Goal: Task Accomplishment & Management: Manage account settings

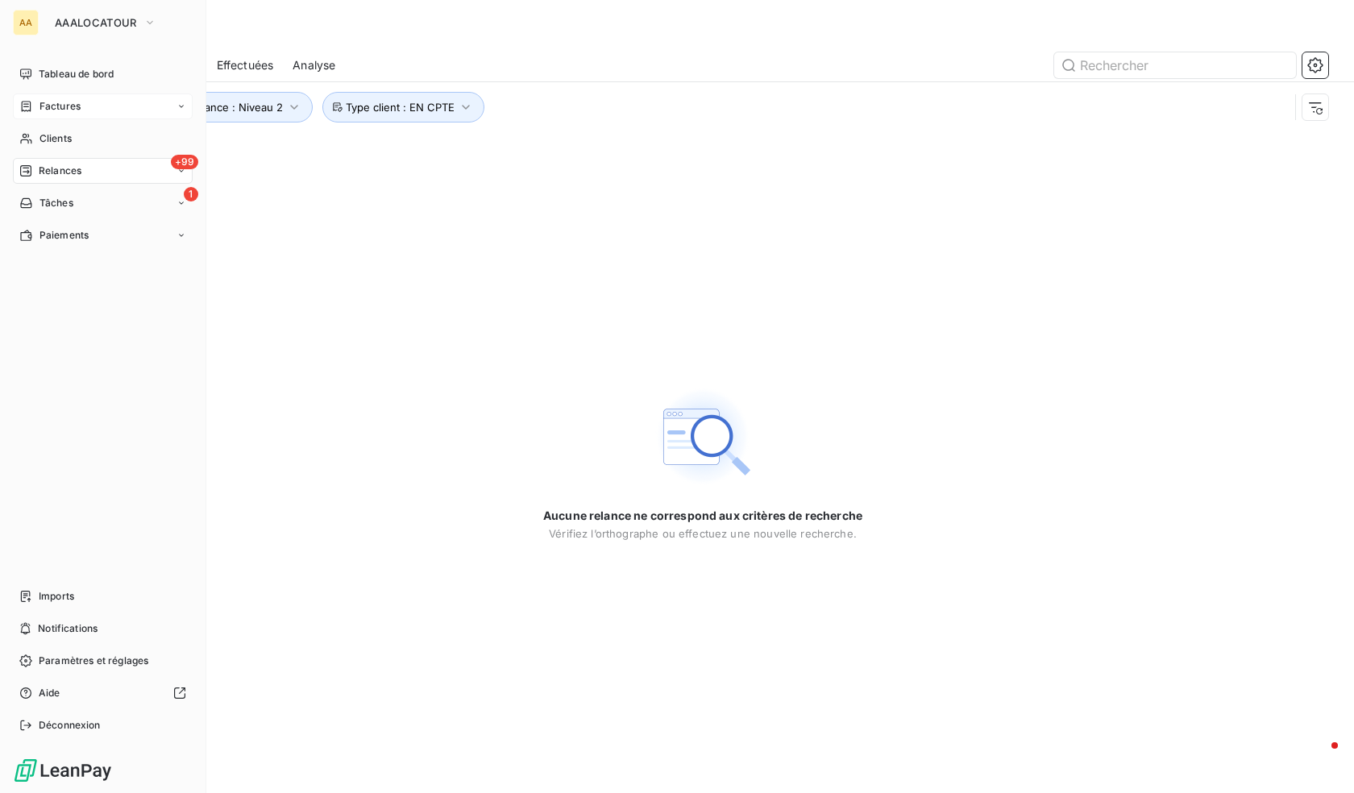
click at [50, 105] on span "Factures" at bounding box center [60, 106] width 41 height 15
click at [1174, 63] on input "text" at bounding box center [1176, 65] width 242 height 26
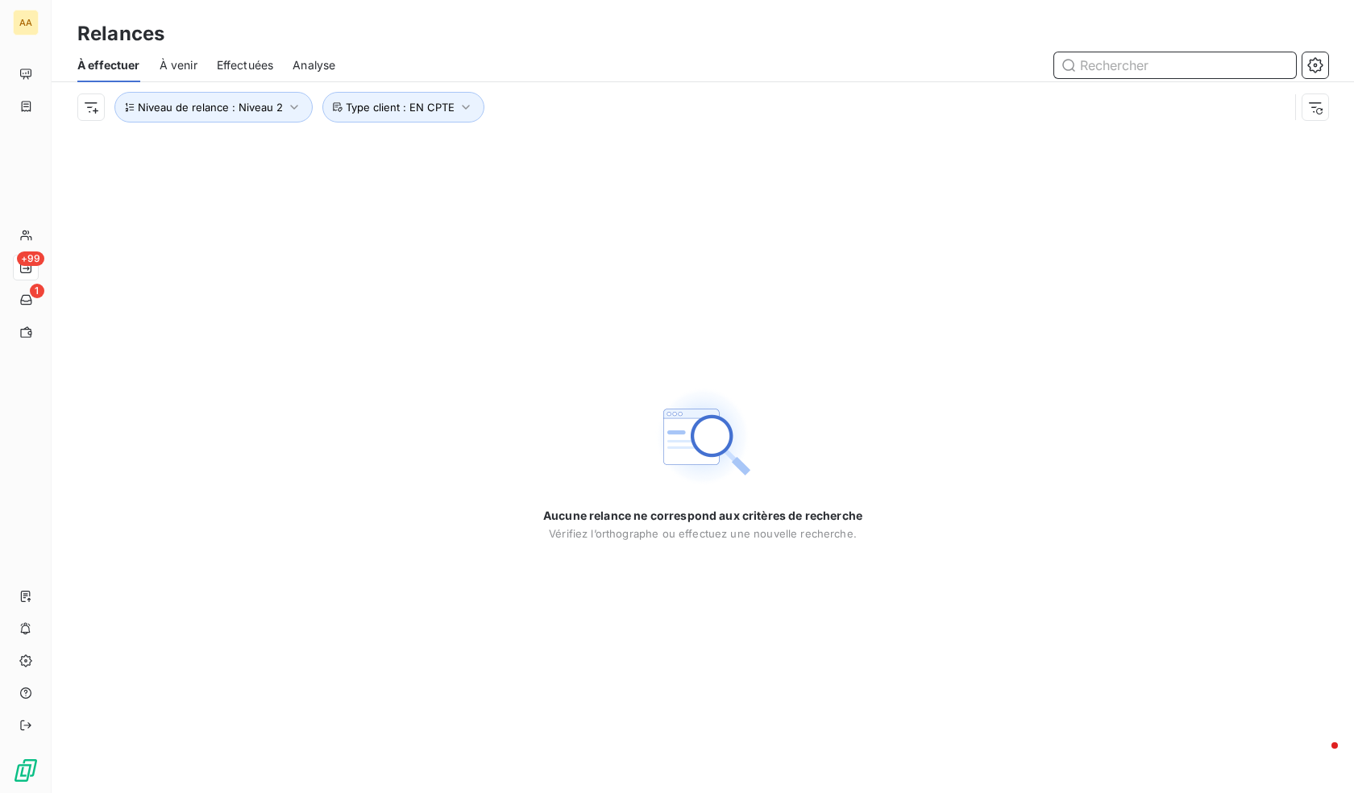
click at [1180, 68] on input "text" at bounding box center [1176, 65] width 242 height 26
click at [1180, 65] on input "text" at bounding box center [1176, 65] width 242 height 26
paste input "MD7032500200"
type input "MD7032500200"
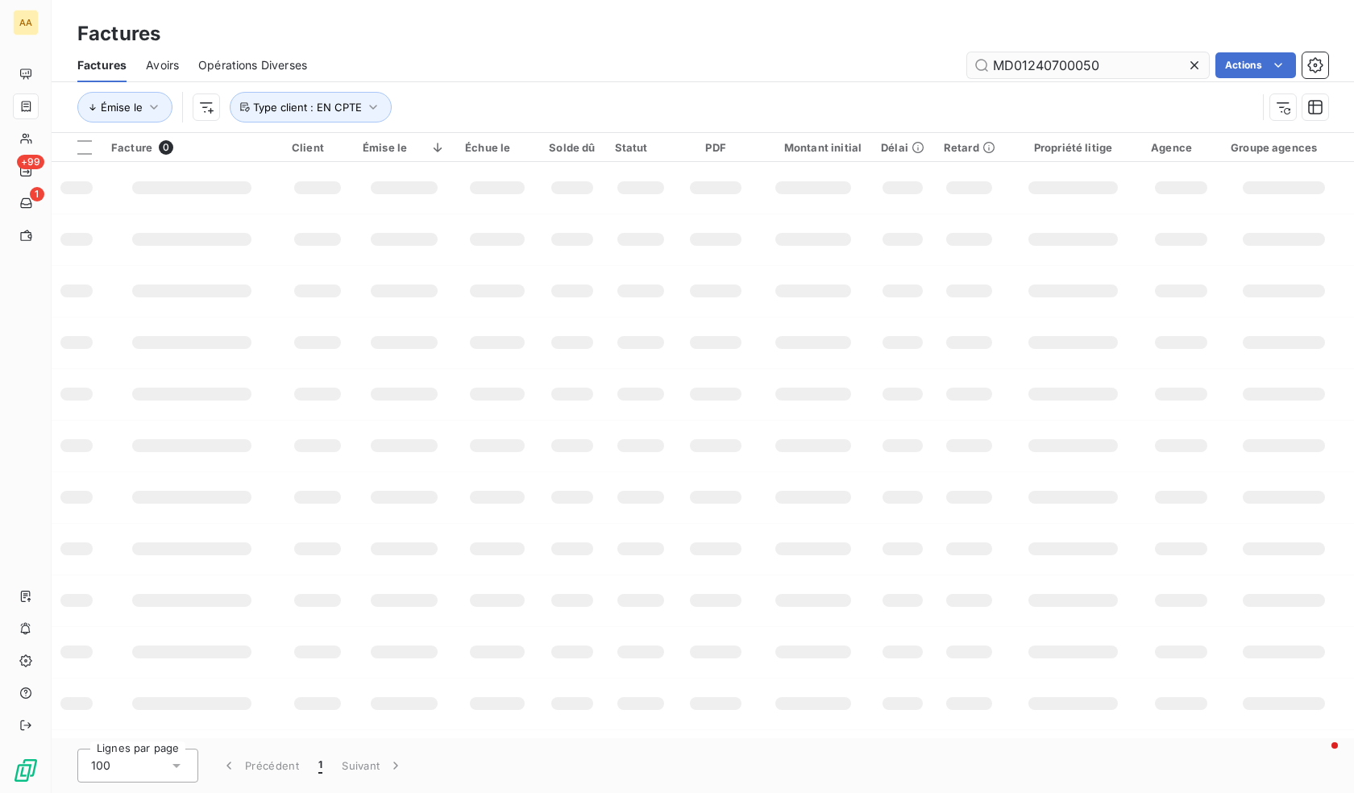
click at [1164, 59] on input "MD01240700050" at bounding box center [1088, 65] width 242 height 26
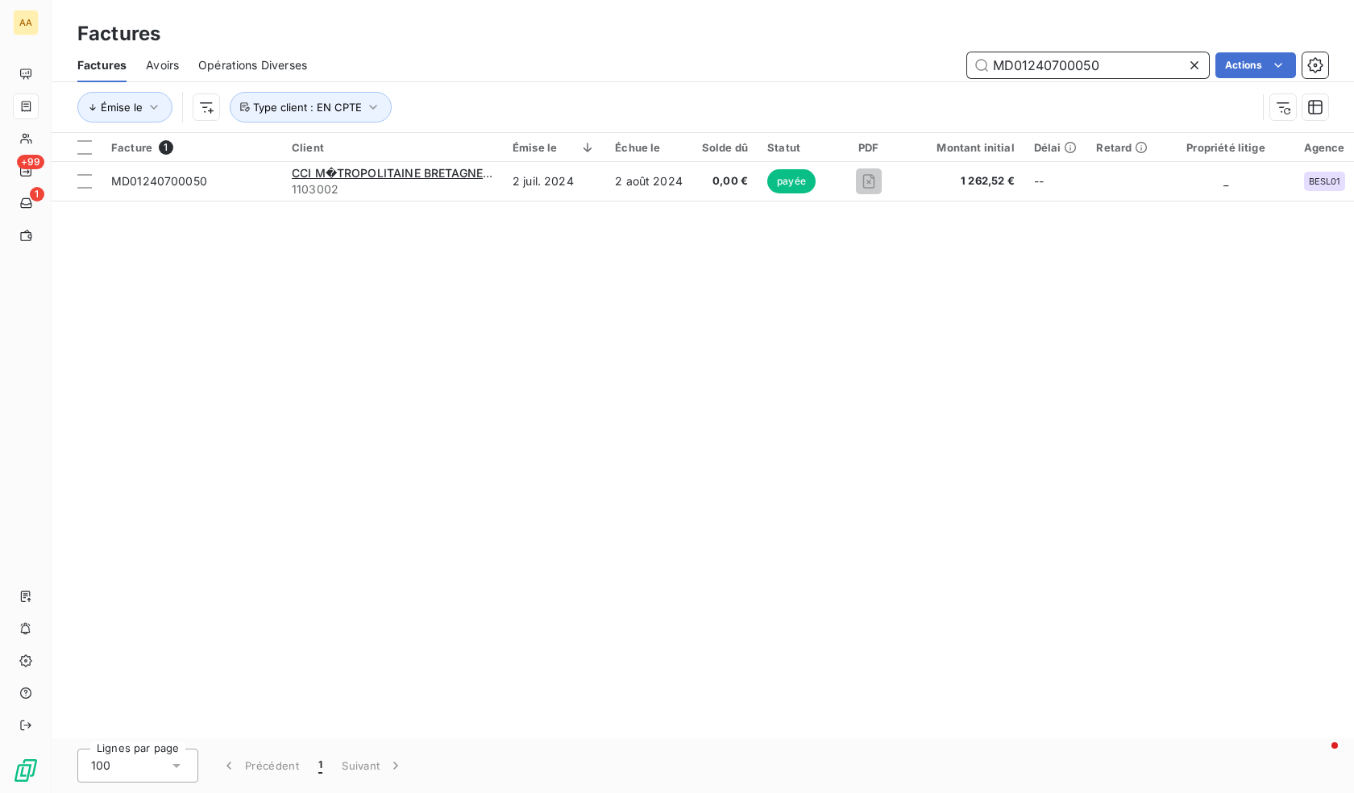
click at [1079, 60] on input "MD01240700050" at bounding box center [1088, 65] width 242 height 26
paste input "7032500200"
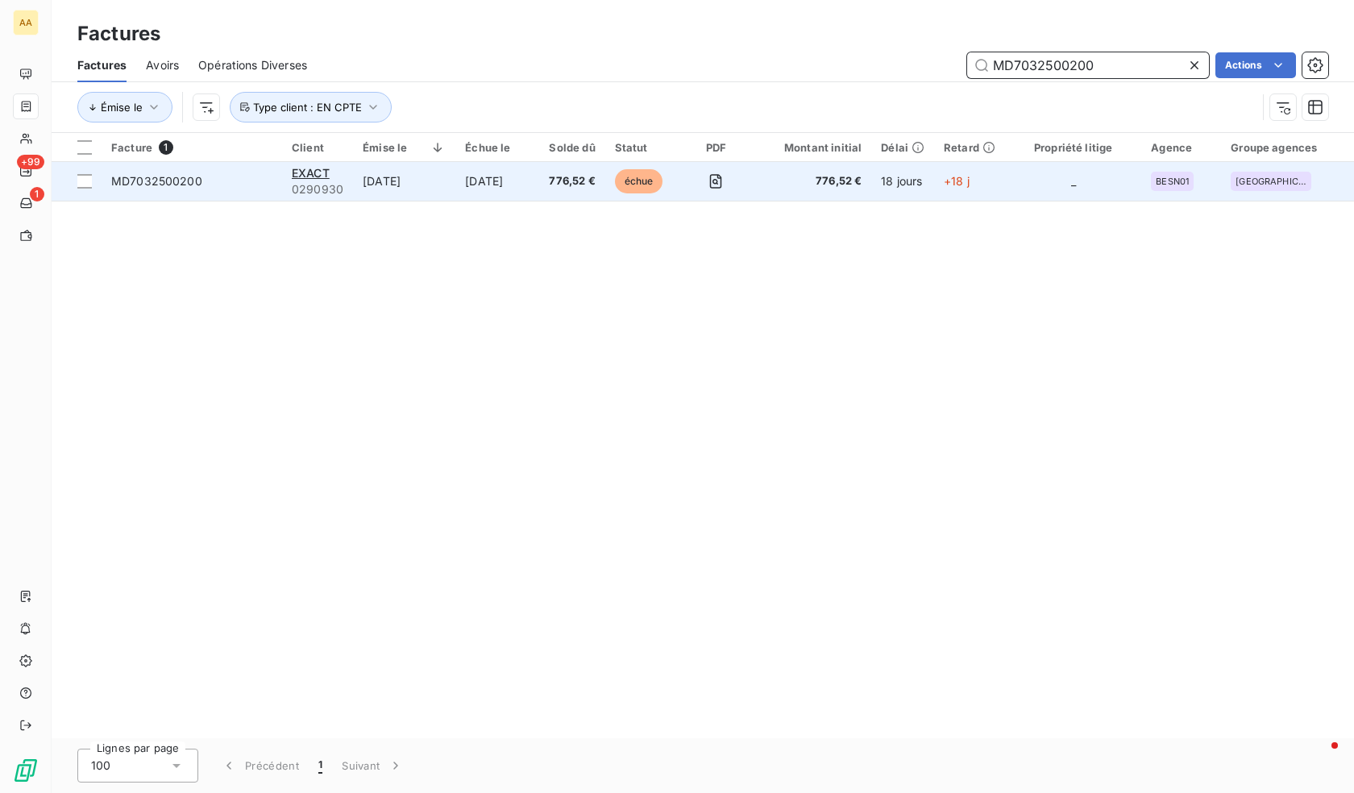
type input "MD7032500200"
click at [341, 181] on span "0290930" at bounding box center [318, 189] width 52 height 16
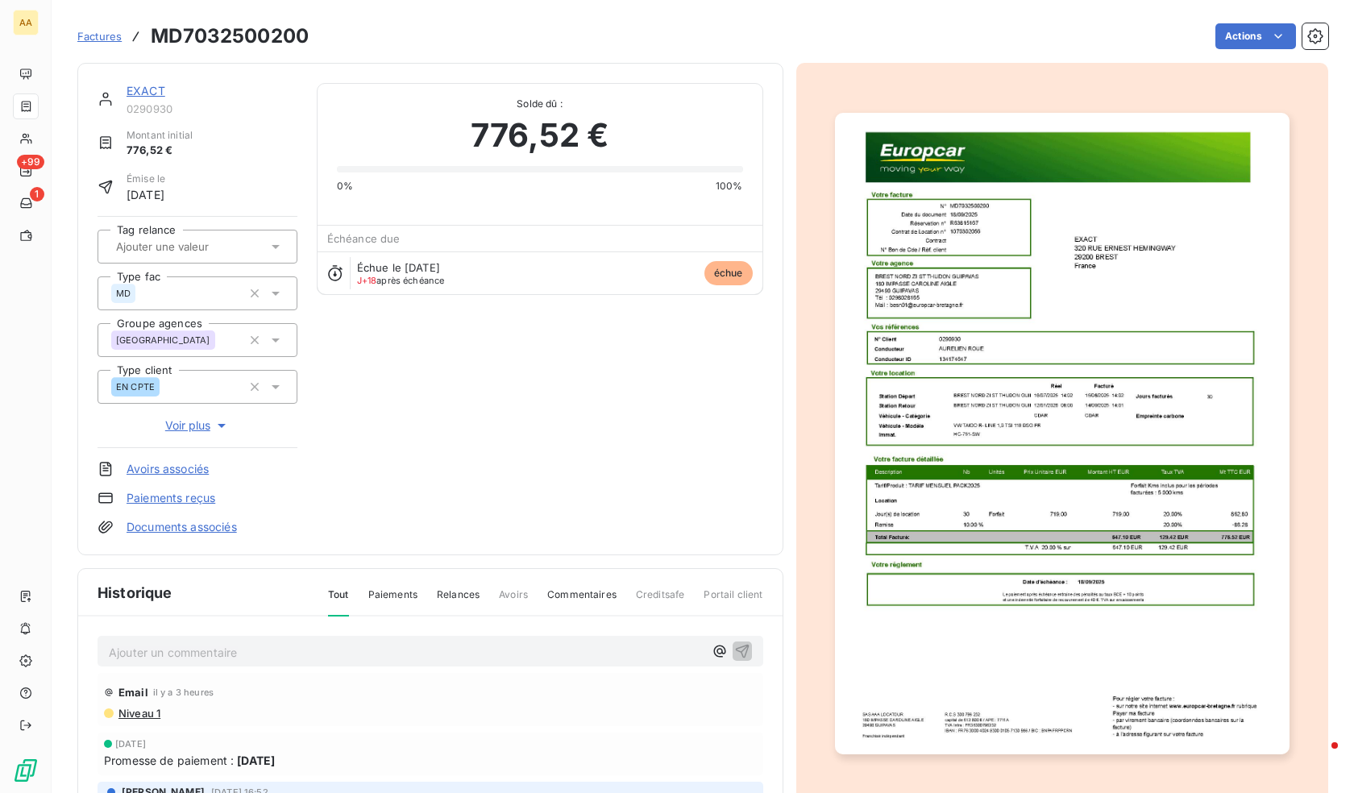
click at [425, 643] on p "Ajouter un commentaire ﻿" at bounding box center [406, 653] width 595 height 20
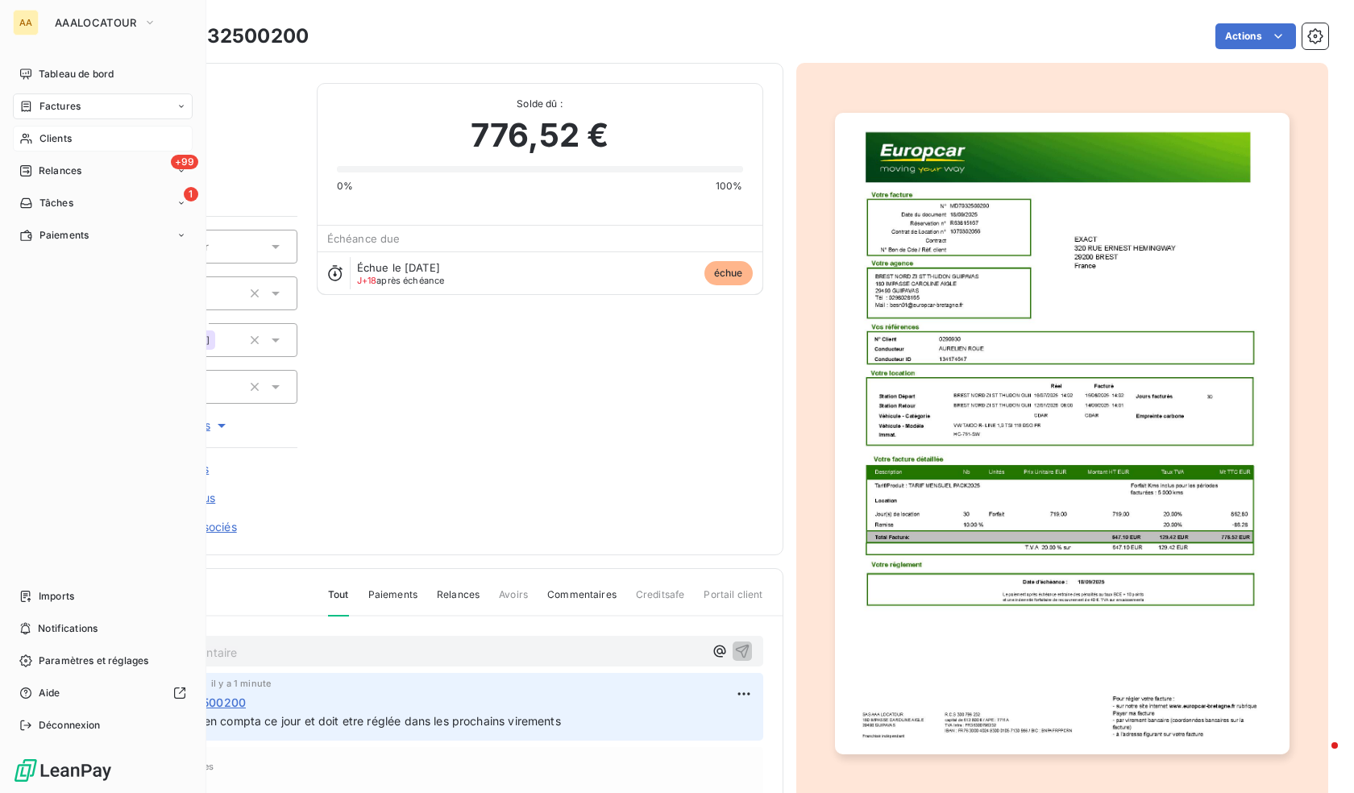
click at [68, 139] on span "Clients" at bounding box center [56, 138] width 32 height 15
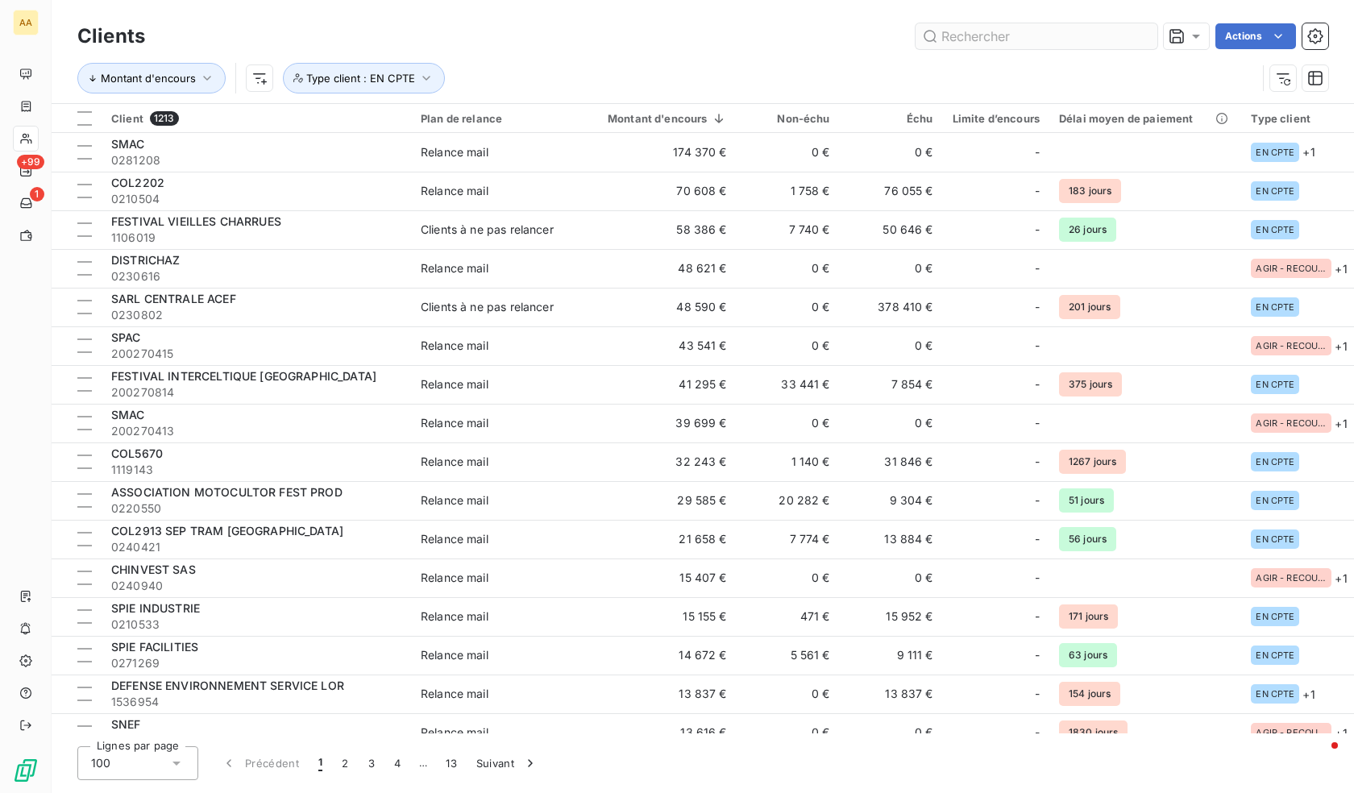
click at [1046, 40] on input "text" at bounding box center [1037, 36] width 242 height 26
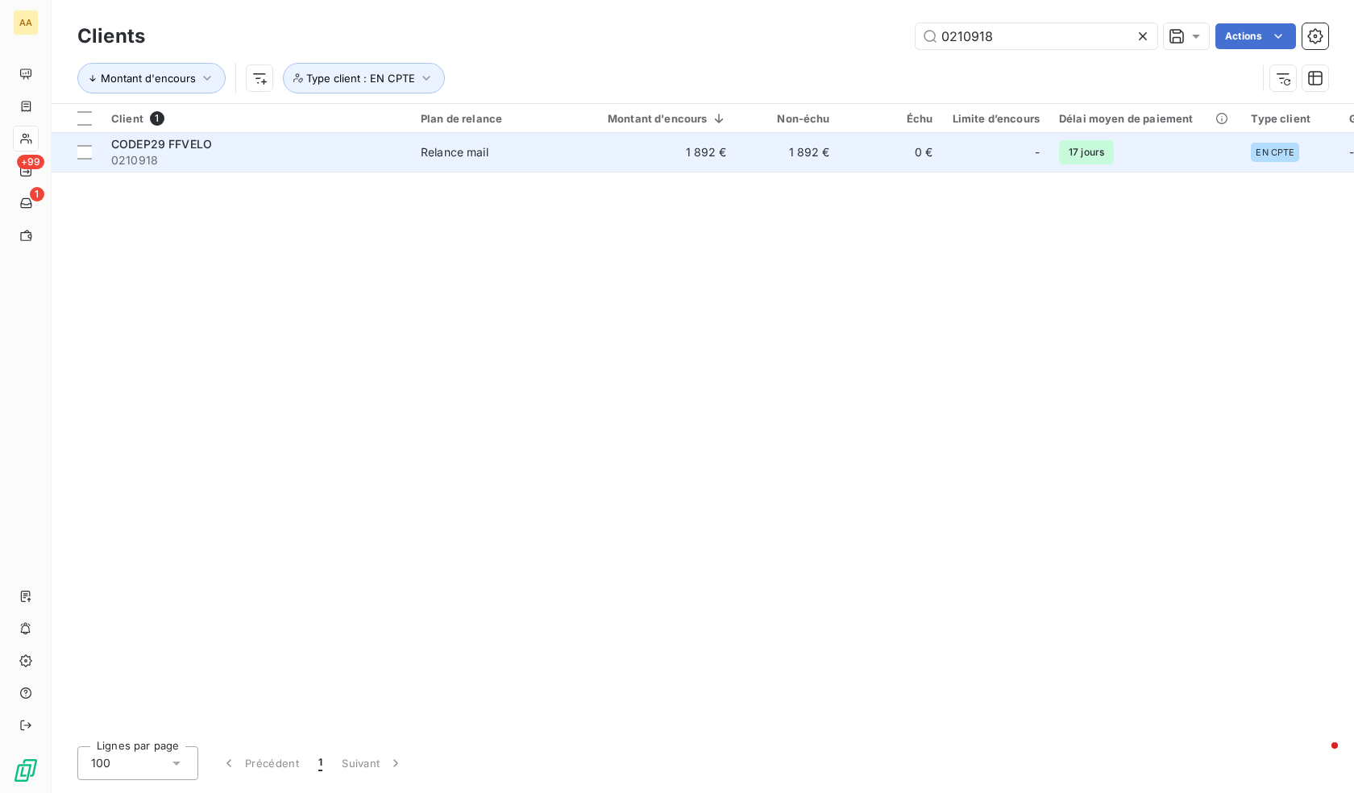
type input "0210918"
click at [598, 163] on td "1 892 €" at bounding box center [658, 152] width 158 height 39
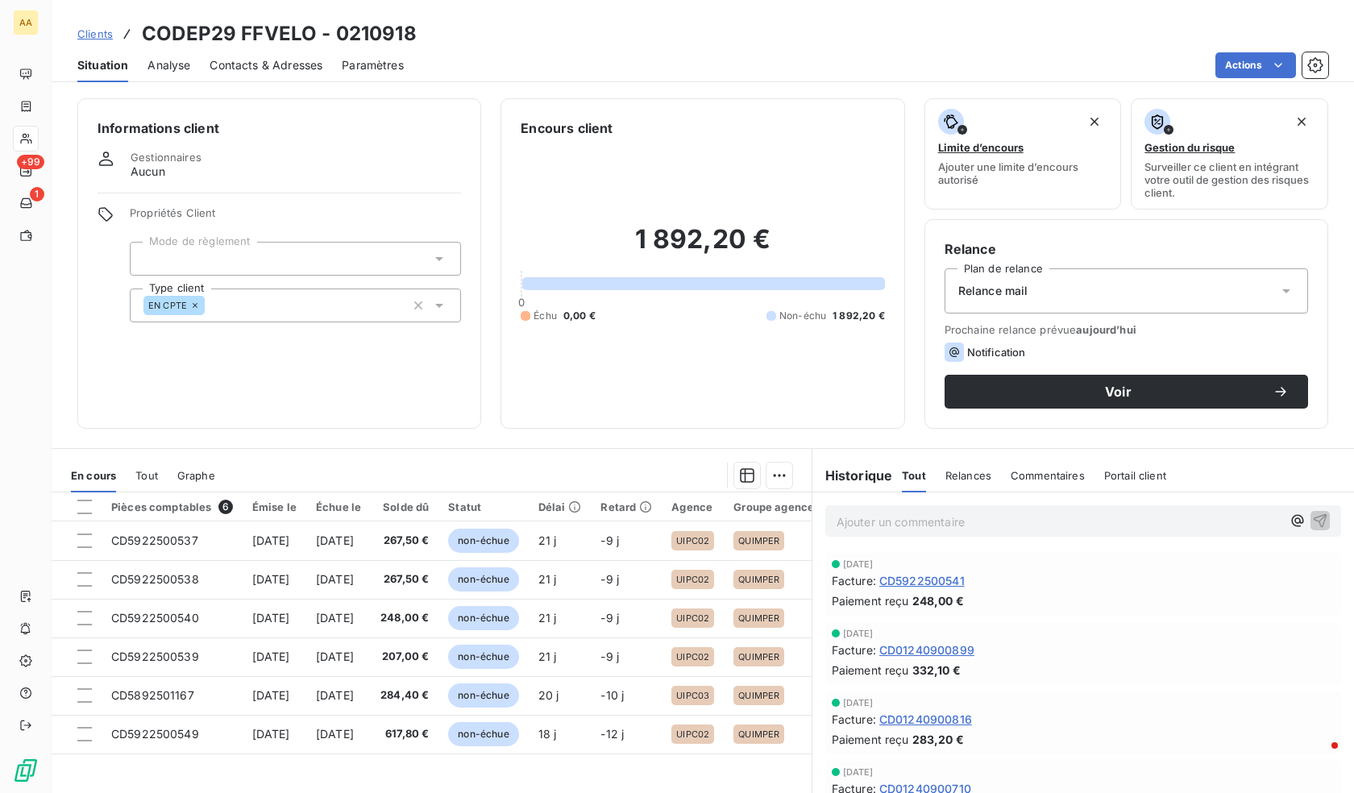
click at [297, 60] on span "Contacts & Adresses" at bounding box center [266, 65] width 113 height 16
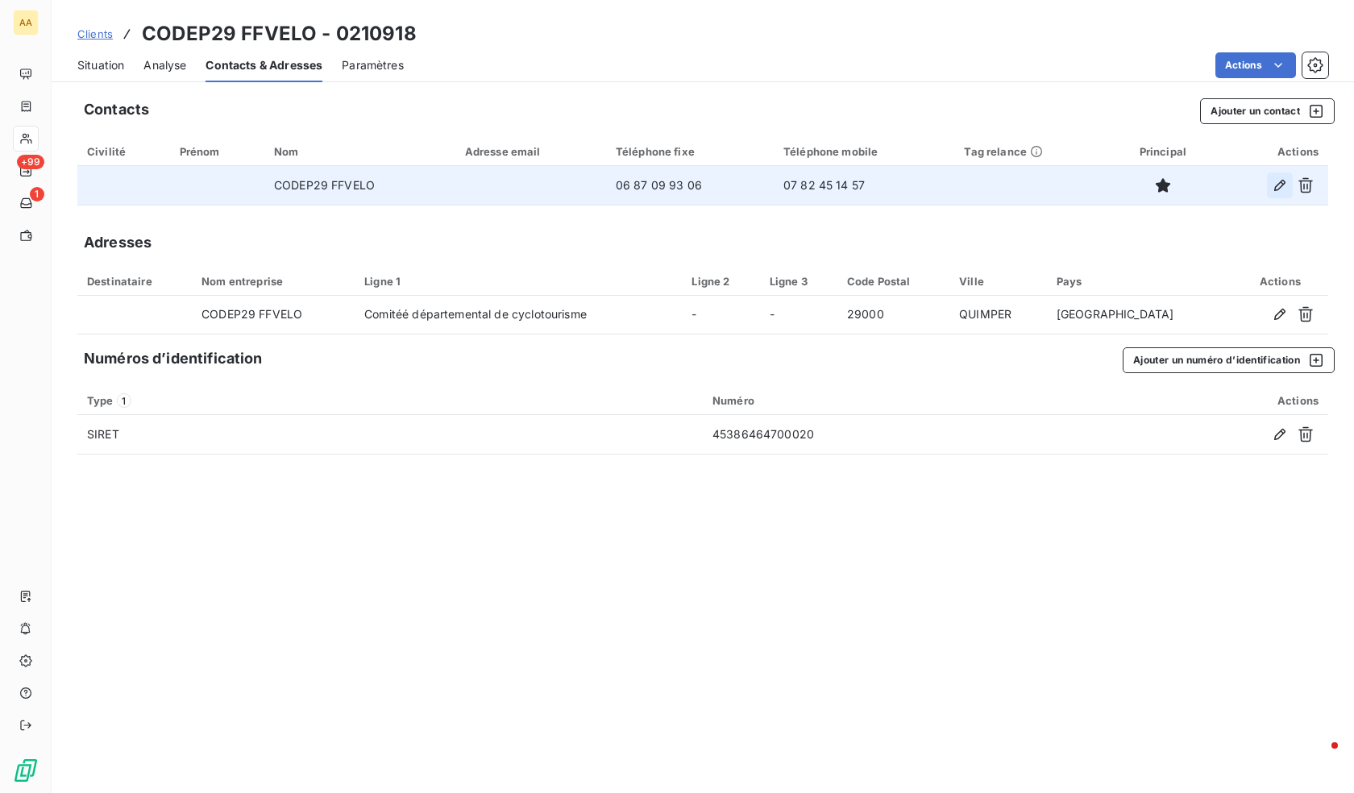
click at [1275, 181] on icon "button" at bounding box center [1280, 185] width 16 height 16
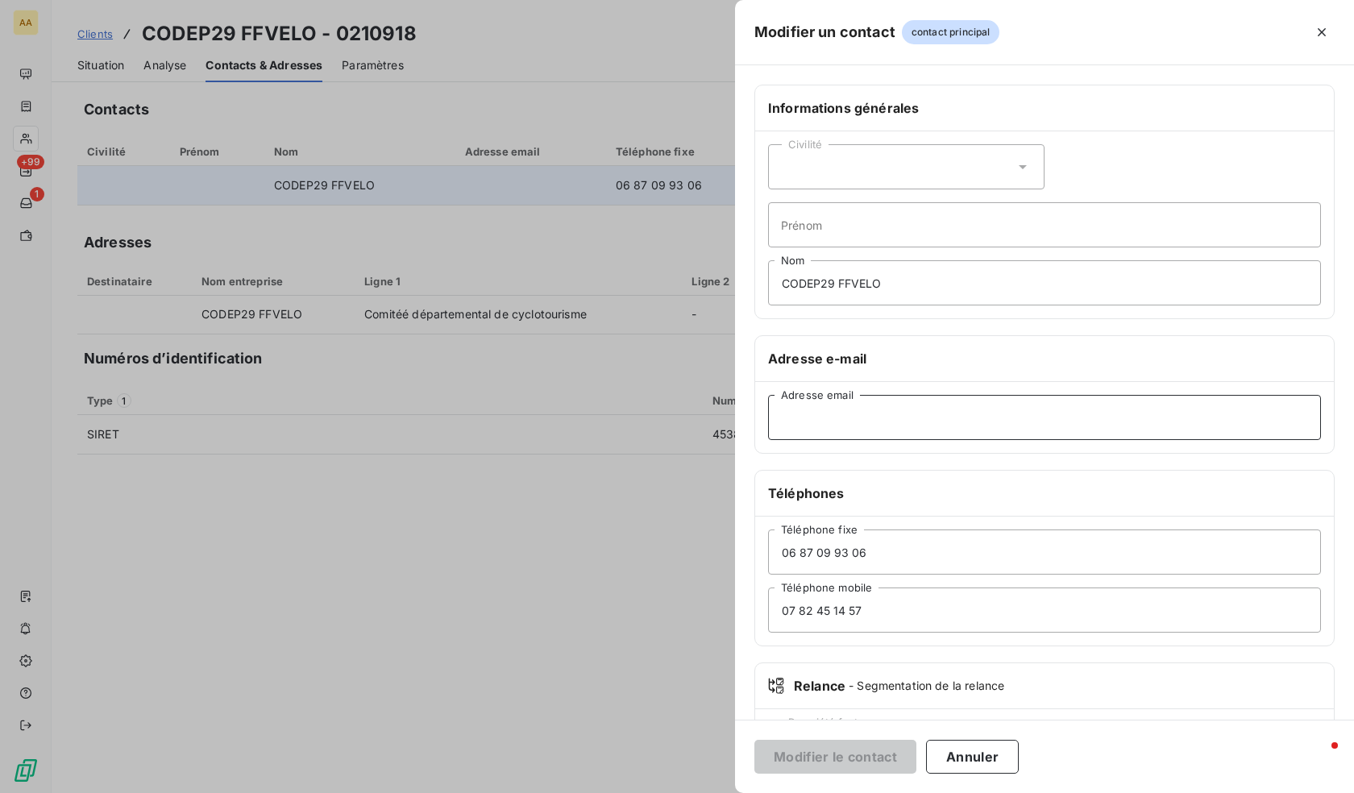
click at [847, 432] on input "Adresse email" at bounding box center [1044, 417] width 553 height 45
paste input "[EMAIL_ADDRESS][DOMAIN_NAME]"
type input "[EMAIL_ADDRESS][DOMAIN_NAME]"
click at [852, 758] on button "Modifier le contact" at bounding box center [836, 757] width 162 height 34
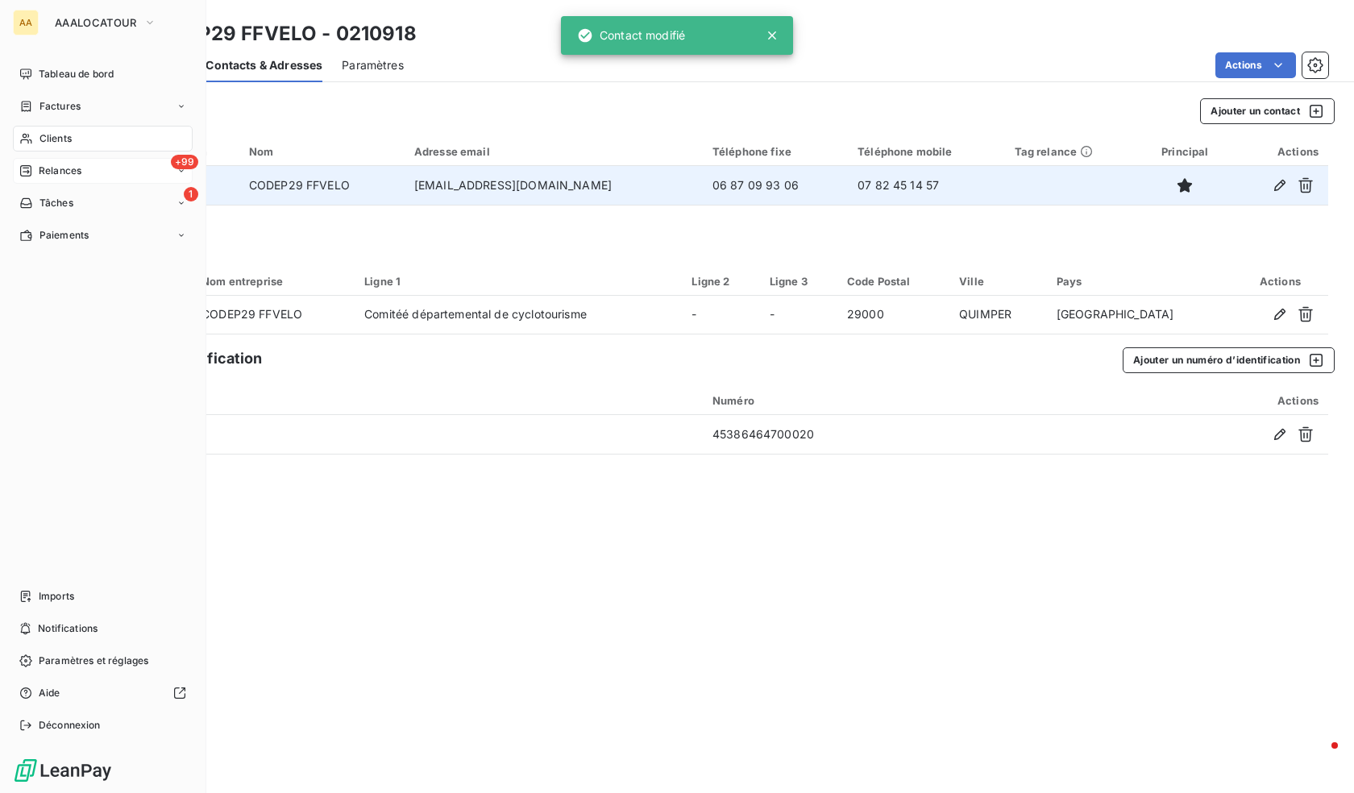
click at [56, 162] on div "+99 Relances" at bounding box center [103, 171] width 180 height 26
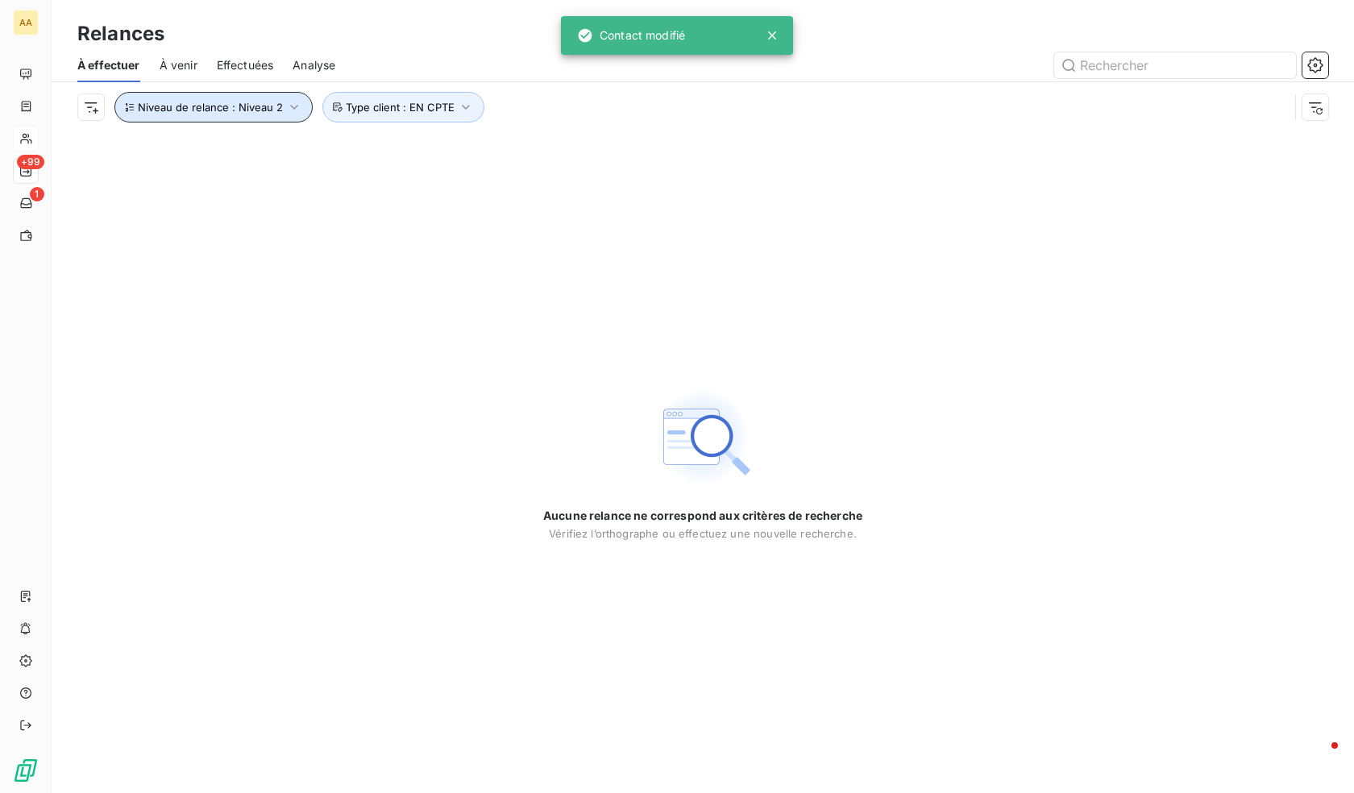
click at [278, 109] on span "Niveau de relance : Niveau 2" at bounding box center [210, 107] width 145 height 13
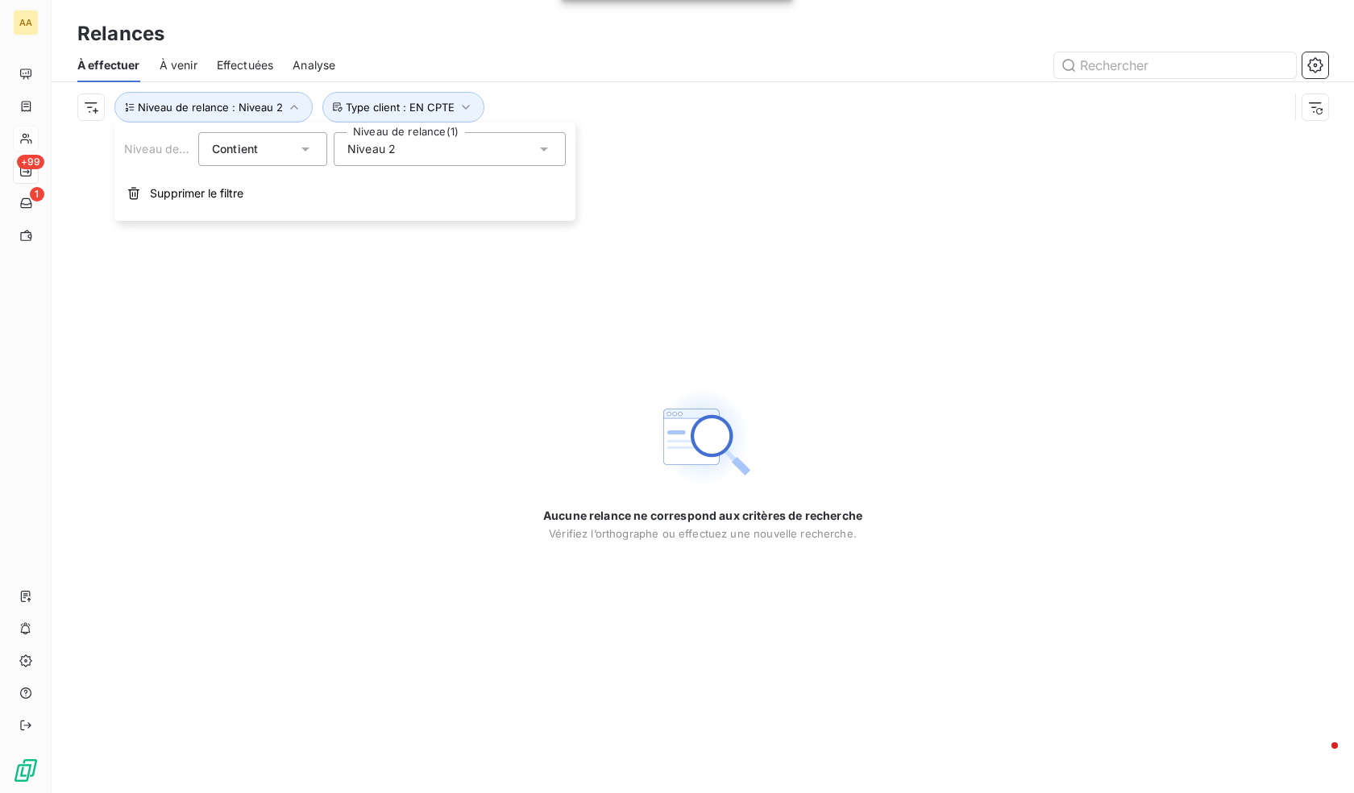
click at [436, 160] on div "Niveau 2" at bounding box center [450, 149] width 232 height 34
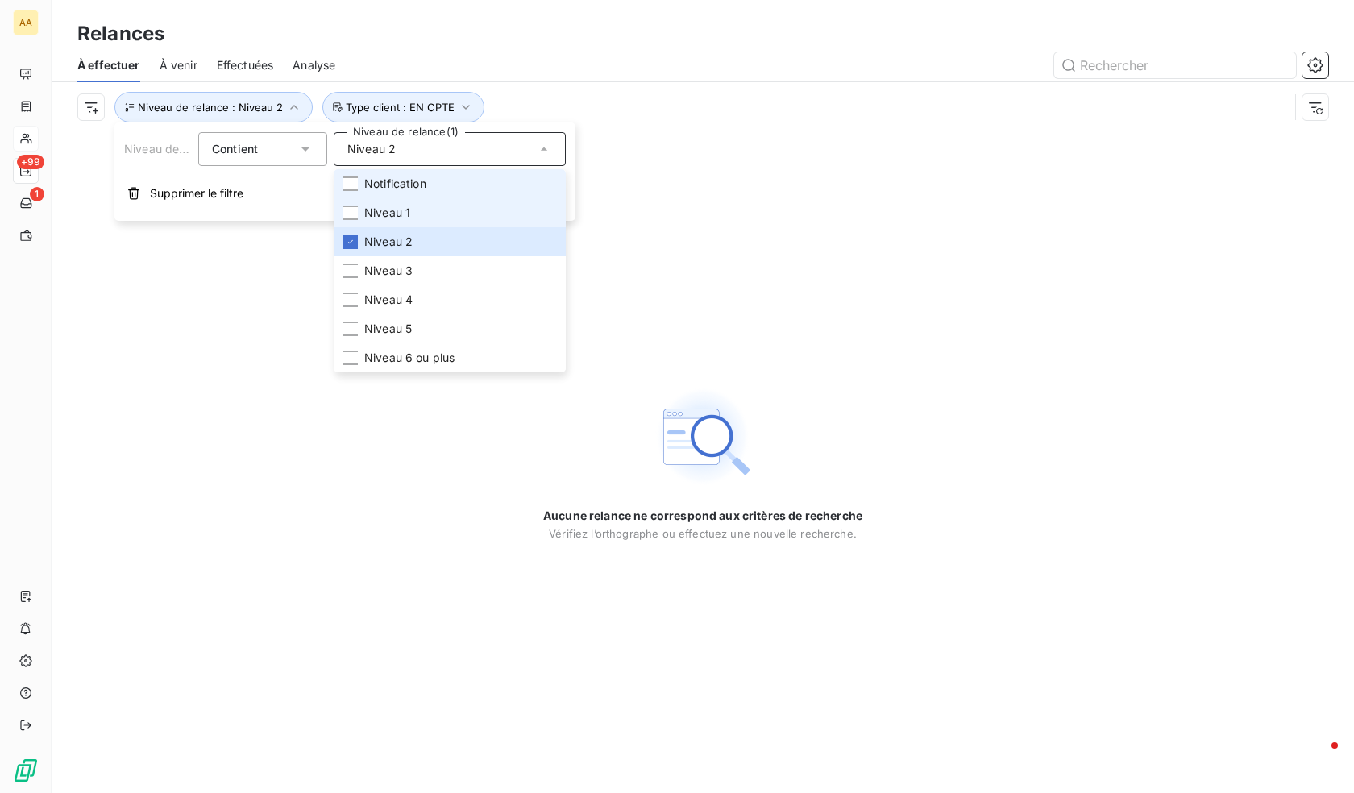
click at [407, 209] on span "Niveau 1" at bounding box center [387, 213] width 46 height 16
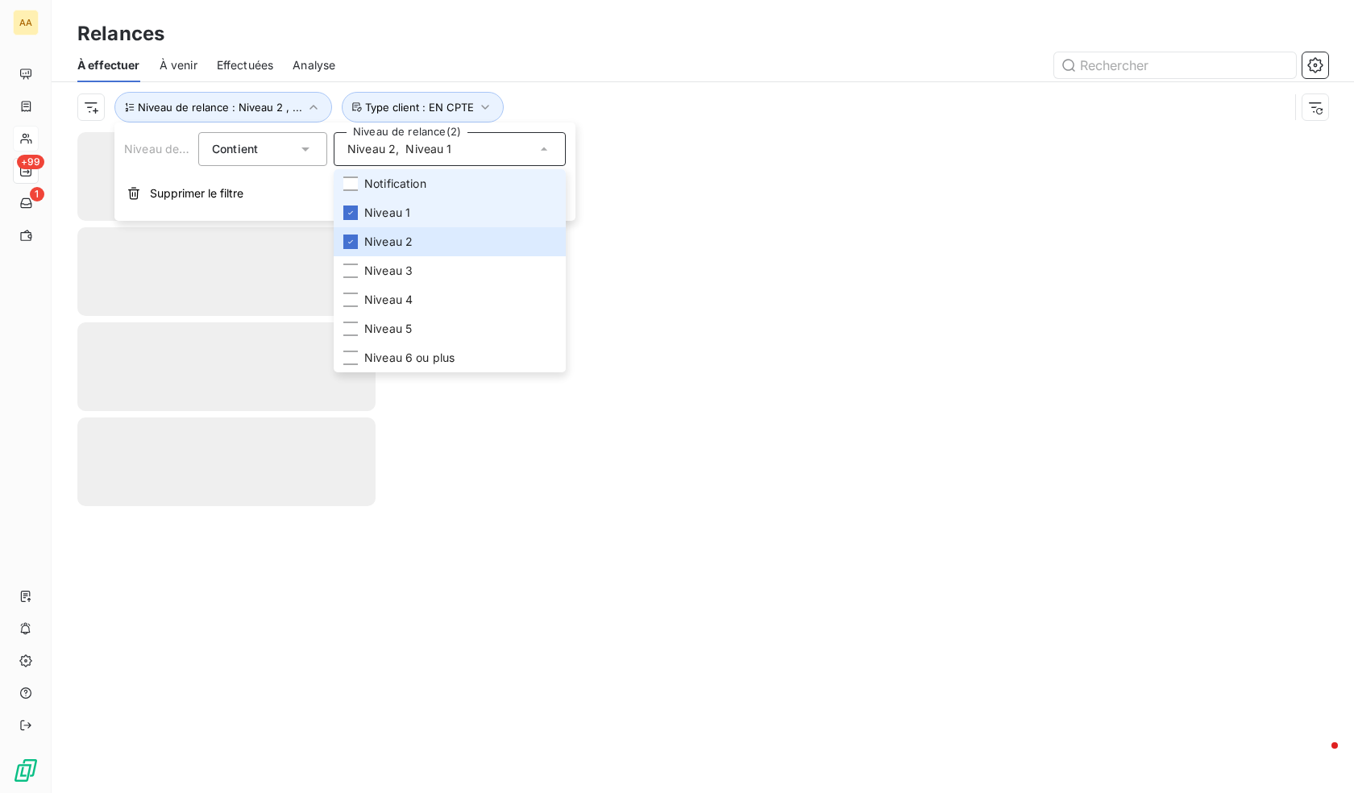
click at [400, 181] on span "Notification" at bounding box center [395, 184] width 62 height 16
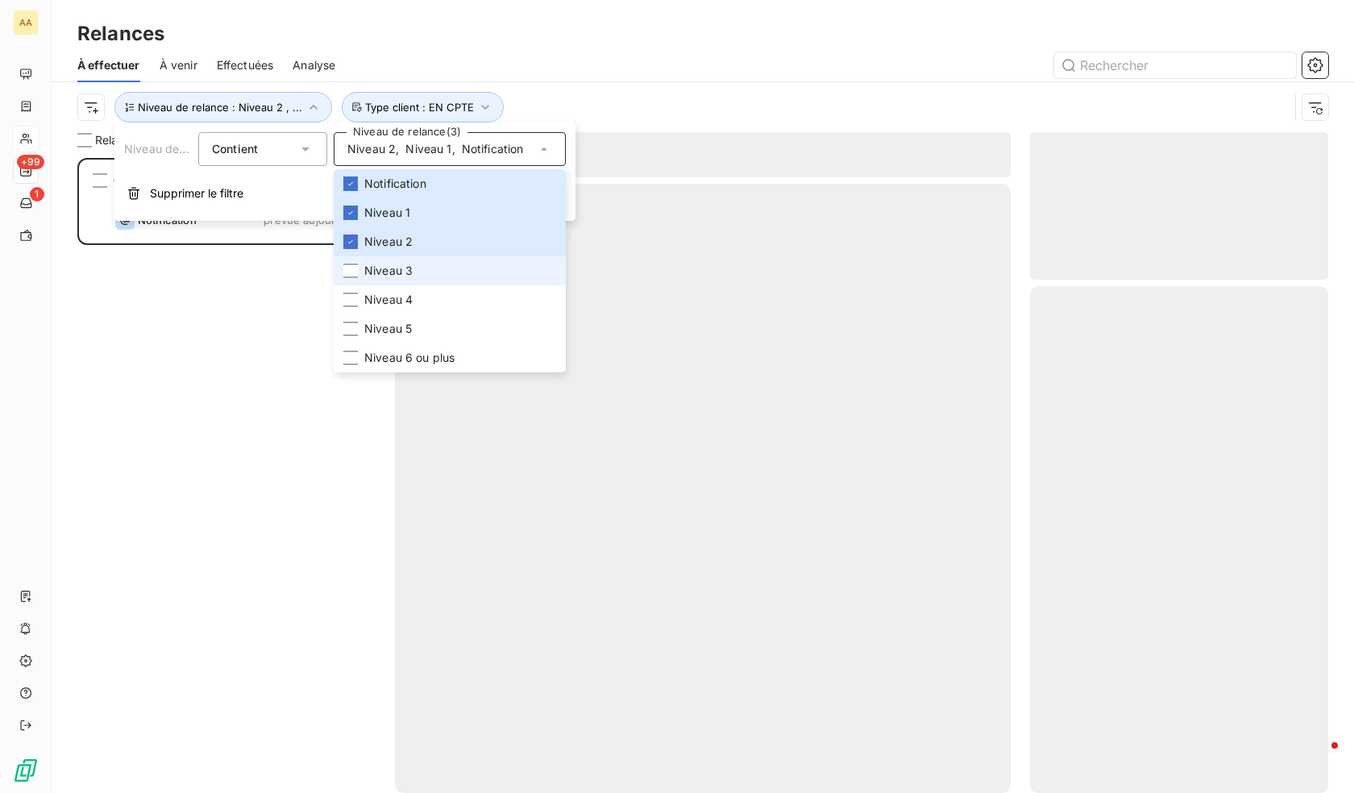
scroll to position [623, 286]
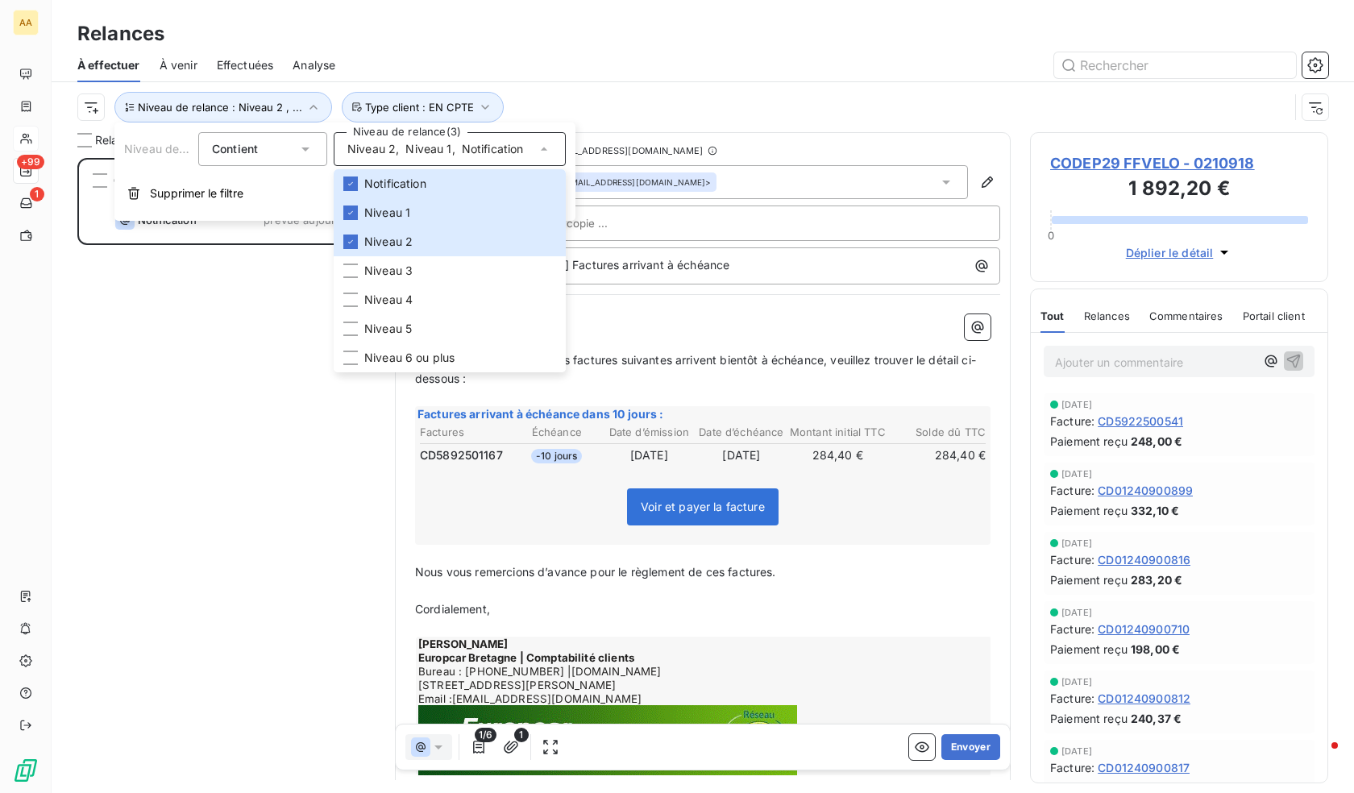
click at [744, 72] on div at bounding box center [842, 65] width 974 height 26
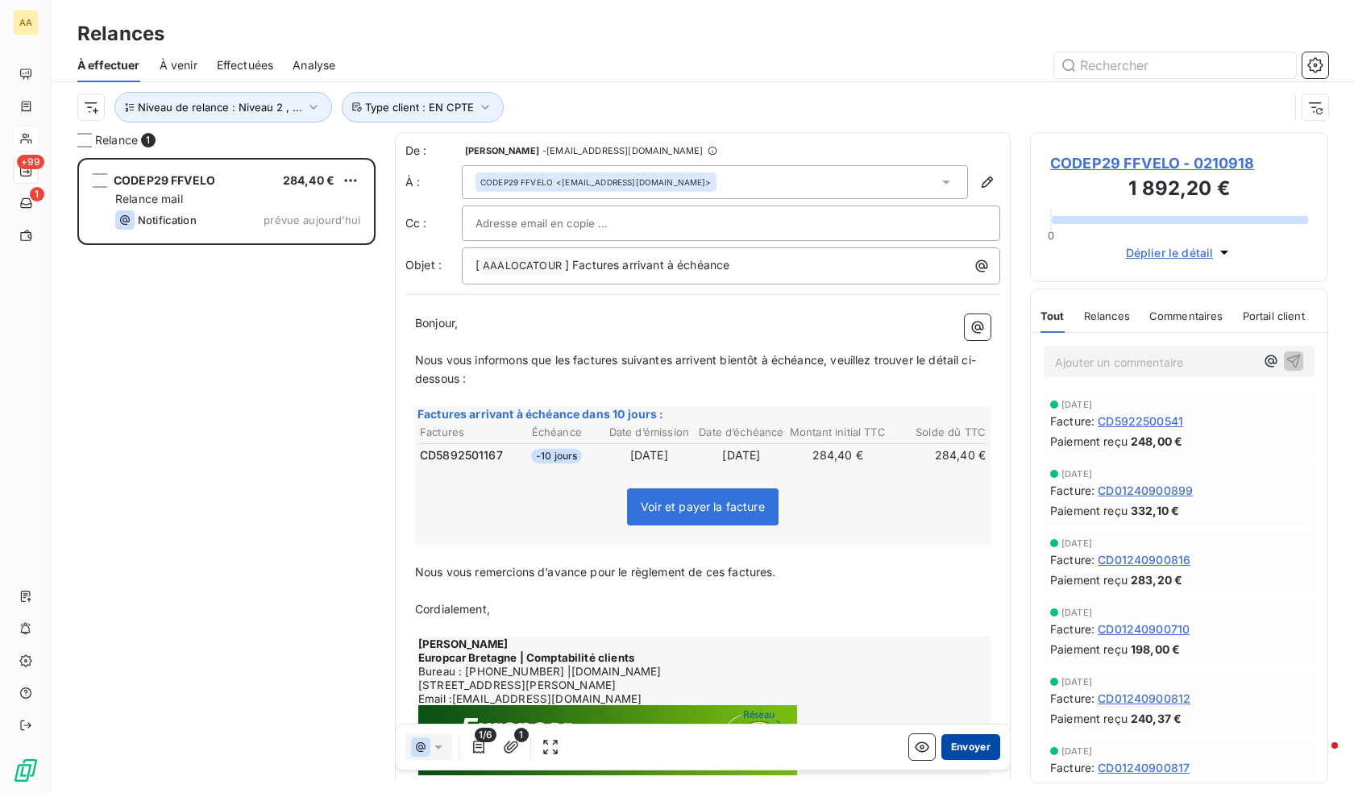
click at [952, 743] on button "Envoyer" at bounding box center [971, 747] width 59 height 26
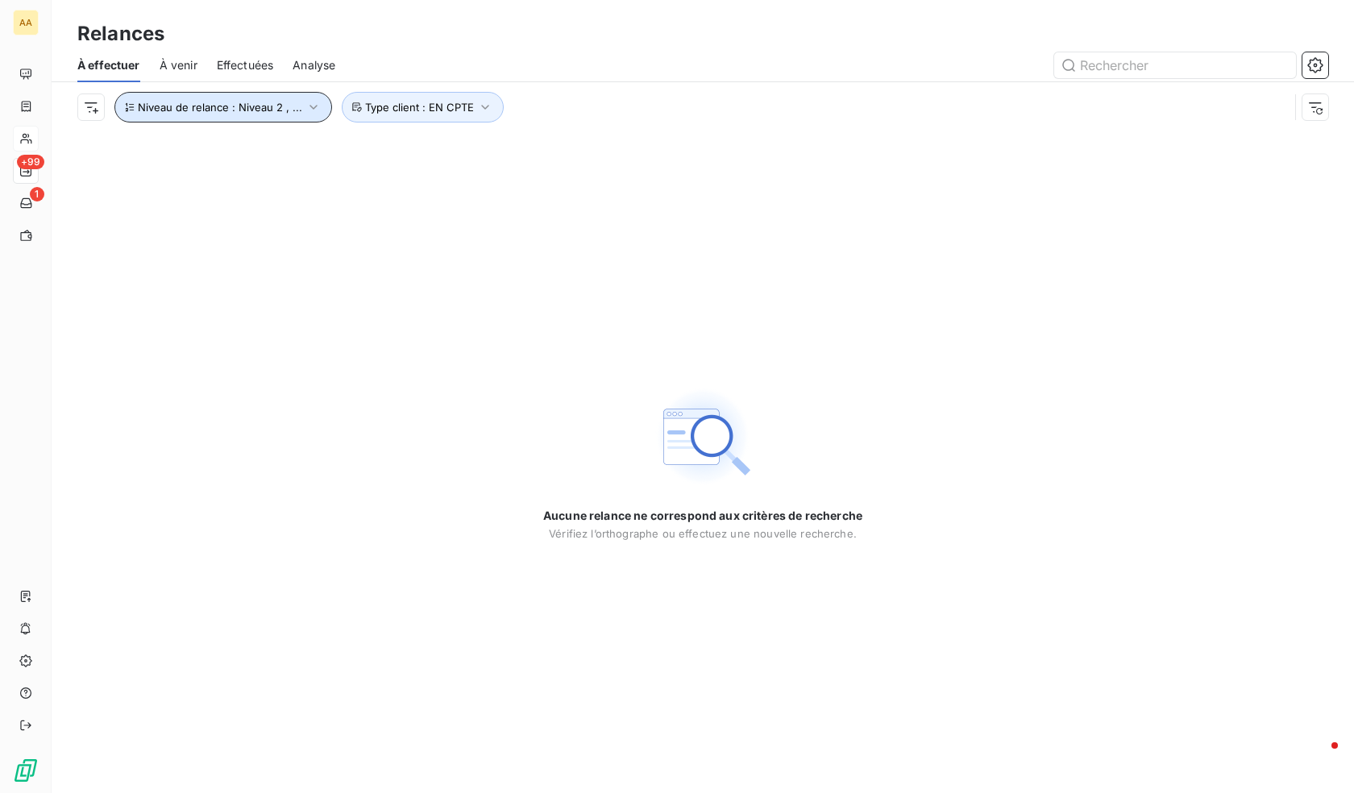
click at [270, 102] on span "Niveau de relance : Niveau 2 , ..." at bounding box center [220, 107] width 164 height 13
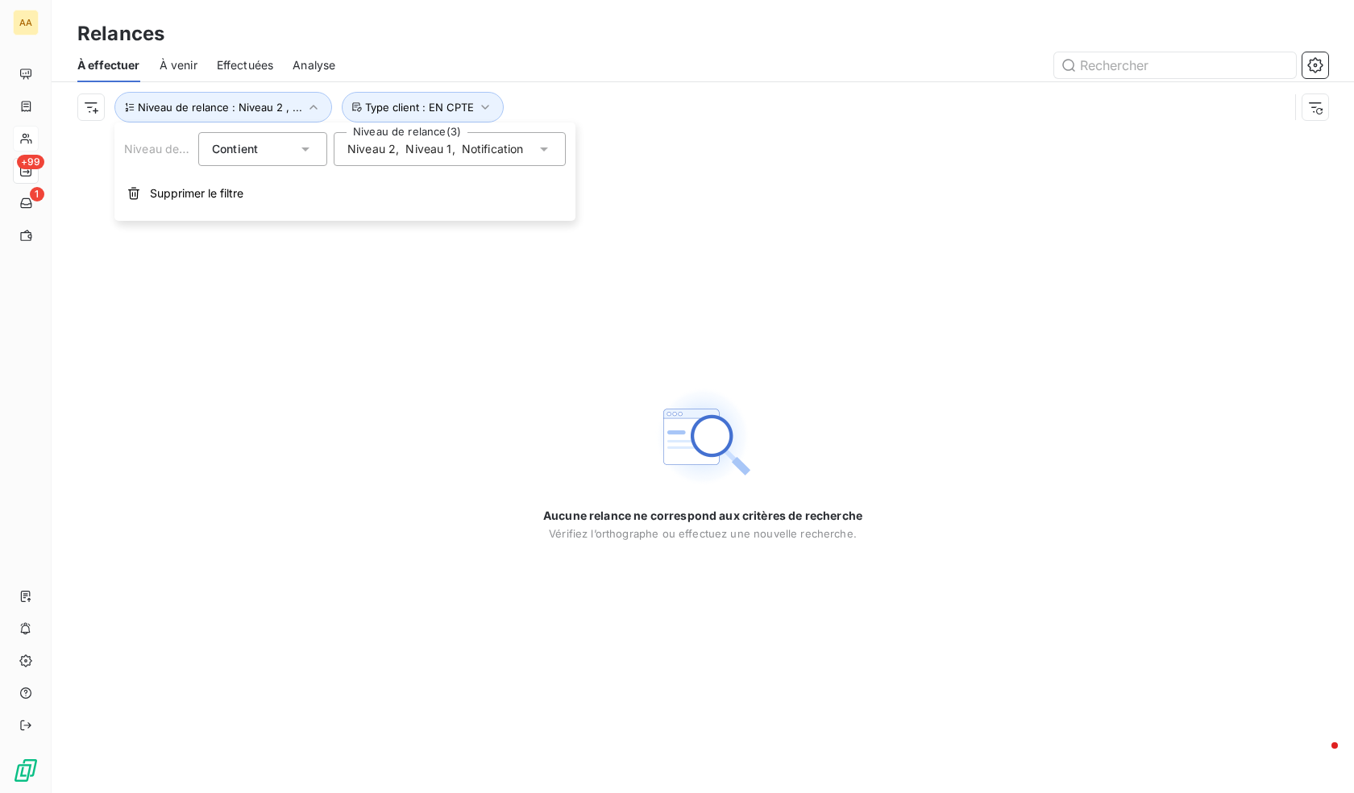
click at [418, 148] on span "Niveau 1" at bounding box center [429, 149] width 46 height 16
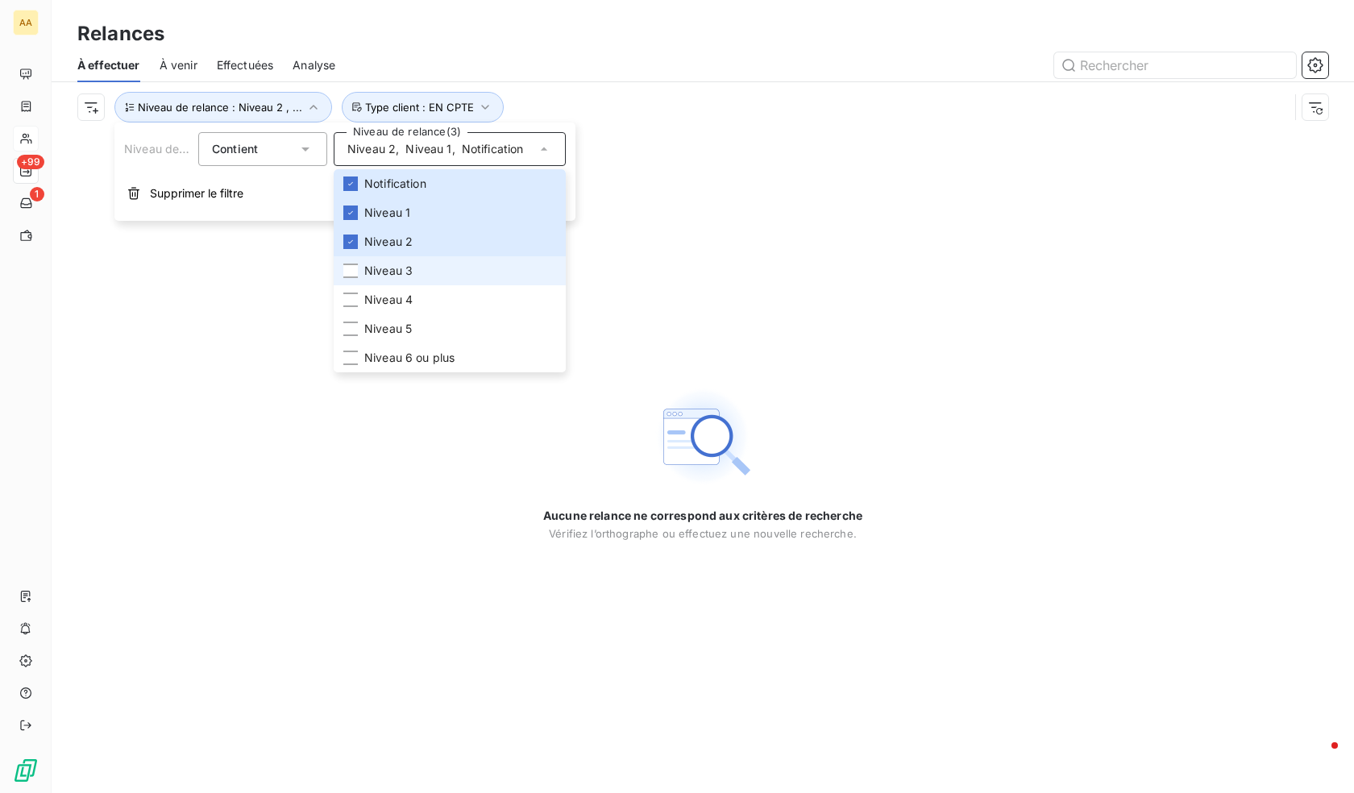
click at [403, 268] on span "Niveau 3" at bounding box center [388, 271] width 48 height 16
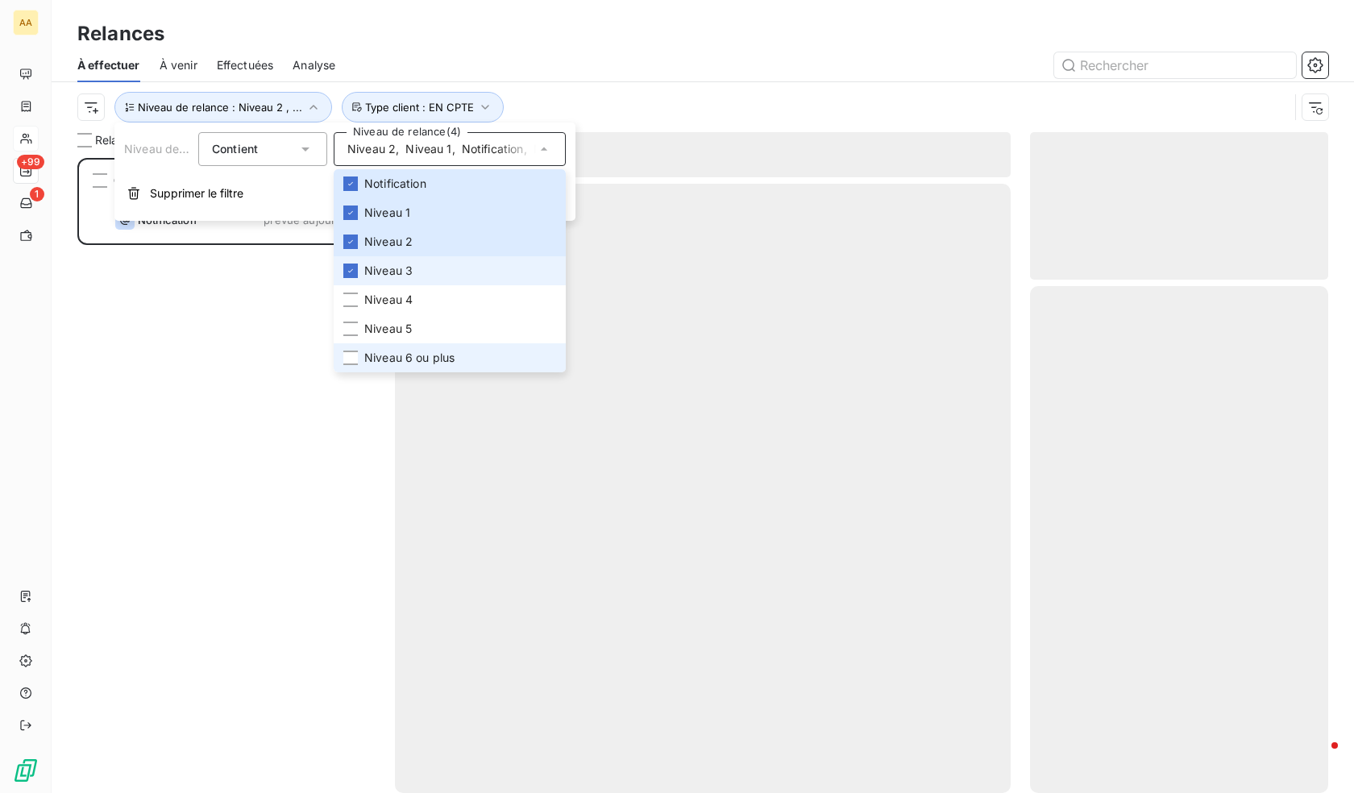
scroll to position [623, 286]
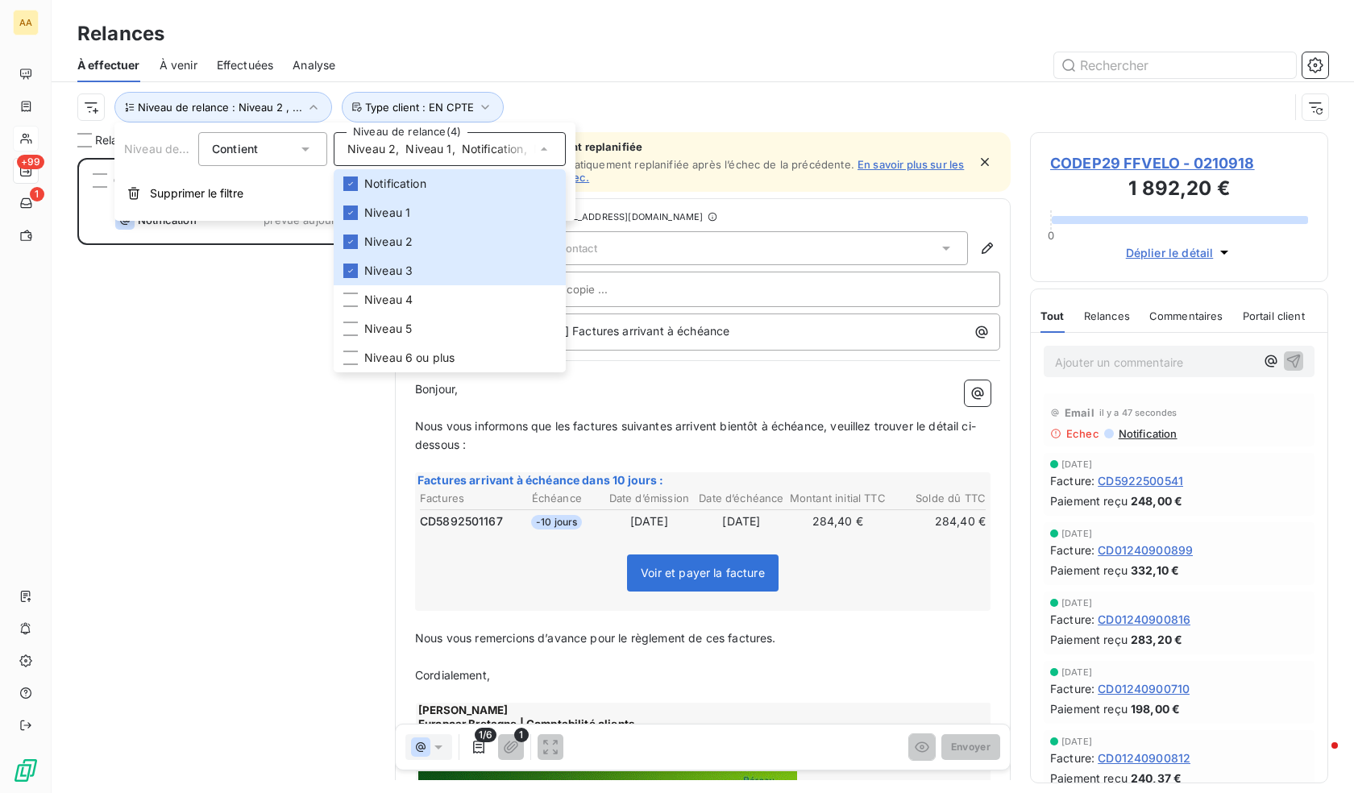
click at [185, 440] on div "CODEP29 FFVELO 284,40 € Relance mail Notification prévue [DATE]" at bounding box center [226, 475] width 298 height 635
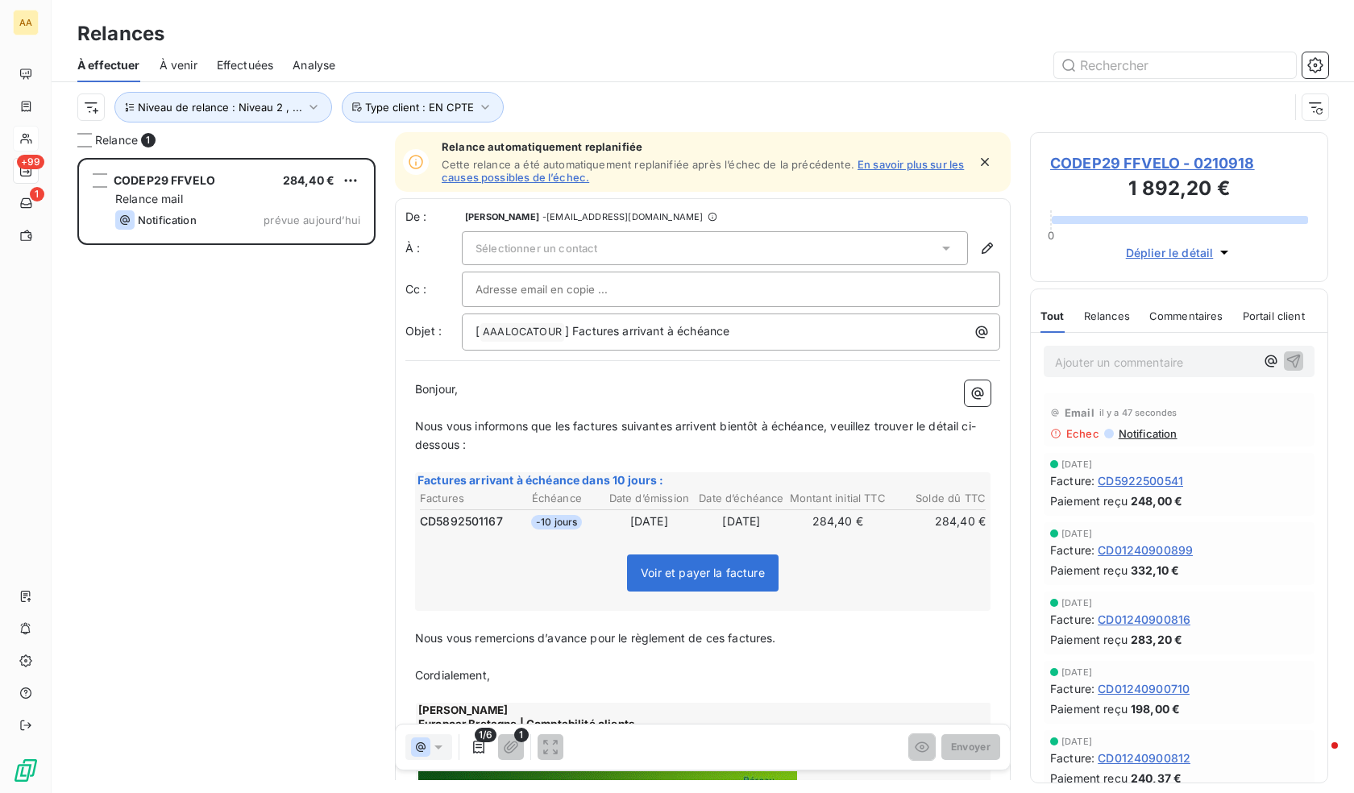
click at [597, 252] on span "Sélectionner un contact" at bounding box center [537, 248] width 122 height 13
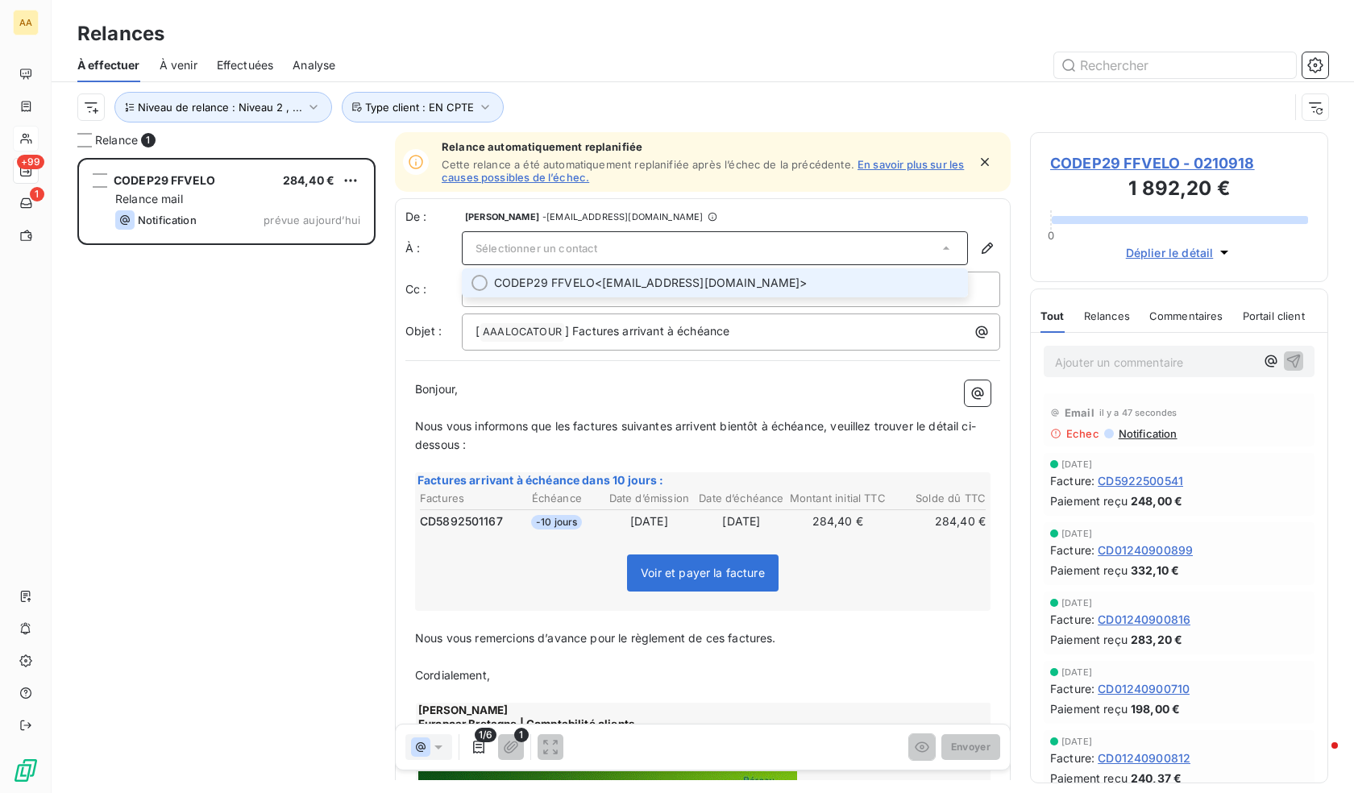
click at [597, 288] on span "CODEP29 FFVELO <[EMAIL_ADDRESS][DOMAIN_NAME]>" at bounding box center [726, 283] width 464 height 16
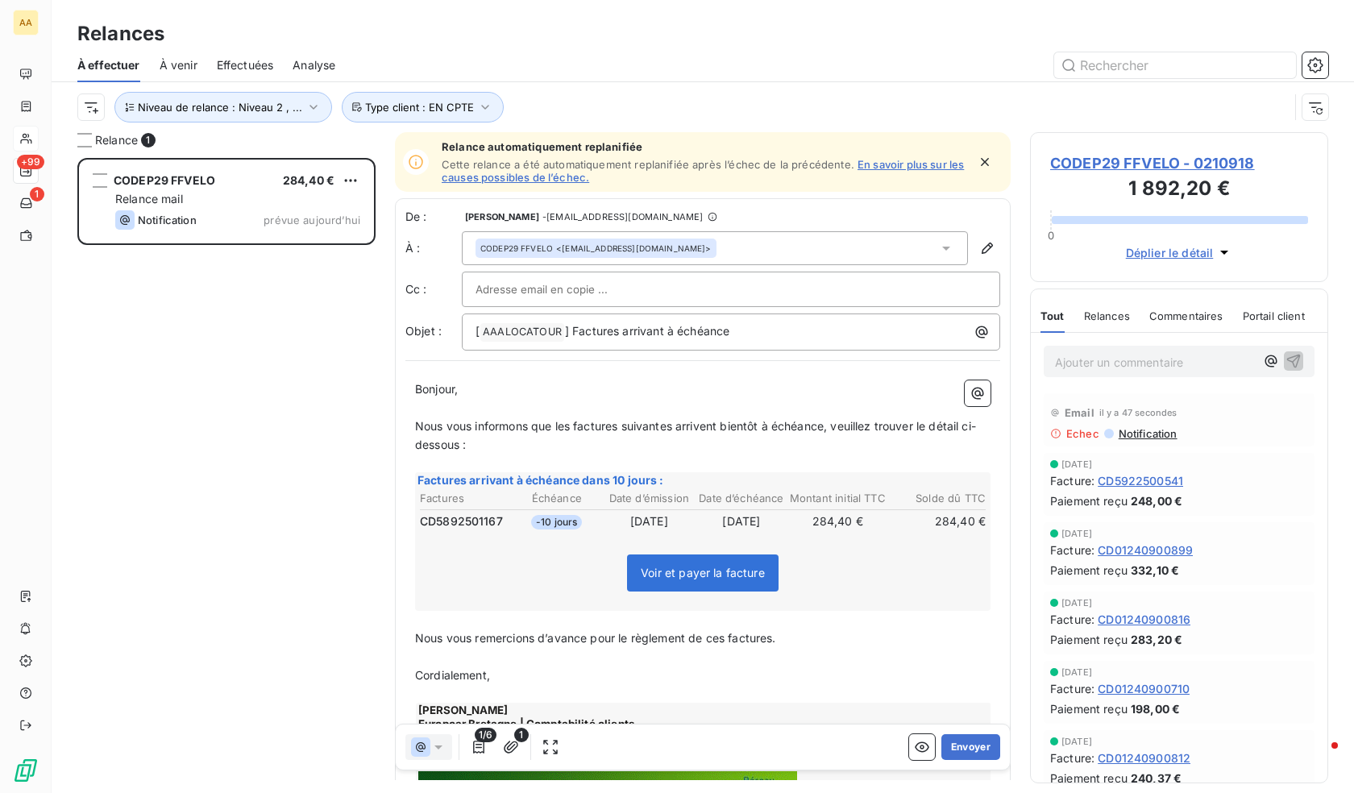
click at [1199, 163] on span "CODEP29 FFVELO - 0210918" at bounding box center [1180, 163] width 258 height 22
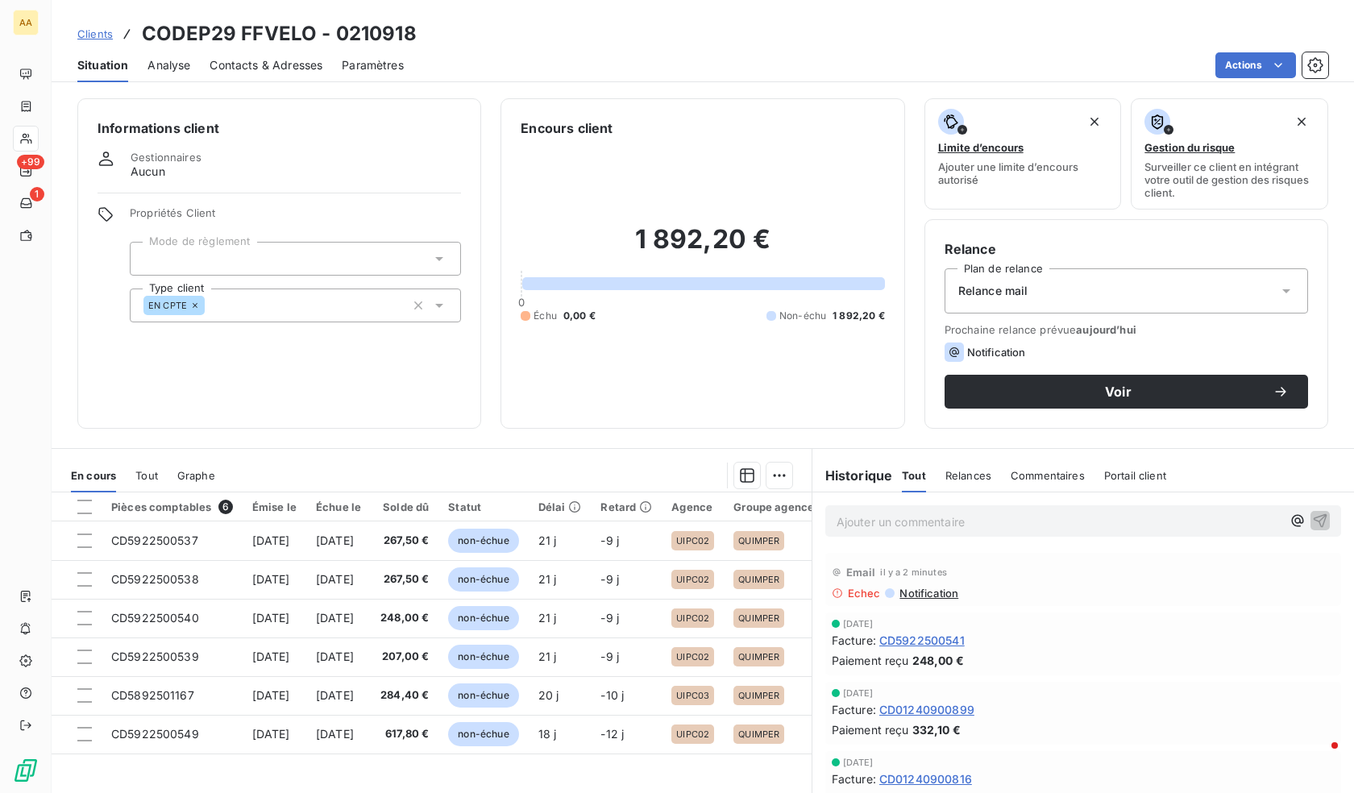
click at [274, 66] on span "Contacts & Adresses" at bounding box center [266, 65] width 113 height 16
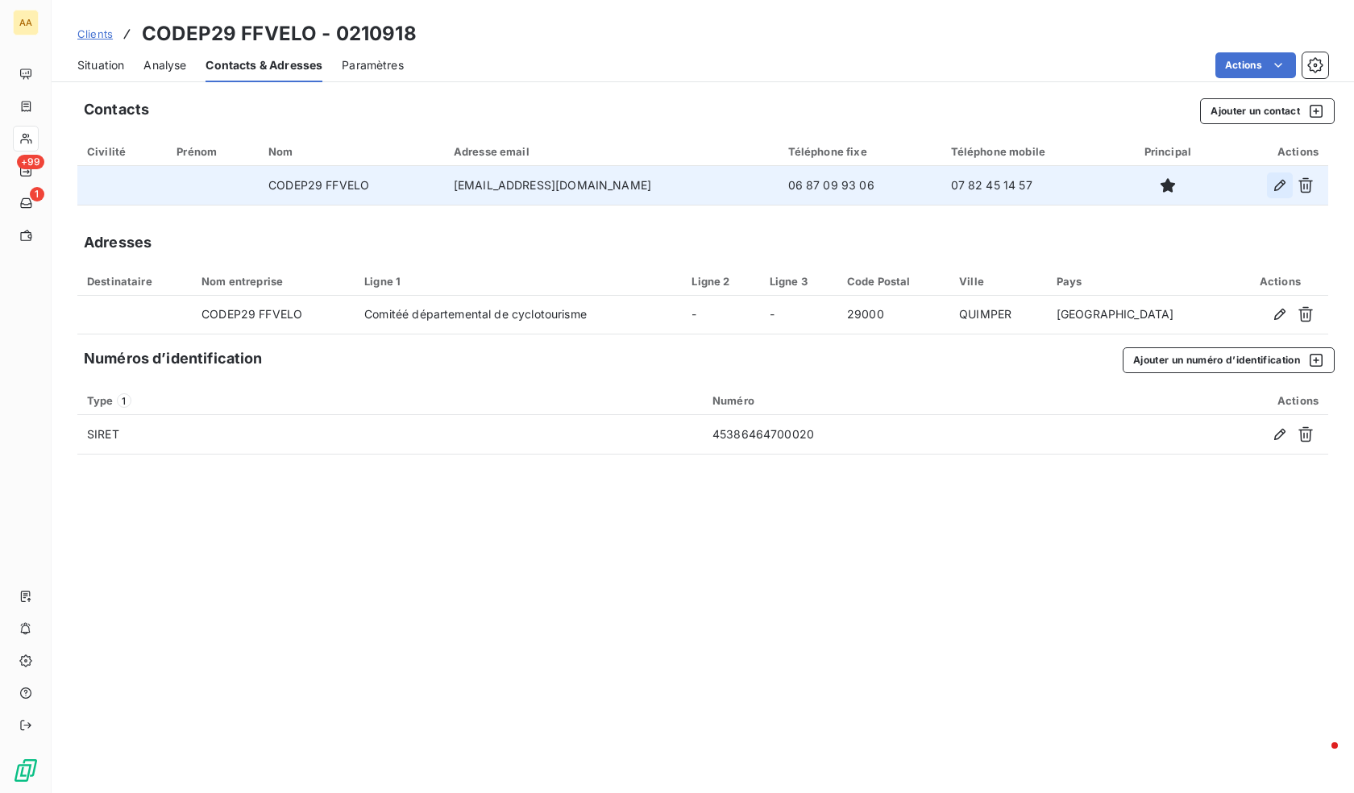
click at [1275, 183] on icon "button" at bounding box center [1280, 185] width 16 height 16
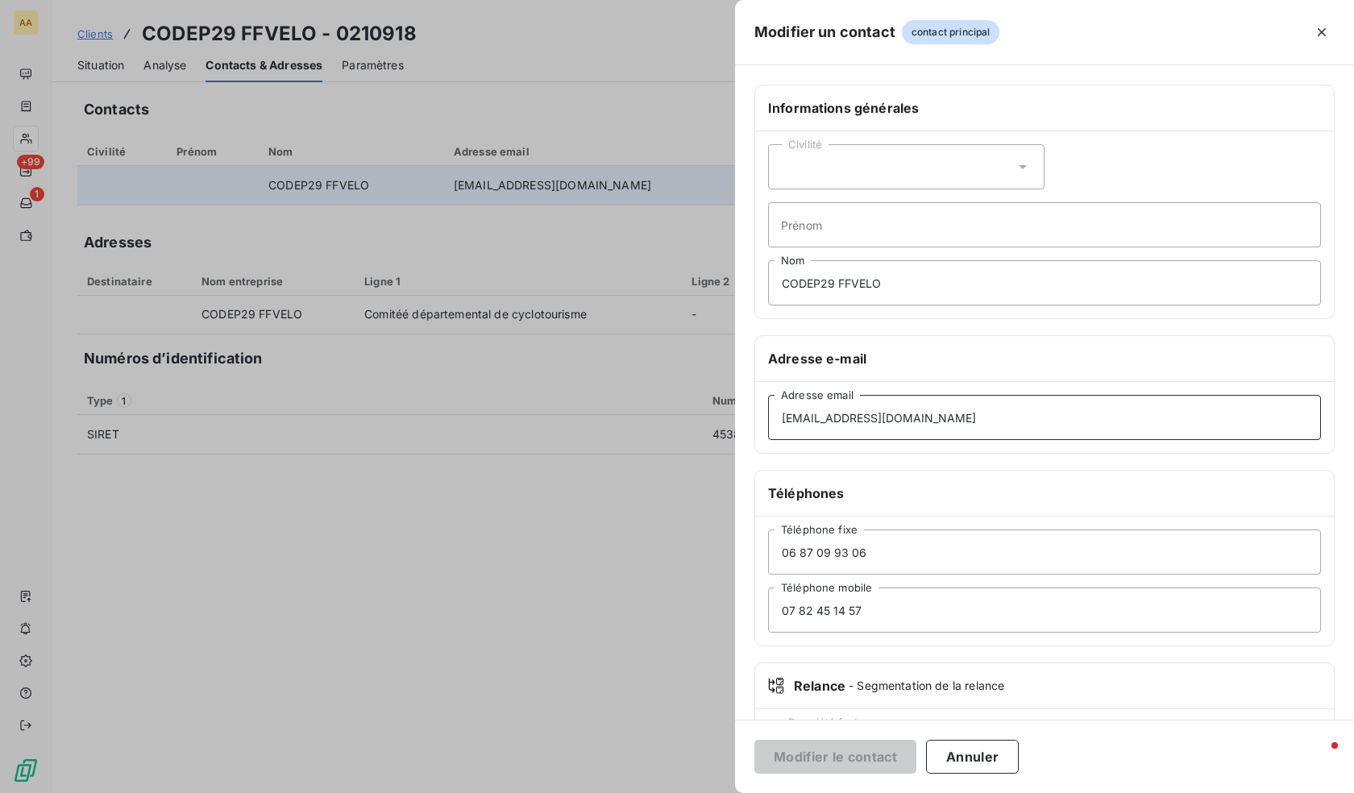
click at [1058, 422] on input "[EMAIL_ADDRESS][DOMAIN_NAME]" at bounding box center [1044, 417] width 553 height 45
click at [1110, 421] on input "[EMAIL_ADDRESS][DOMAIN_NAME]" at bounding box center [1044, 417] width 553 height 45
click at [781, 418] on input "[EMAIL_ADDRESS][DOMAIN_NAME]" at bounding box center [1044, 417] width 553 height 45
click at [975, 751] on button "Annuler" at bounding box center [972, 757] width 93 height 34
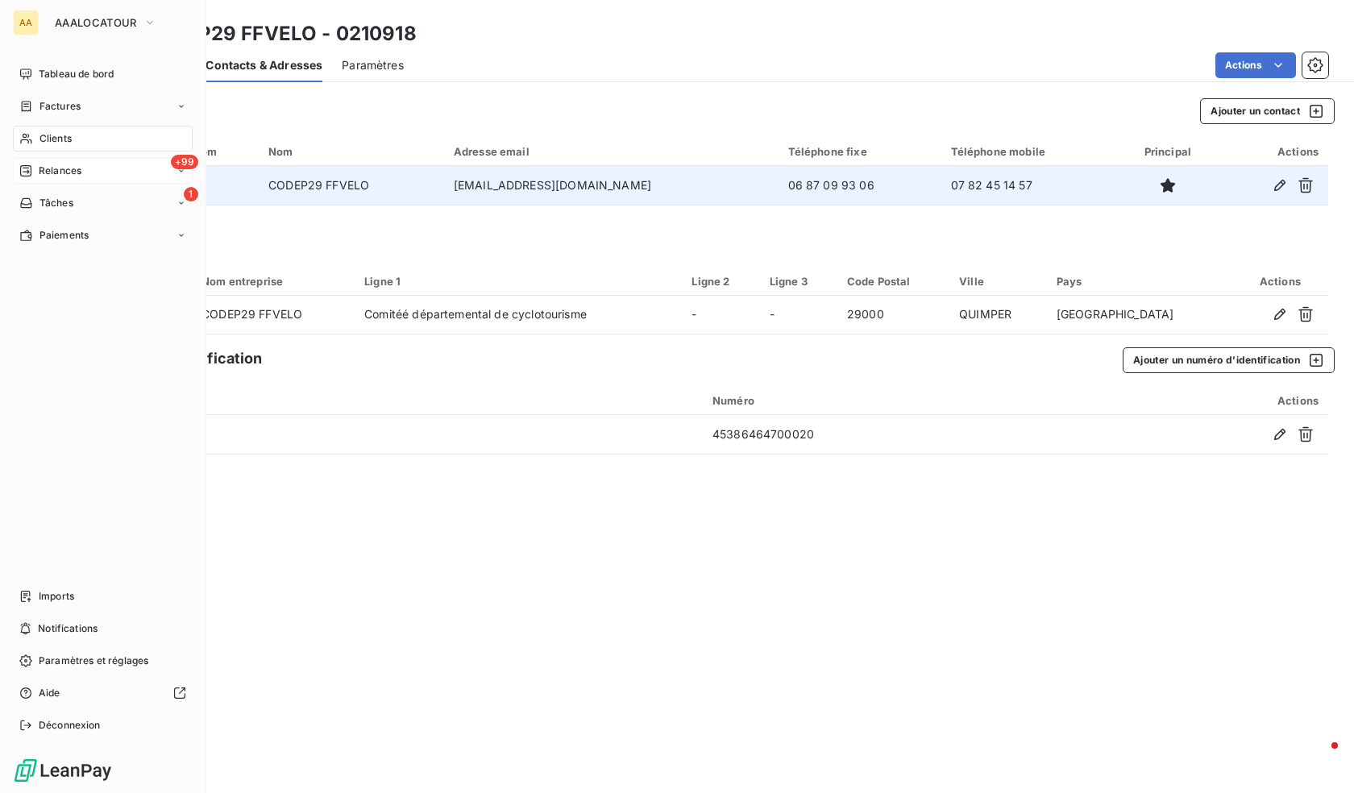
click at [41, 175] on span "Relances" at bounding box center [60, 171] width 43 height 15
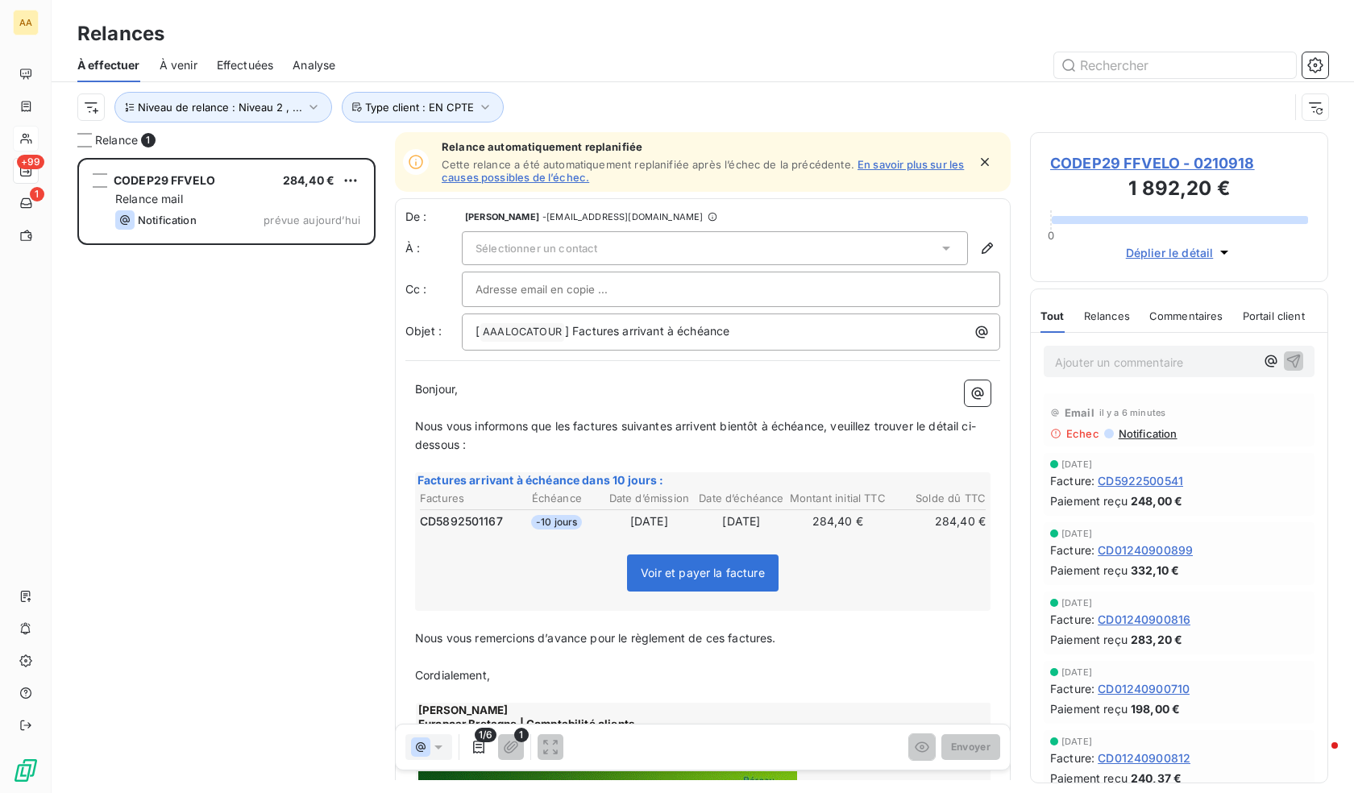
scroll to position [623, 286]
click at [1211, 159] on span "CODEP29 FFVELO - 0210918" at bounding box center [1180, 163] width 258 height 22
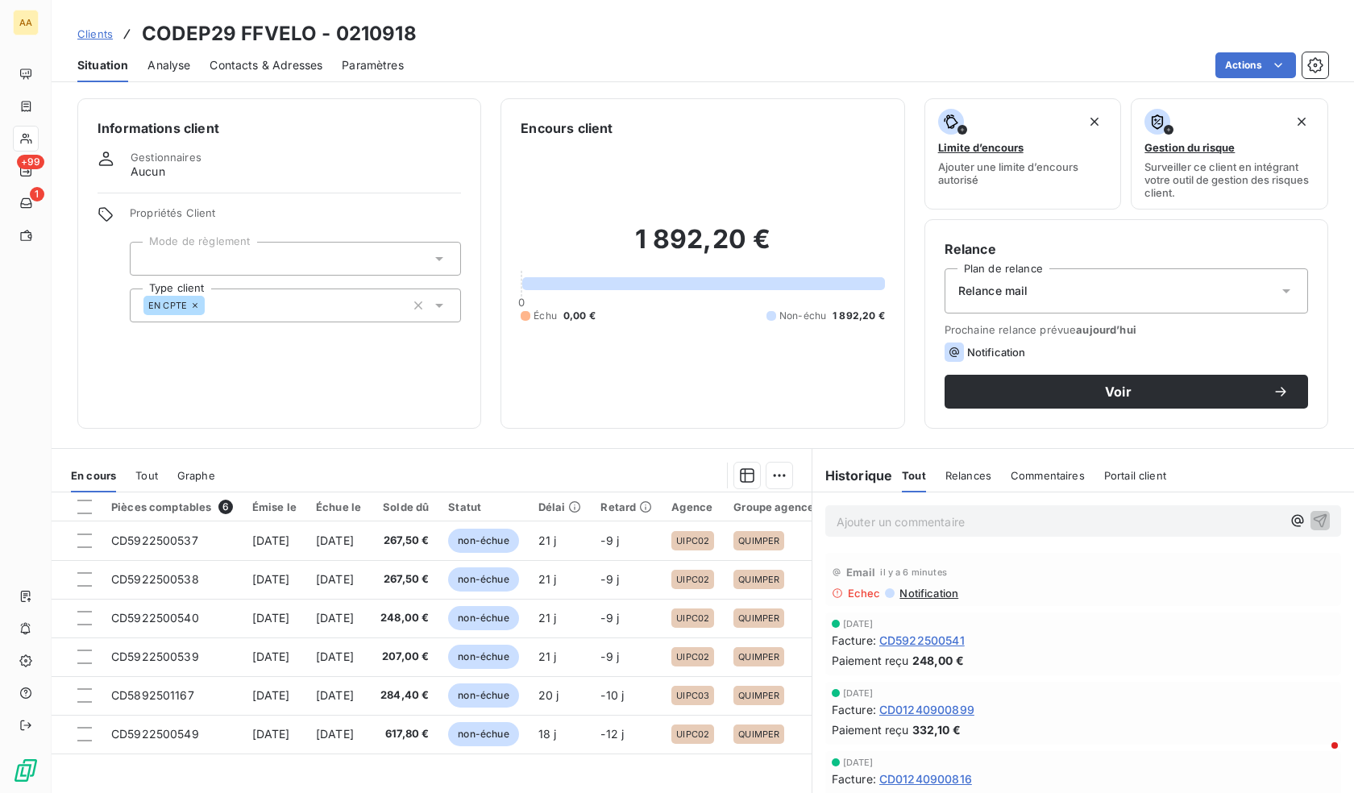
click at [283, 69] on span "Contacts & Adresses" at bounding box center [266, 65] width 113 height 16
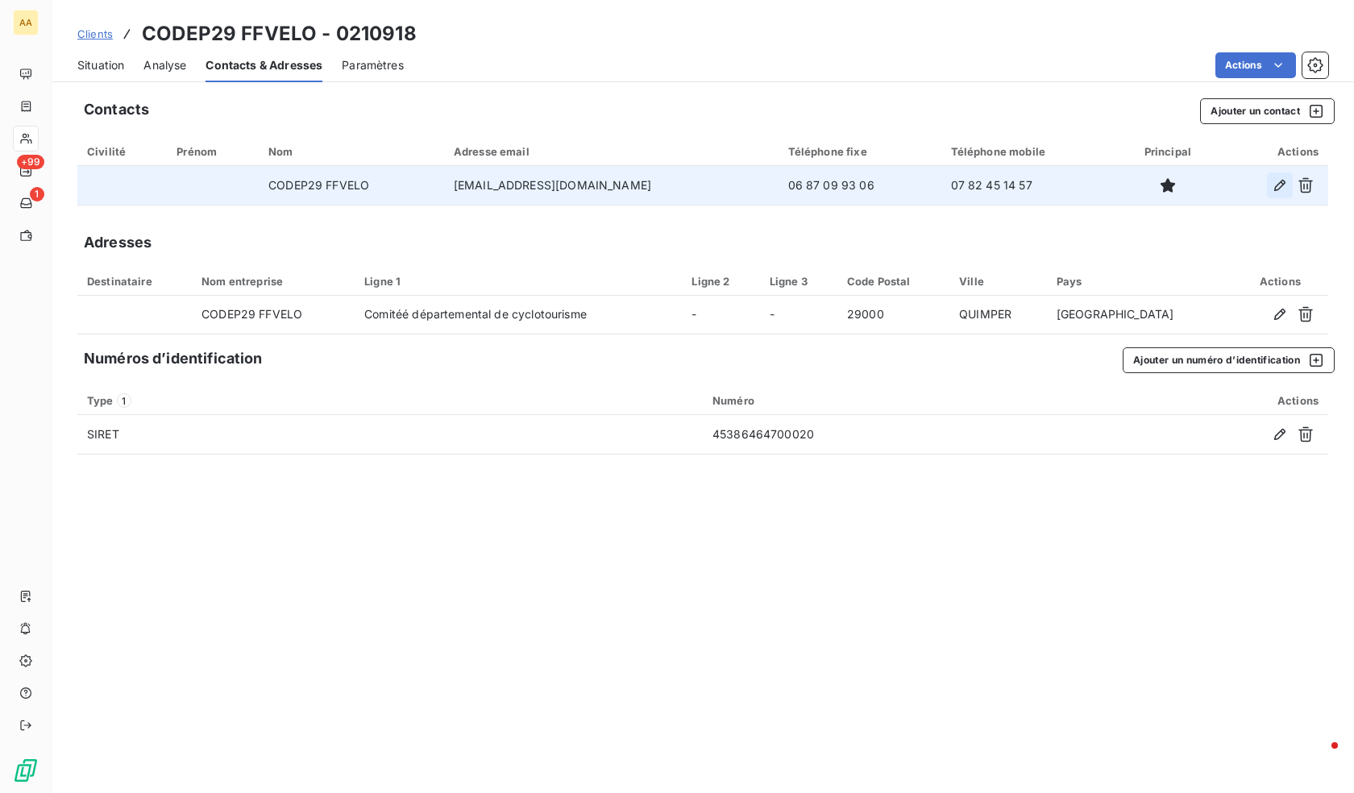
click at [1282, 181] on icon "button" at bounding box center [1280, 185] width 11 height 11
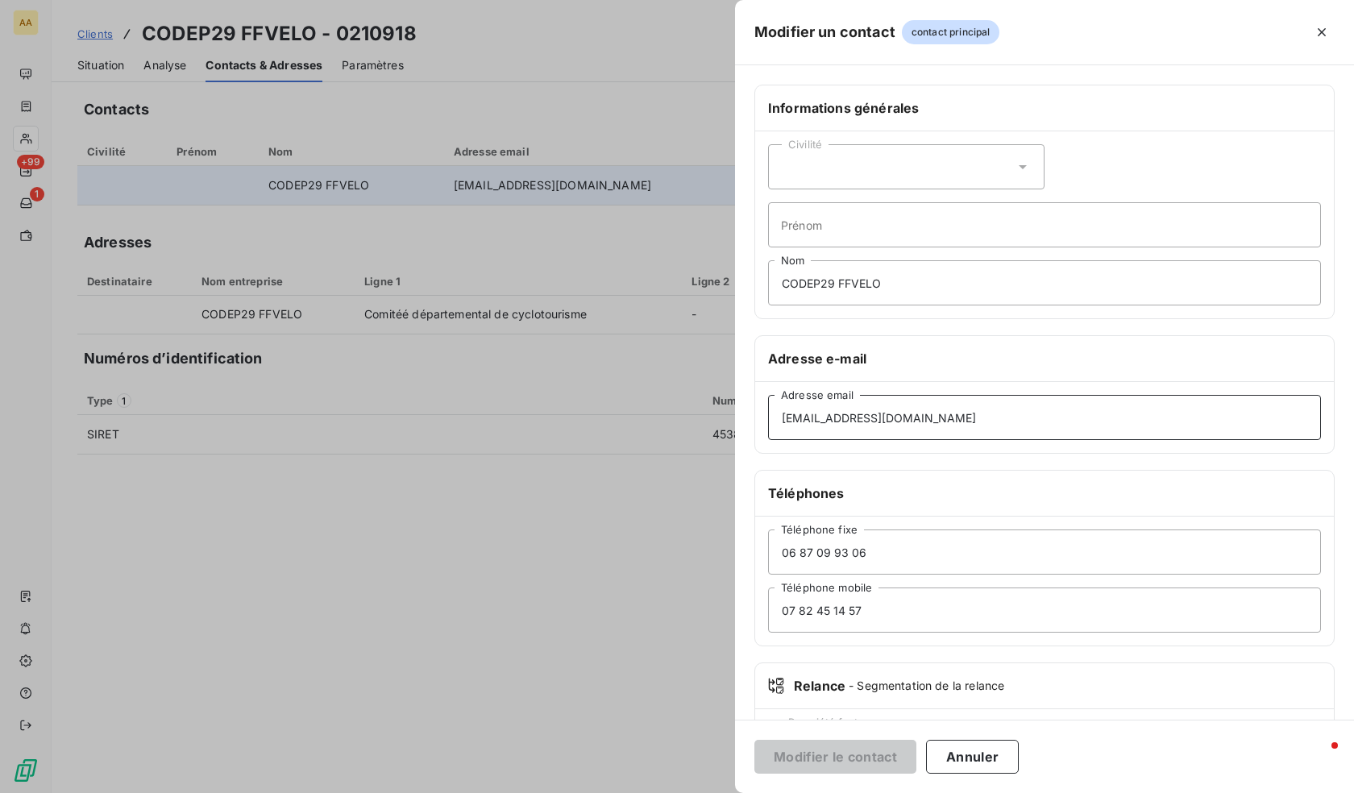
drag, startPoint x: 926, startPoint y: 416, endPoint x: 658, endPoint y: 402, distance: 268.0
click at [658, 793] on div "Modifier un contact contact principal Informations générales Civilité Prénom CO…" at bounding box center [677, 793] width 1354 height 0
drag, startPoint x: 834, startPoint y: 741, endPoint x: 830, endPoint y: 751, distance: 10.2
click at [833, 744] on button "Modifier le contact" at bounding box center [836, 757] width 162 height 34
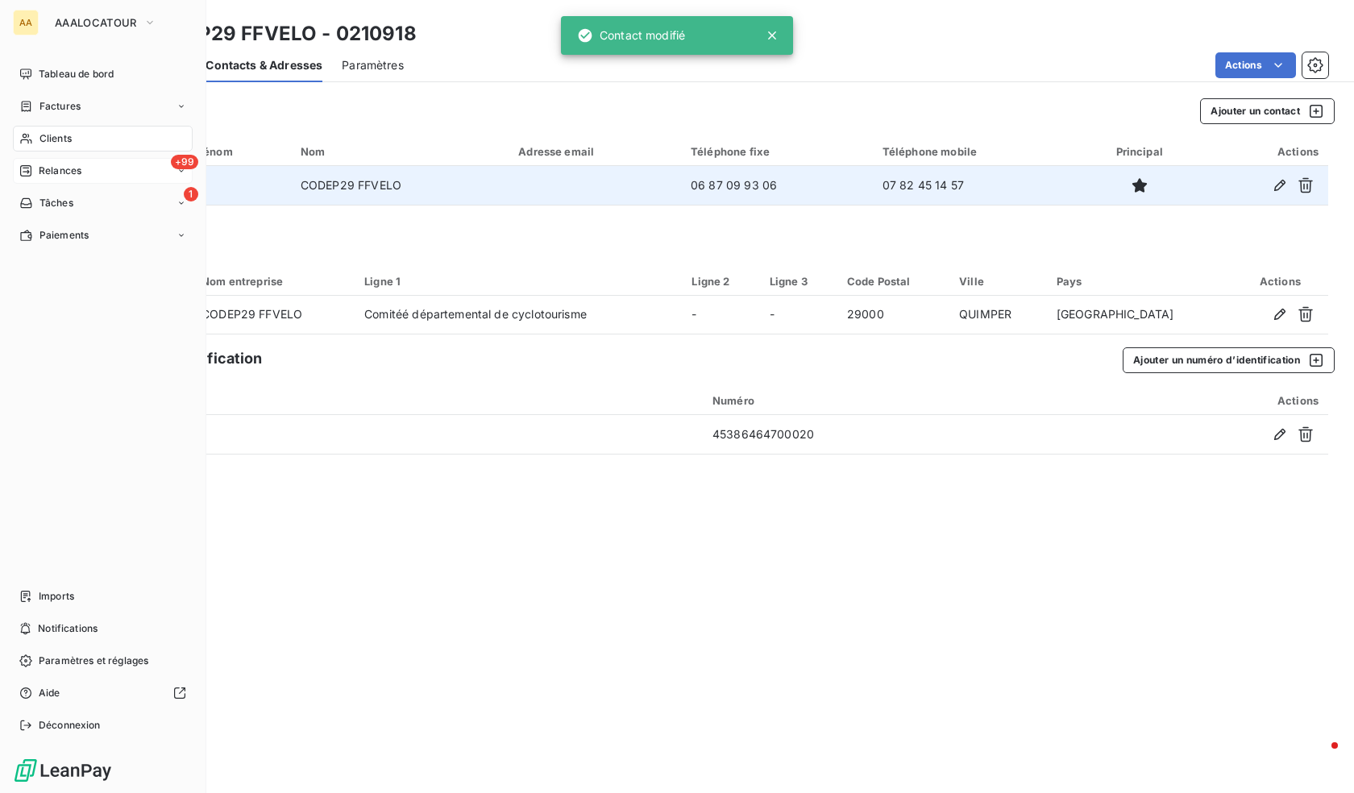
click at [42, 166] on span "Relances" at bounding box center [60, 171] width 43 height 15
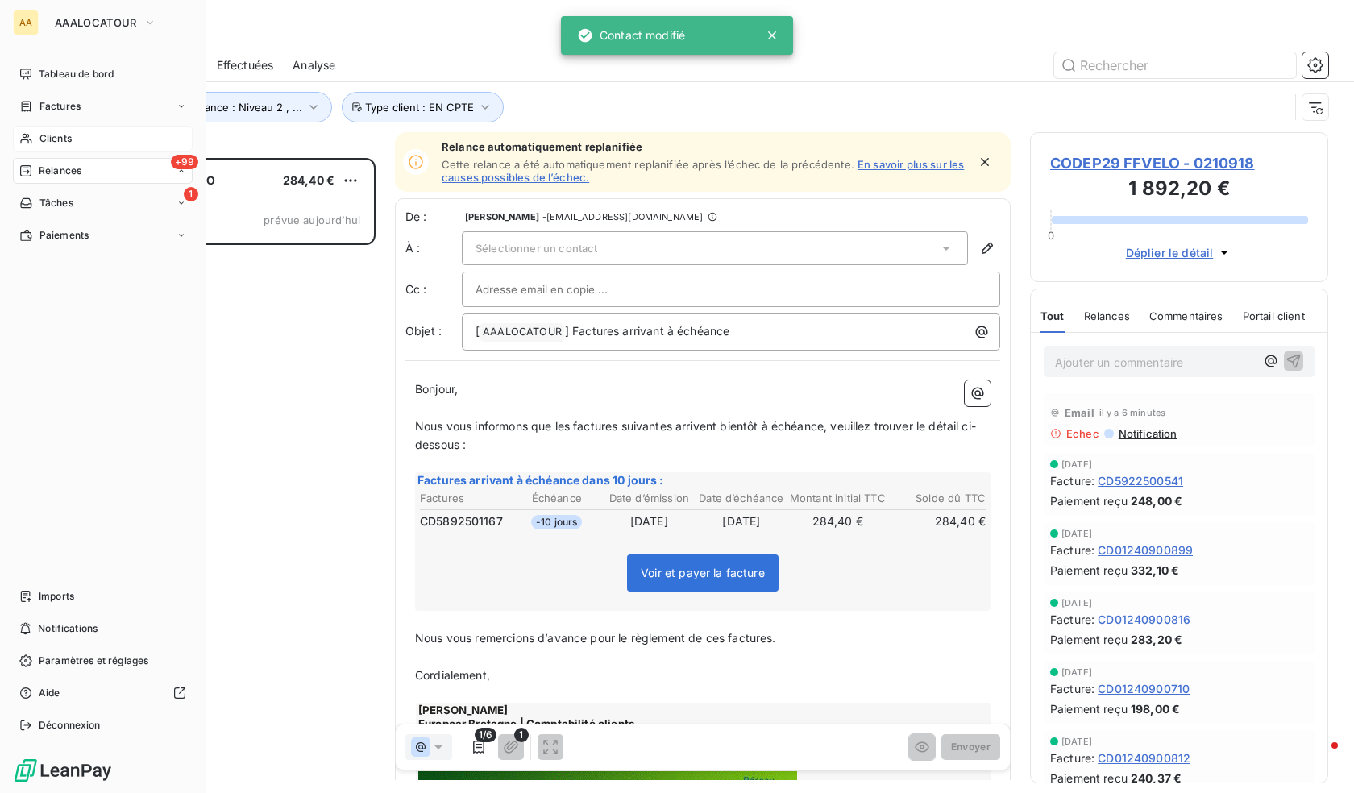
scroll to position [623, 286]
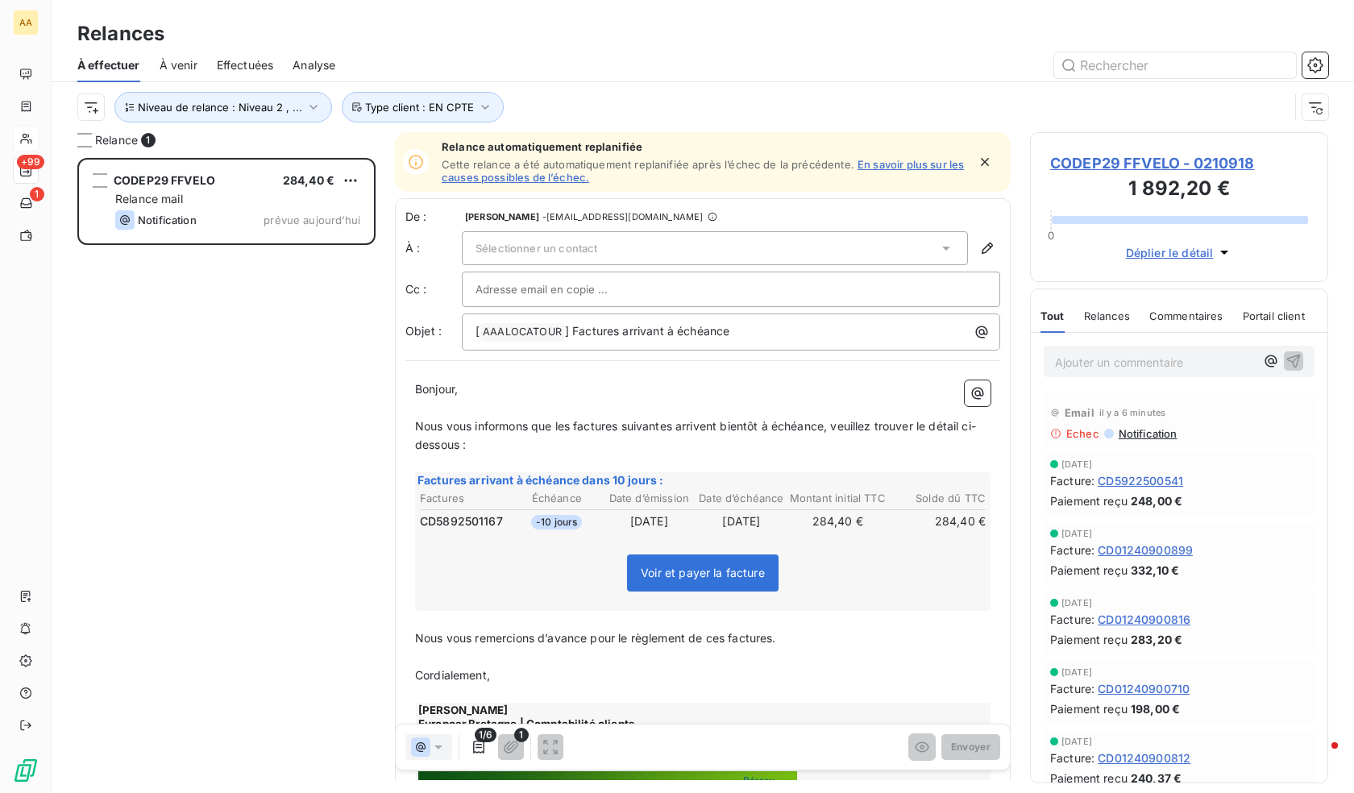
click at [1223, 152] on span "CODEP29 FFVELO - 0210918" at bounding box center [1180, 163] width 258 height 22
click at [1220, 160] on span "CODEP29 FFVELO - 0210918" at bounding box center [1180, 163] width 258 height 22
click at [1215, 160] on span "CODEP29 FFVELO - 0210918" at bounding box center [1180, 163] width 258 height 22
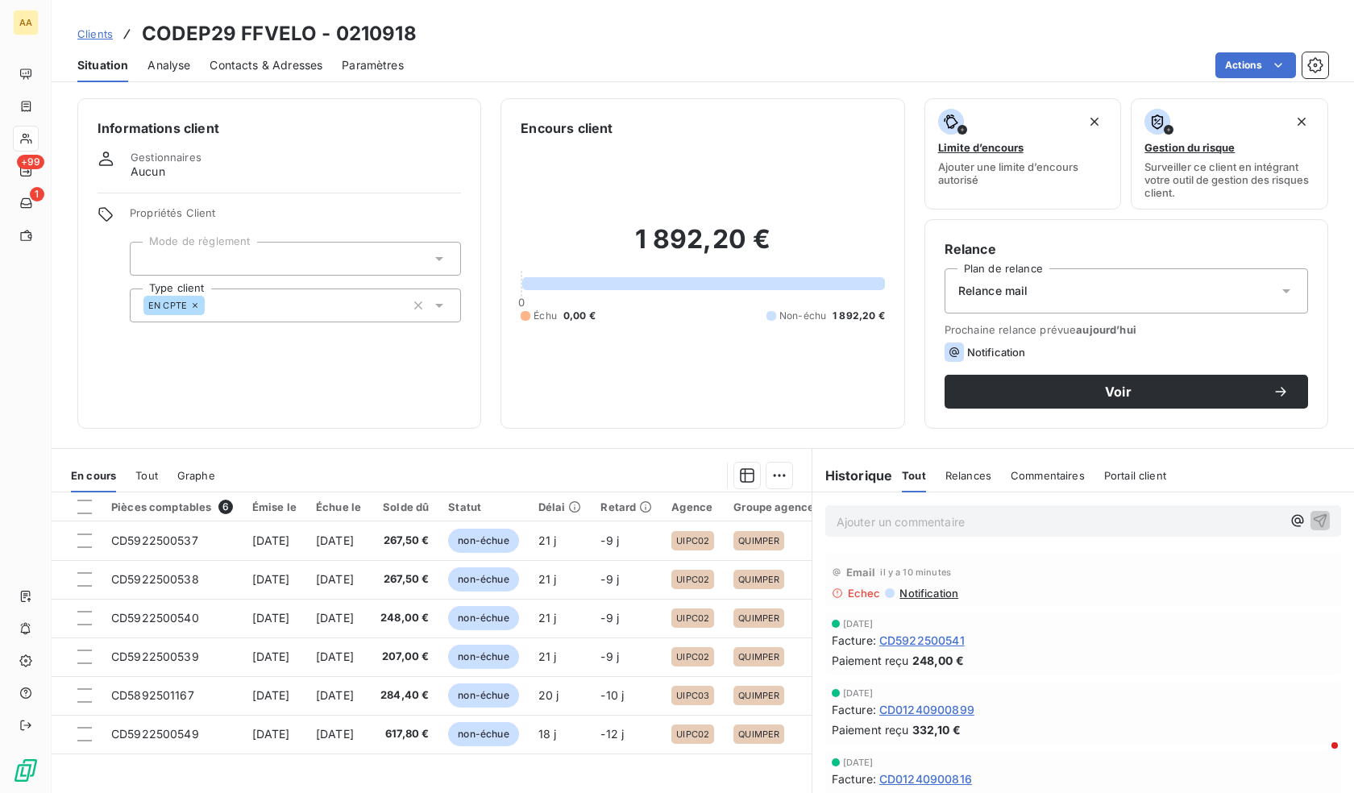
click at [290, 63] on span "Contacts & Adresses" at bounding box center [266, 65] width 113 height 16
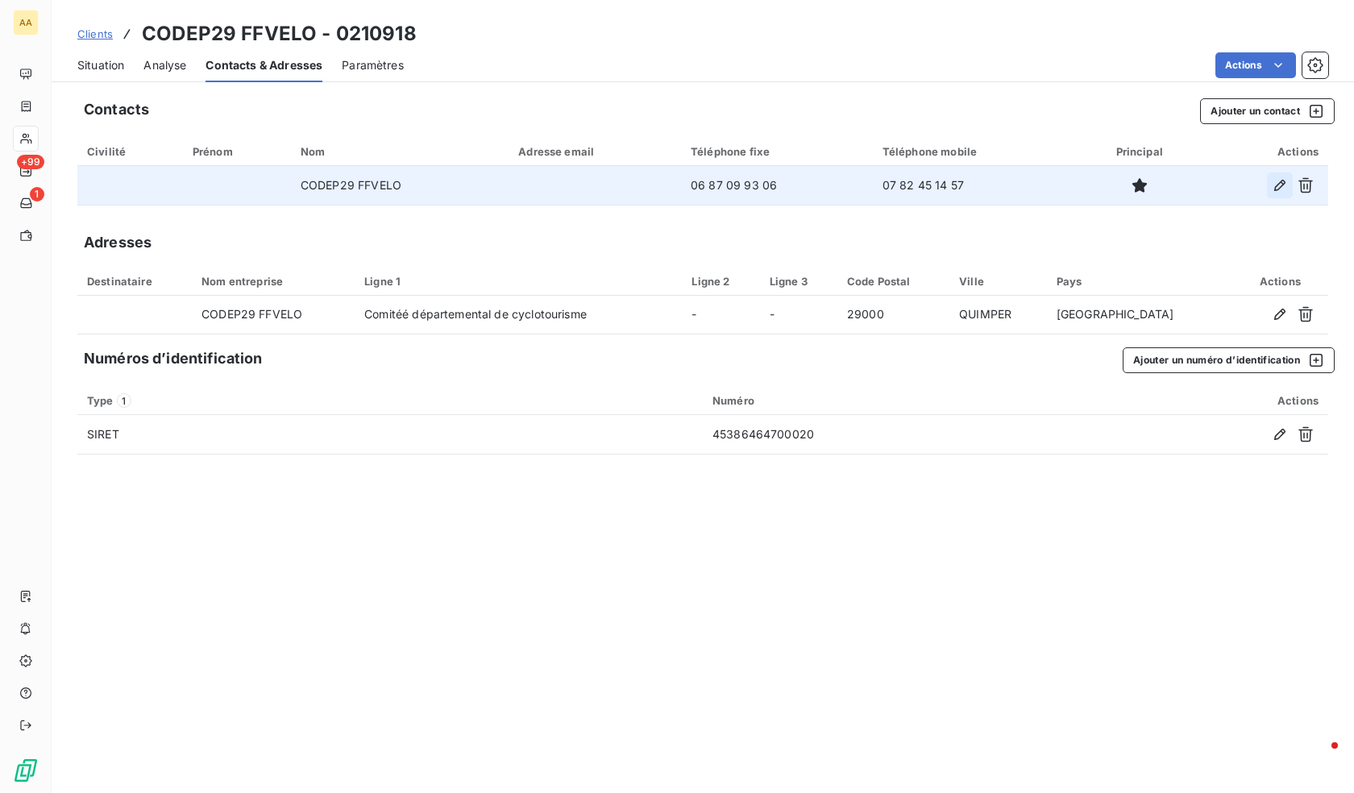
click at [1274, 189] on icon "button" at bounding box center [1280, 185] width 16 height 16
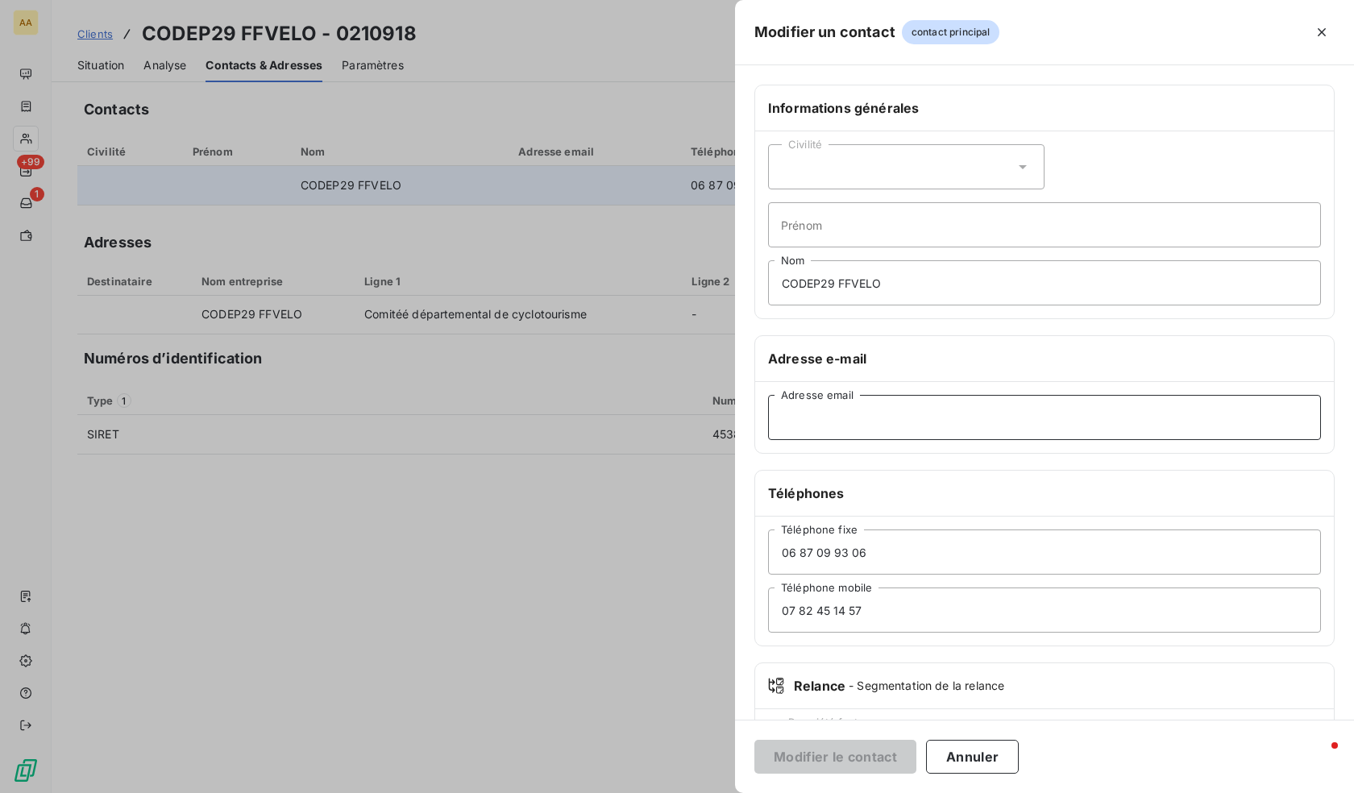
click at [873, 404] on input "Adresse email" at bounding box center [1044, 417] width 553 height 45
paste input "[EMAIL_ADDRESS][DOMAIN_NAME]"
type input "[EMAIL_ADDRESS][DOMAIN_NAME]"
click at [834, 776] on div "Modifier le contact Annuler" at bounding box center [1044, 756] width 619 height 73
click at [832, 763] on button "Modifier le contact" at bounding box center [836, 757] width 162 height 34
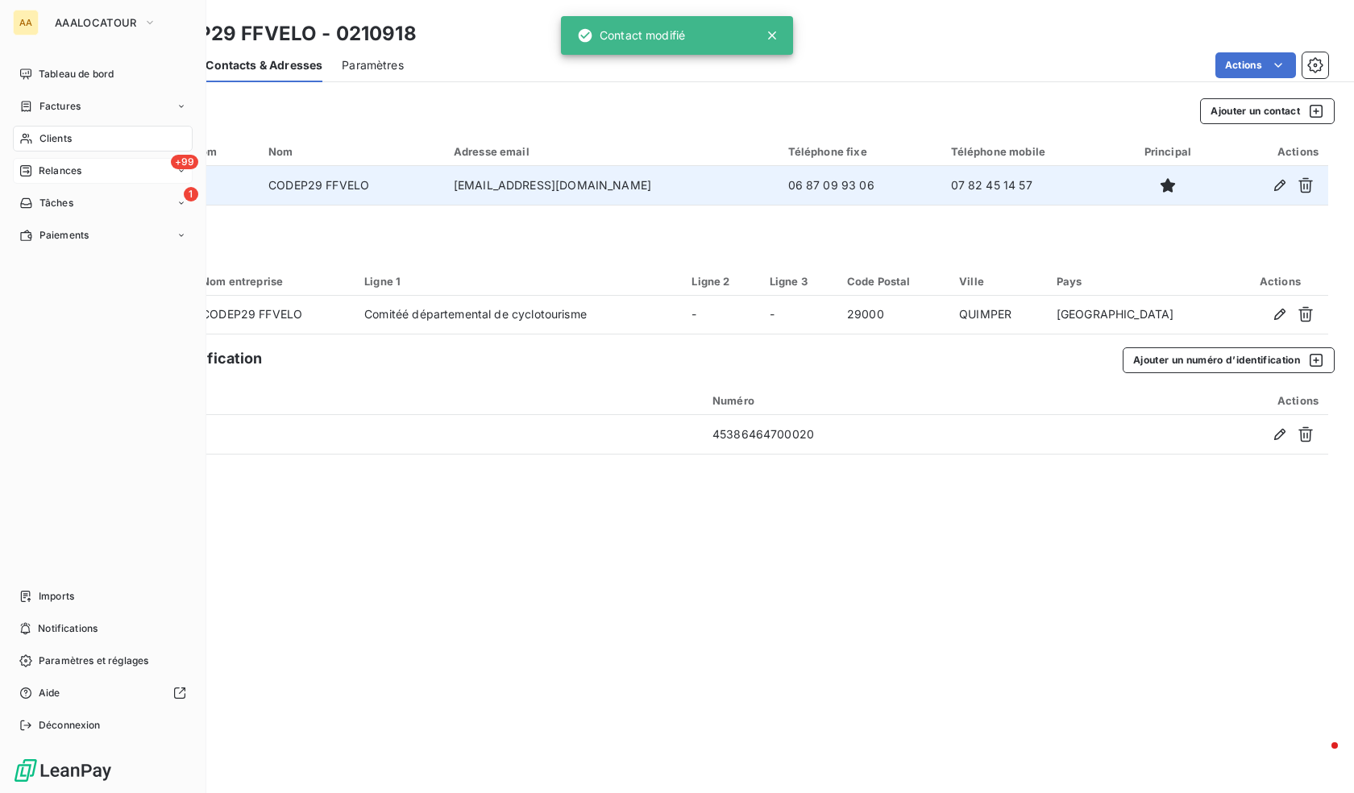
click at [72, 172] on span "Relances" at bounding box center [60, 171] width 43 height 15
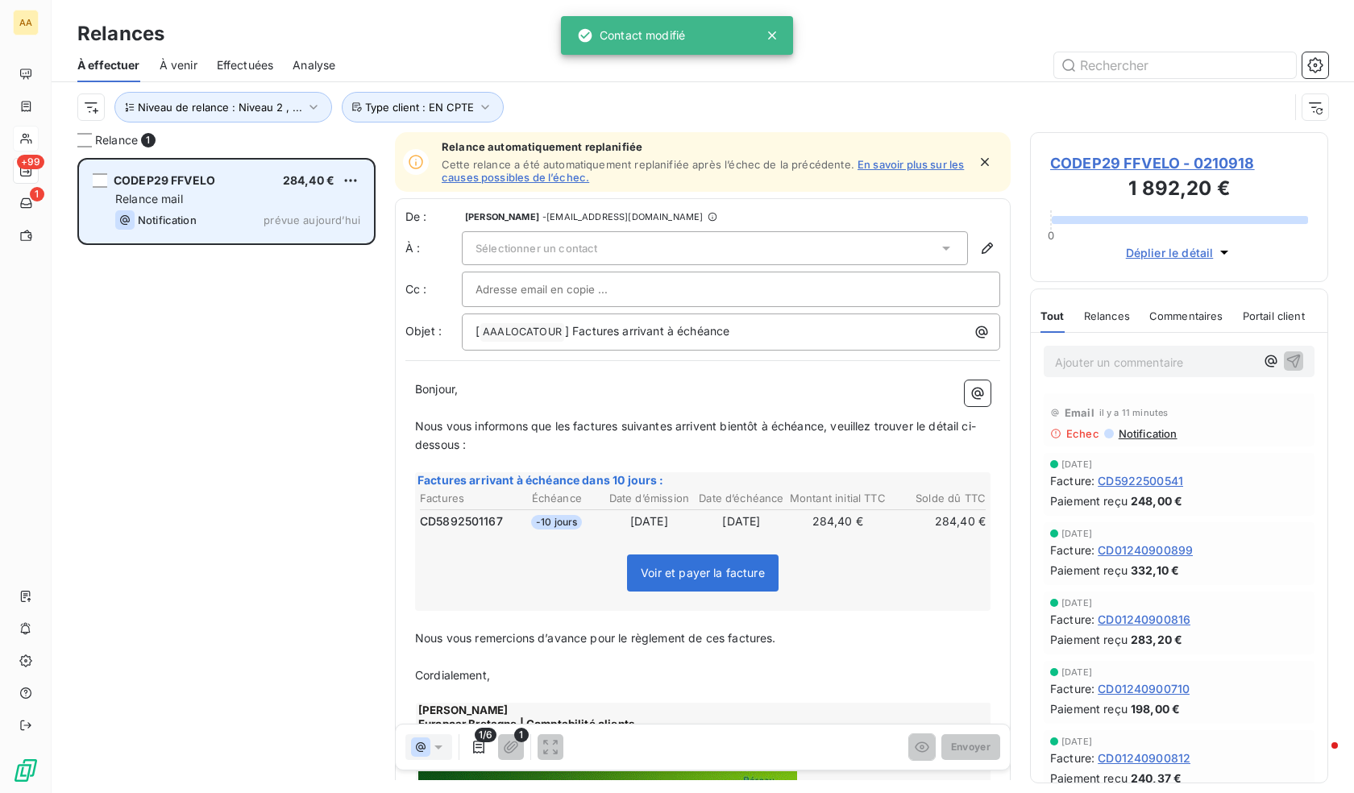
scroll to position [623, 286]
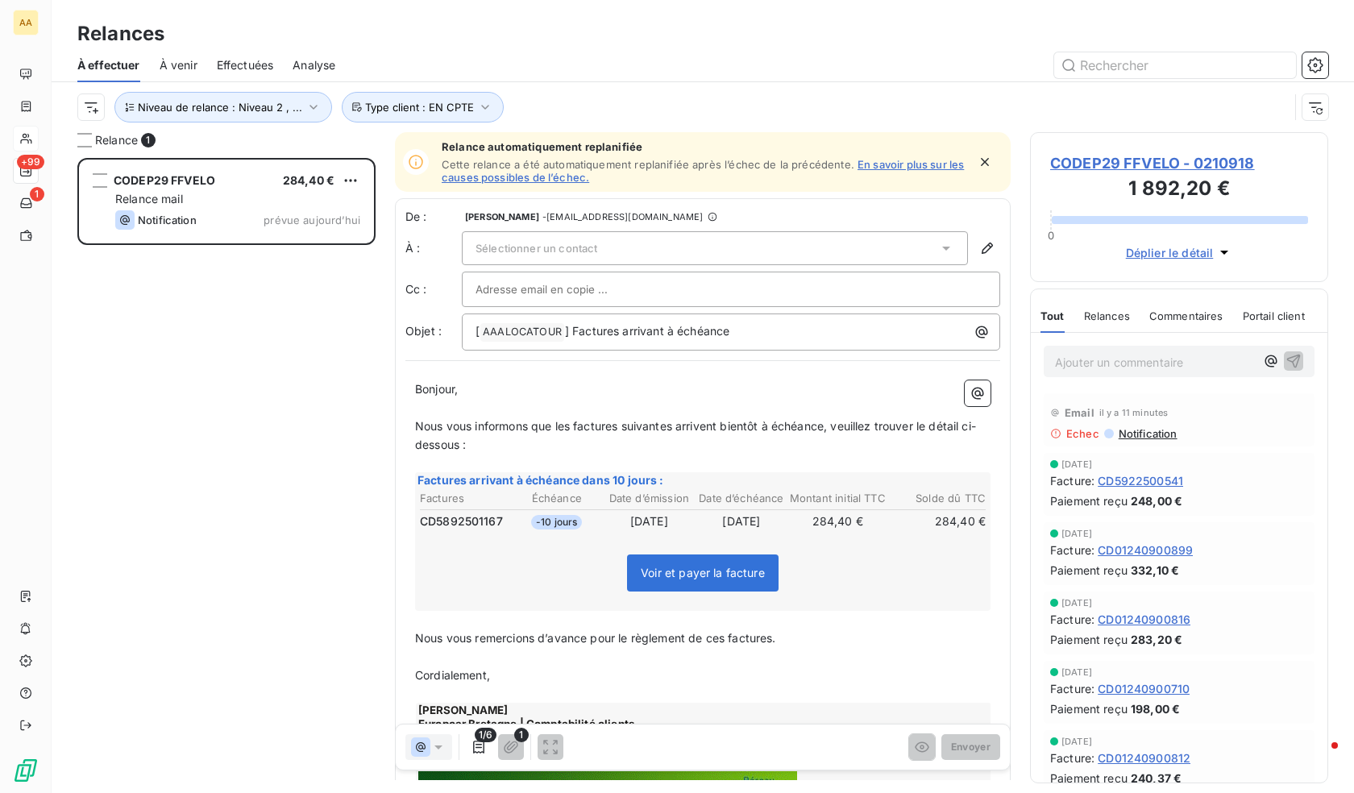
click at [687, 245] on div "Sélectionner un contact" at bounding box center [715, 248] width 506 height 34
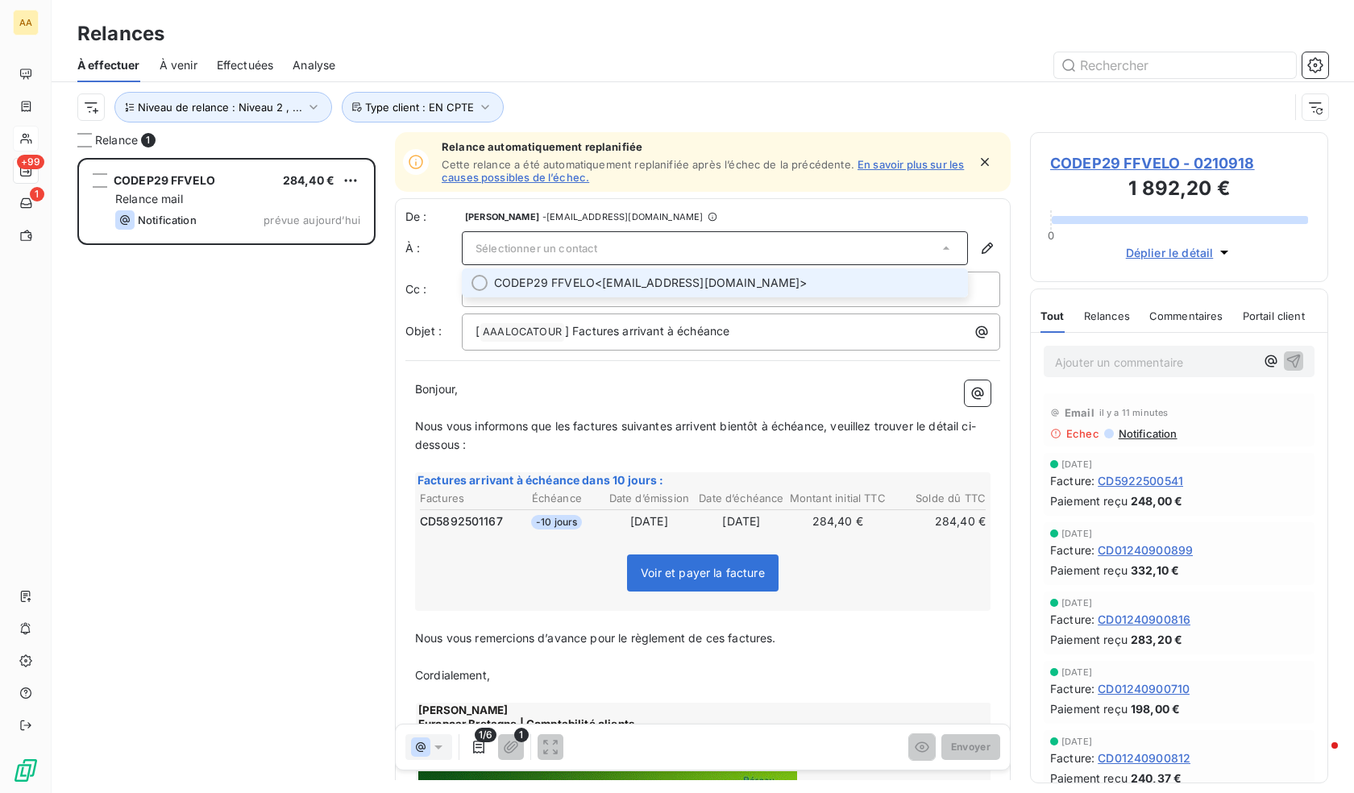
click at [628, 281] on span "CODEP29 FFVELO <[EMAIL_ADDRESS][DOMAIN_NAME]>" at bounding box center [726, 283] width 464 height 16
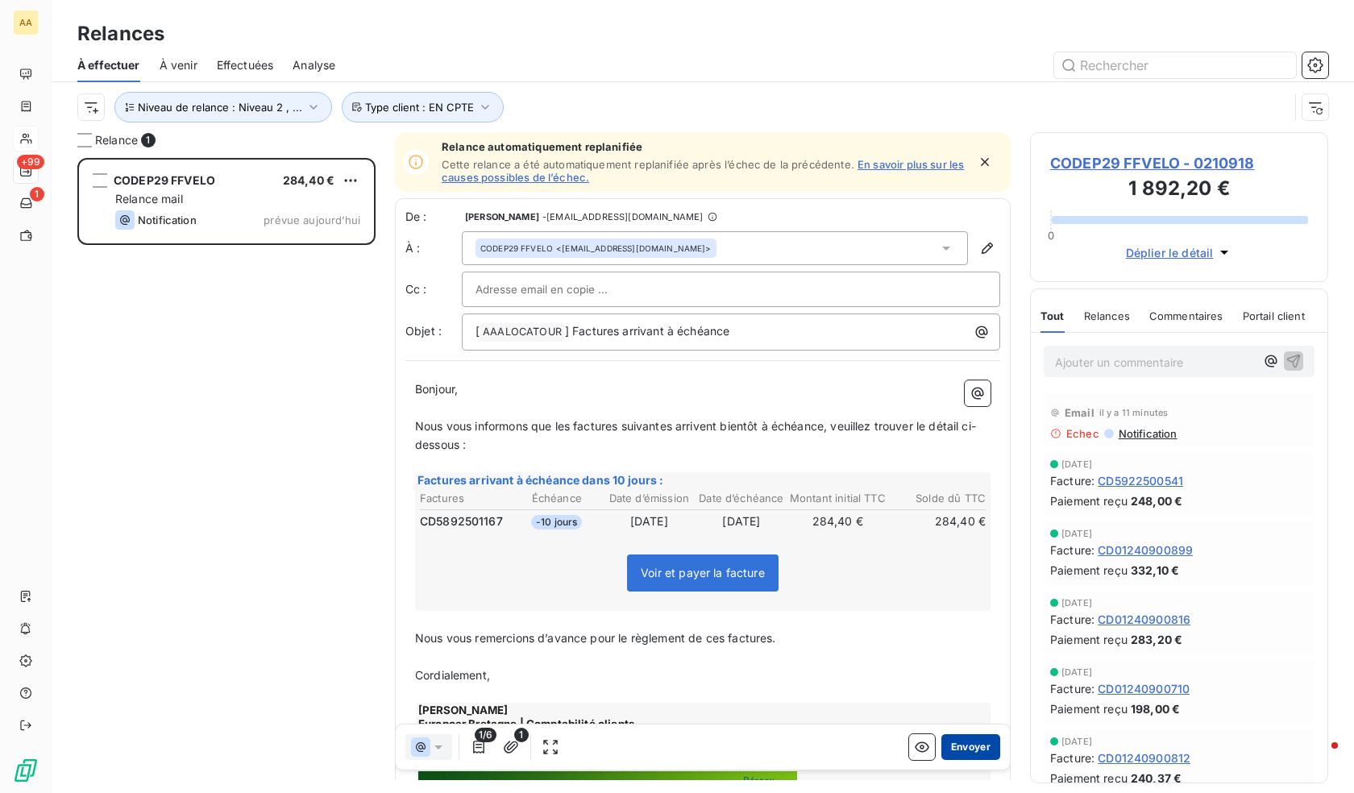
click at [964, 746] on button "Envoyer" at bounding box center [971, 747] width 59 height 26
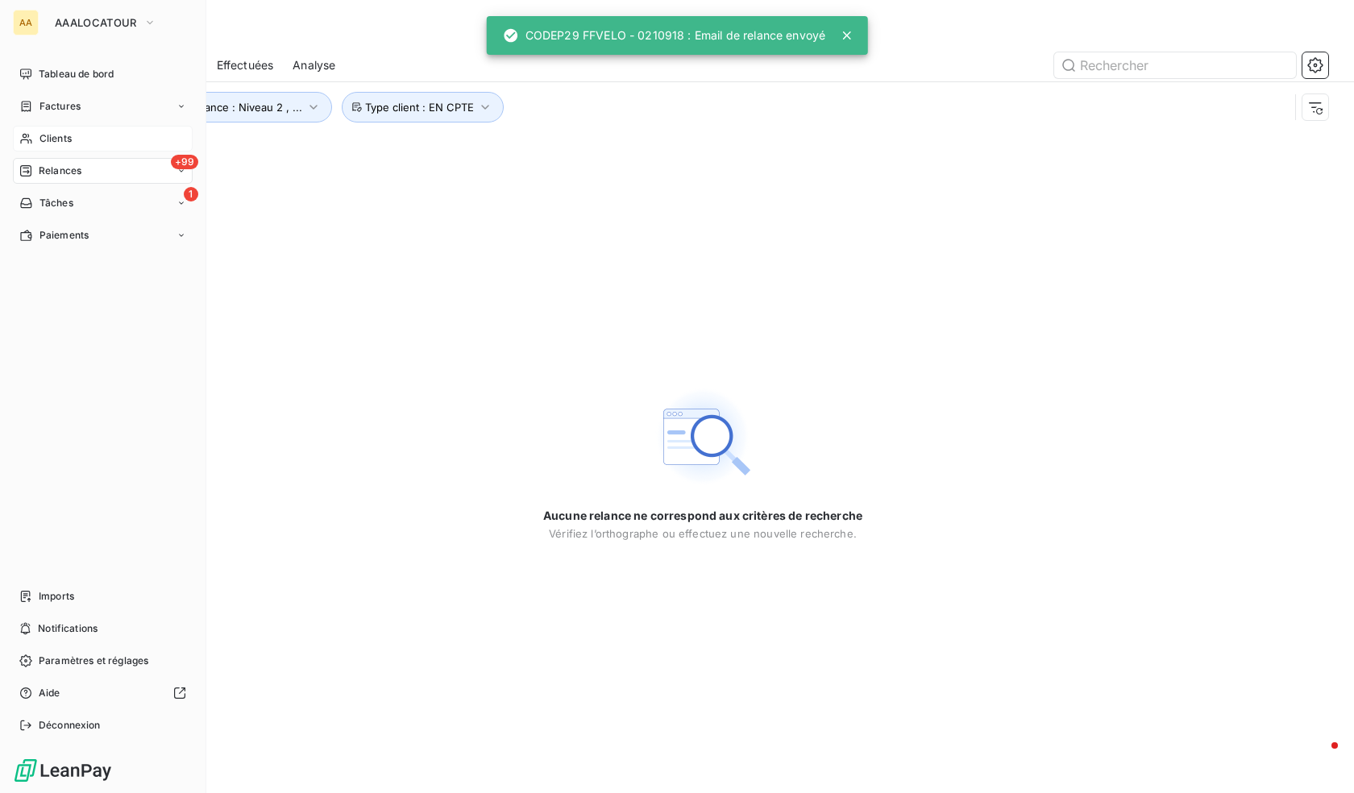
click at [41, 162] on div "+99 Relances" at bounding box center [103, 171] width 180 height 26
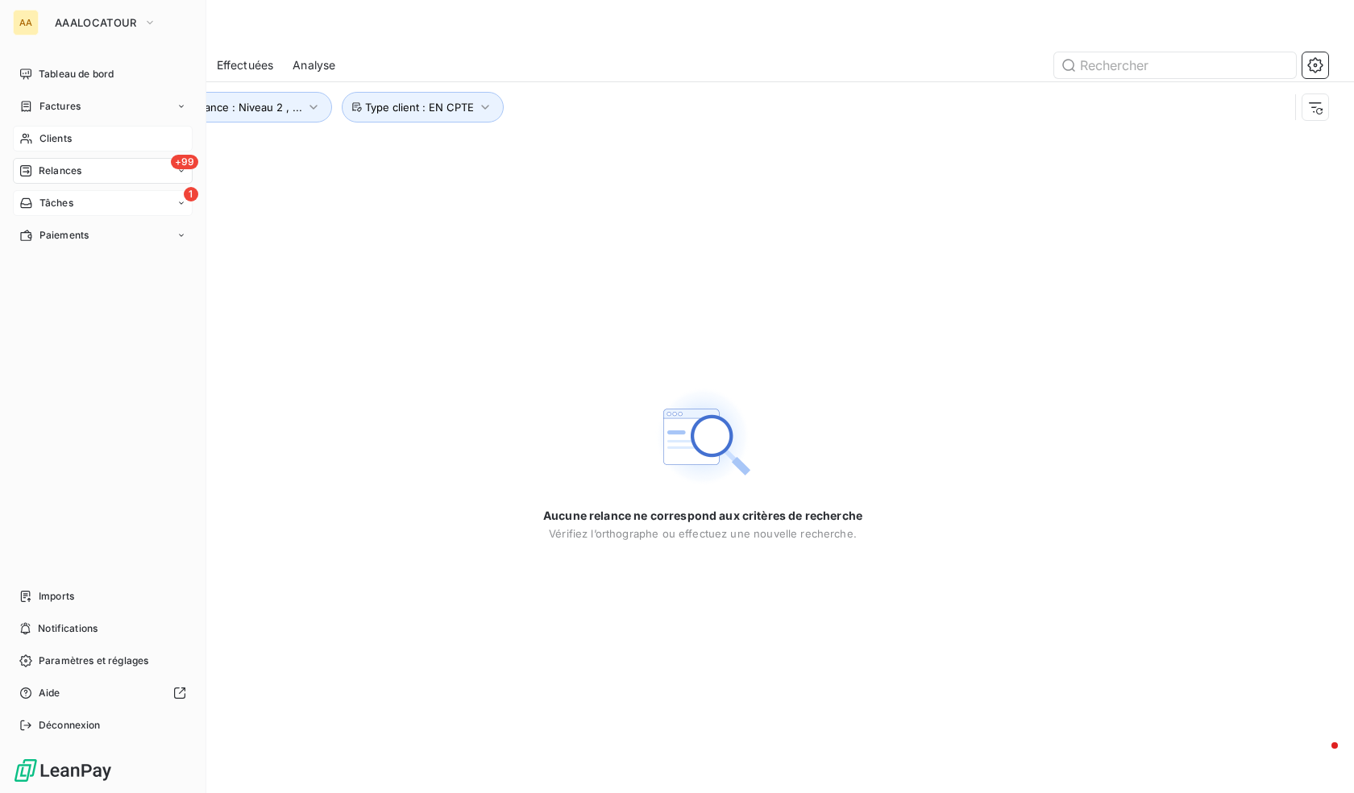
click at [58, 201] on span "Tâches" at bounding box center [57, 203] width 34 height 15
click at [53, 169] on span "Relances" at bounding box center [60, 171] width 43 height 15
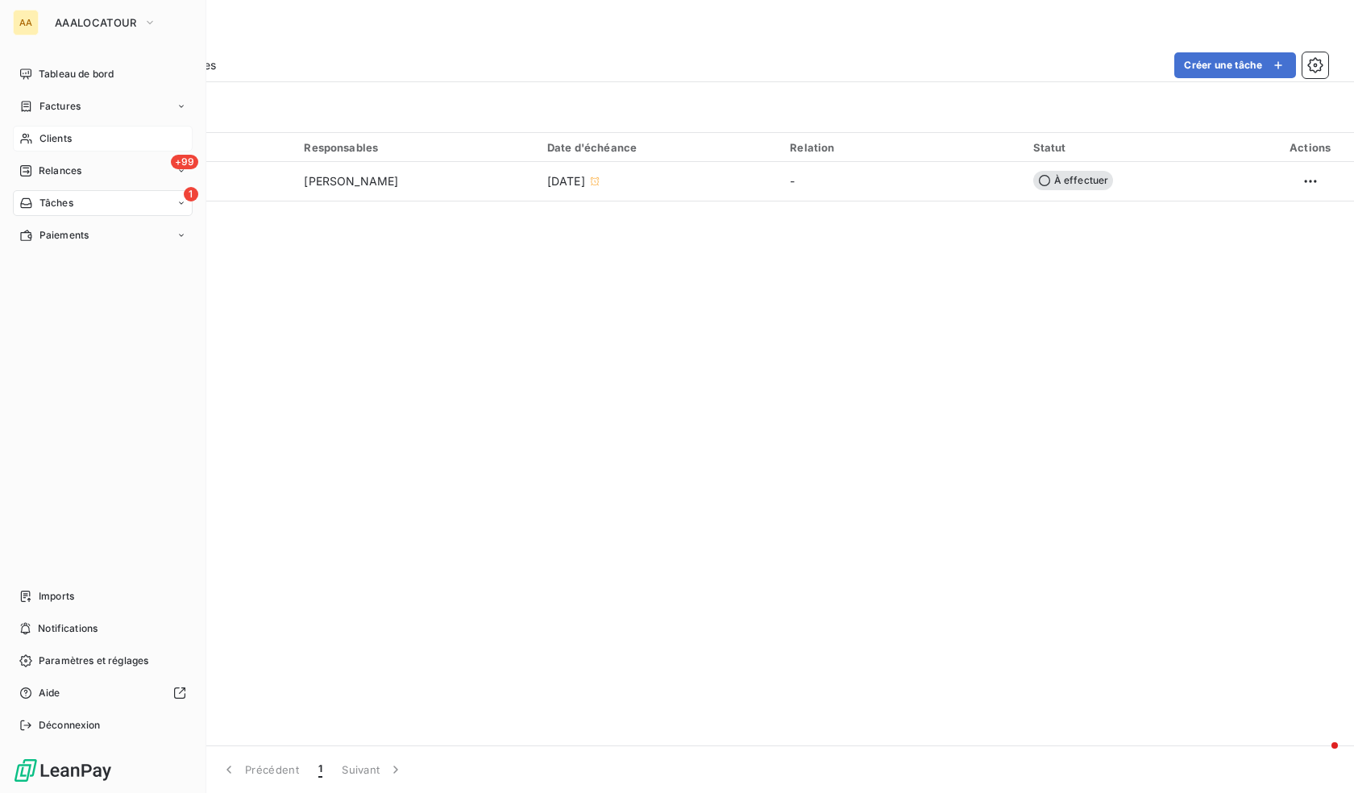
click at [28, 165] on icon at bounding box center [25, 170] width 11 height 11
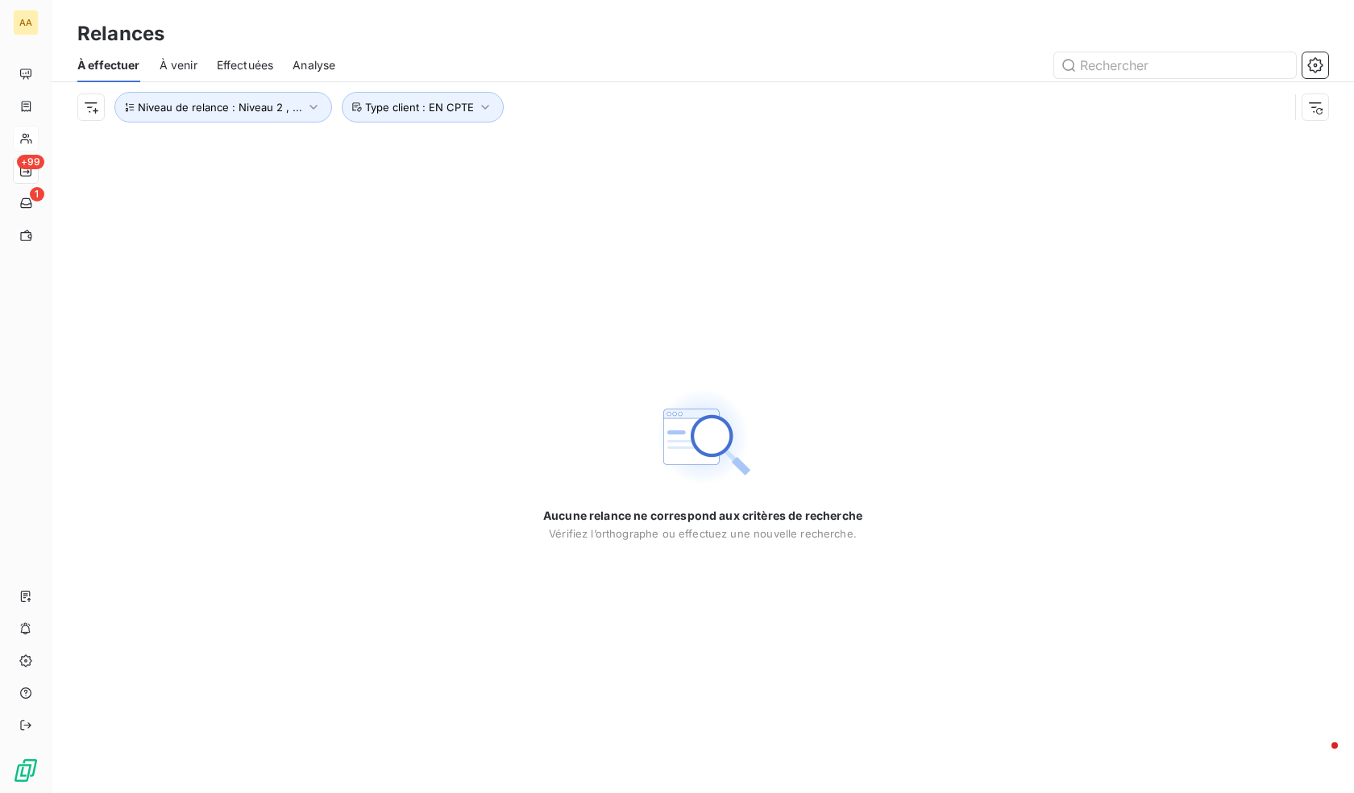
click at [548, 291] on div "Aucune relance ne correspond aux critères de recherche [PERSON_NAME] l’orthogra…" at bounding box center [703, 462] width 1303 height 661
click at [245, 113] on span "Niveau de relance : Niveau 2 , ..." at bounding box center [220, 107] width 164 height 13
click at [378, 152] on span "Niveau 2" at bounding box center [371, 149] width 48 height 16
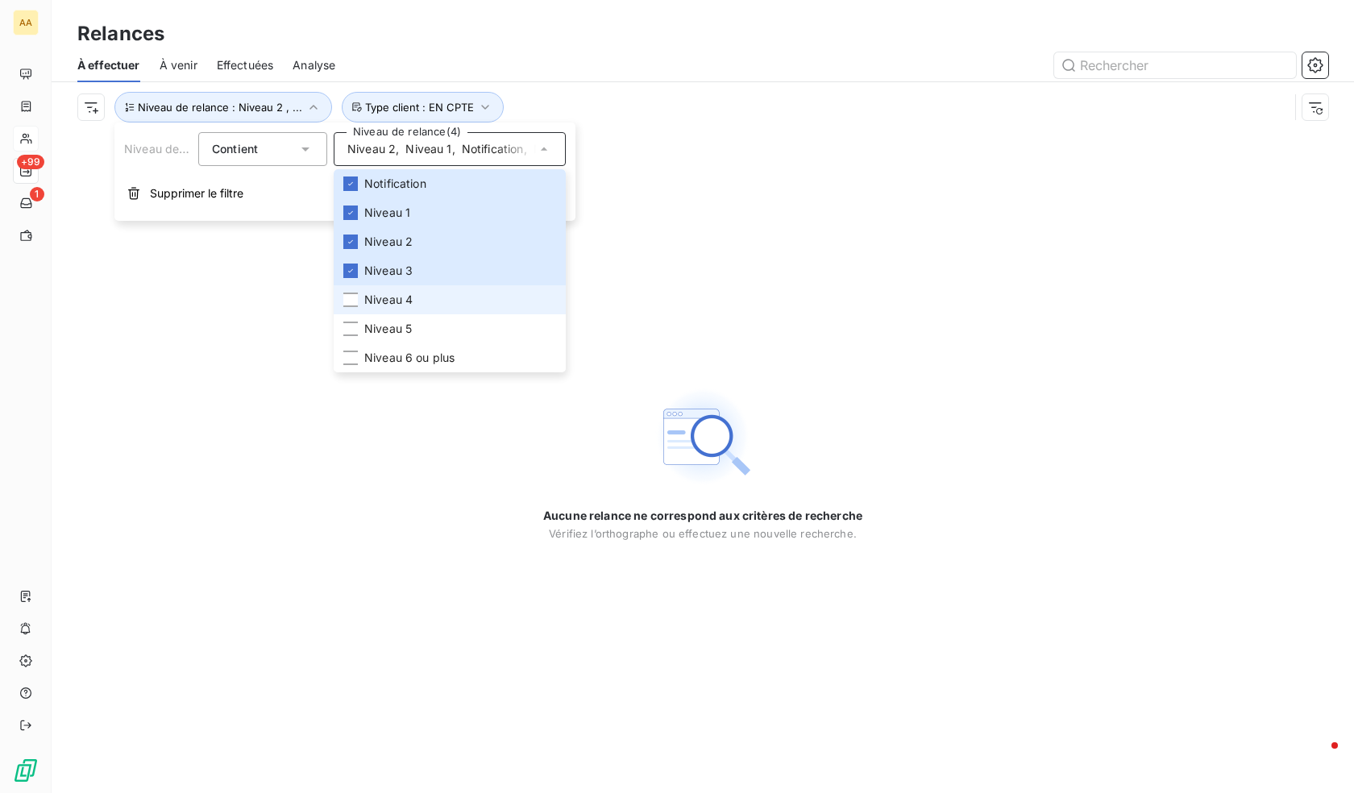
click at [396, 292] on span "Niveau 4" at bounding box center [388, 300] width 48 height 16
click at [400, 326] on span "Niveau 5" at bounding box center [388, 329] width 48 height 16
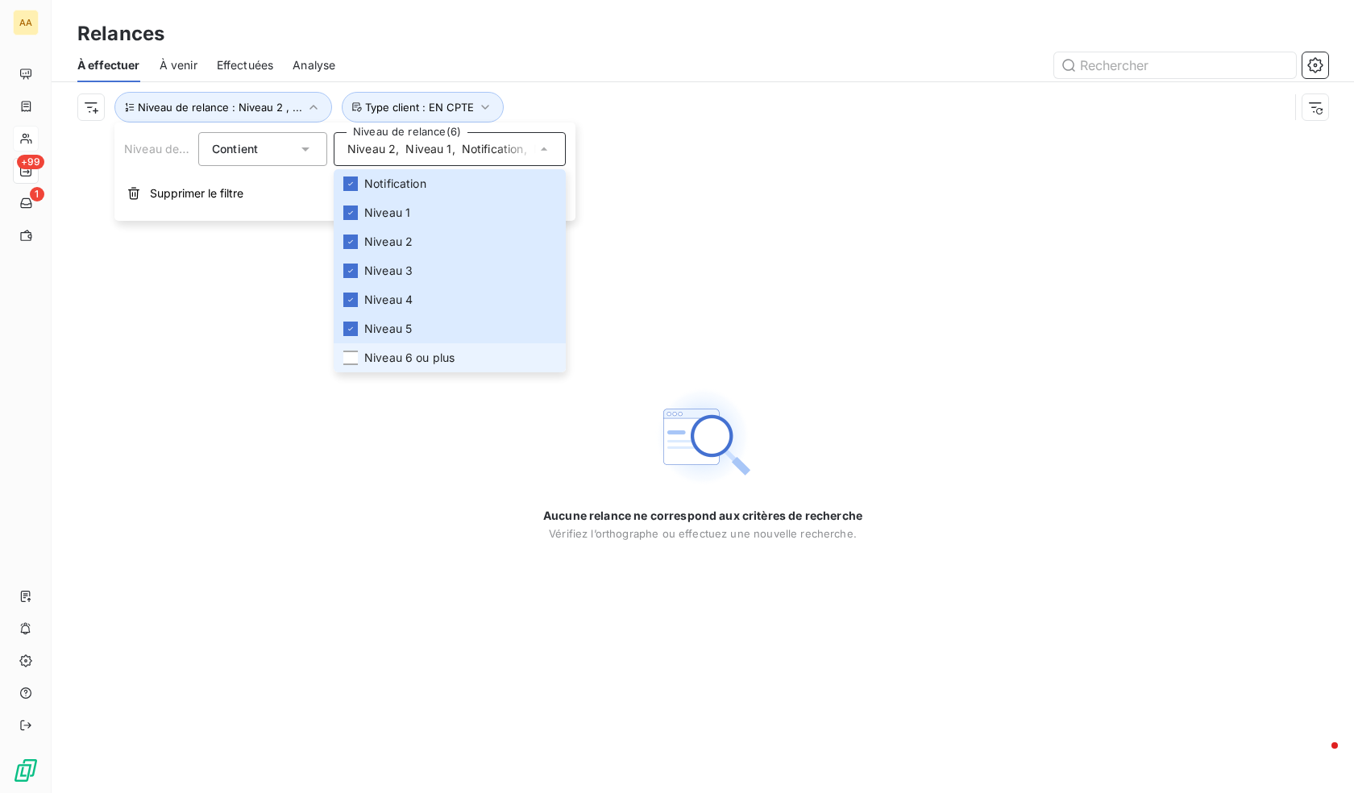
click at [408, 360] on span "Niveau 6 ou plus" at bounding box center [409, 358] width 90 height 16
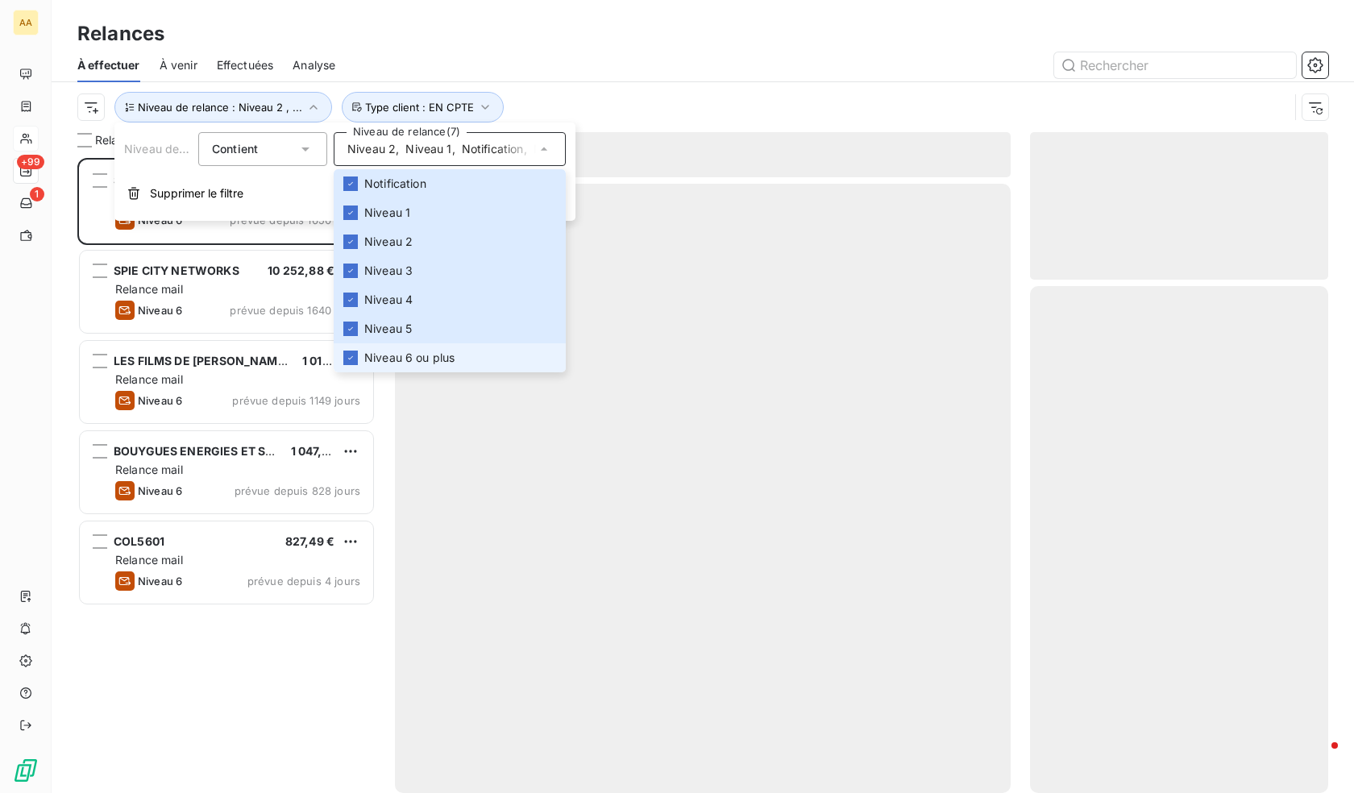
scroll to position [623, 286]
click at [204, 741] on div "SPIE BUILDING SOLUTIONS 12 588,24 € Relance mail Niveau 6 prévue depuis 1650 jo…" at bounding box center [226, 475] width 298 height 635
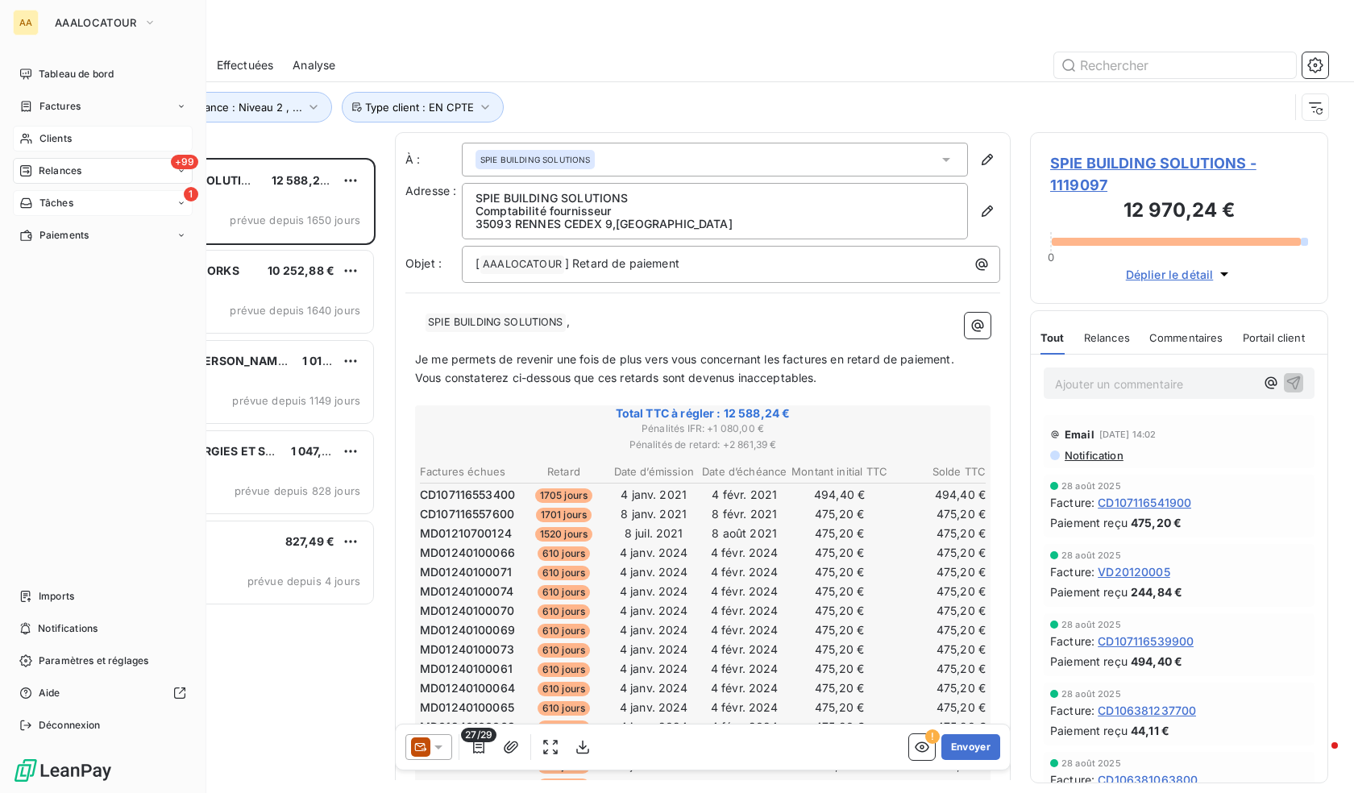
click at [44, 191] on div "1 Tâches" at bounding box center [103, 203] width 180 height 26
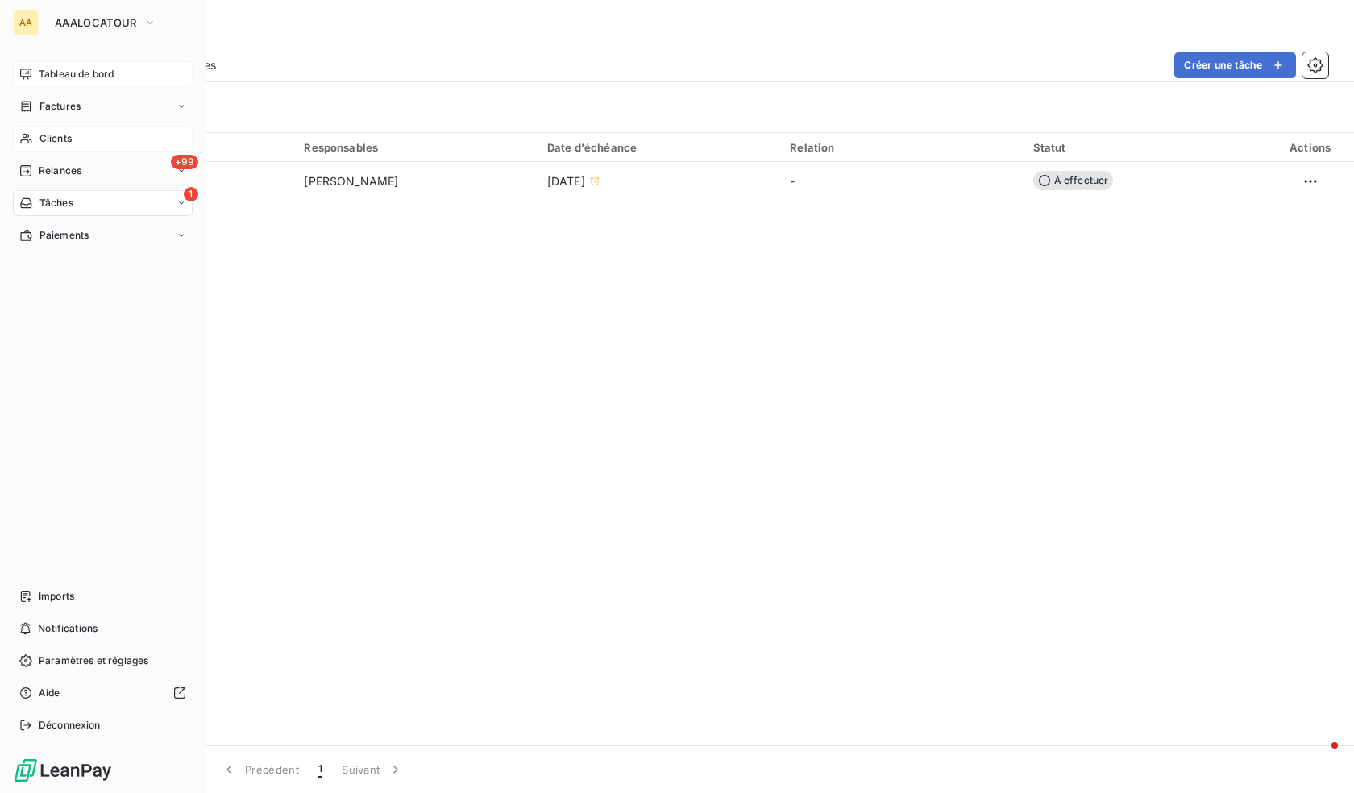
click at [60, 73] on span "Tableau de bord" at bounding box center [76, 74] width 75 height 15
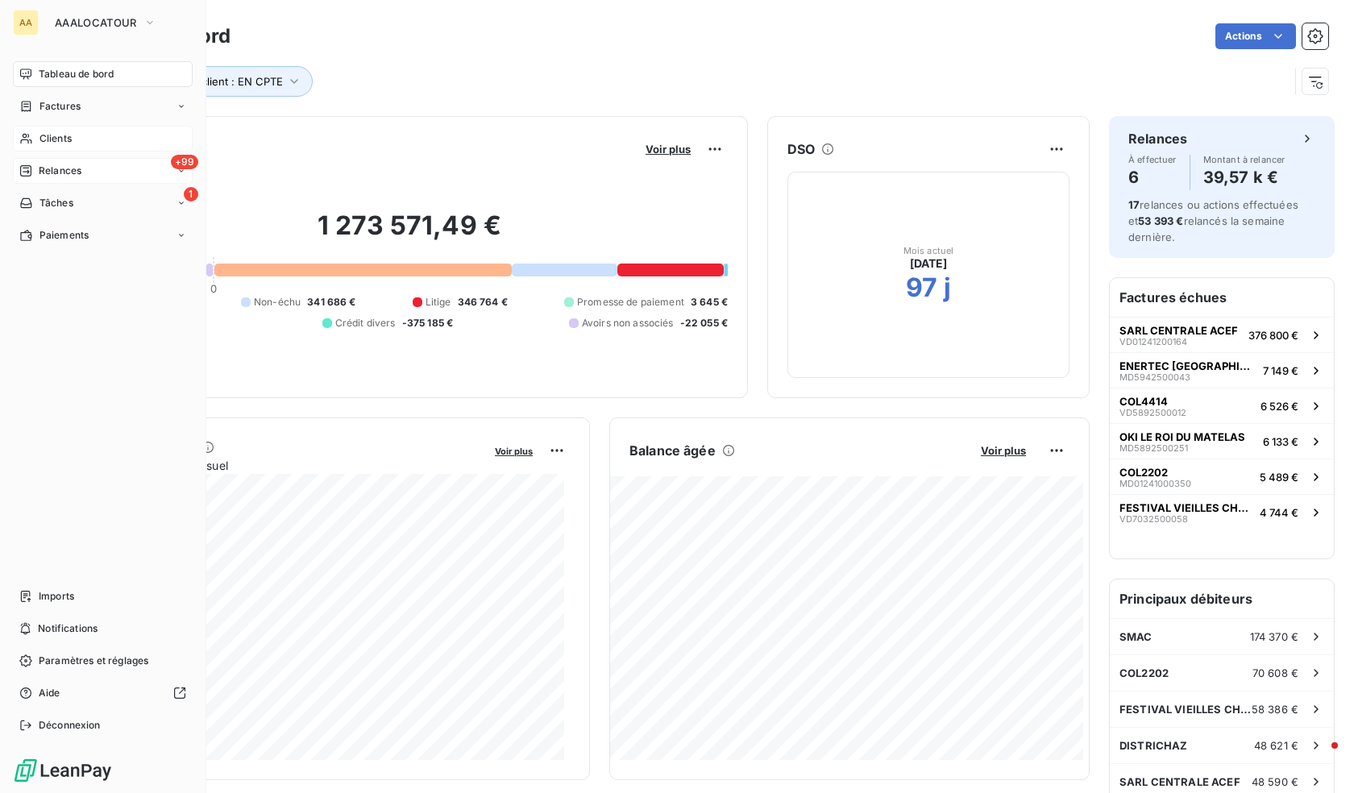
click at [27, 168] on icon at bounding box center [25, 170] width 11 height 11
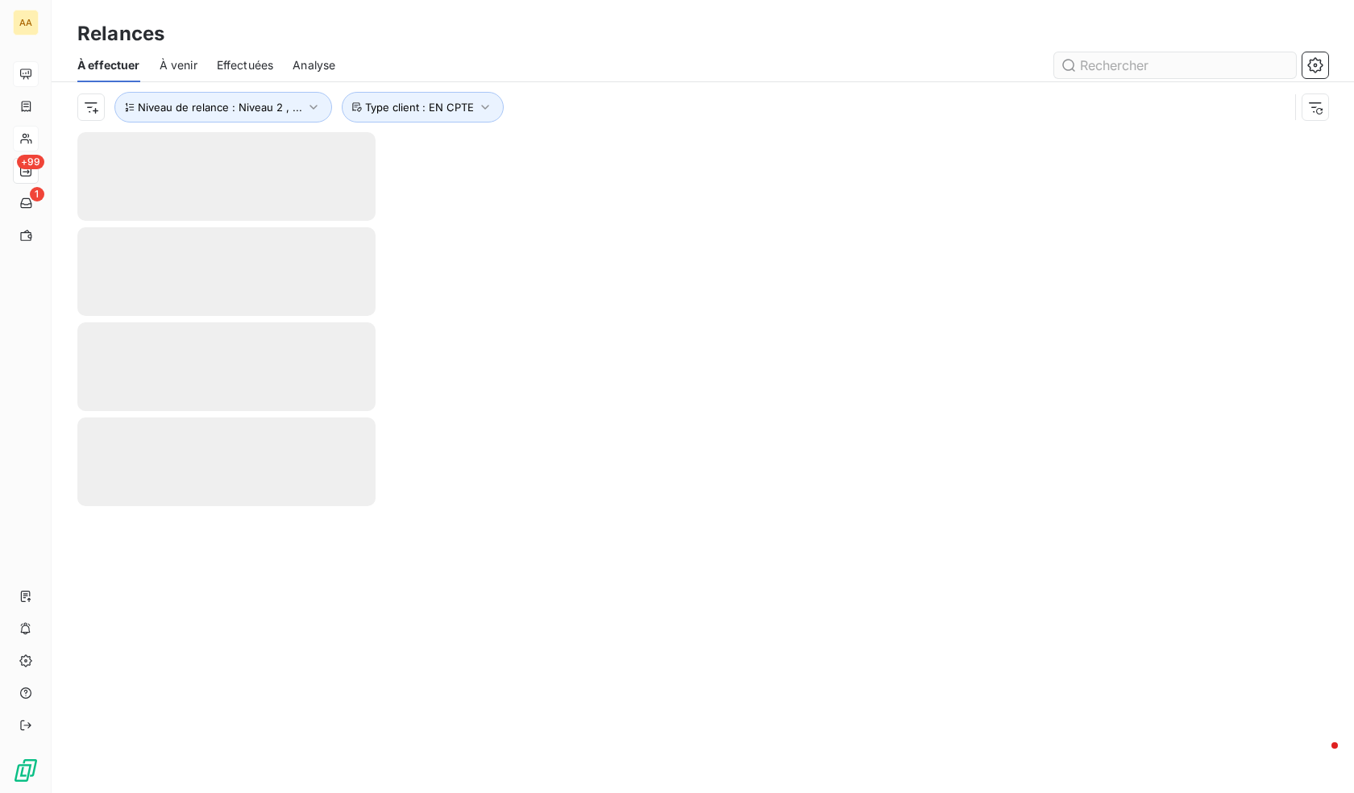
click at [1131, 62] on input "text" at bounding box center [1176, 65] width 242 height 26
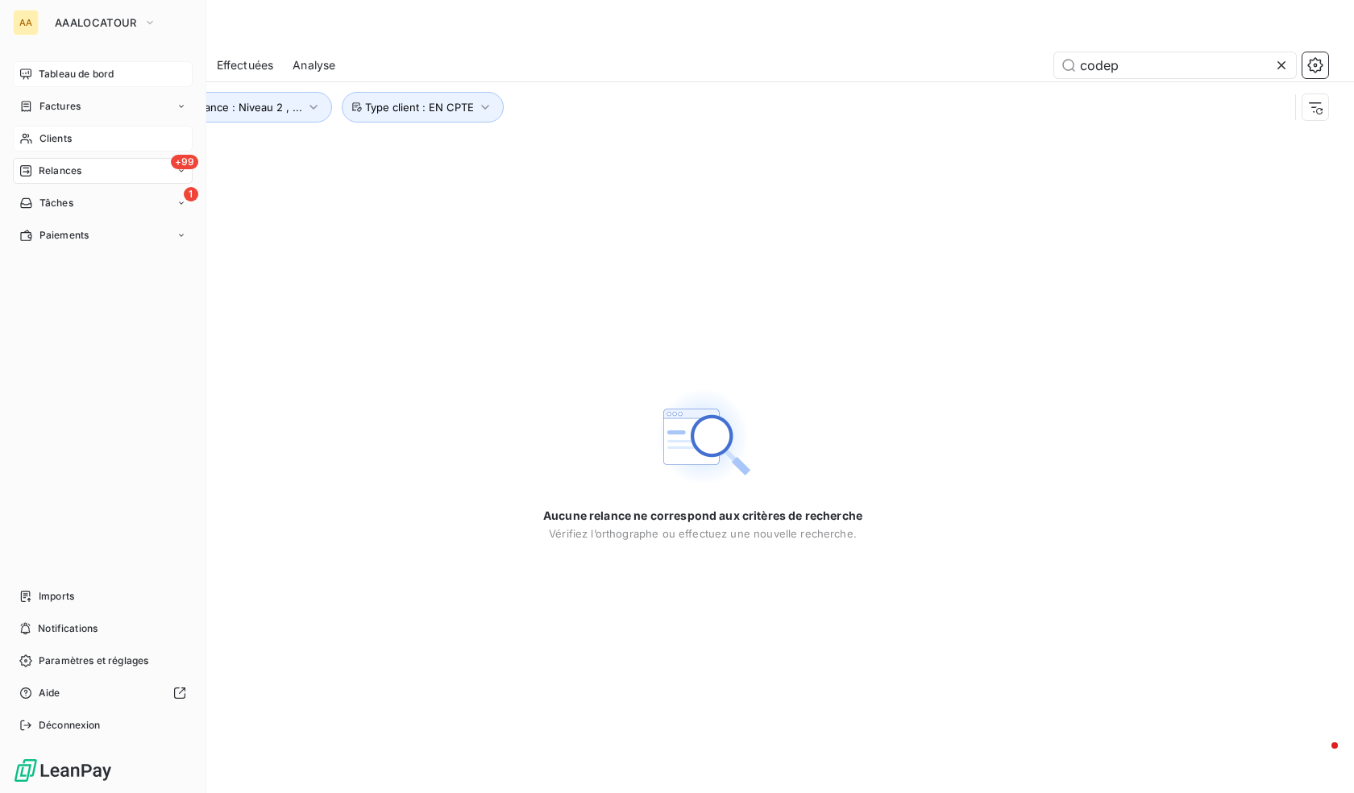
type input "codep"
click at [65, 138] on span "Clients" at bounding box center [56, 138] width 32 height 15
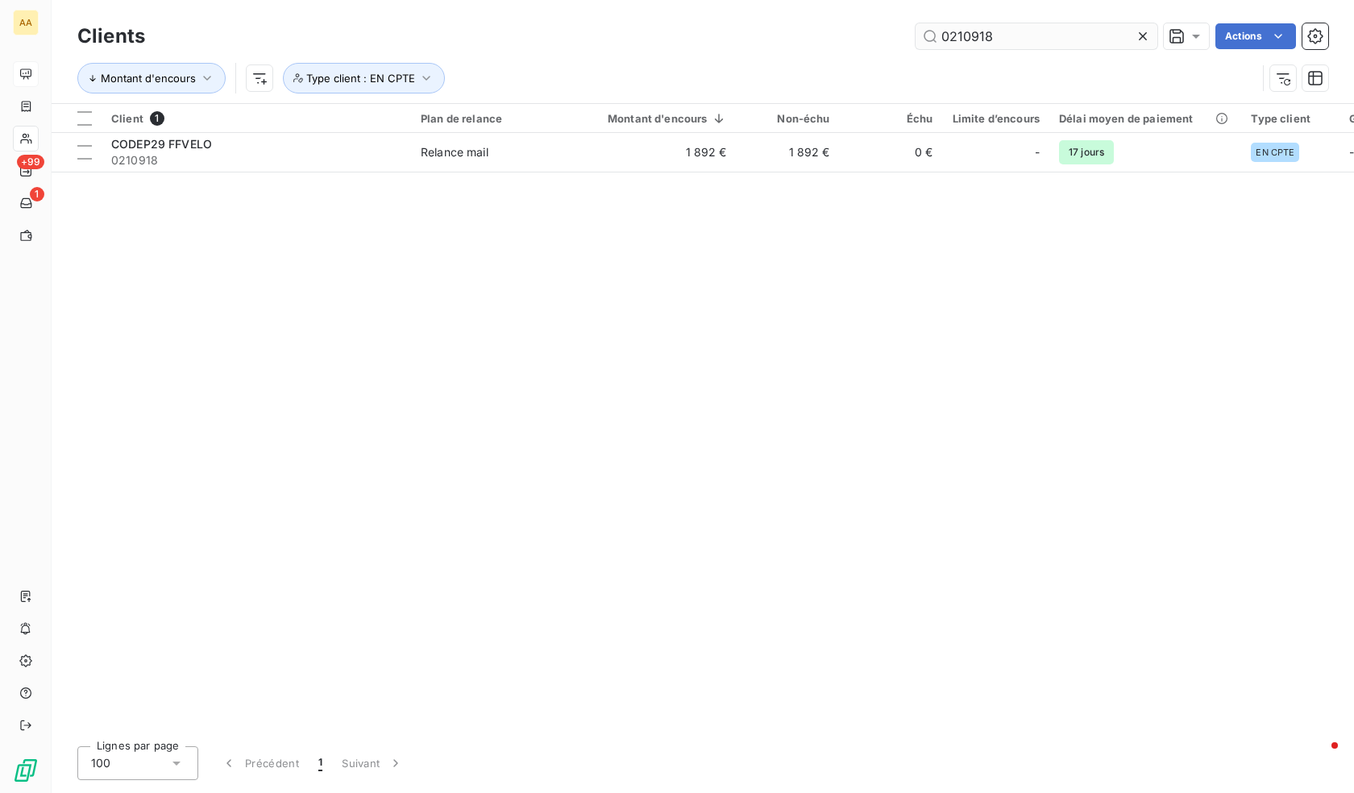
click at [1017, 35] on input "0210918" at bounding box center [1037, 36] width 242 height 26
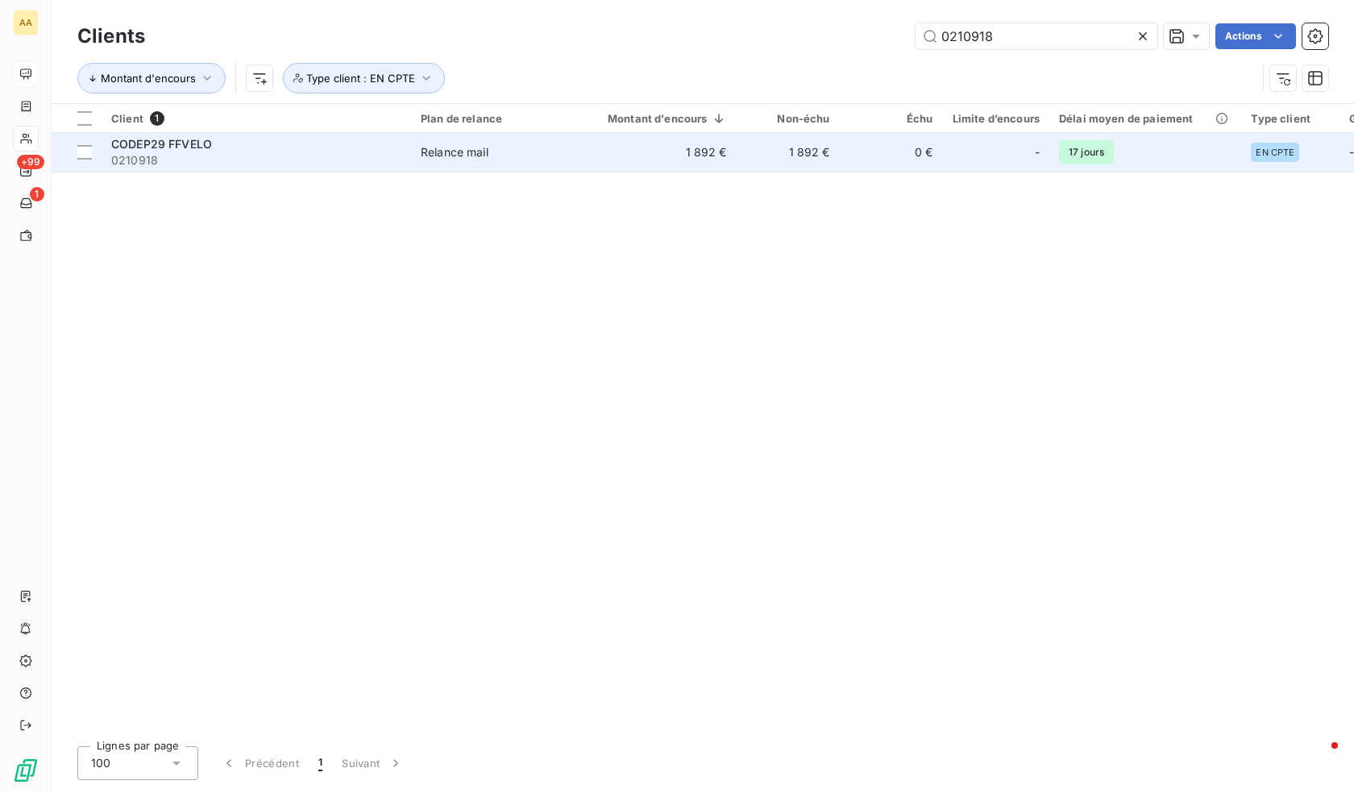
click at [231, 148] on div "CODEP29 FFVELO" at bounding box center [256, 144] width 290 height 16
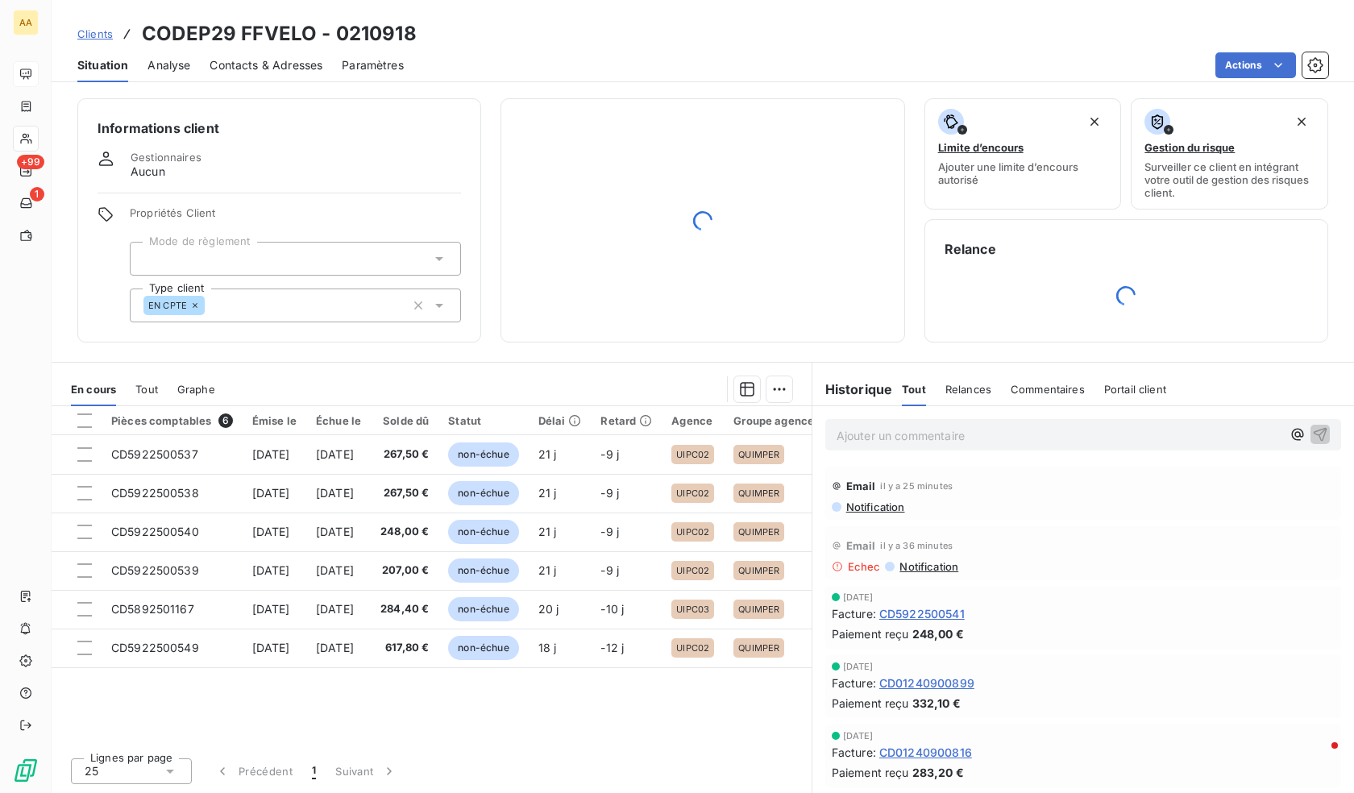
click at [273, 59] on span "Contacts & Adresses" at bounding box center [266, 65] width 113 height 16
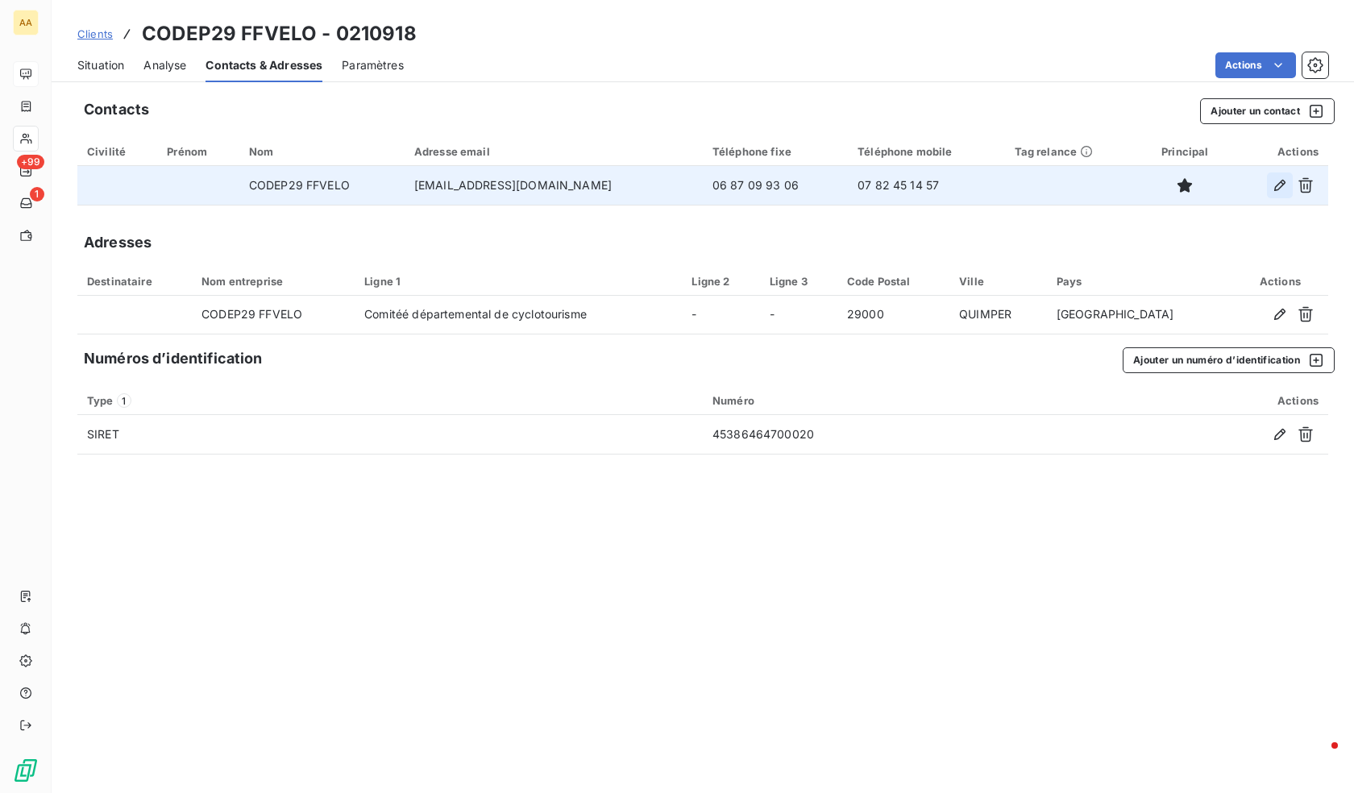
click at [1282, 182] on icon "button" at bounding box center [1280, 185] width 11 height 11
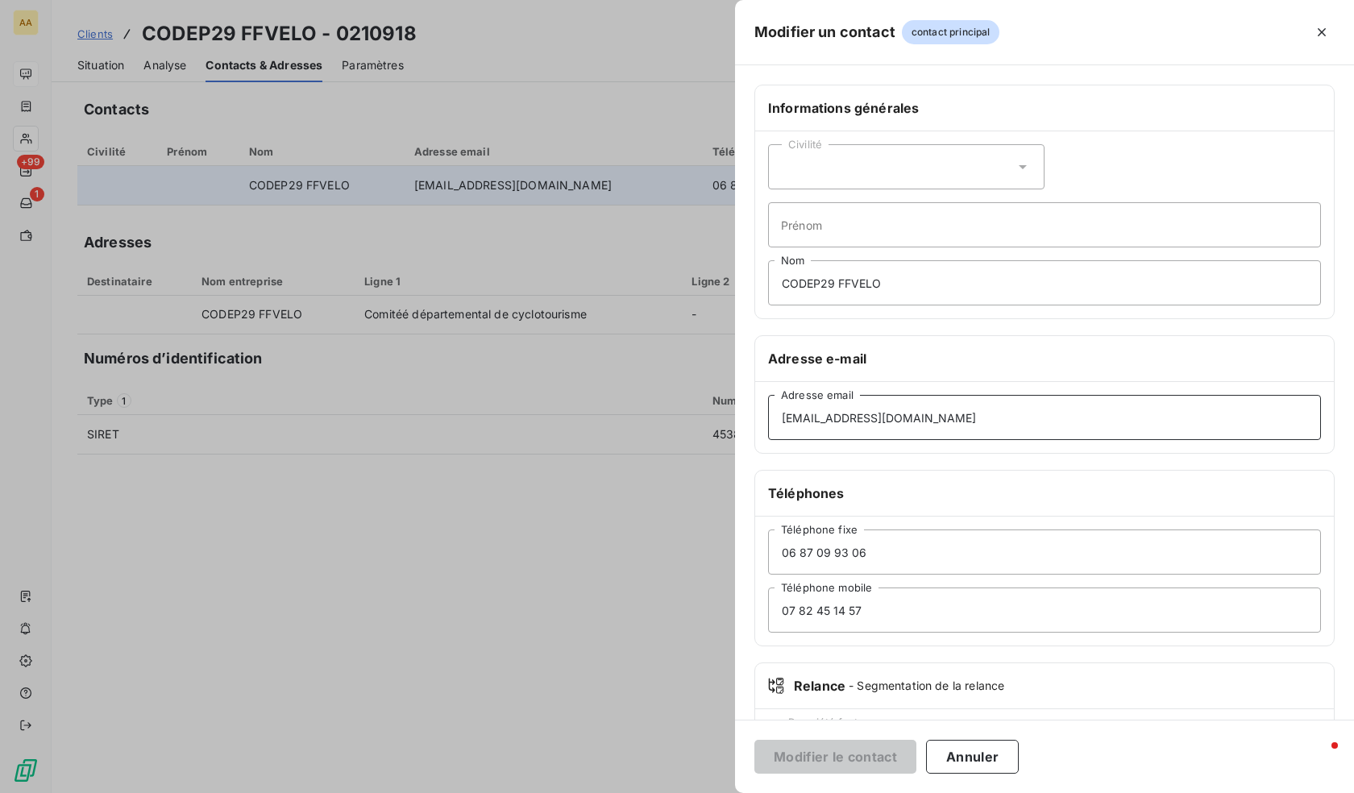
drag, startPoint x: 951, startPoint y: 439, endPoint x: 851, endPoint y: 412, distance: 104.2
click at [851, 412] on input "[EMAIL_ADDRESS][DOMAIN_NAME]" at bounding box center [1044, 417] width 553 height 45
click at [943, 417] on input "[EMAIL_ADDRESS][DOMAIN_NAME]" at bounding box center [1044, 417] width 553 height 45
click at [879, 410] on input "[EMAIL_ADDRESS][DOMAIN_NAME]" at bounding box center [1044, 417] width 553 height 45
click at [892, 414] on input "[EMAIL_ADDRESS][DOMAIN_NAME]" at bounding box center [1044, 417] width 553 height 45
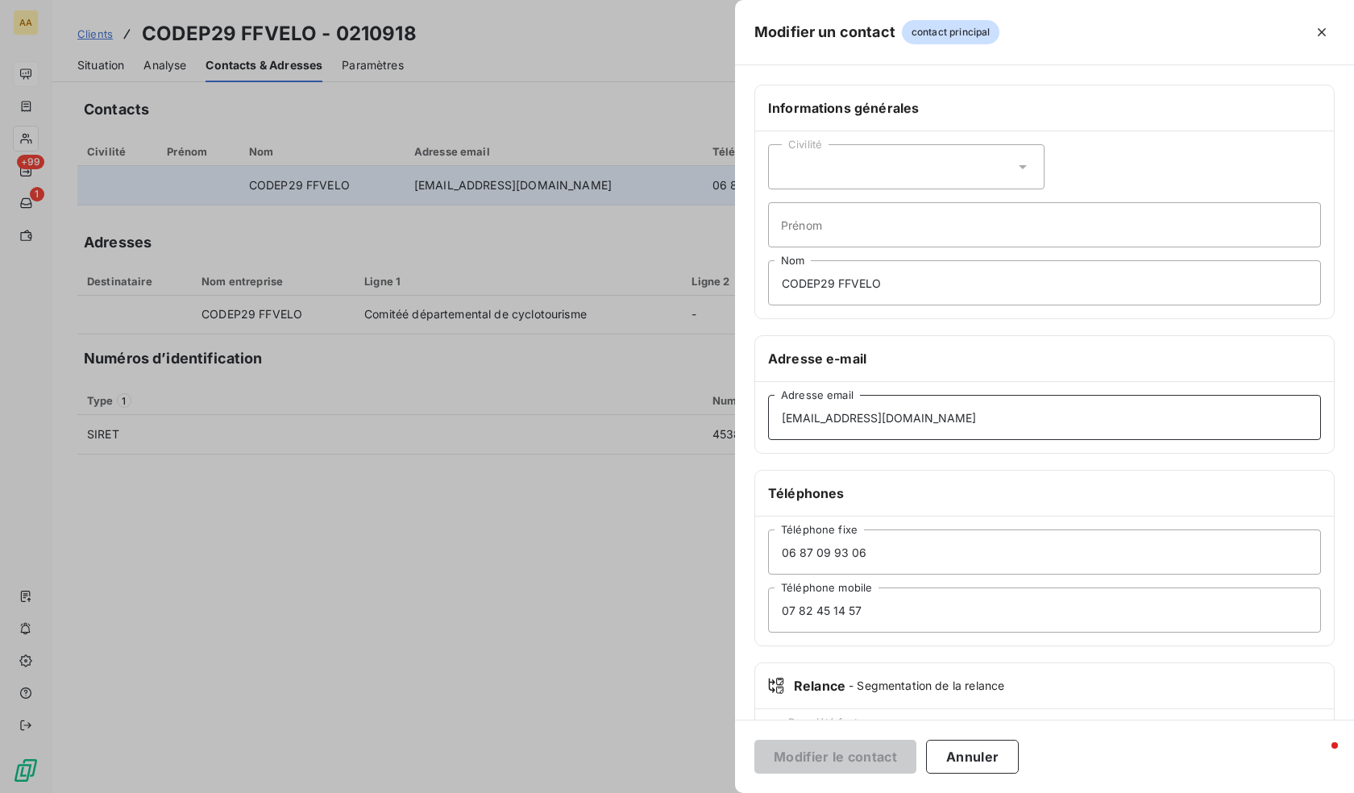
click at [892, 414] on input "[EMAIL_ADDRESS][DOMAIN_NAME]" at bounding box center [1044, 417] width 553 height 45
paste input "[PERSON_NAME][EMAIL_ADDRESS][DOMAIN_NAME]"
type input "[PERSON_NAME][EMAIL_ADDRESS][DOMAIN_NAME]"
click at [856, 756] on button "Modifier le contact" at bounding box center [836, 757] width 162 height 34
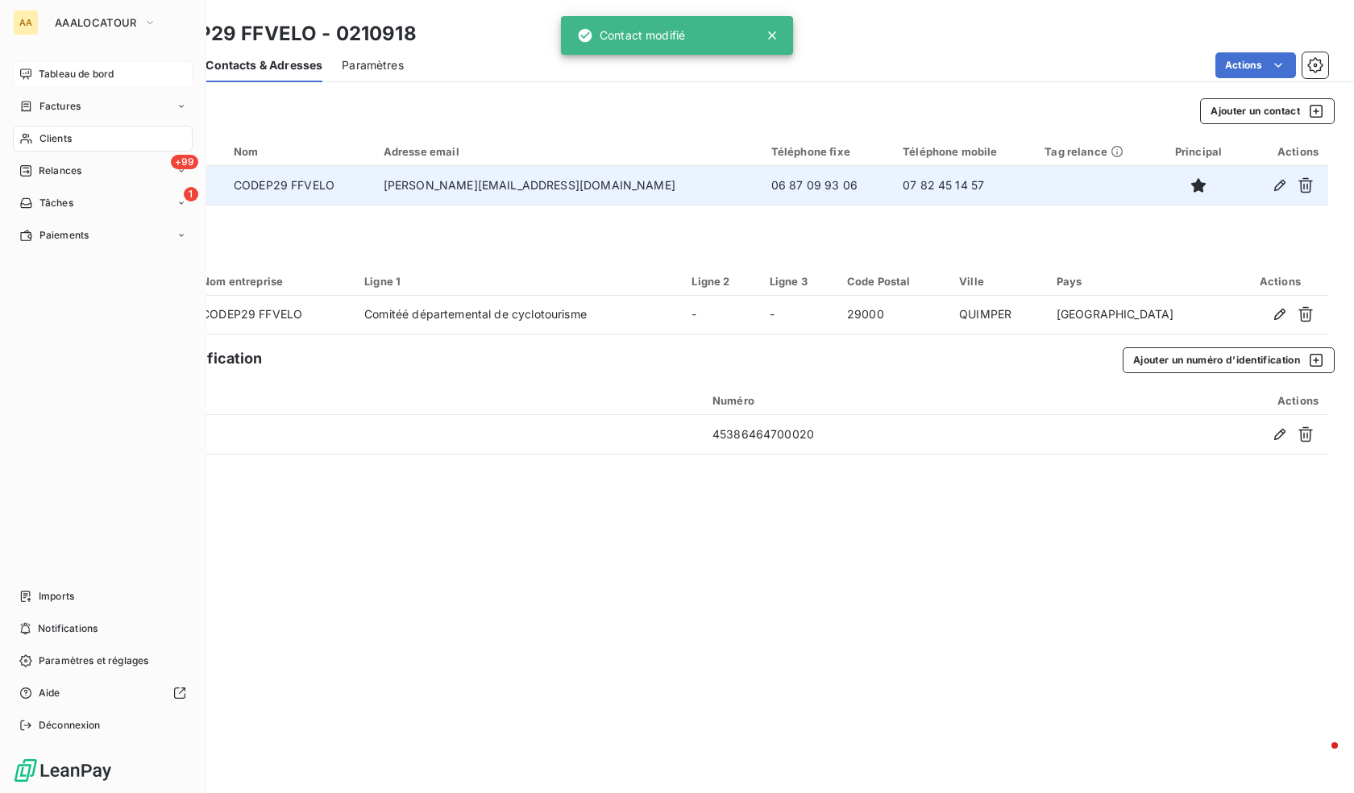
click at [45, 189] on nav "Tableau de bord Factures Clients +99 Relances 1 Tâches Paiements" at bounding box center [103, 154] width 180 height 187
click at [52, 198] on span "Tâches" at bounding box center [57, 203] width 34 height 15
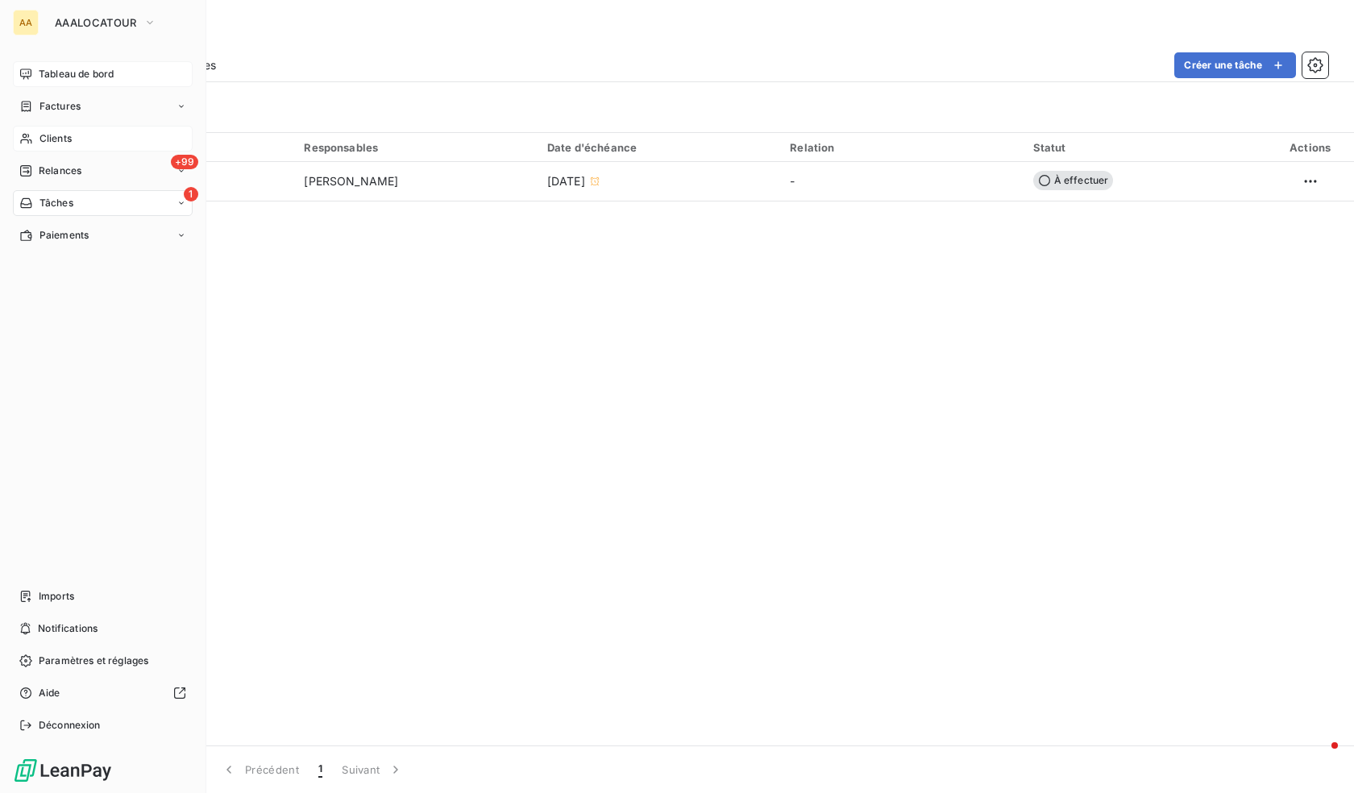
click at [19, 71] on div "Tableau de bord" at bounding box center [103, 74] width 180 height 26
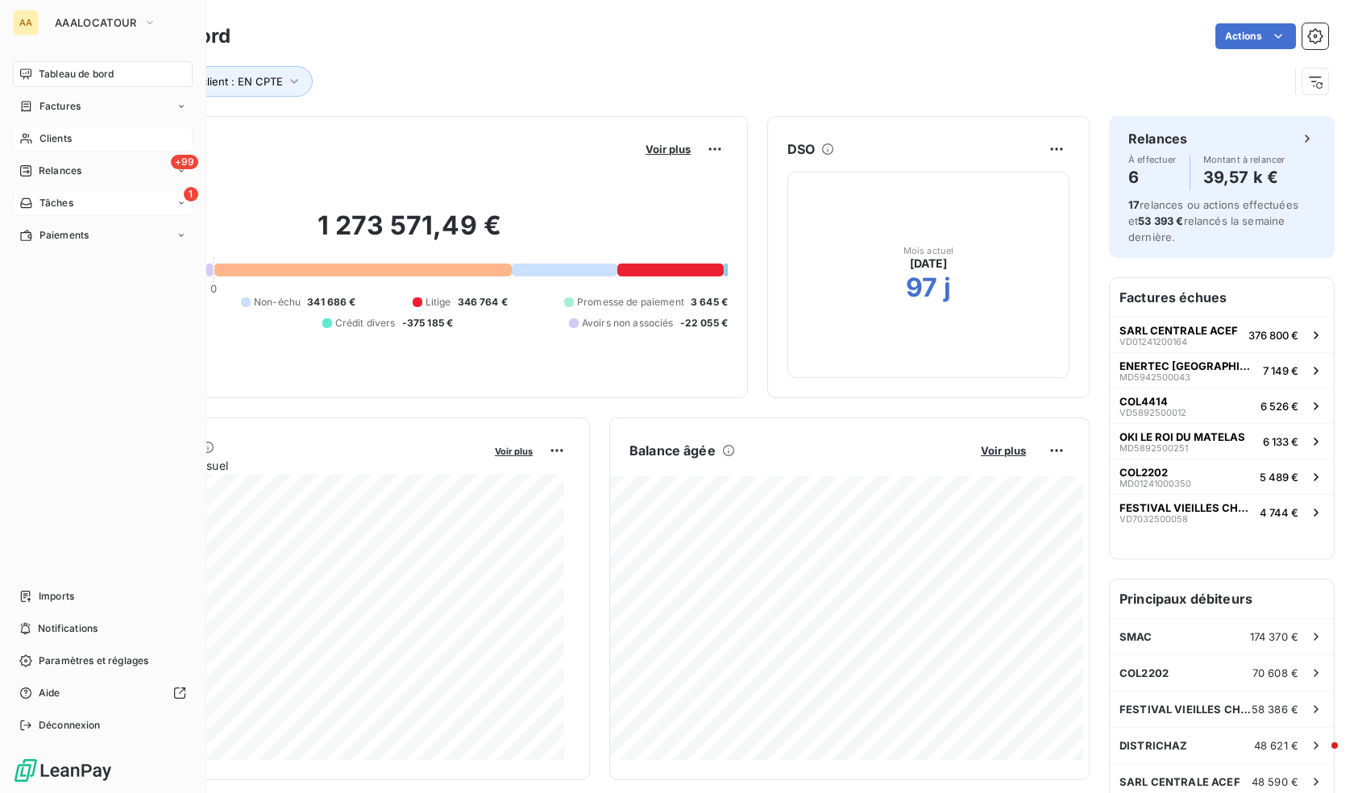
click at [73, 148] on div "Clients" at bounding box center [103, 139] width 180 height 26
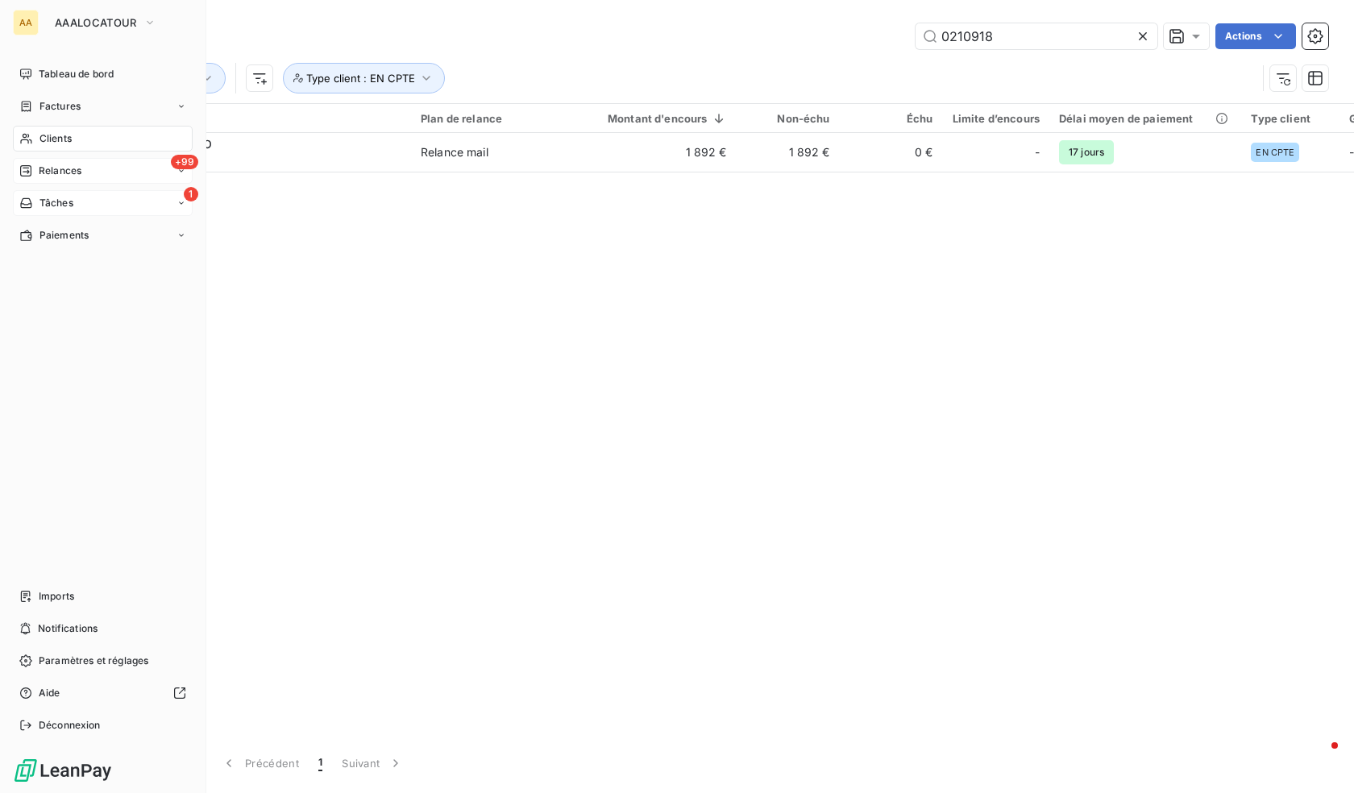
click at [59, 174] on span "Relances" at bounding box center [60, 171] width 43 height 15
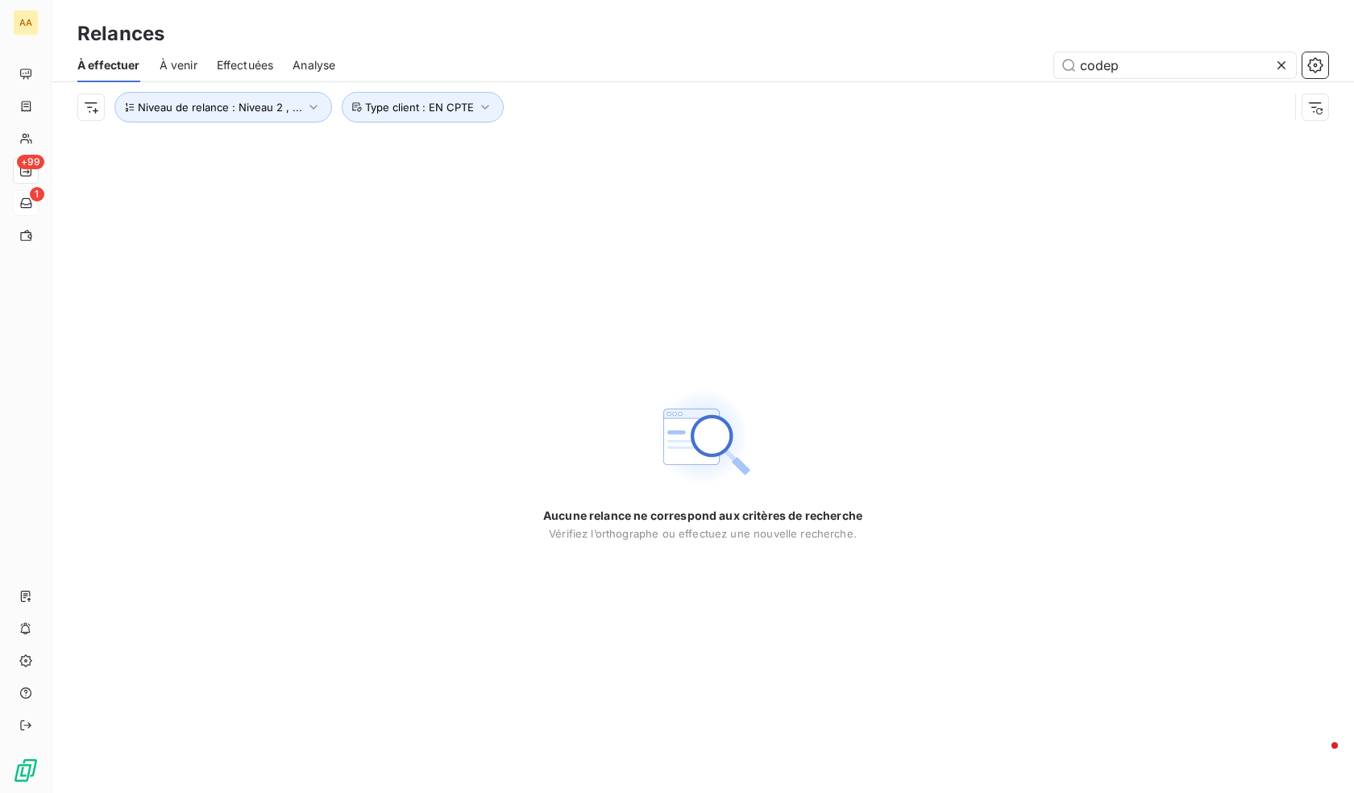
drag, startPoint x: 1160, startPoint y: 59, endPoint x: 821, endPoint y: 52, distance: 339.5
click at [821, 52] on div "codep" at bounding box center [842, 65] width 974 height 26
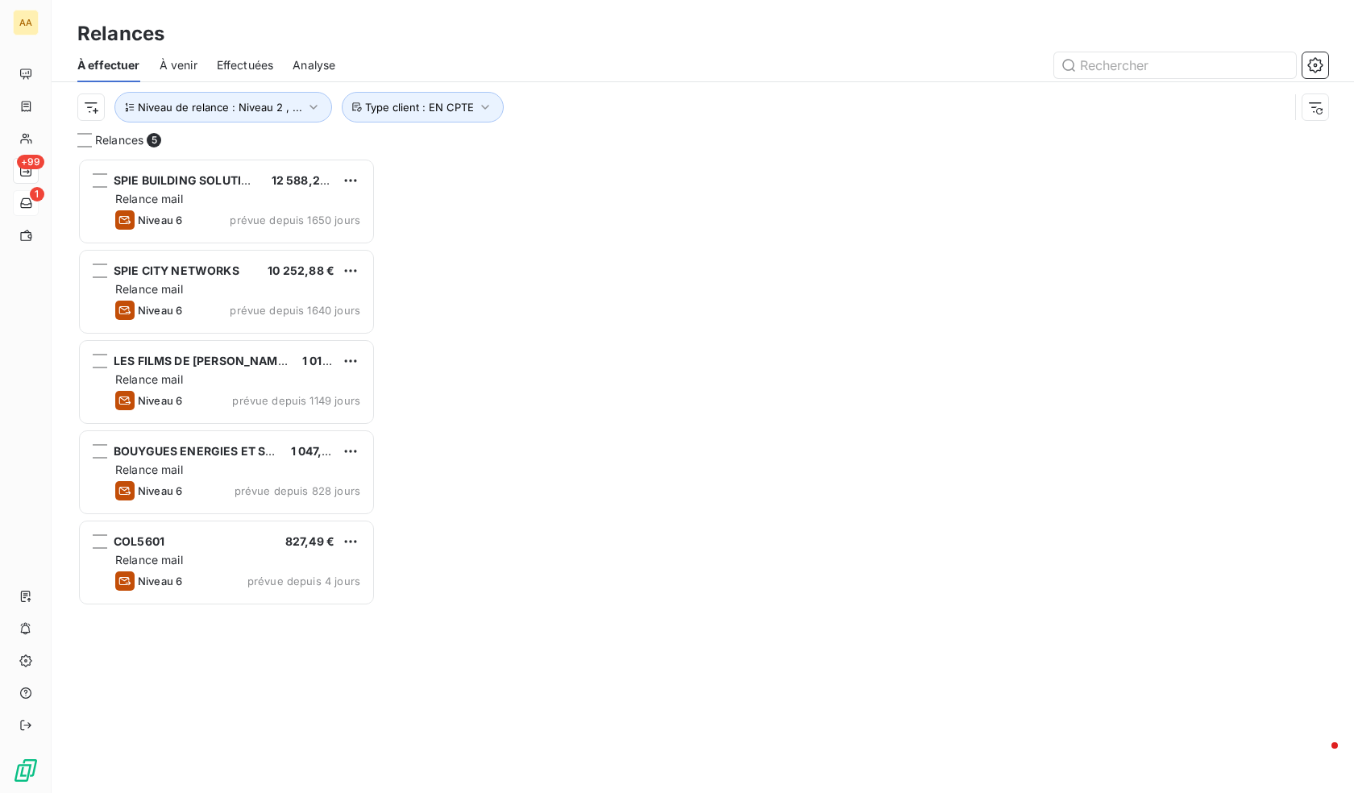
scroll to position [623, 286]
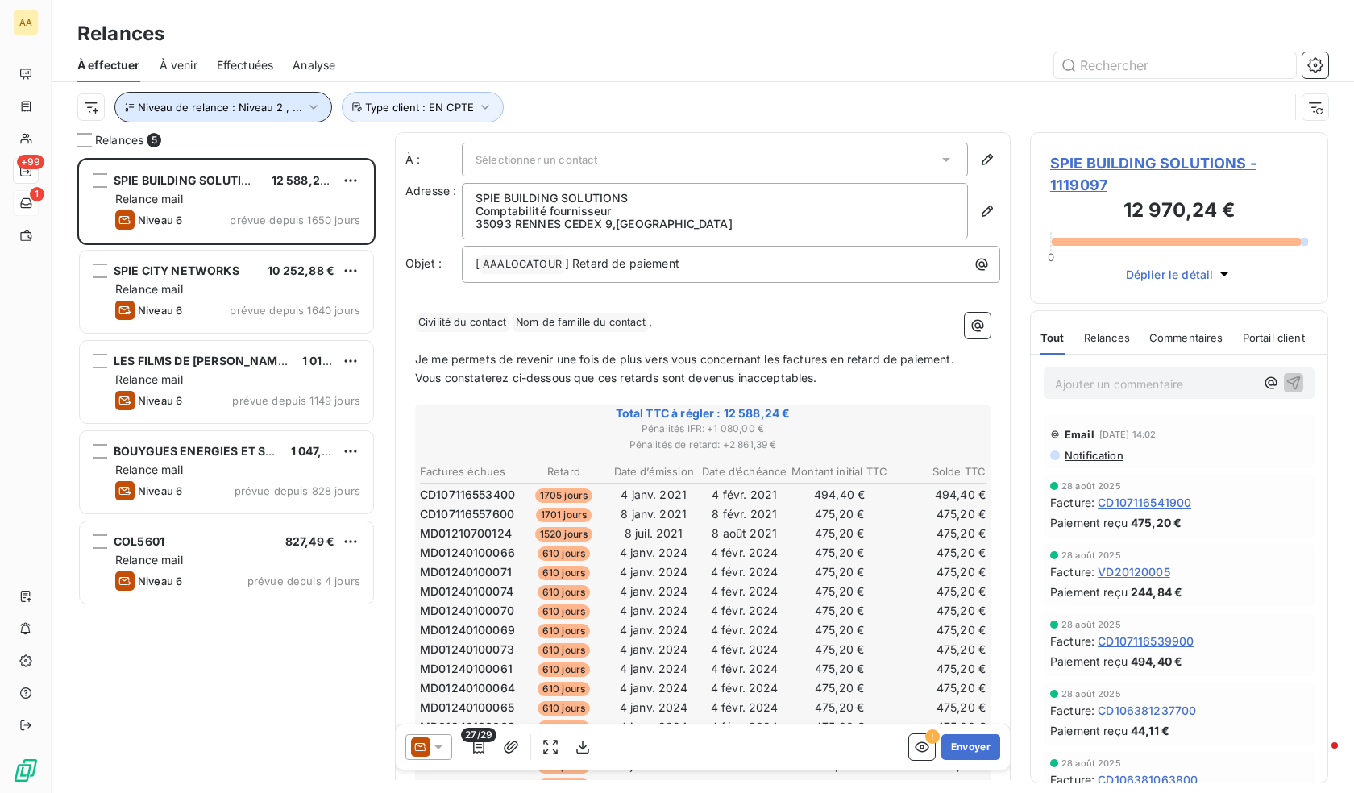
click at [283, 102] on span "Niveau de relance : Niveau 2 , ..." at bounding box center [220, 107] width 164 height 13
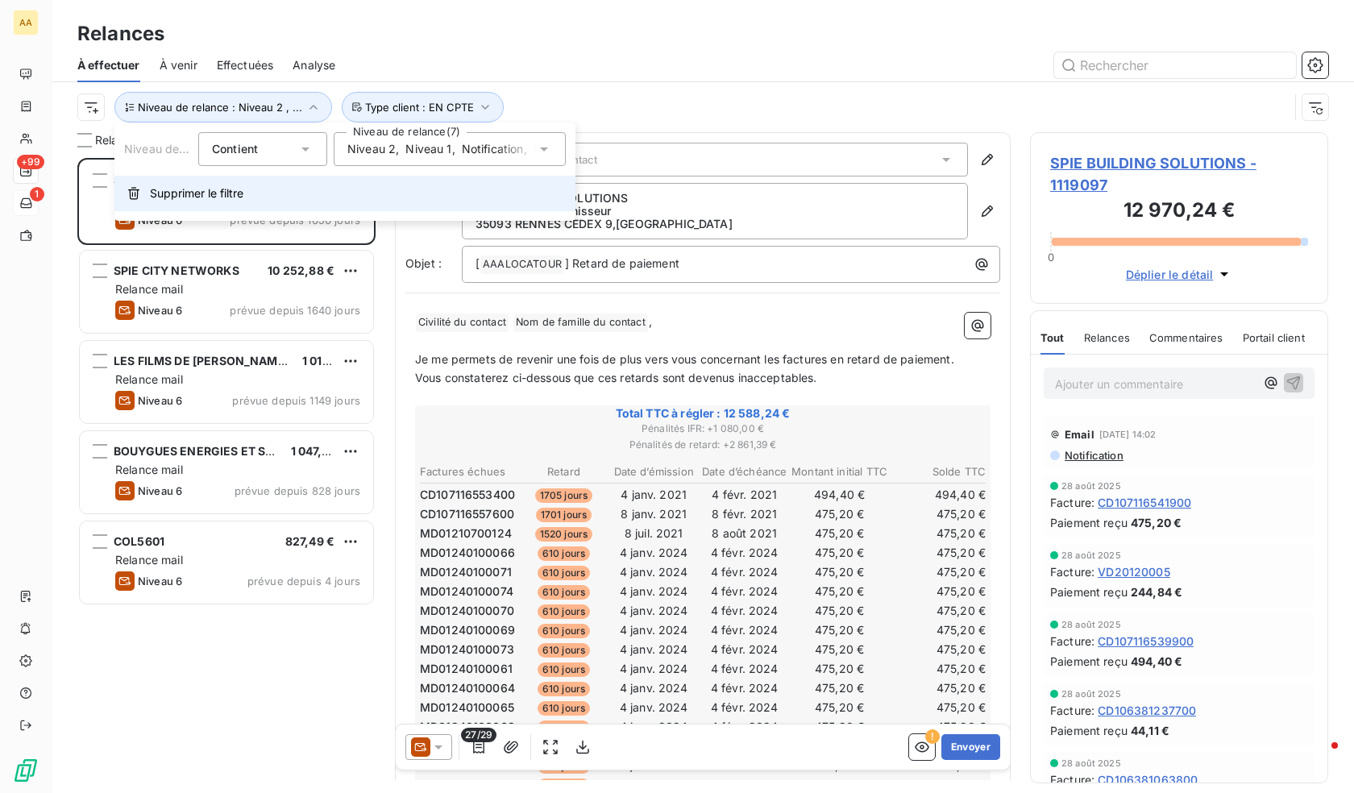
click at [185, 202] on button "Supprimer le filtre" at bounding box center [344, 193] width 461 height 35
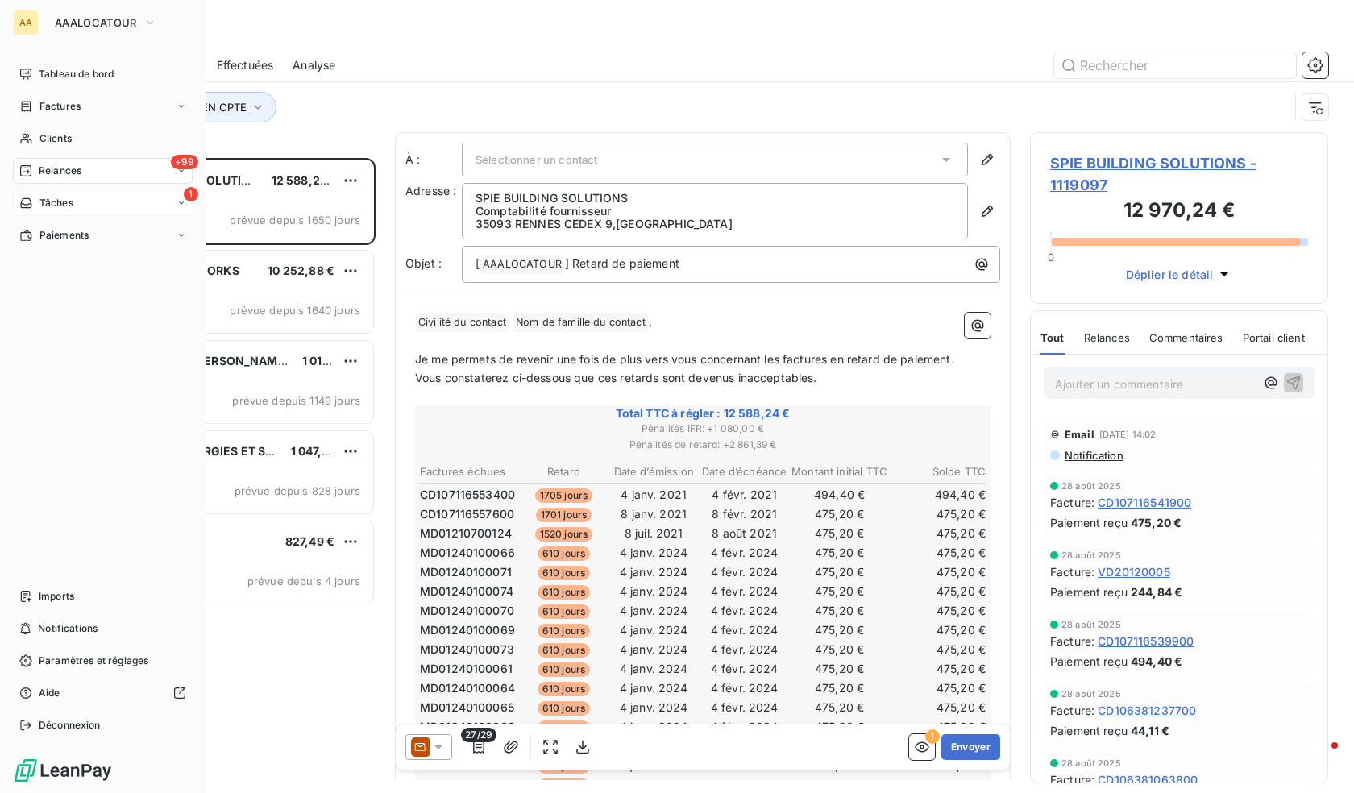
click at [89, 205] on div "1 Tâches" at bounding box center [103, 203] width 180 height 26
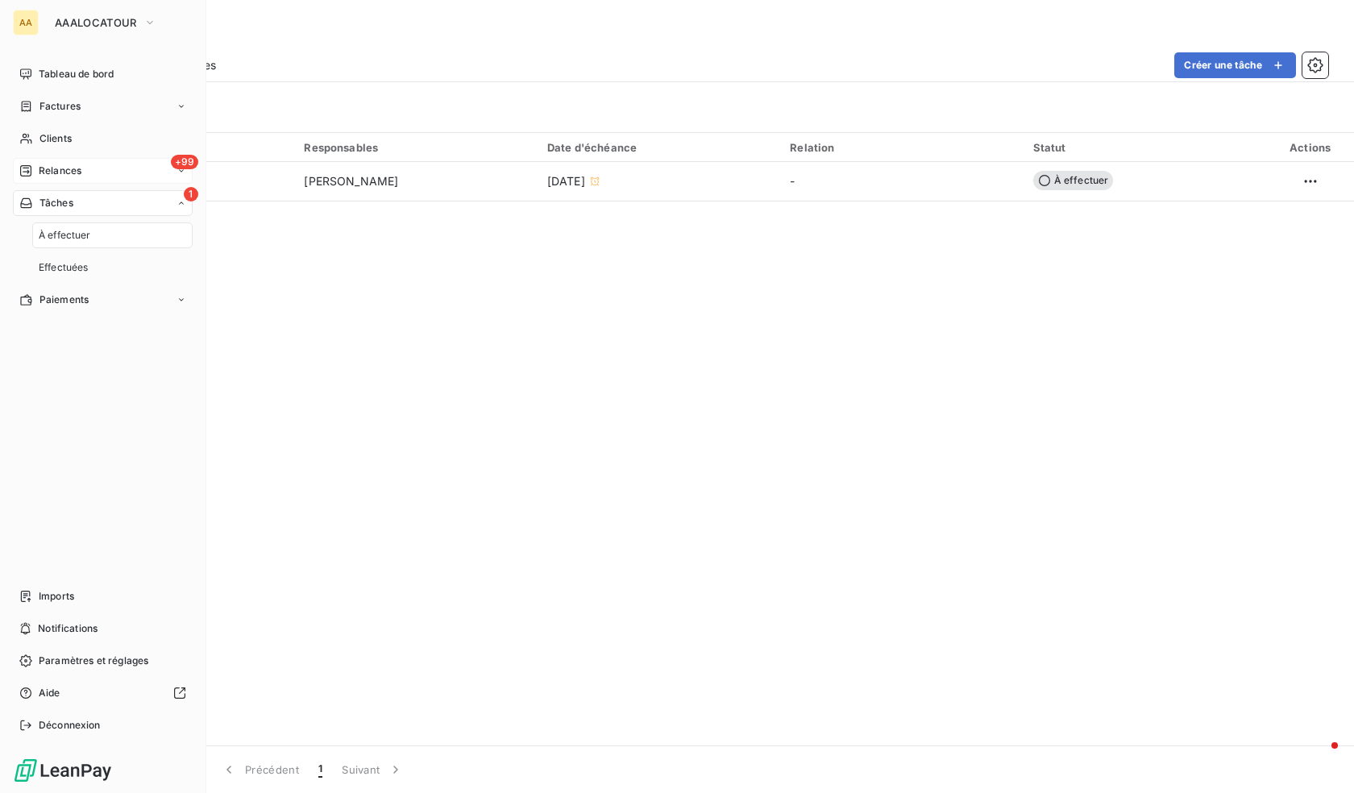
click at [77, 164] on span "Relances" at bounding box center [60, 171] width 43 height 15
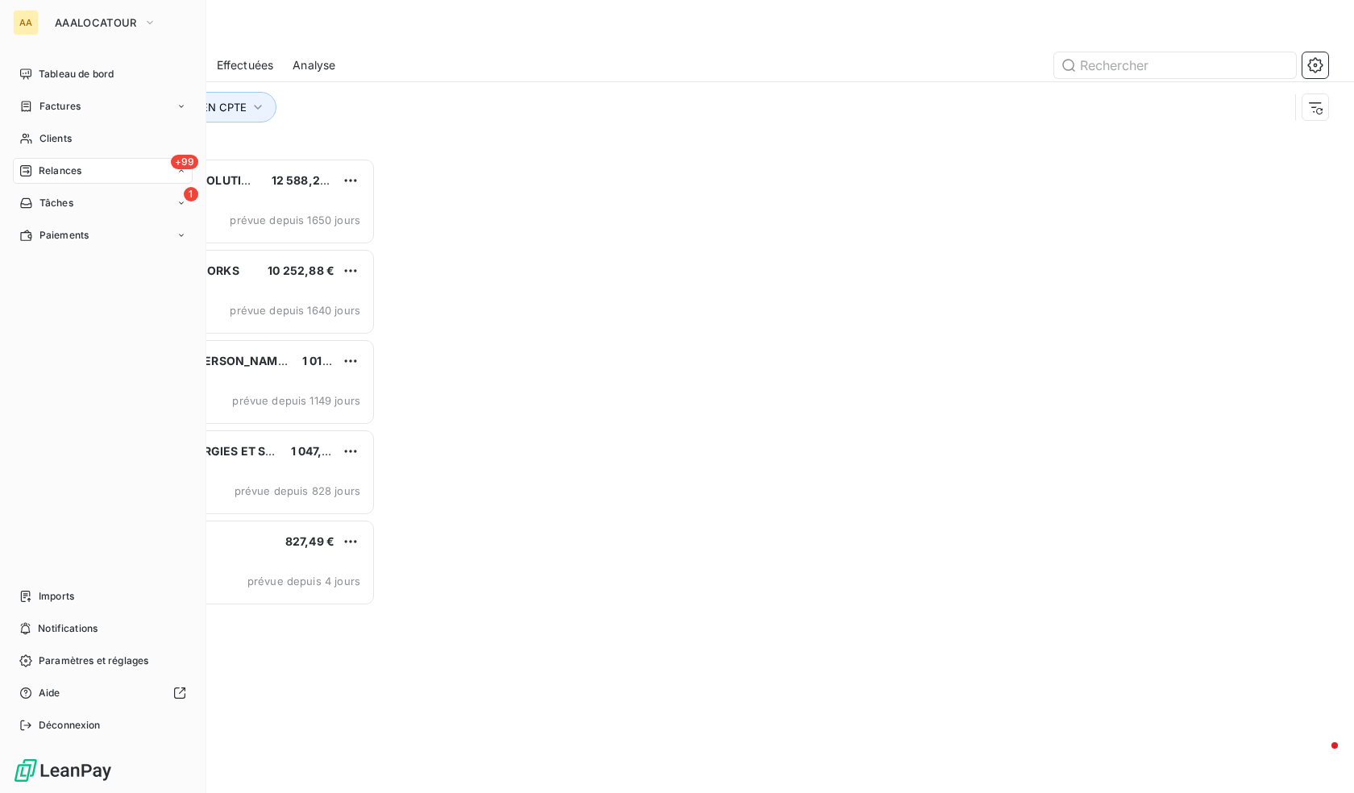
scroll to position [623, 286]
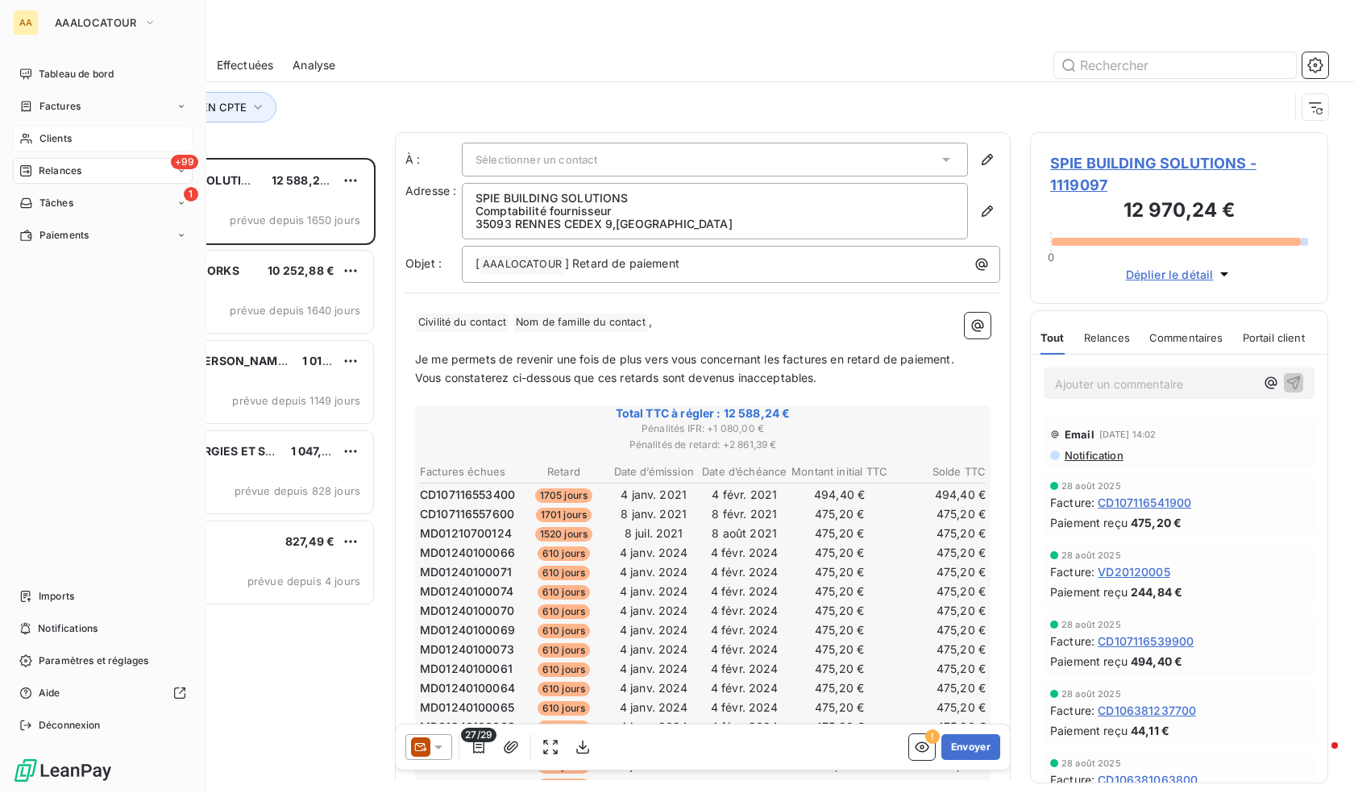
click at [63, 129] on div "Clients" at bounding box center [103, 139] width 180 height 26
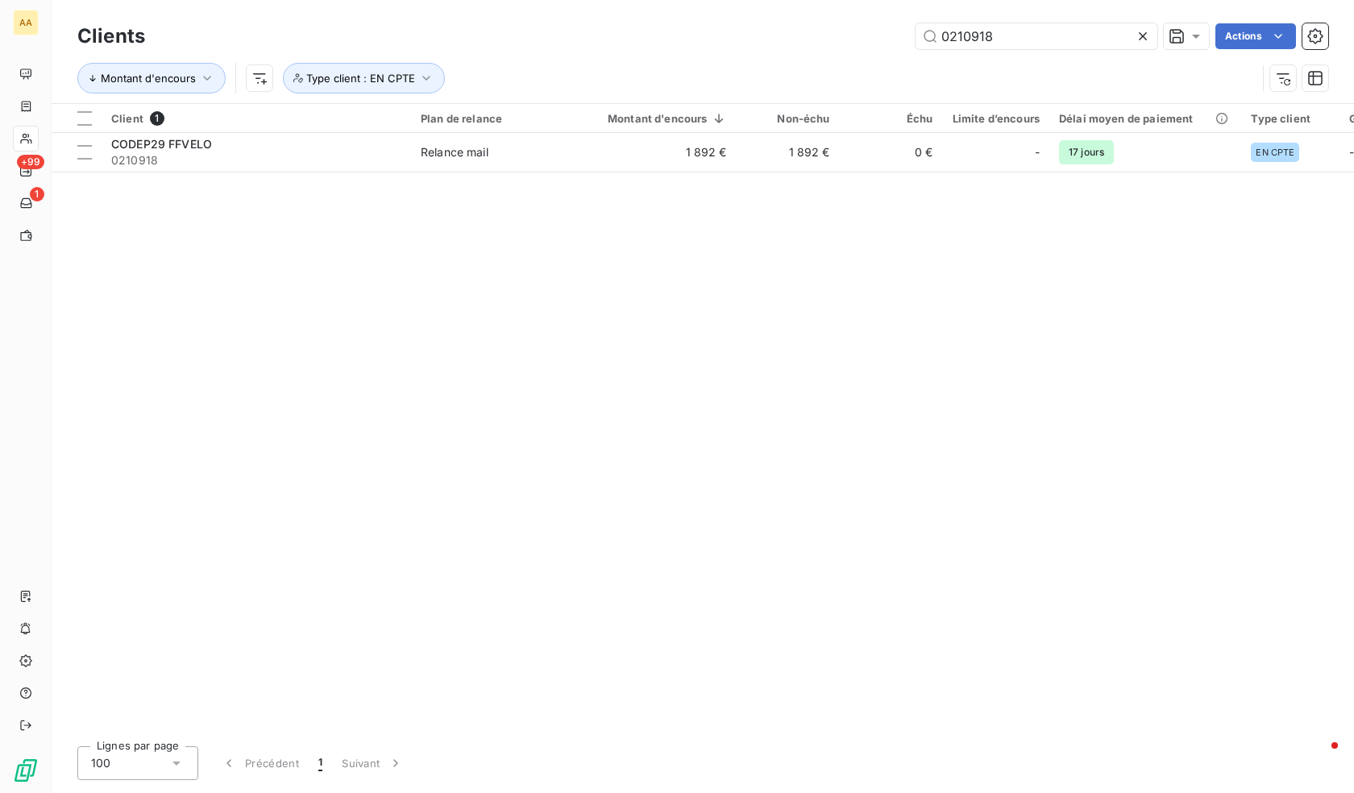
drag, startPoint x: 1001, startPoint y: 31, endPoint x: 893, endPoint y: 6, distance: 110.9
click at [893, 6] on div "Clients 0210918 Actions Montant d'encours Type client : EN CPTE" at bounding box center [703, 51] width 1303 height 103
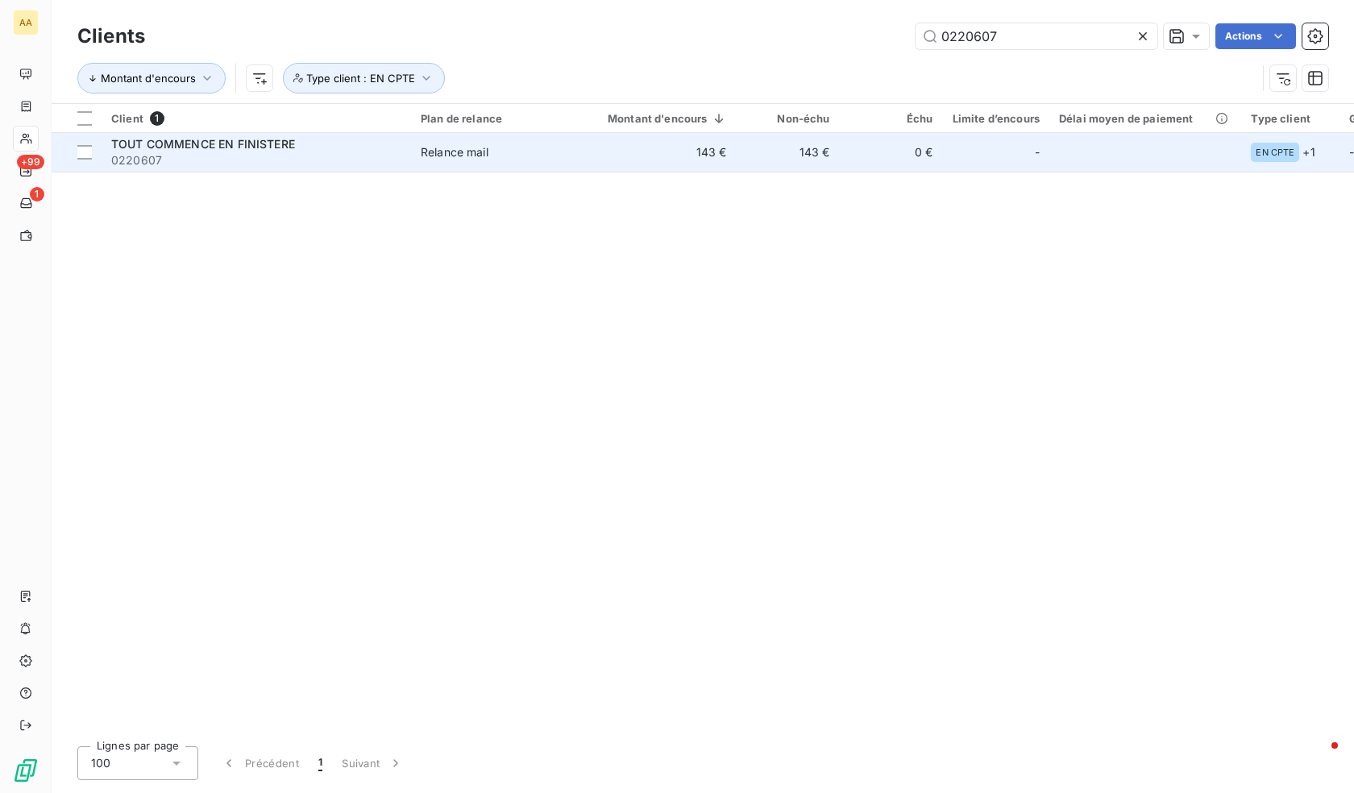
type input "0220607"
click at [302, 165] on span "0220607" at bounding box center [256, 160] width 290 height 16
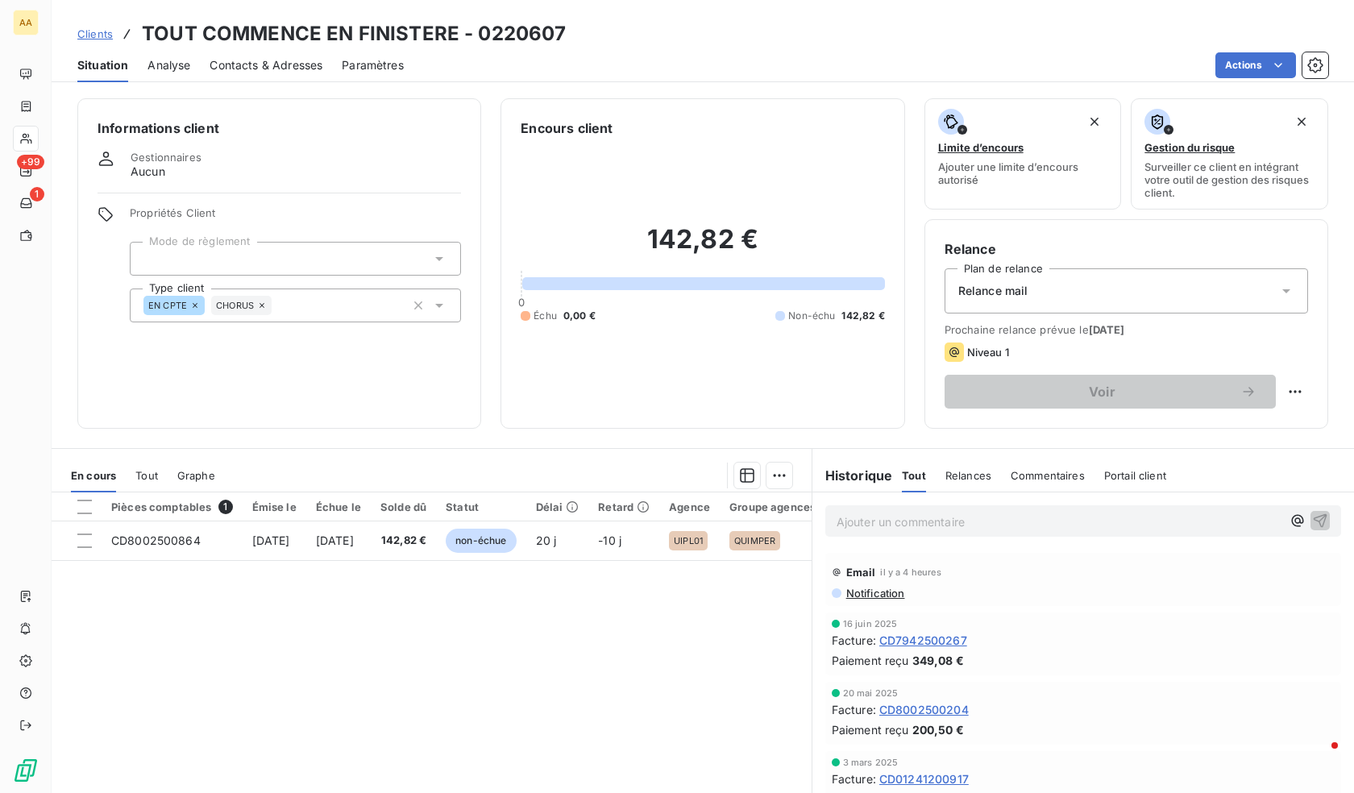
drag, startPoint x: 626, startPoint y: 617, endPoint x: 460, endPoint y: 631, distance: 166.7
drag, startPoint x: 580, startPoint y: 651, endPoint x: 148, endPoint y: 669, distance: 432.5
click at [148, 669] on div "Pièces comptables 1 Émise le Échue le Solde dû Statut Délai Retard Agence Group…" at bounding box center [432, 648] width 760 height 310
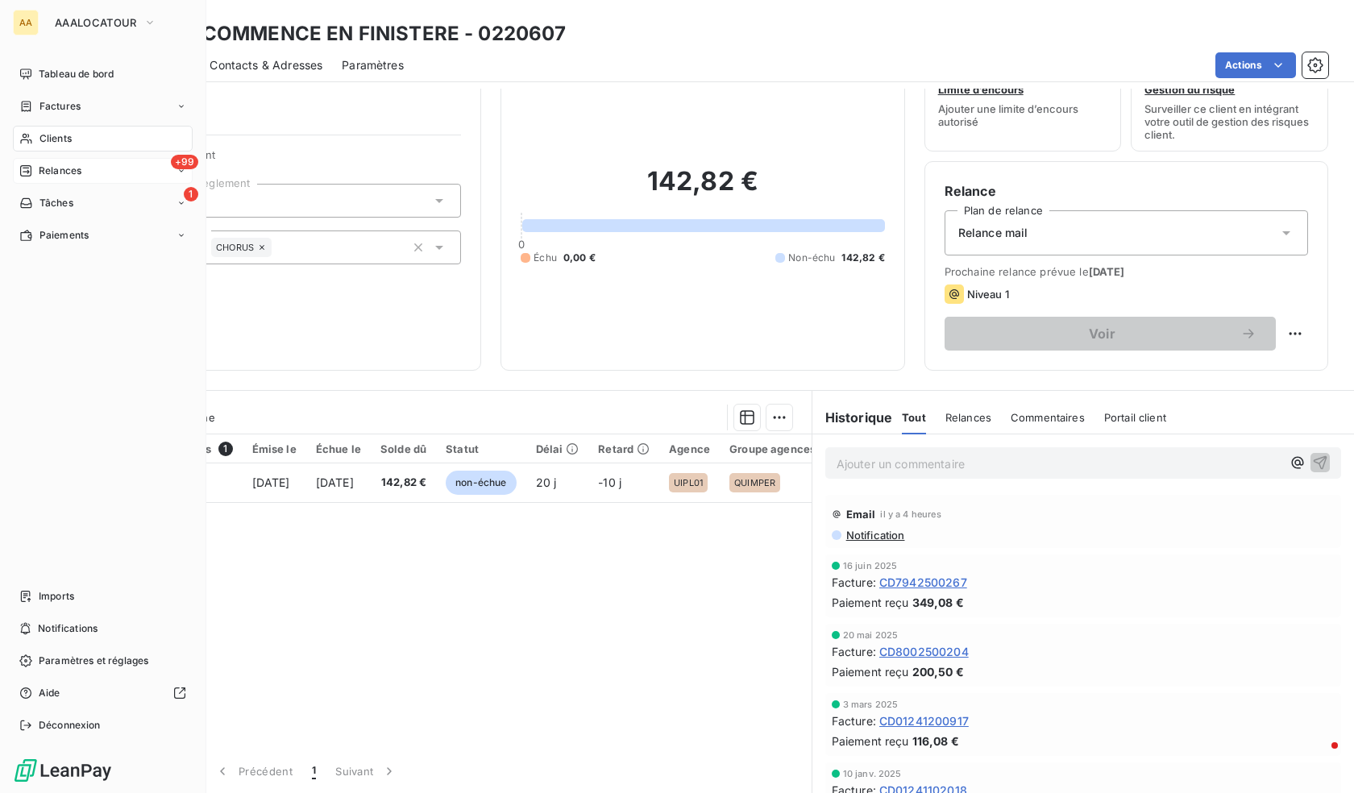
click at [25, 160] on div "+99 Relances" at bounding box center [103, 171] width 180 height 26
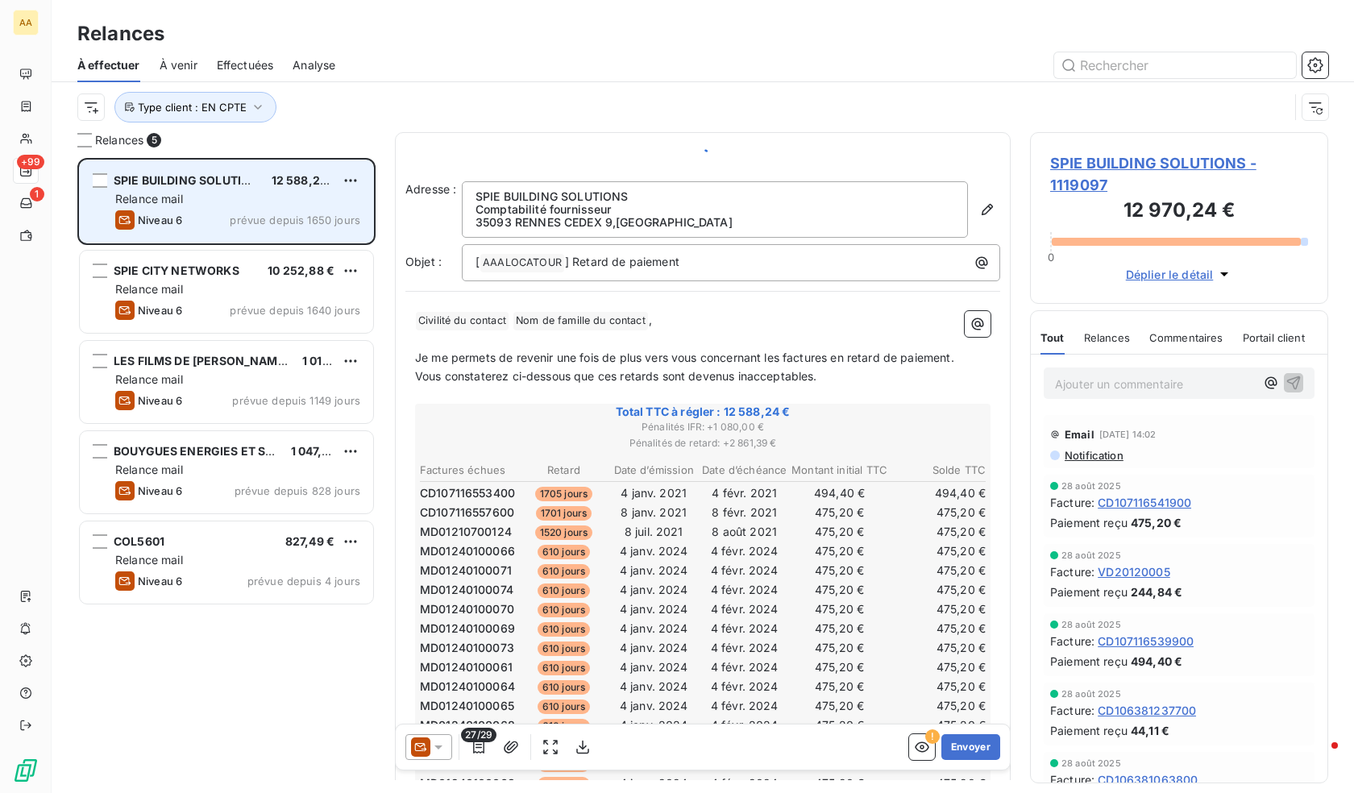
scroll to position [623, 286]
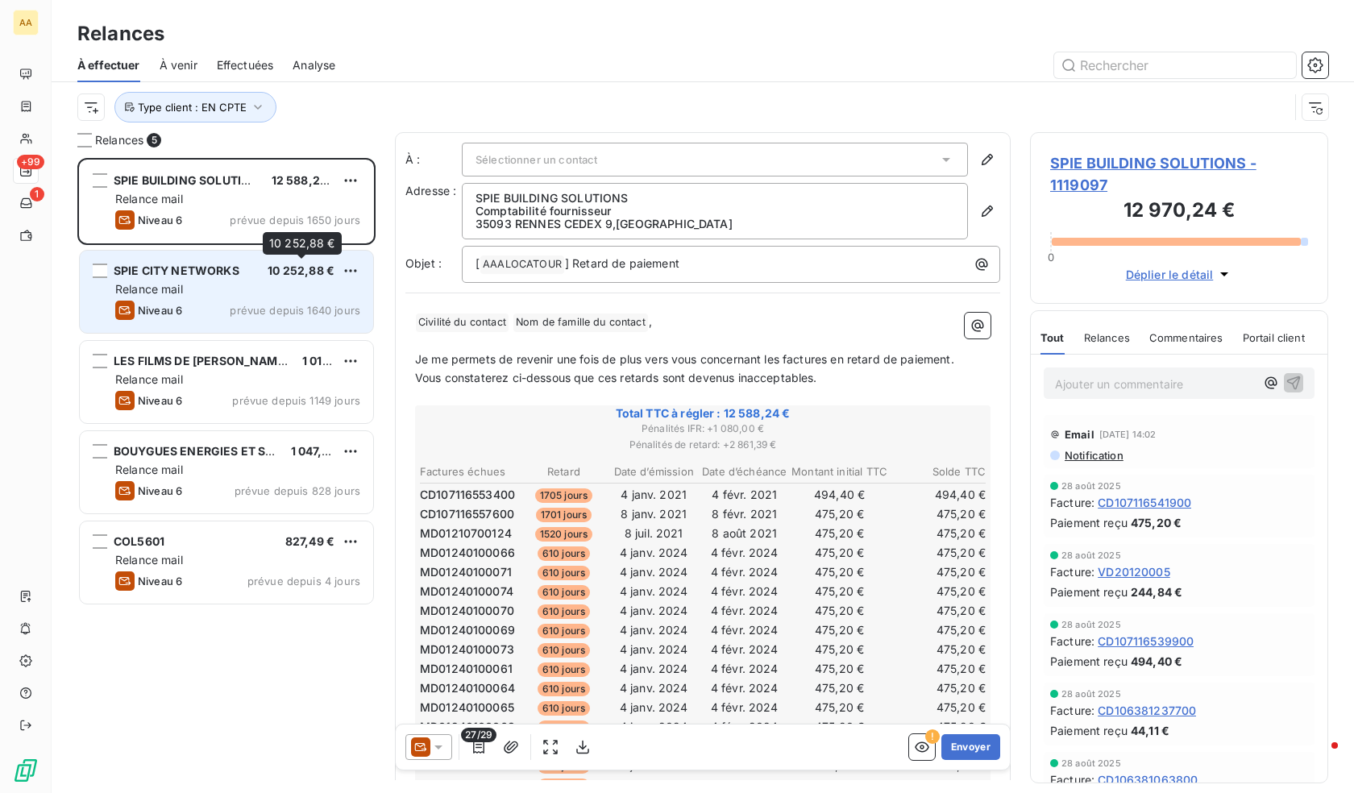
click at [270, 278] on div "10 252,88 €" at bounding box center [301, 271] width 67 height 16
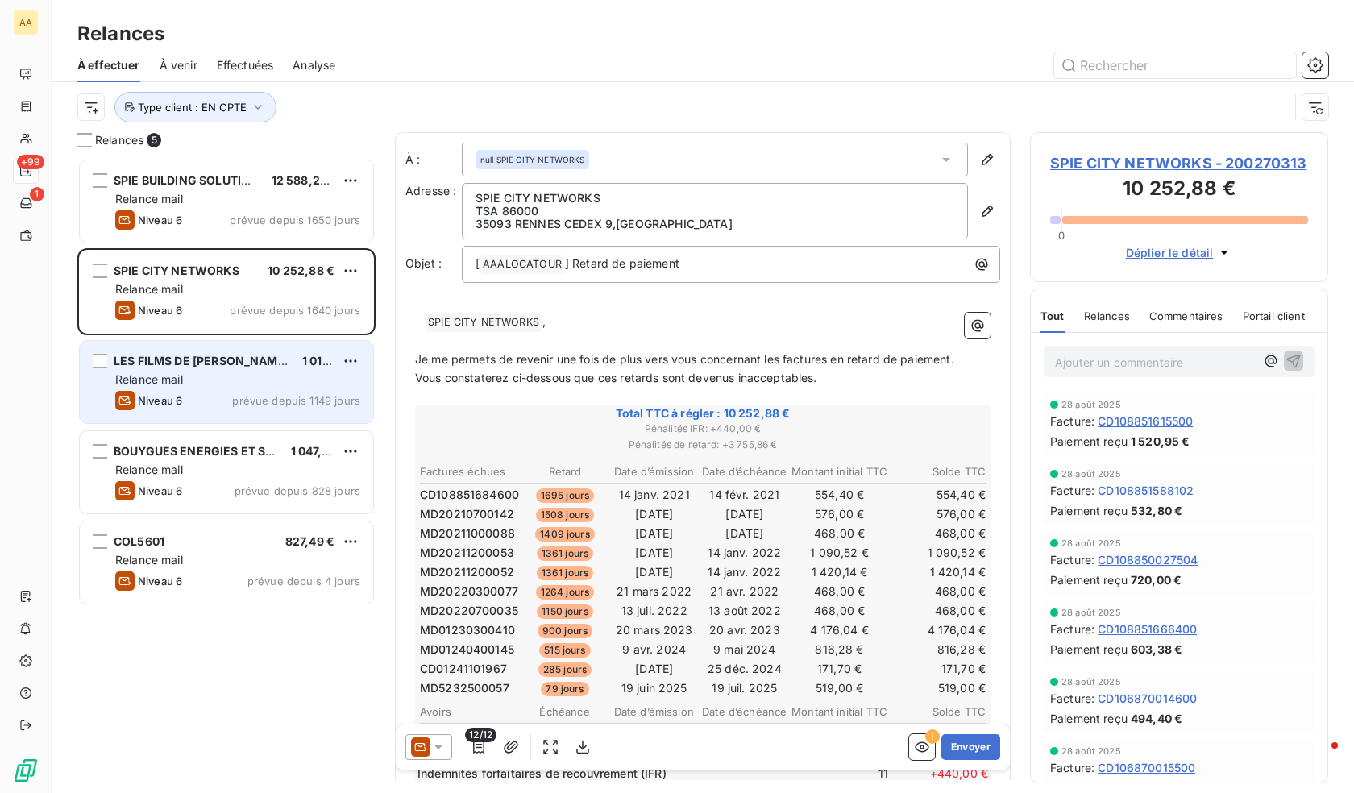
click at [315, 383] on div "Relance mail" at bounding box center [237, 380] width 245 height 16
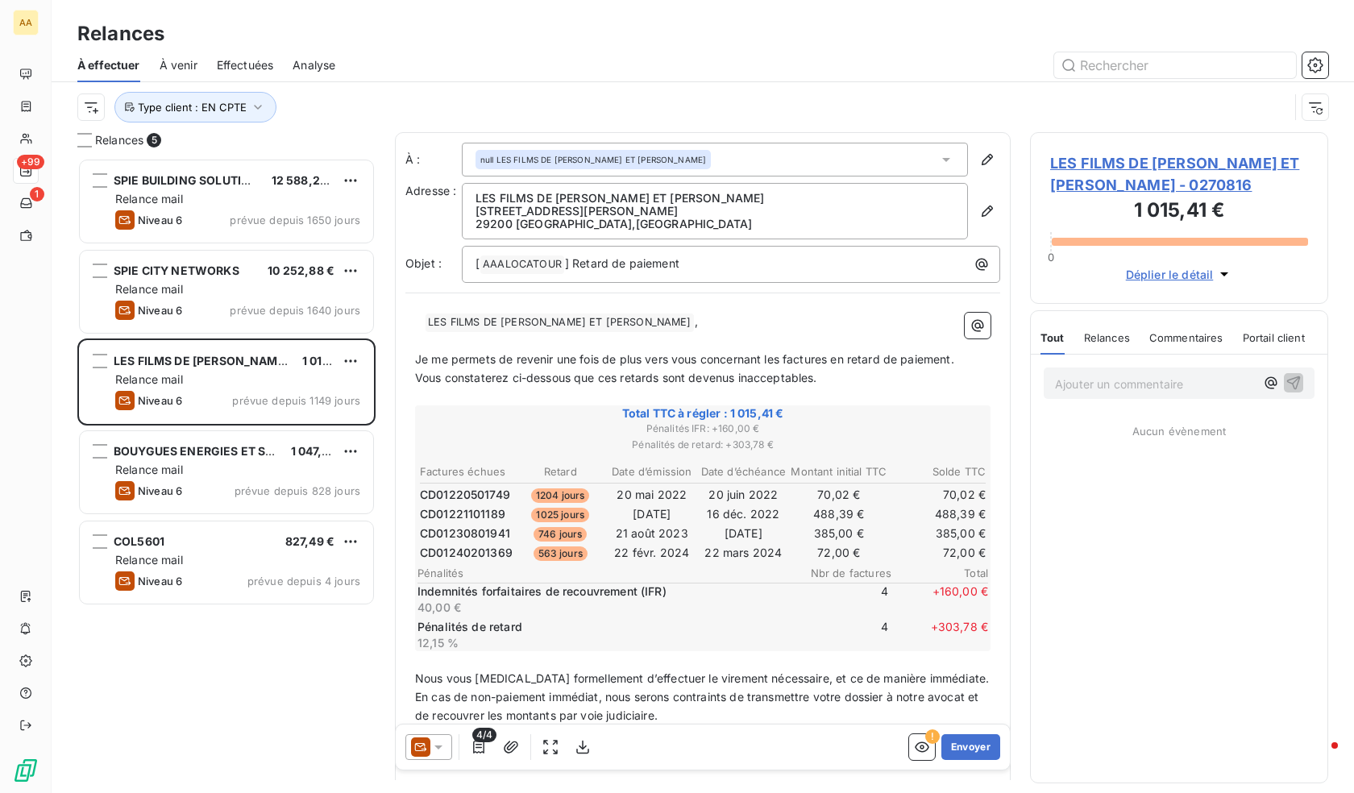
click at [485, 558] on span "CD01240201369" at bounding box center [466, 553] width 93 height 16
copy span "CD01240201369"
click at [1144, 163] on span "LES FILMS DE [PERSON_NAME] ET [PERSON_NAME] - 0270816" at bounding box center [1180, 174] width 258 height 44
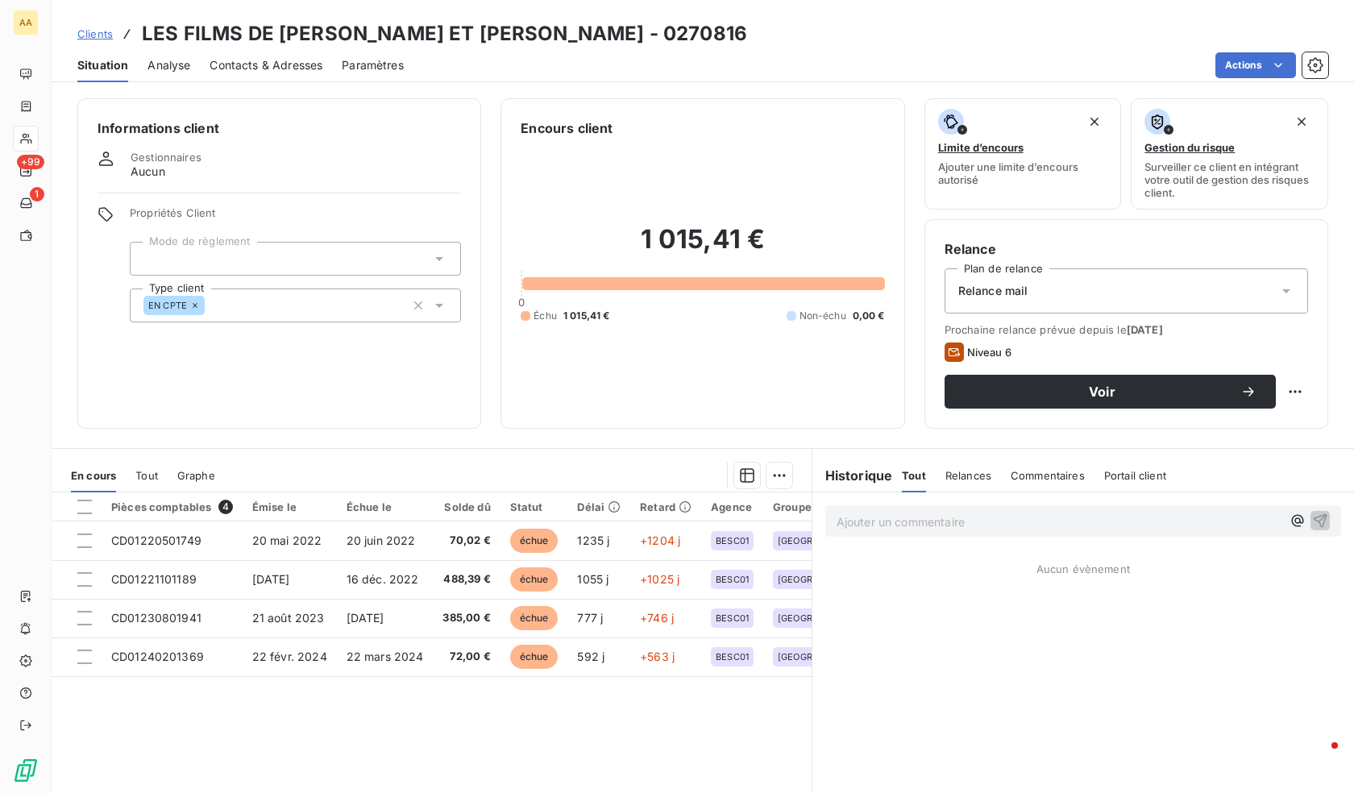
click at [273, 60] on span "Contacts & Adresses" at bounding box center [266, 65] width 113 height 16
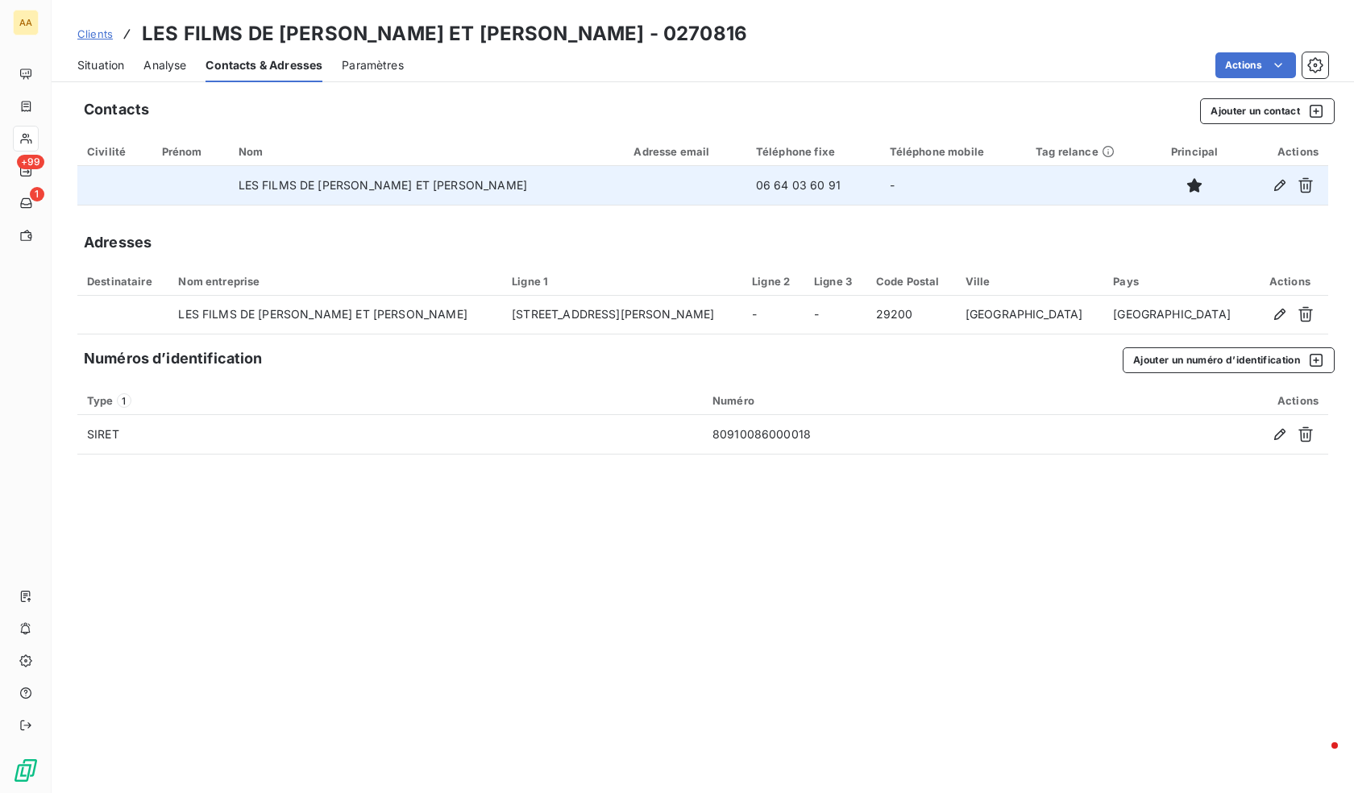
click at [1264, 183] on div at bounding box center [1283, 186] width 72 height 26
click at [1271, 185] on button "button" at bounding box center [1280, 186] width 26 height 26
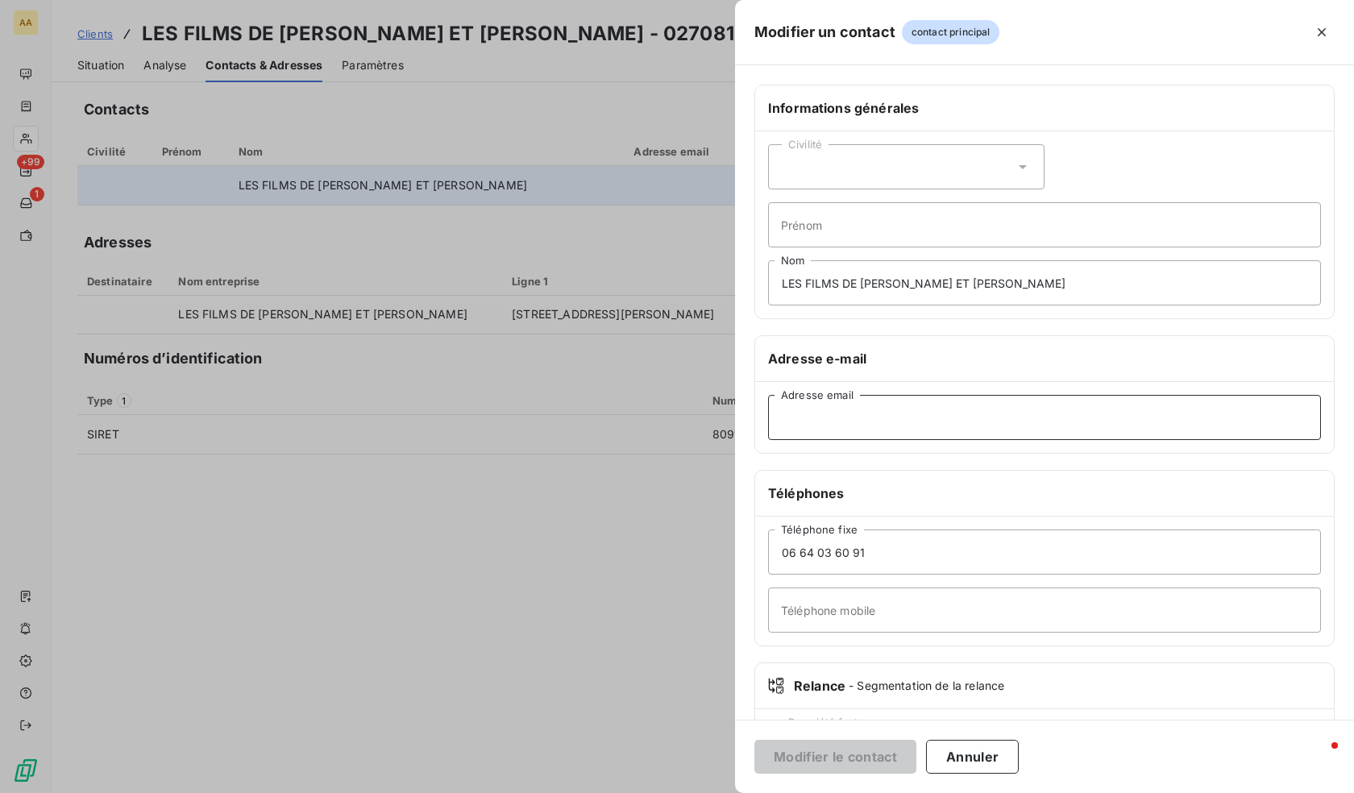
click at [843, 419] on input "Adresse email" at bounding box center [1044, 417] width 553 height 45
paste input "[EMAIL_ADDRESS][DOMAIN_NAME]"
type input "[EMAIL_ADDRESS][DOMAIN_NAME]"
click at [852, 734] on div "Modifier le contact Annuler" at bounding box center [1044, 756] width 619 height 73
click at [814, 746] on button "Modifier le contact" at bounding box center [836, 757] width 162 height 34
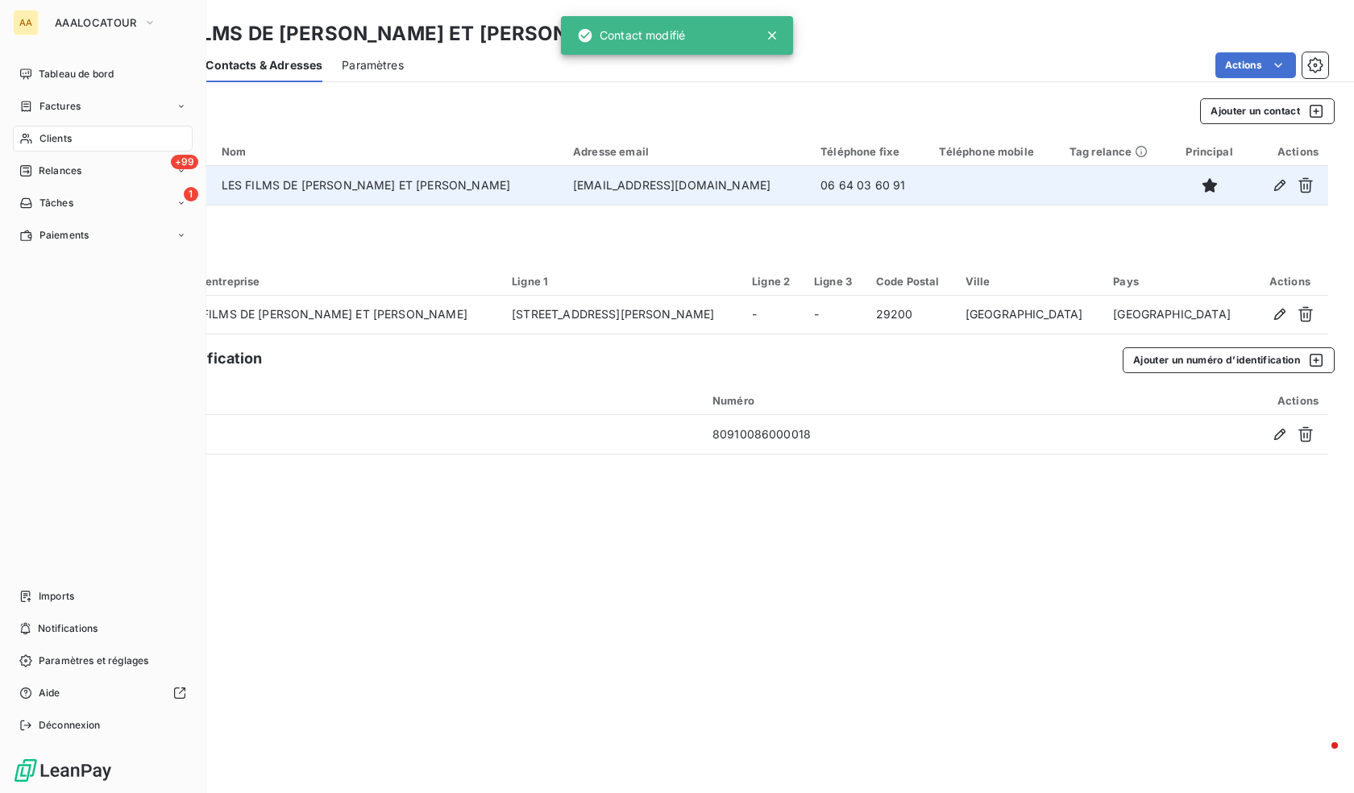
click at [28, 136] on icon at bounding box center [25, 139] width 11 height 10
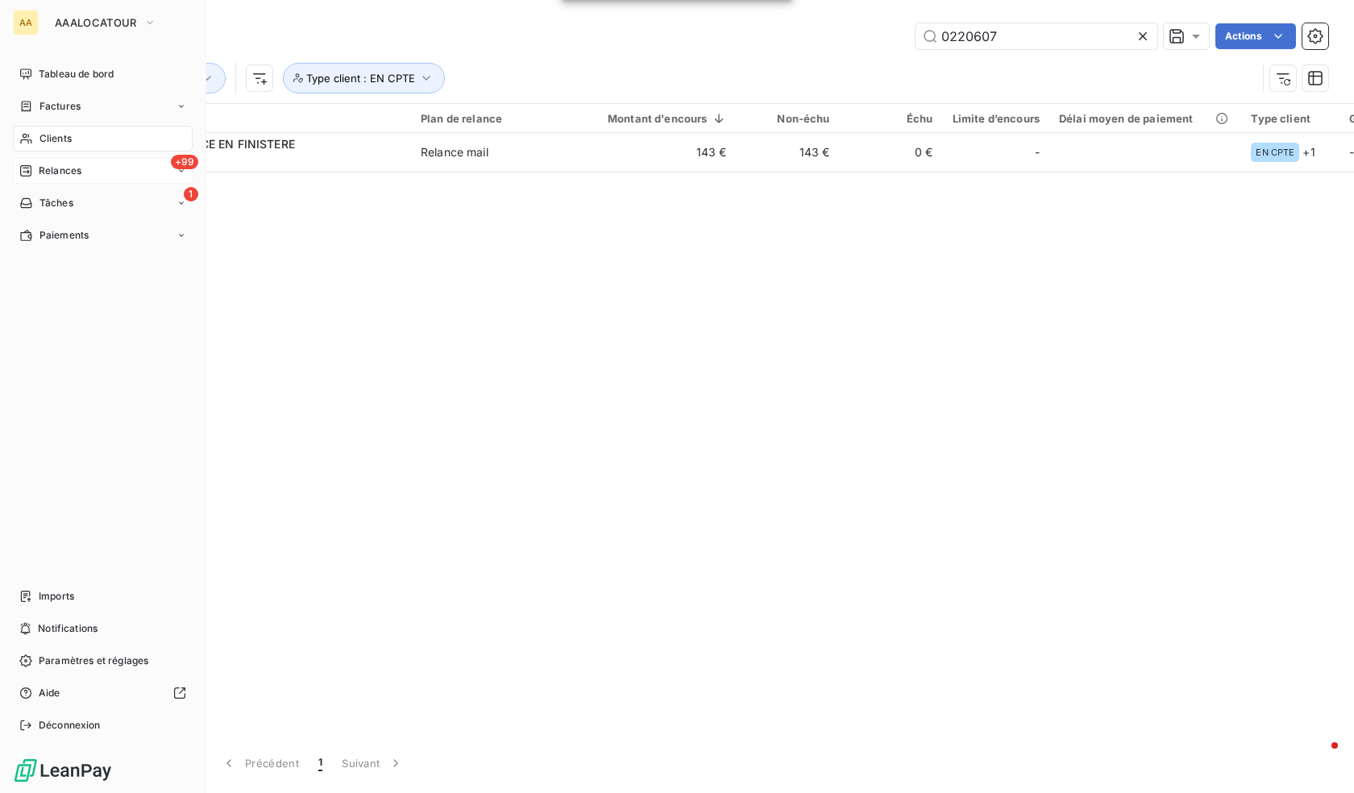
click at [63, 166] on span "Relances" at bounding box center [60, 171] width 43 height 15
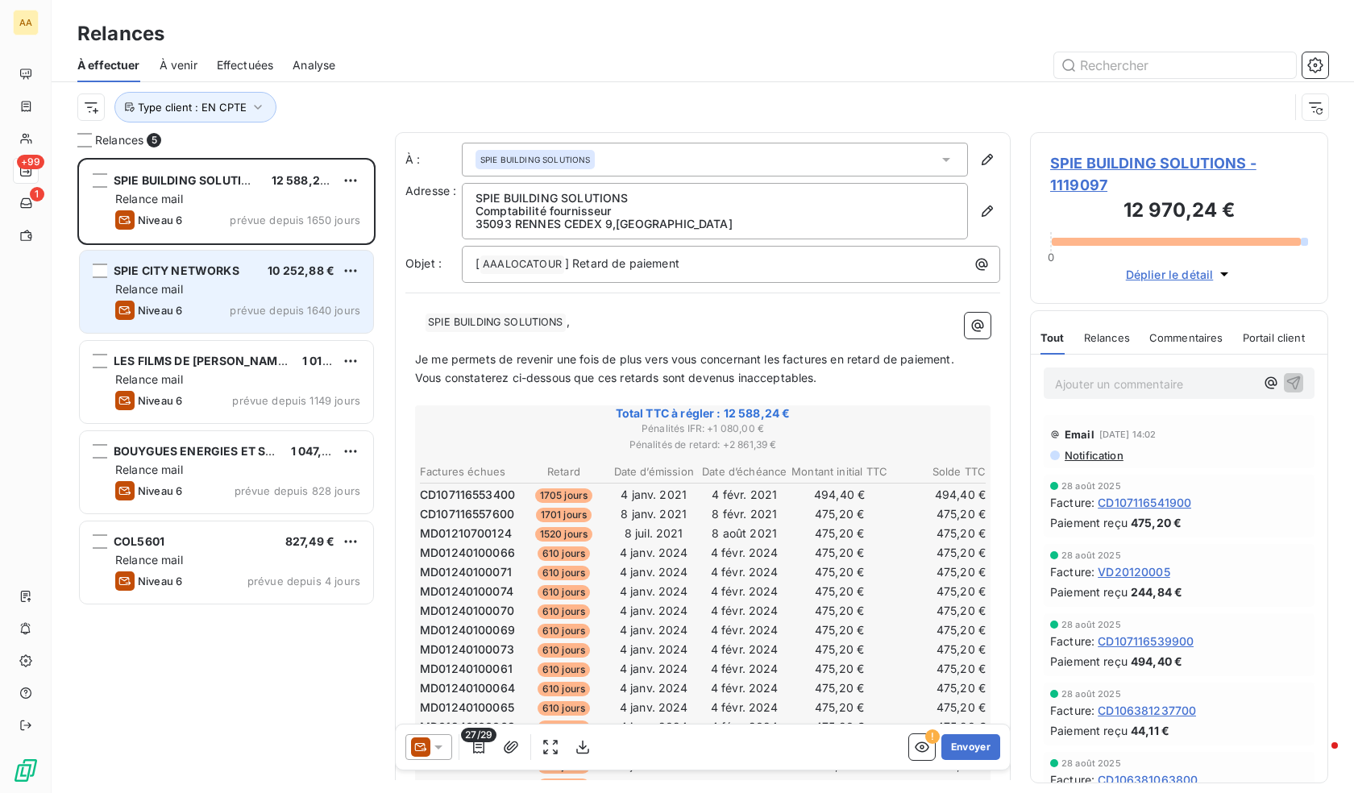
scroll to position [623, 286]
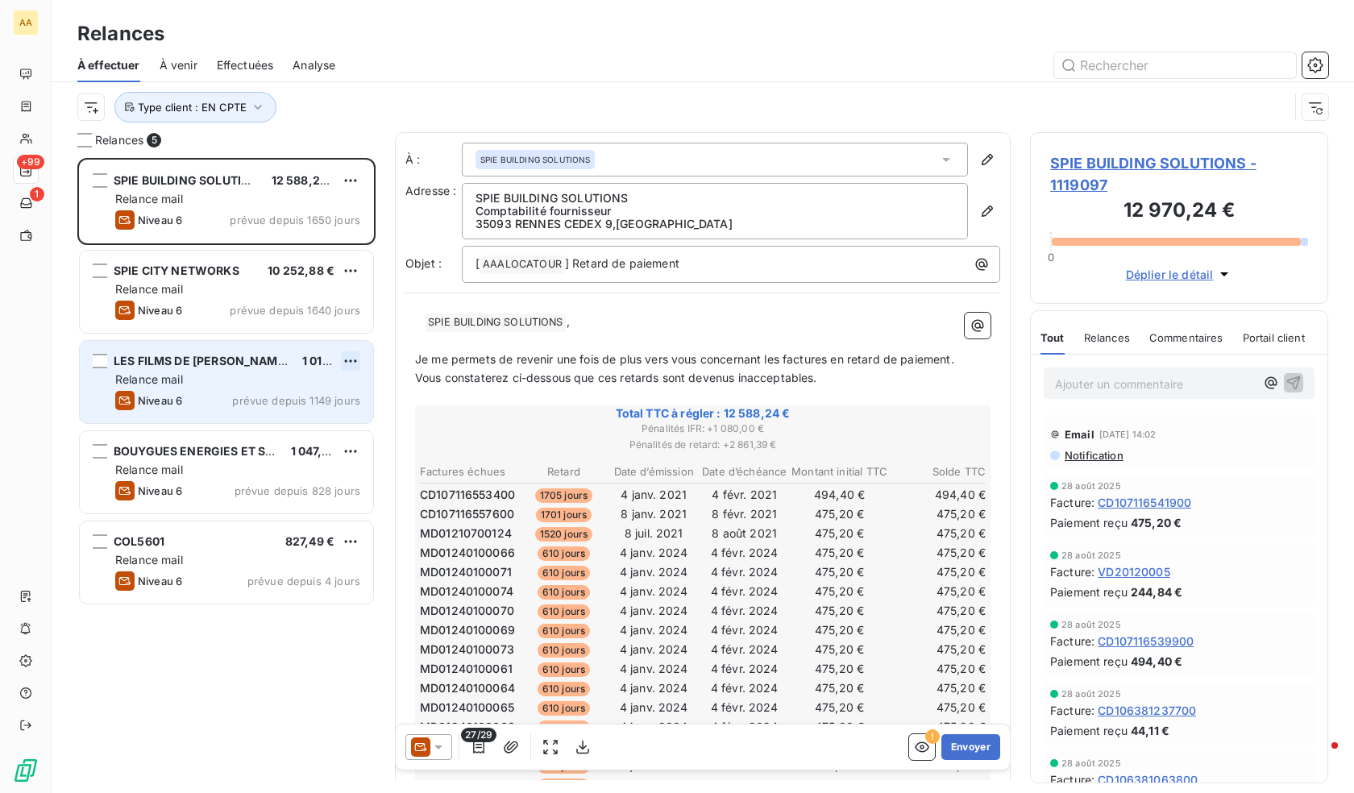
click at [348, 360] on html "AA +99 1 Relances À effectuer À venir Effectuées Analyse Type client : EN CPTE …" at bounding box center [677, 396] width 1354 height 793
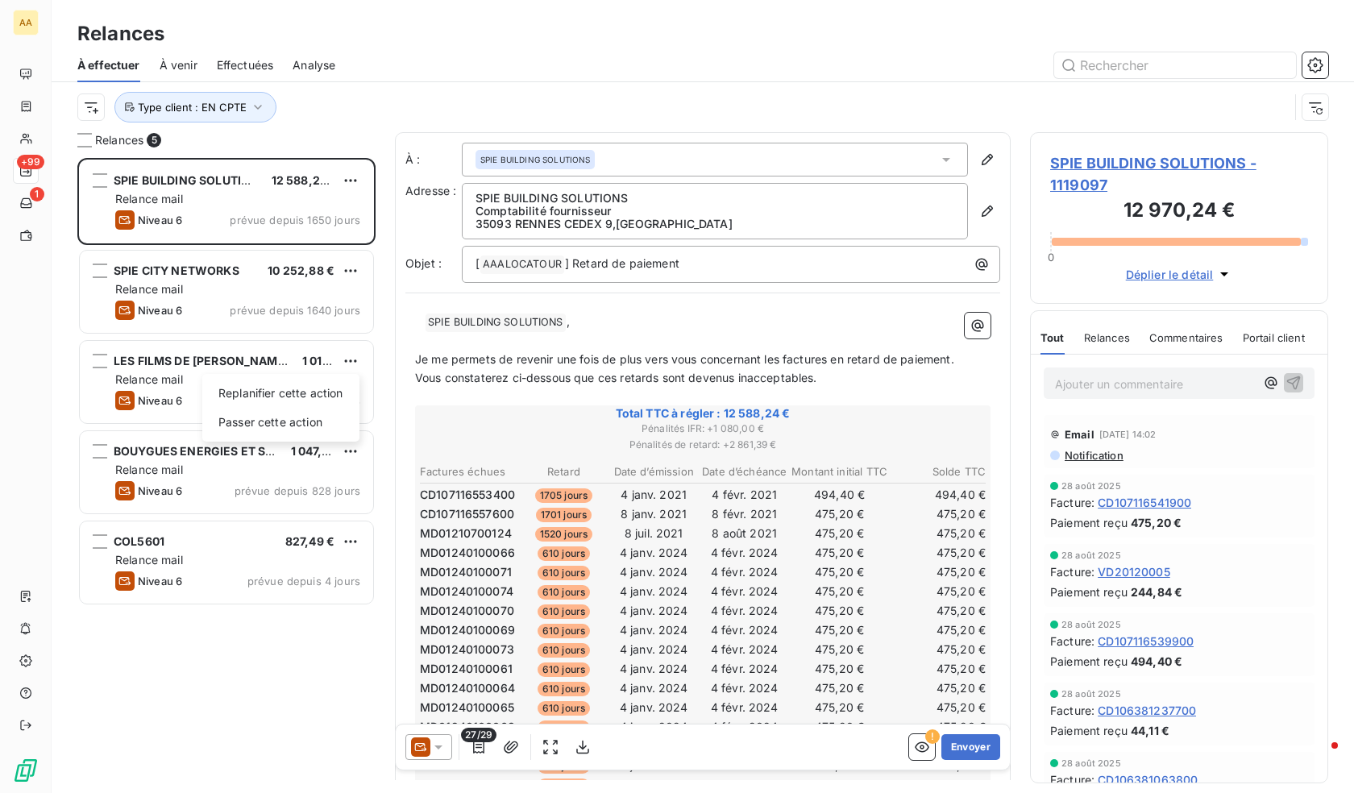
click at [145, 375] on html "AA +99 1 Relances À effectuer À venir Effectuées Analyse Type client : EN CPTE …" at bounding box center [677, 396] width 1354 height 793
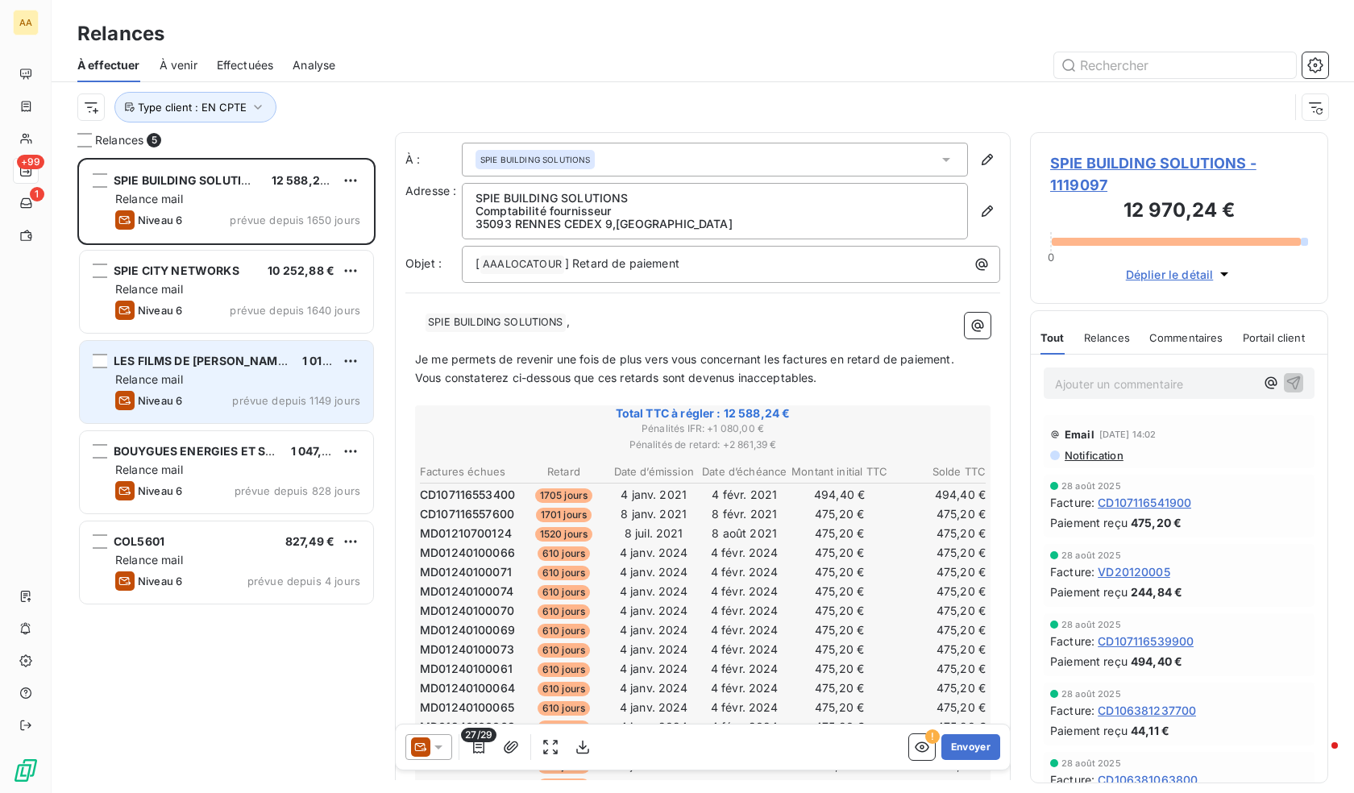
click at [161, 389] on div "LES FILMS DE [PERSON_NAME] ET [PERSON_NAME] 1 015,41 € Relance mail Niveau 6 pr…" at bounding box center [226, 382] width 293 height 82
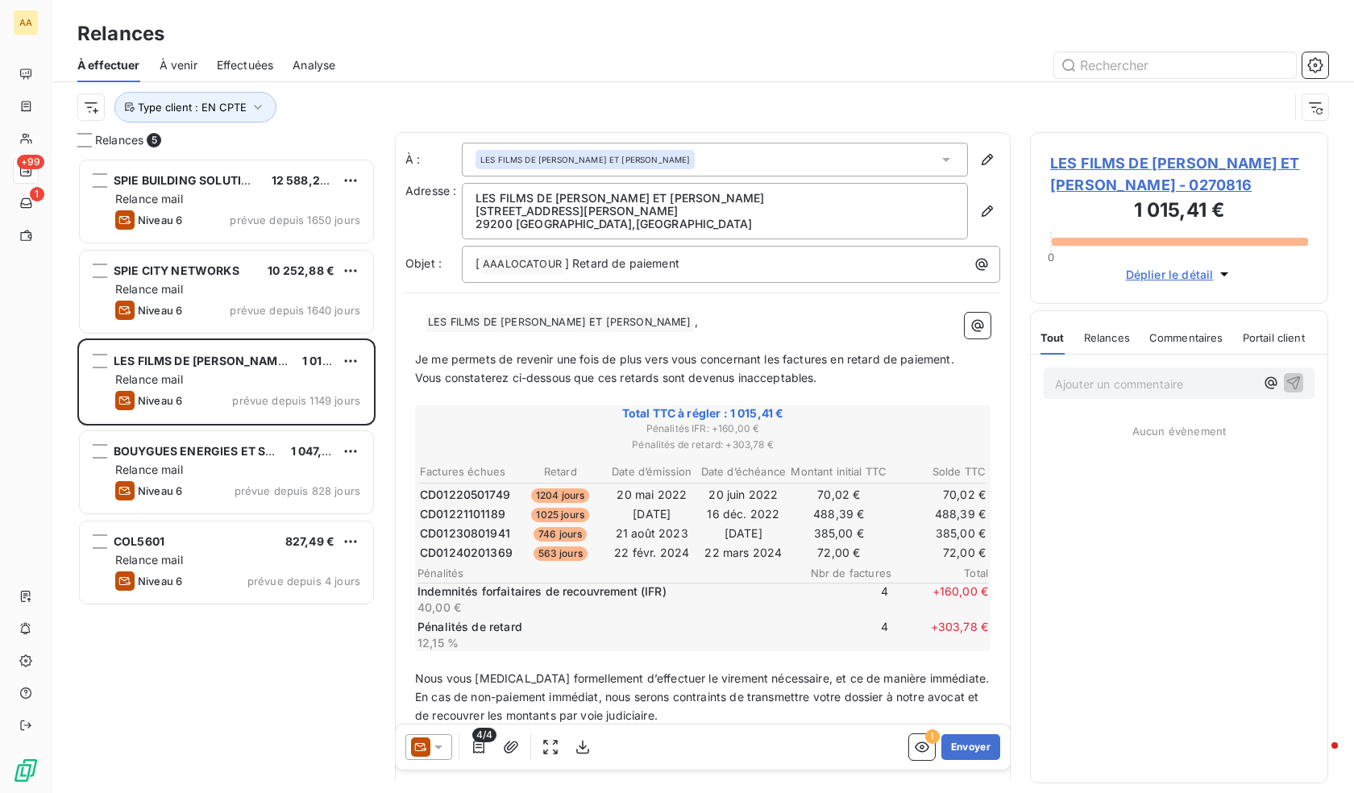
click at [434, 747] on icon at bounding box center [439, 747] width 16 height 16
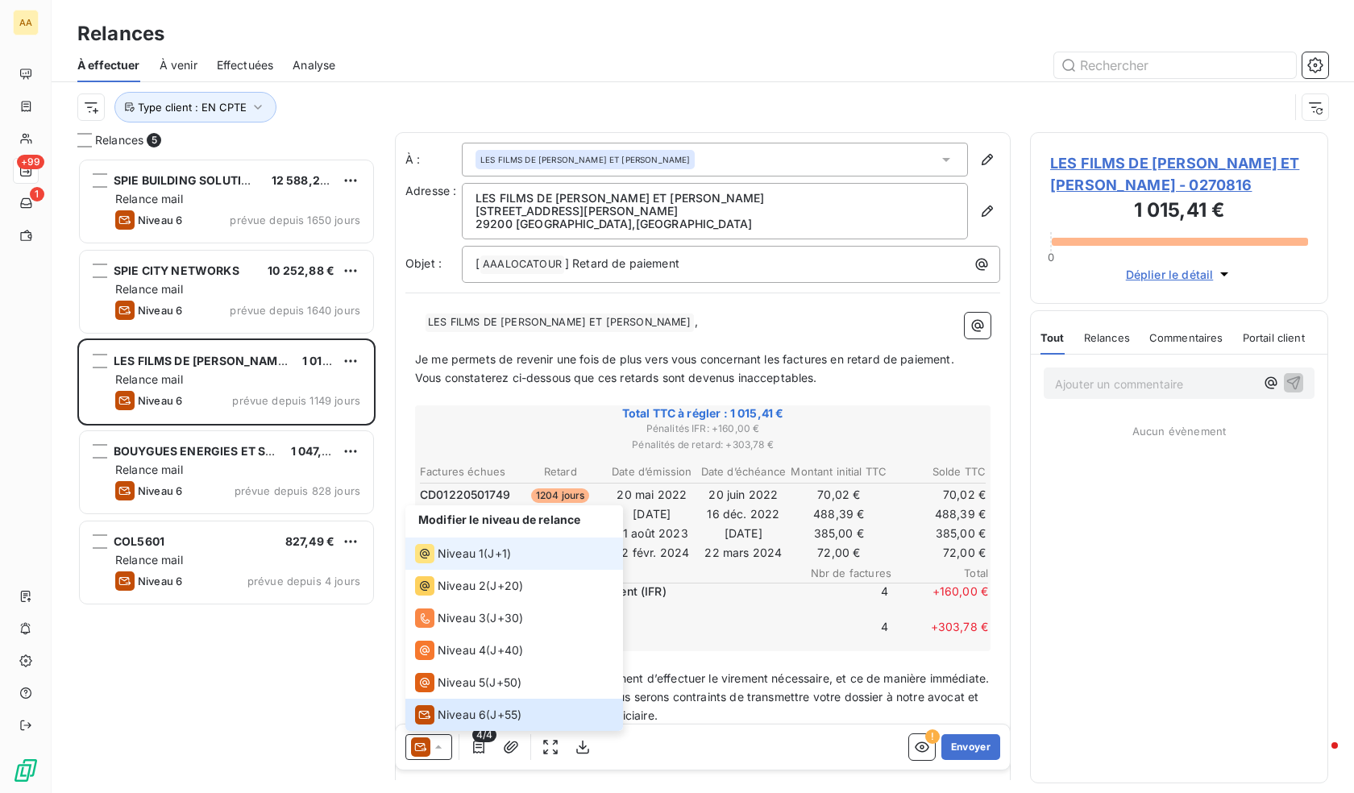
click at [452, 547] on span "Niveau 1" at bounding box center [461, 554] width 46 height 16
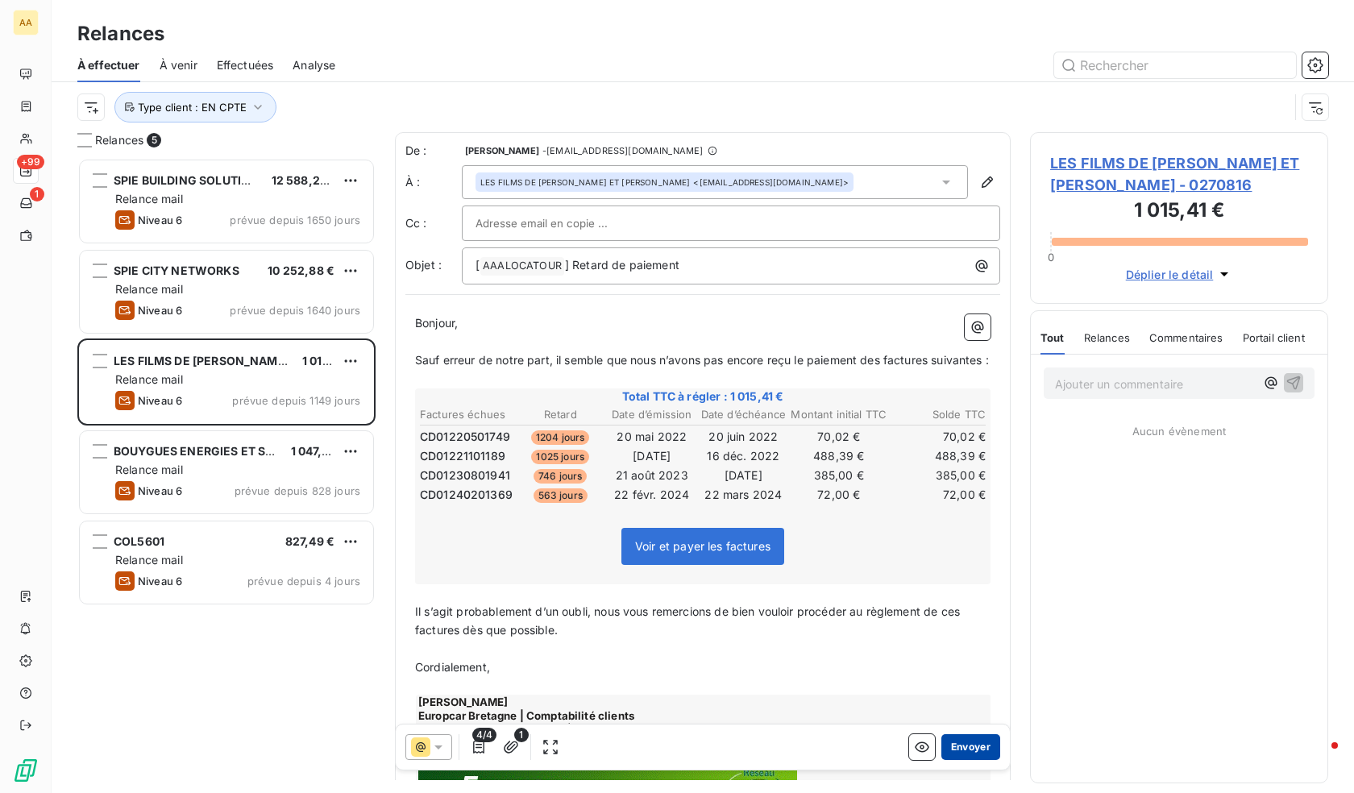
click at [963, 739] on button "Envoyer" at bounding box center [971, 747] width 59 height 26
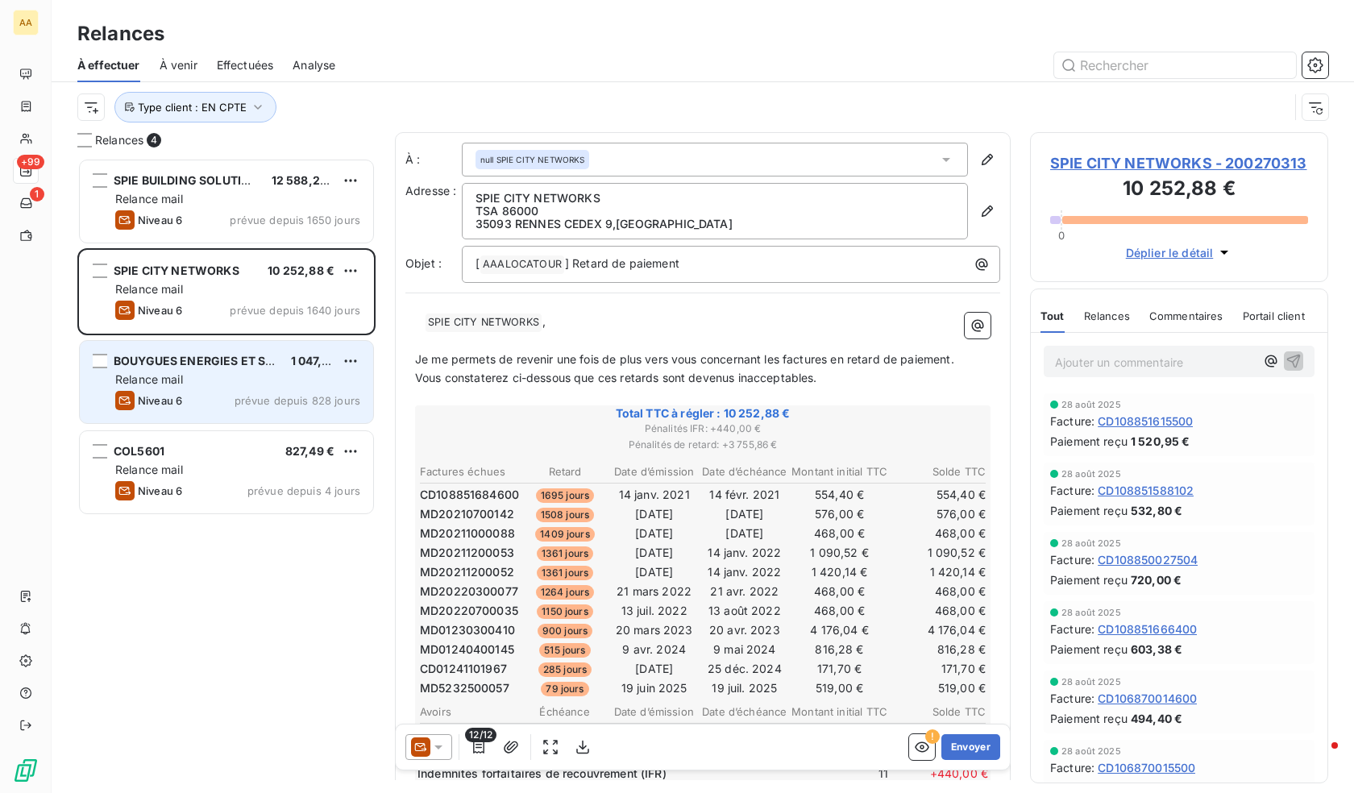
click at [208, 368] on div "BOUYGUES ENERGIES ET SERVICES" at bounding box center [196, 361] width 164 height 16
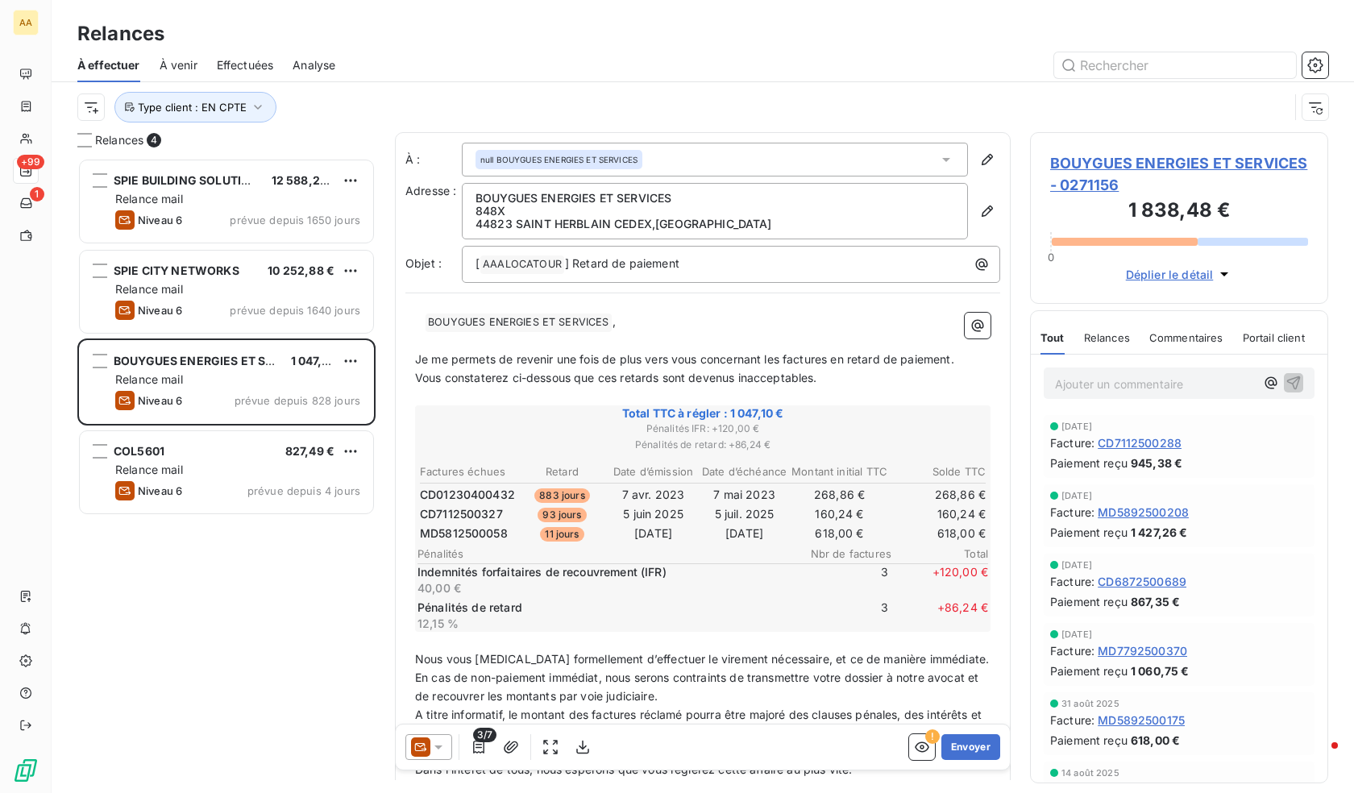
click at [459, 509] on span "CD7112500327" at bounding box center [461, 514] width 83 height 16
click at [459, 516] on span "CD7112500327" at bounding box center [461, 514] width 83 height 16
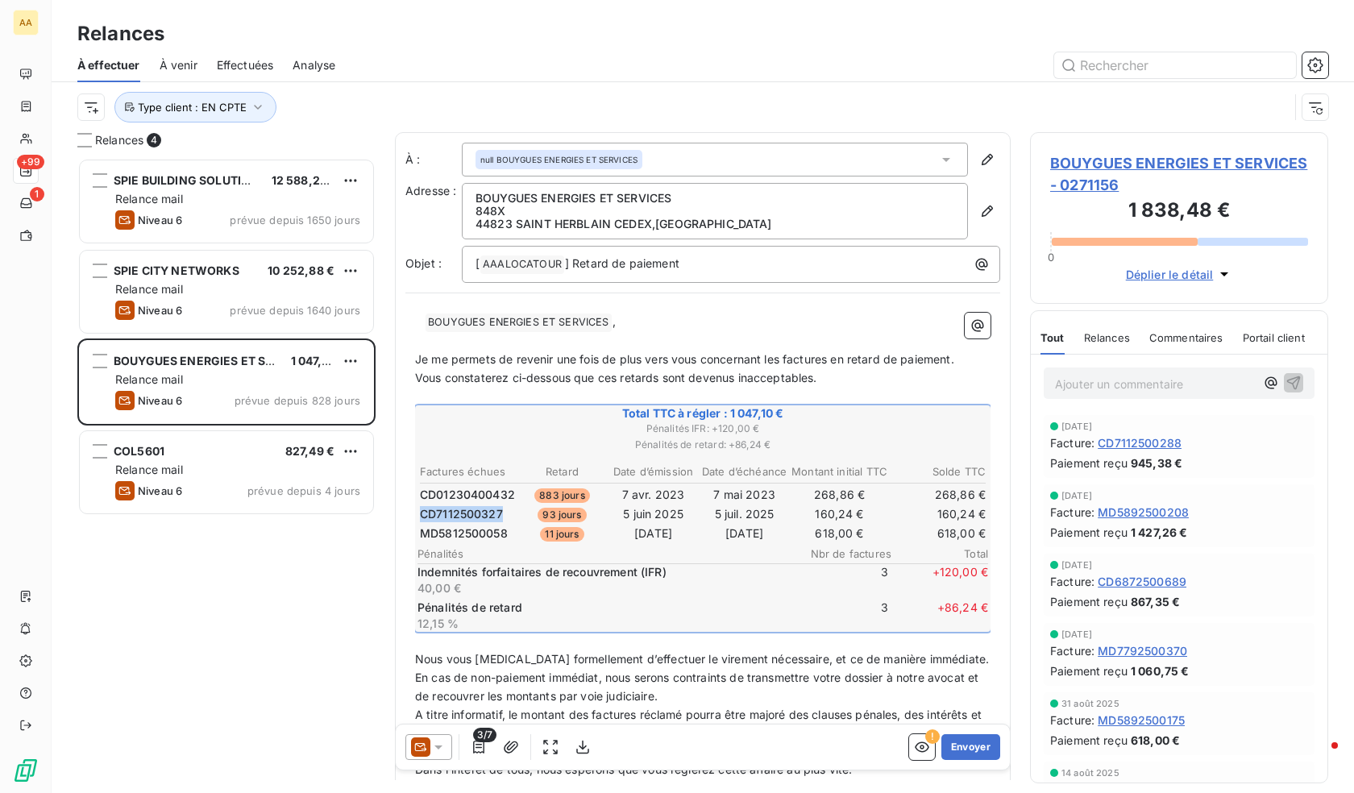
click at [459, 516] on span "CD7112500327" at bounding box center [461, 514] width 83 height 16
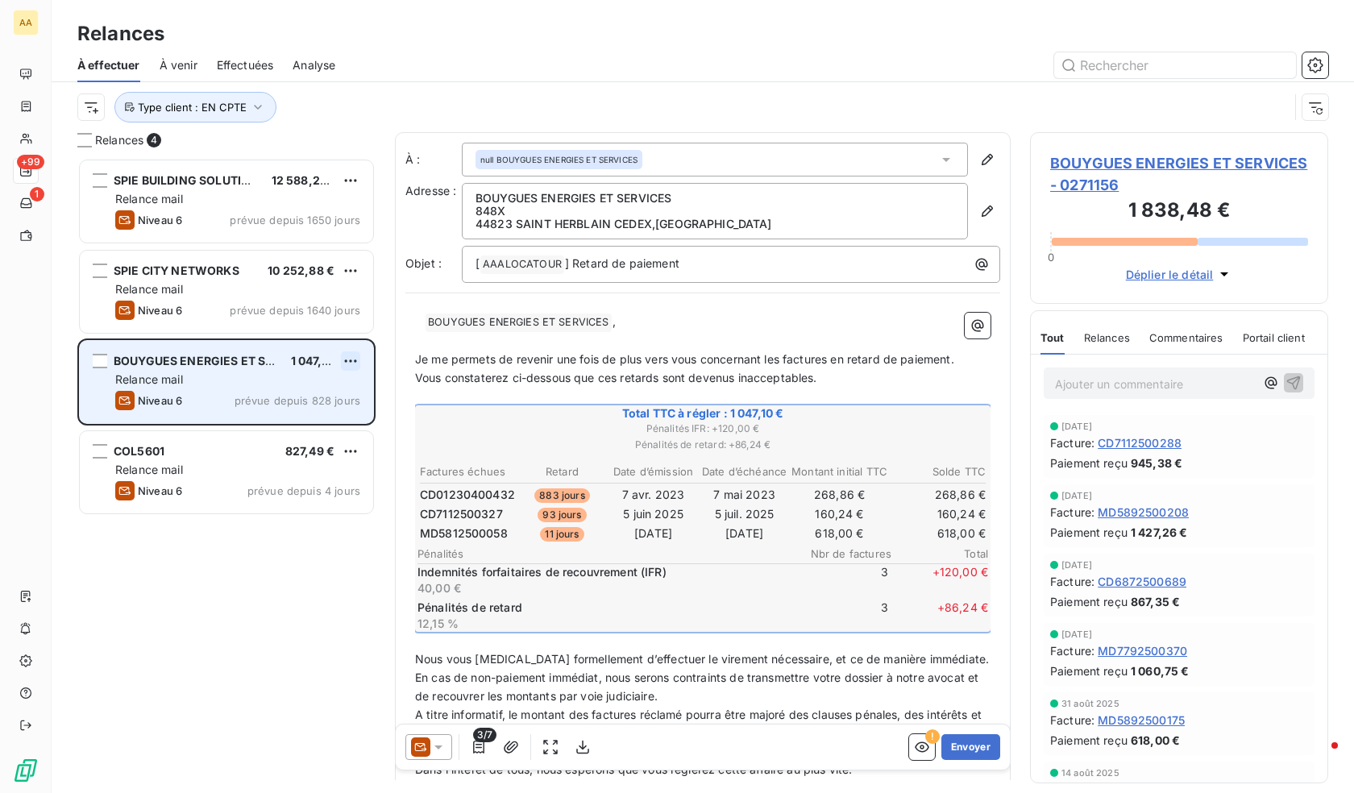
click at [348, 361] on html "AA +99 1 Relances À effectuer À venir Effectuées Analyse Type client : EN CPTE …" at bounding box center [677, 396] width 1354 height 793
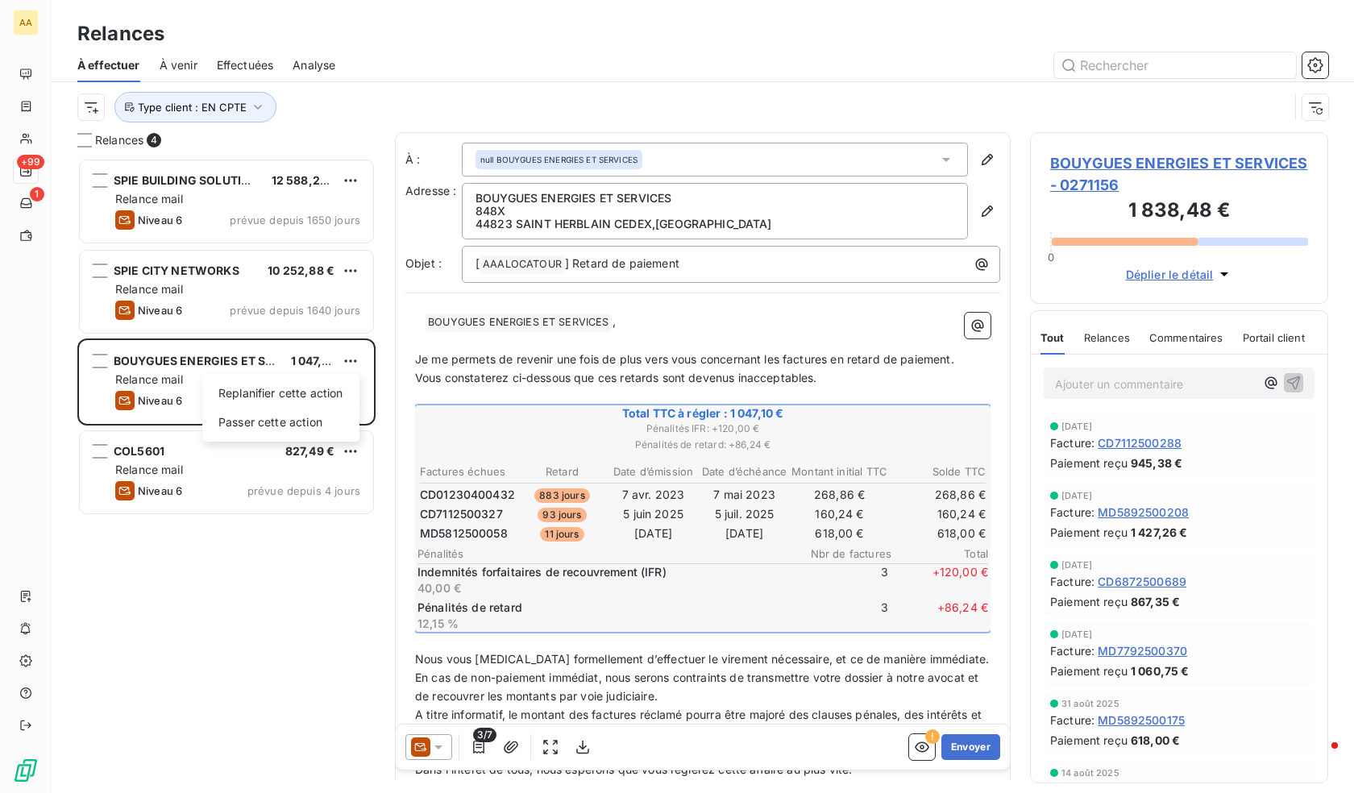
click at [455, 495] on html "AA +99 1 Relances À effectuer À venir Effectuées Analyse Type client : EN CPTE …" at bounding box center [677, 396] width 1354 height 793
click at [455, 495] on span "CD01230400432" at bounding box center [467, 495] width 95 height 16
click at [1173, 164] on span "BOUYGUES ENERGIES ET SERVICES - 0271156" at bounding box center [1180, 174] width 258 height 44
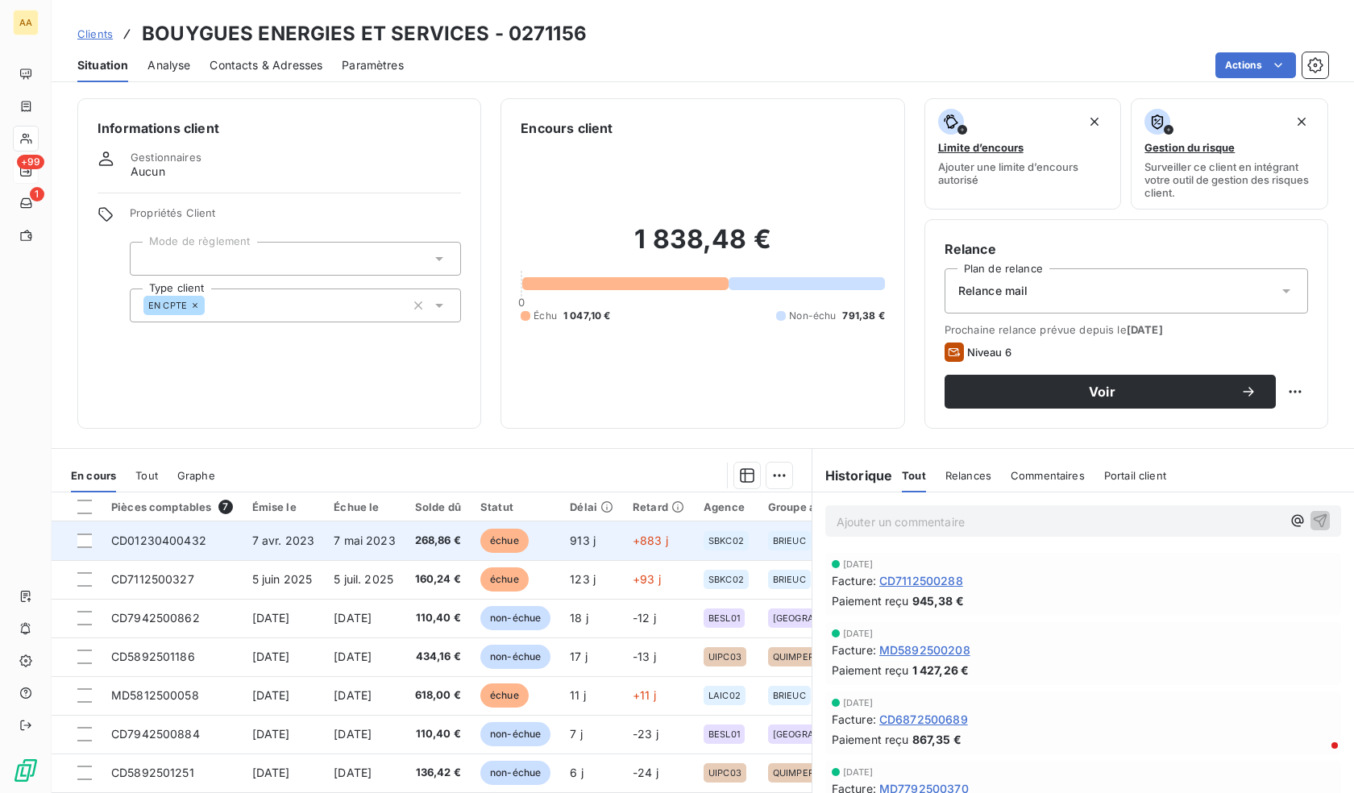
click at [588, 533] on td "913 j" at bounding box center [591, 541] width 63 height 39
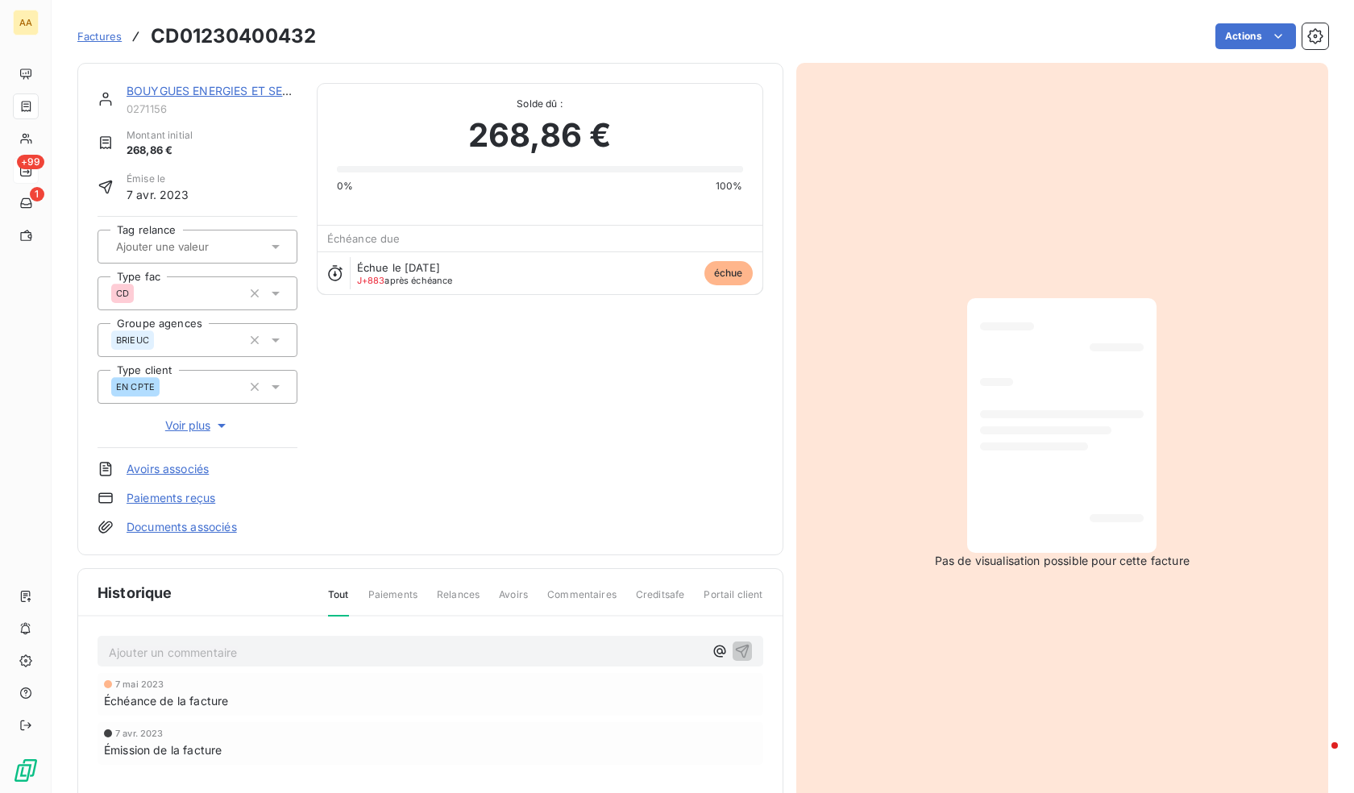
click at [216, 659] on p "Ajouter un commentaire ﻿" at bounding box center [406, 653] width 595 height 20
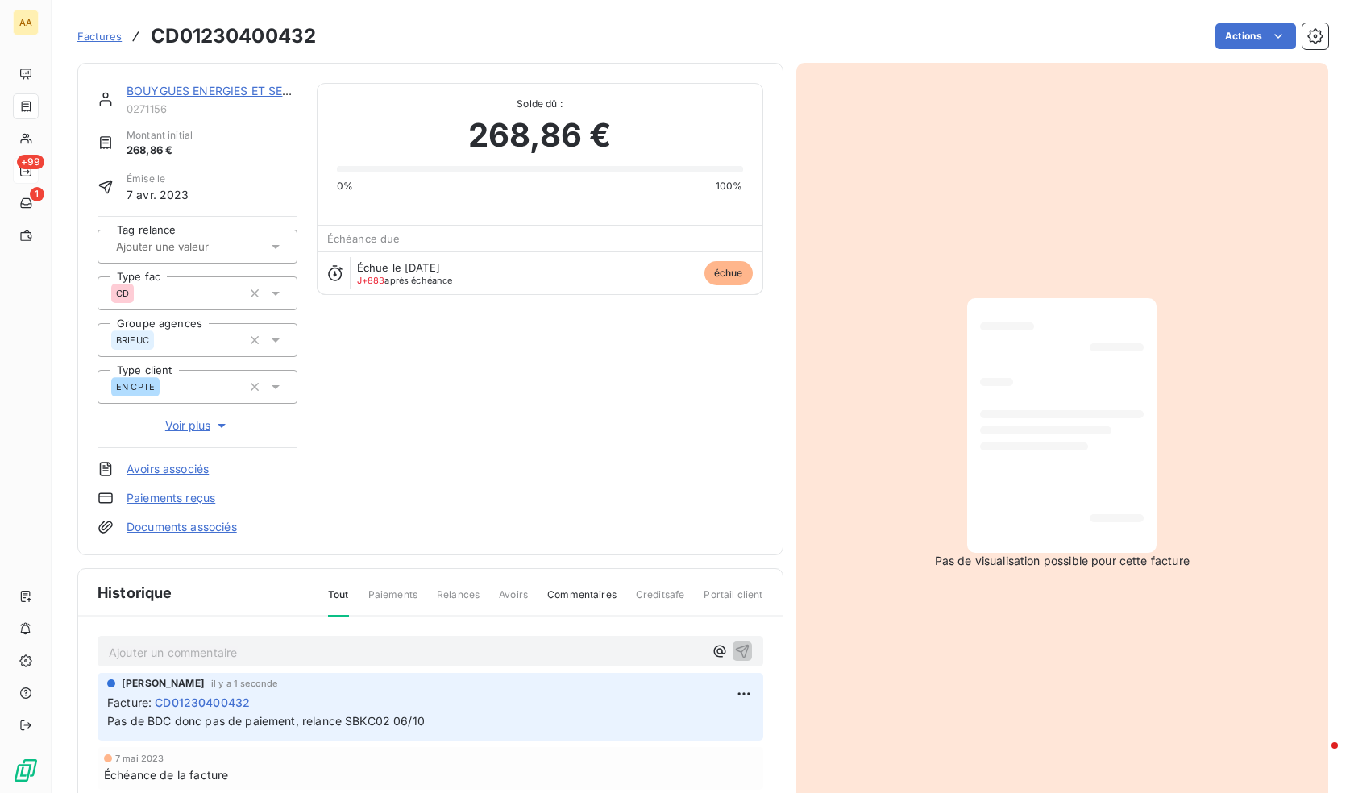
click at [99, 35] on span "Factures" at bounding box center [99, 36] width 44 height 13
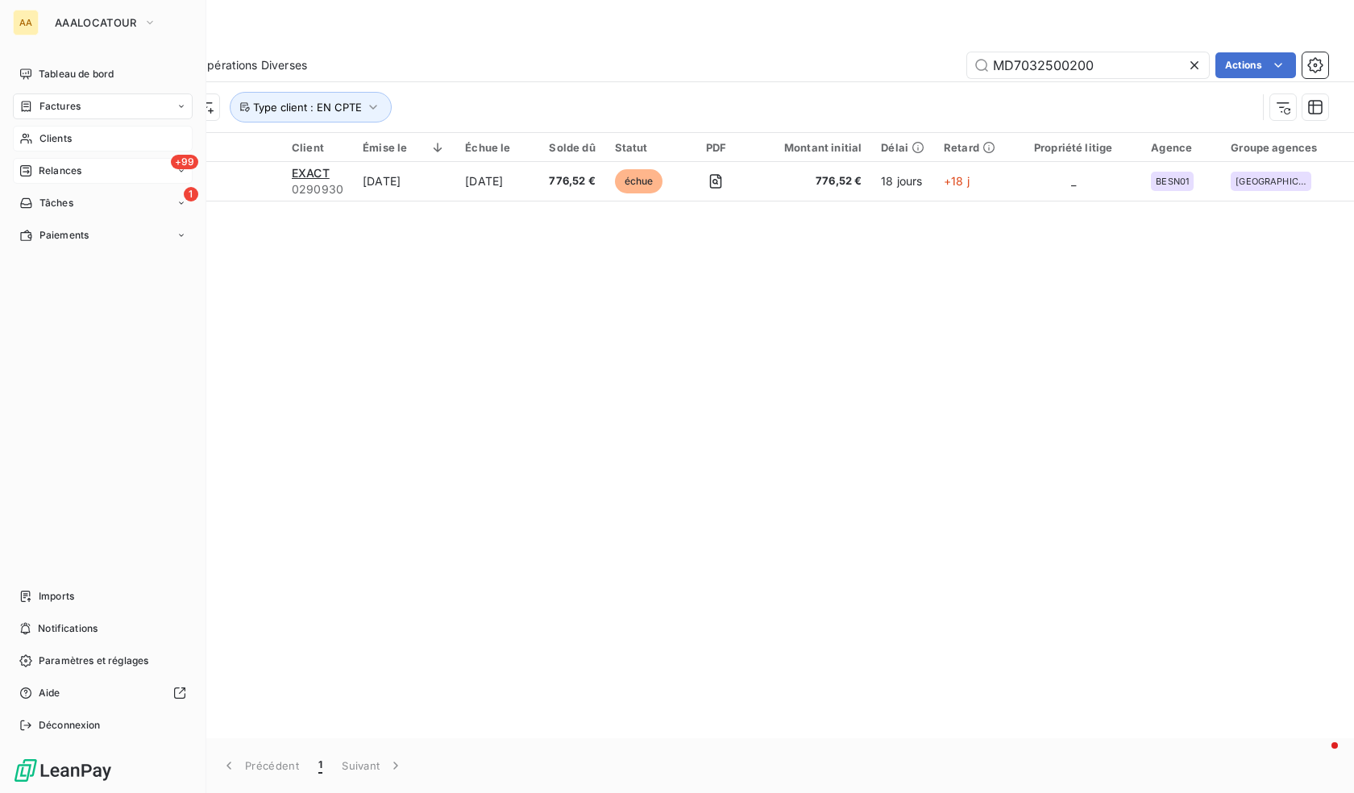
click at [40, 133] on span "Clients" at bounding box center [56, 138] width 32 height 15
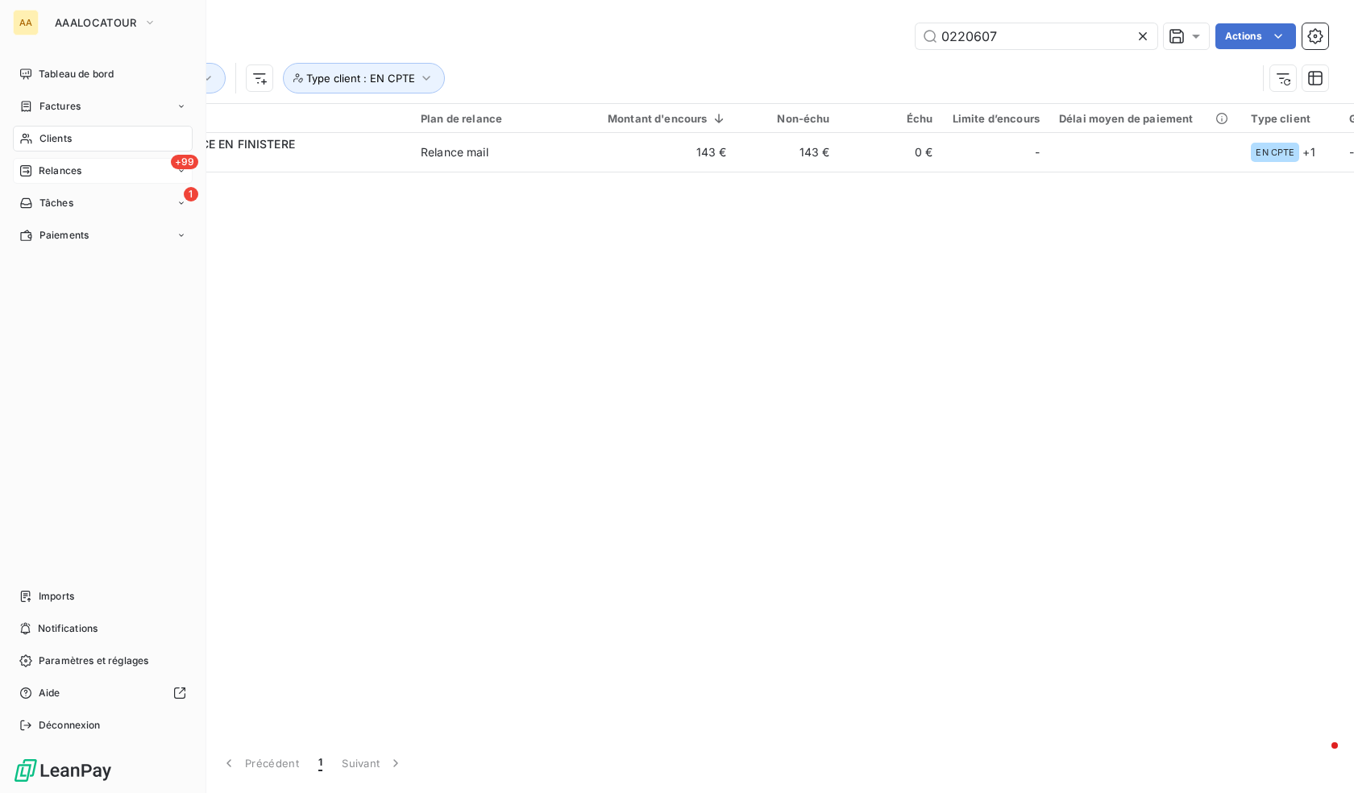
click at [54, 177] on span "Relances" at bounding box center [60, 171] width 43 height 15
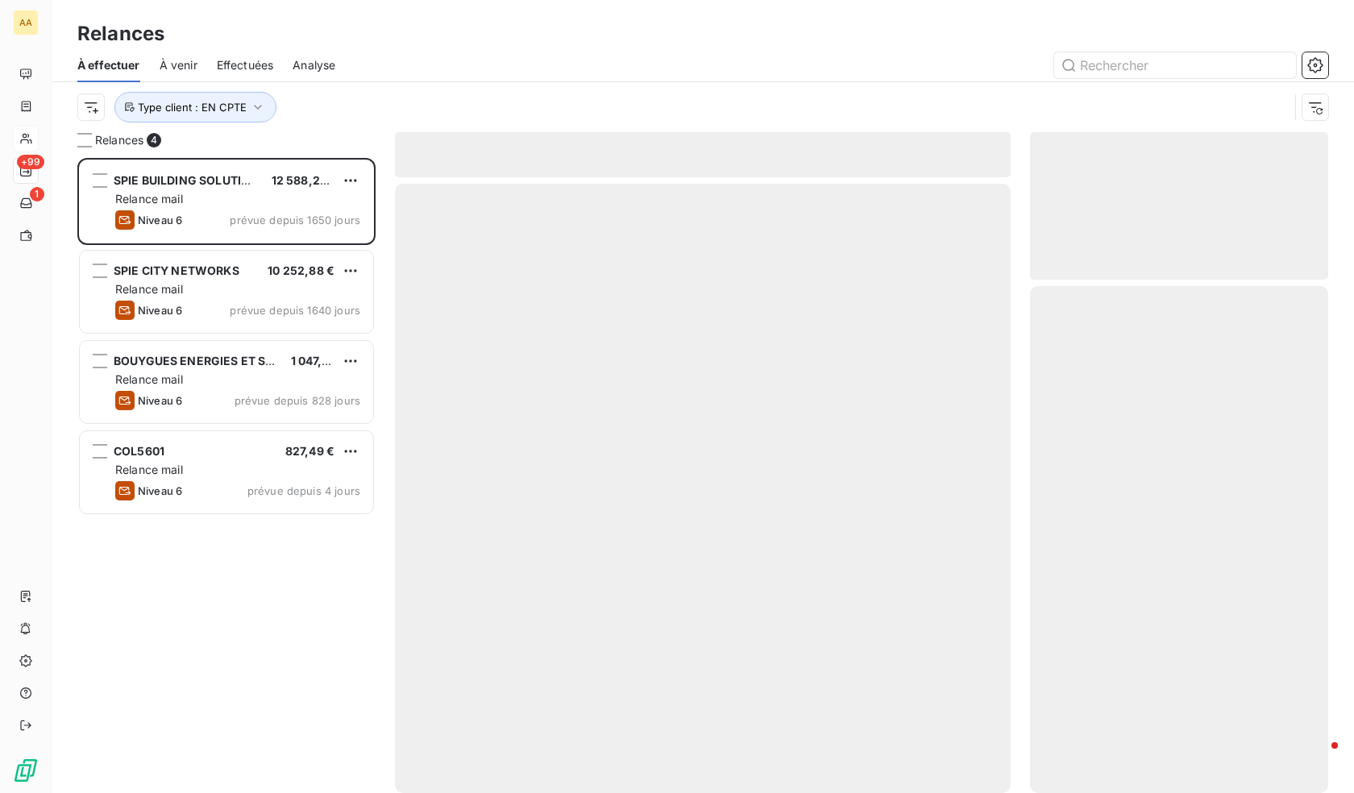
scroll to position [623, 286]
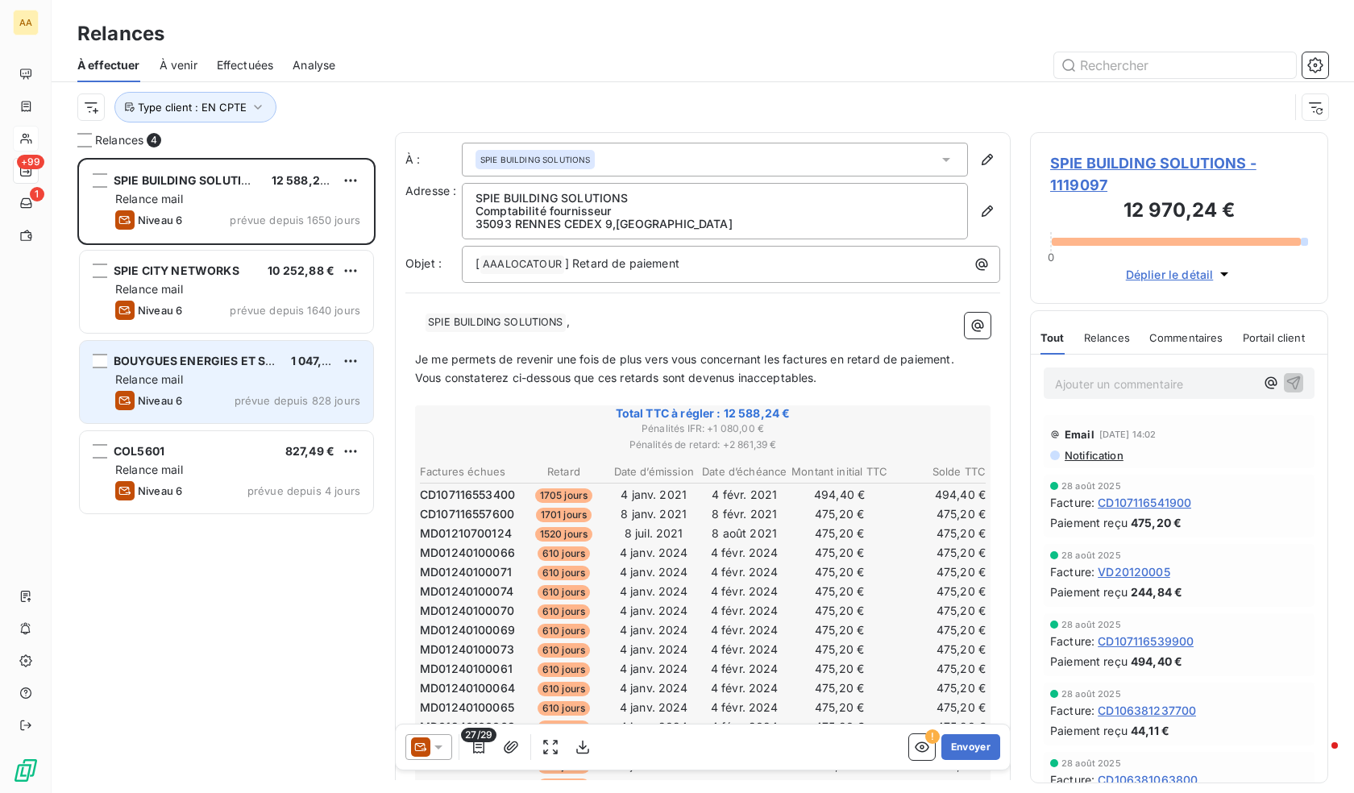
click at [202, 388] on div "BOUYGUES ENERGIES ET SERVICES 1 047,10 € Relance mail Niveau 6 prévue depuis 82…" at bounding box center [226, 382] width 293 height 82
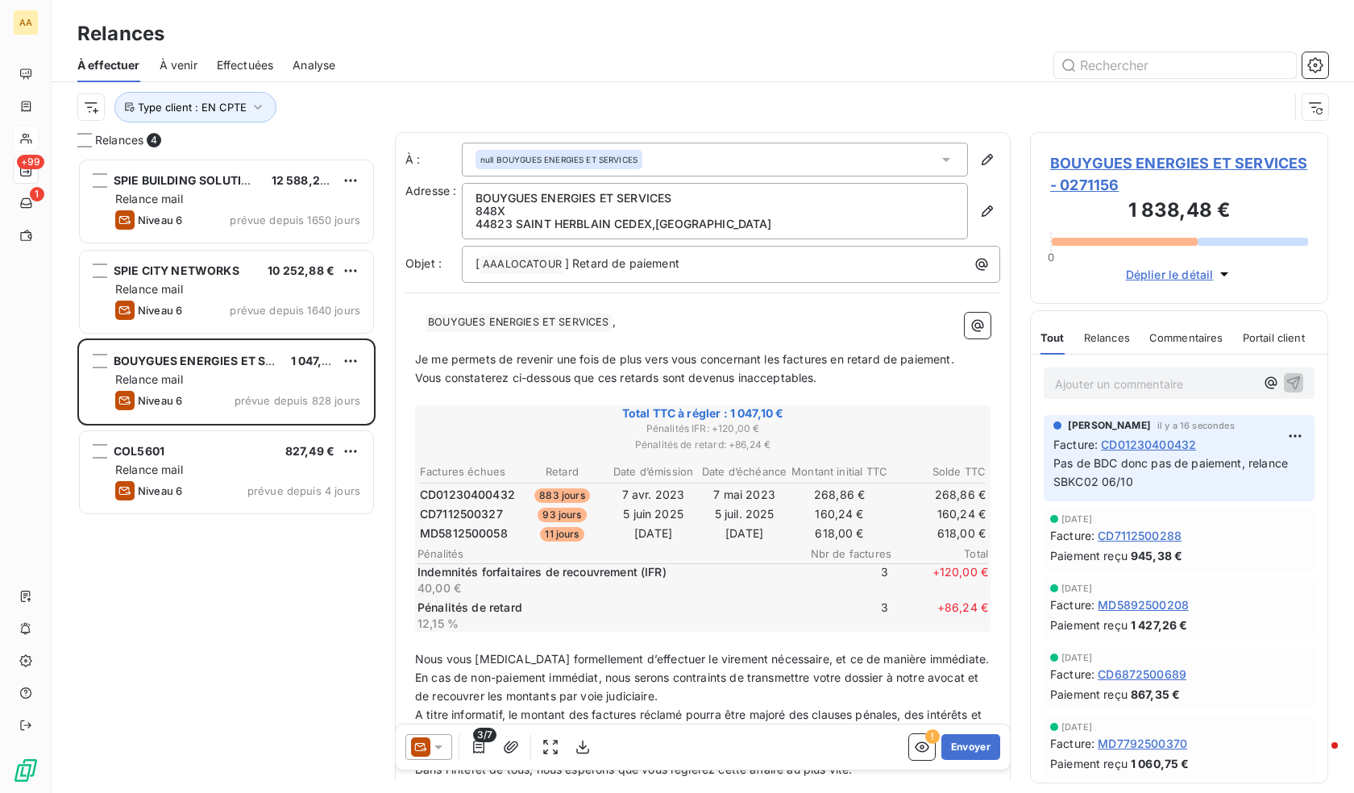
click at [1203, 169] on span "BOUYGUES ENERGIES ET SERVICES - 0271156" at bounding box center [1180, 174] width 258 height 44
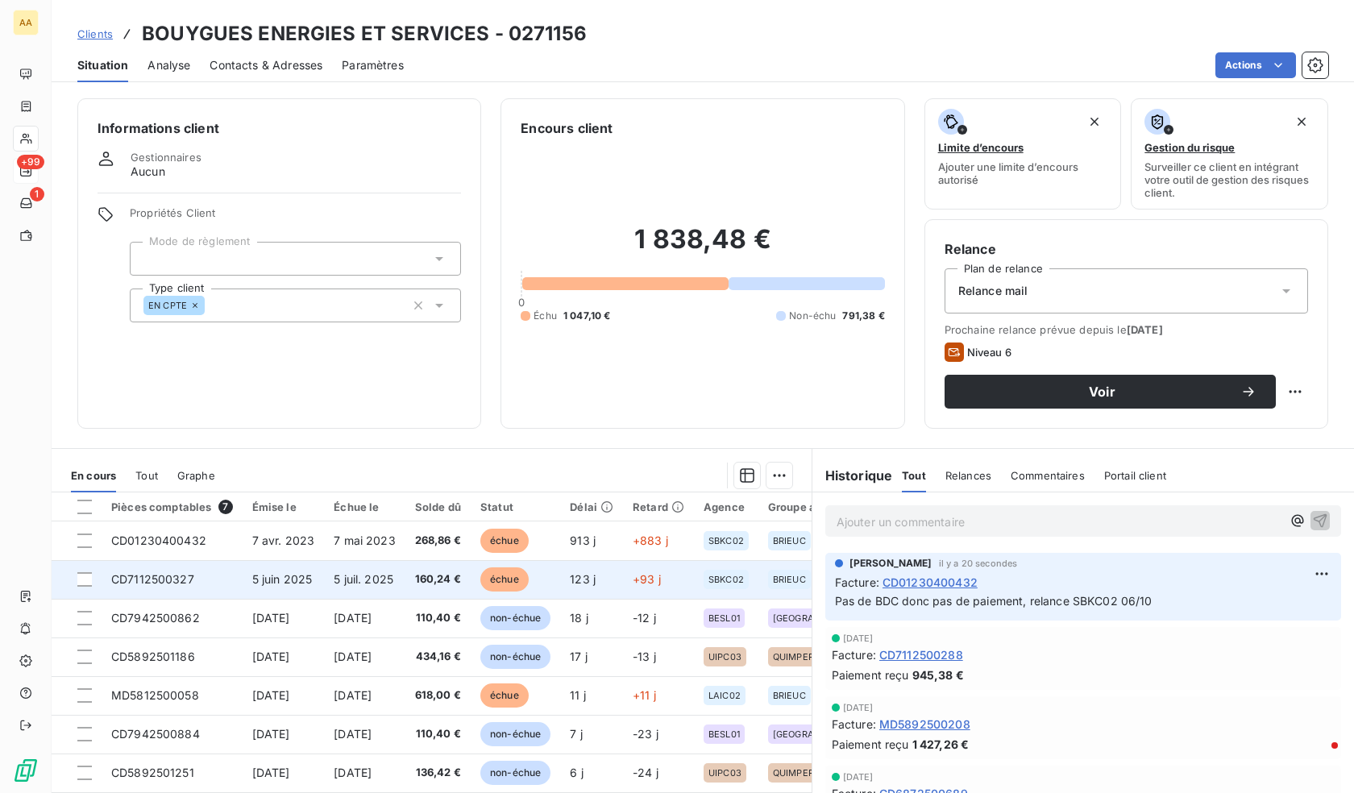
click at [461, 583] on span "160,24 €" at bounding box center [438, 580] width 46 height 16
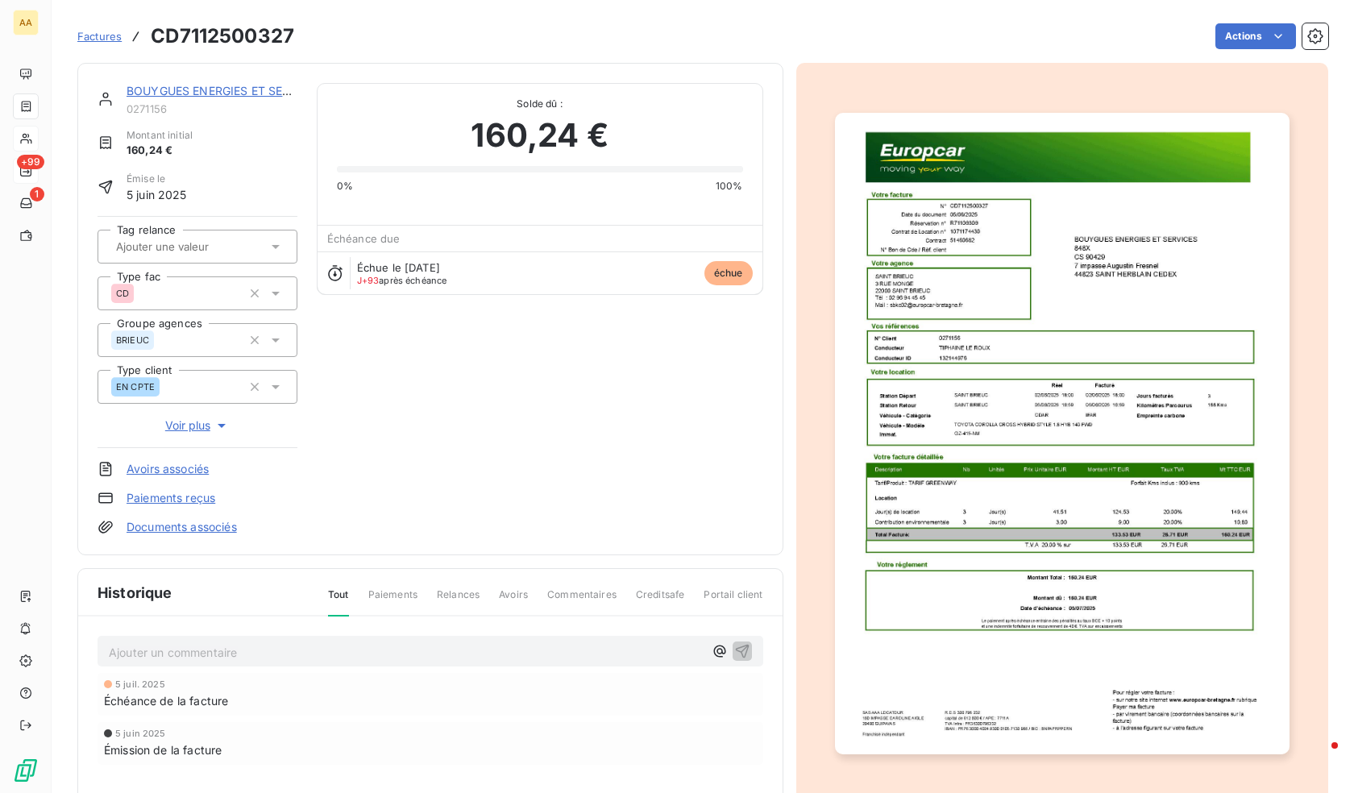
click at [234, 662] on p "Ajouter un commentaire ﻿" at bounding box center [406, 653] width 595 height 20
click at [206, 240] on input "text" at bounding box center [195, 246] width 162 height 15
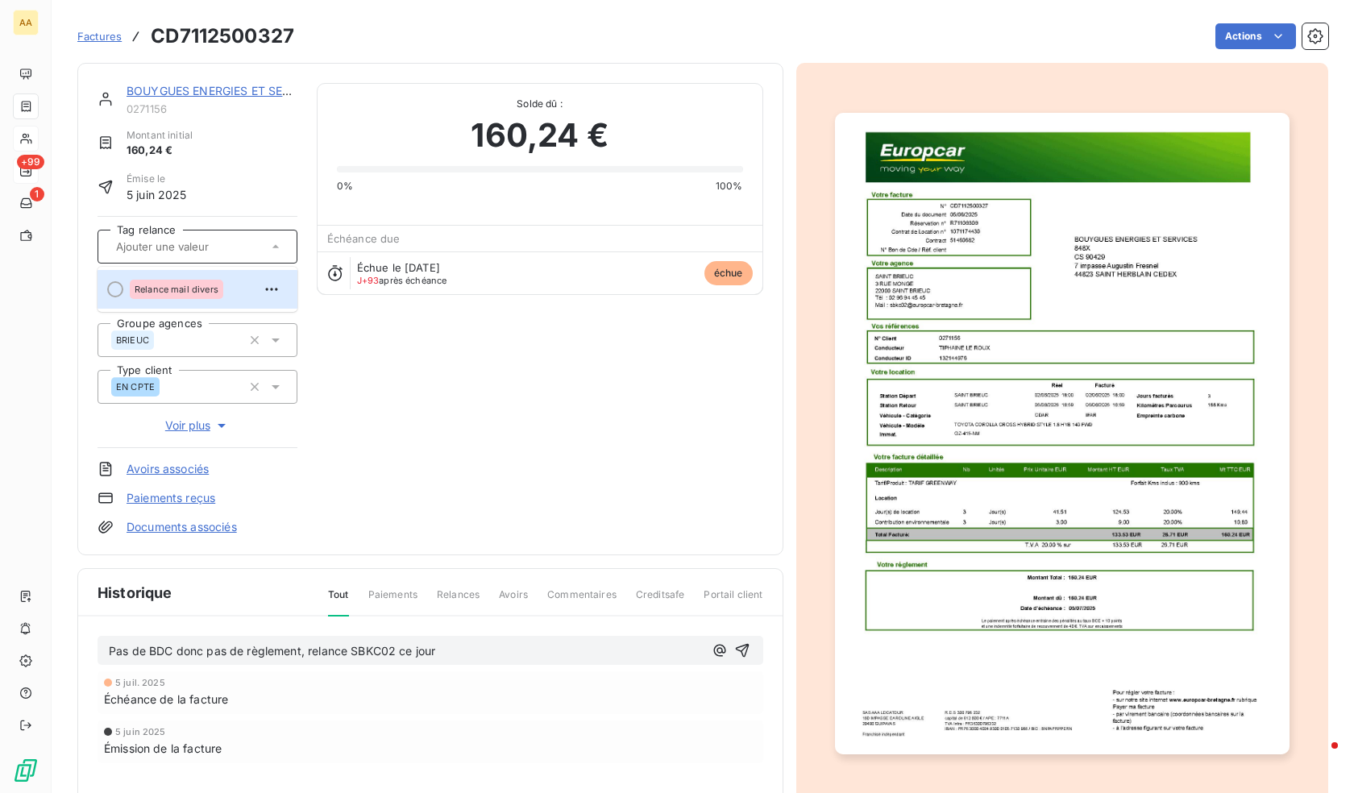
click at [454, 419] on div "BOUYGUES ENERGIES ET SERVICES 0271156 Montant initial 160,24 € Émise le [DATE] …" at bounding box center [431, 309] width 666 height 452
click at [203, 431] on span "Voir plus" at bounding box center [197, 426] width 64 height 16
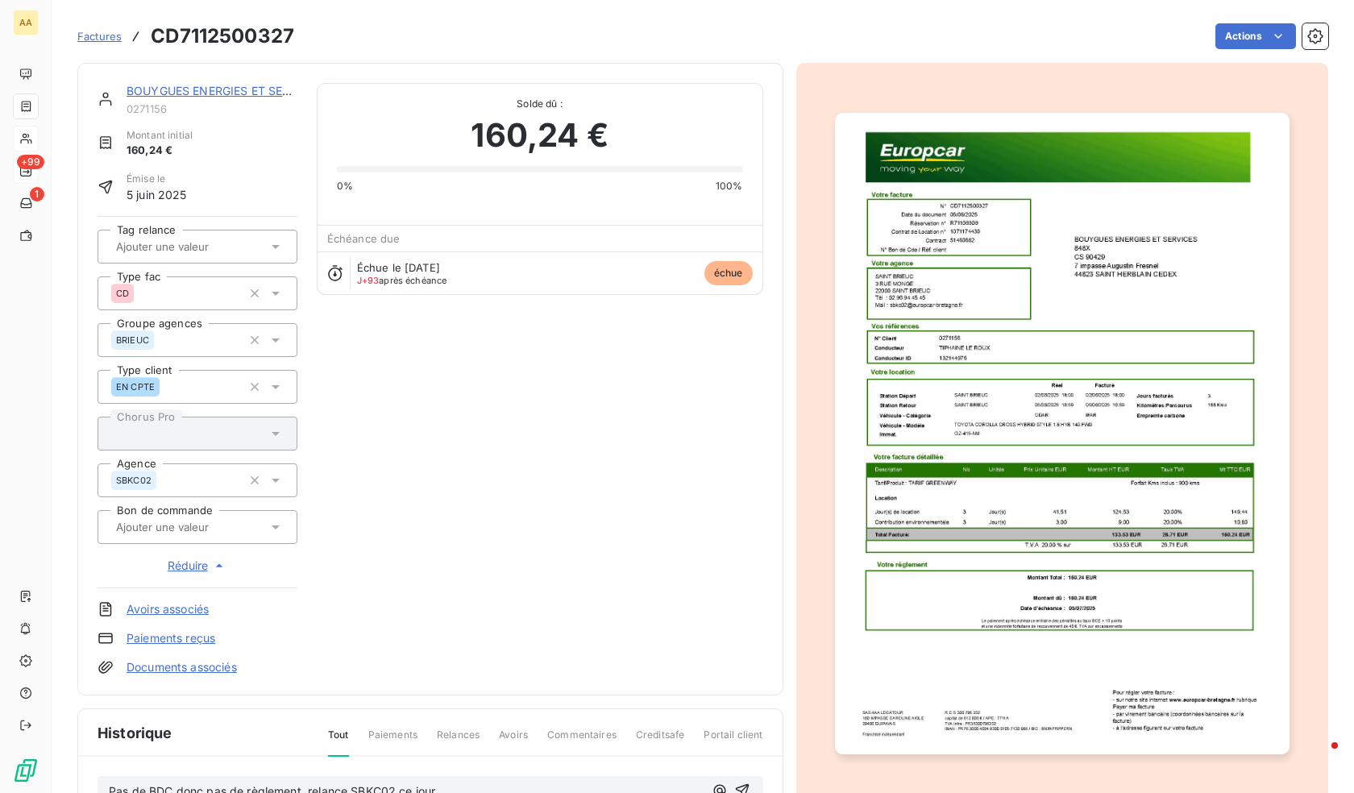
click at [236, 526] on input "text" at bounding box center [195, 527] width 162 height 15
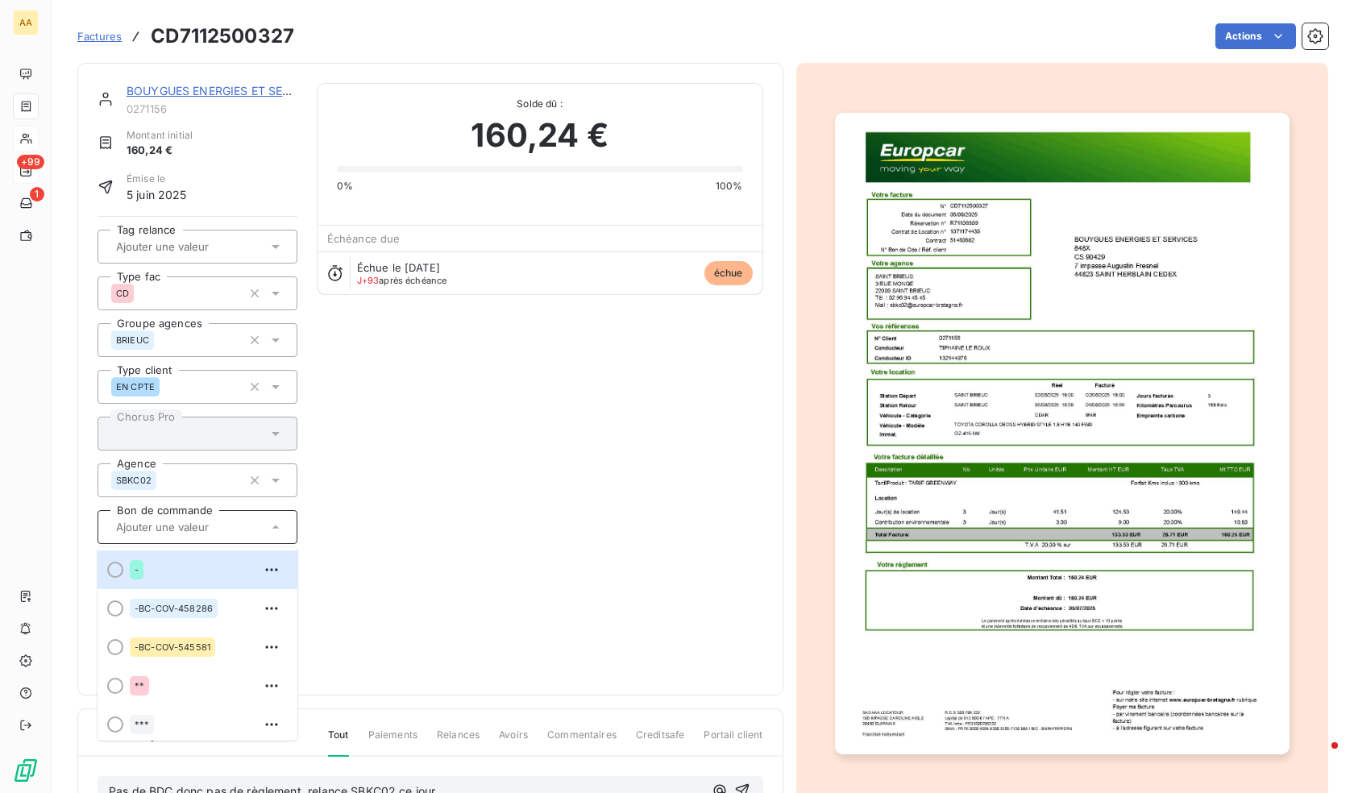
click at [279, 535] on icon at bounding box center [276, 527] width 16 height 16
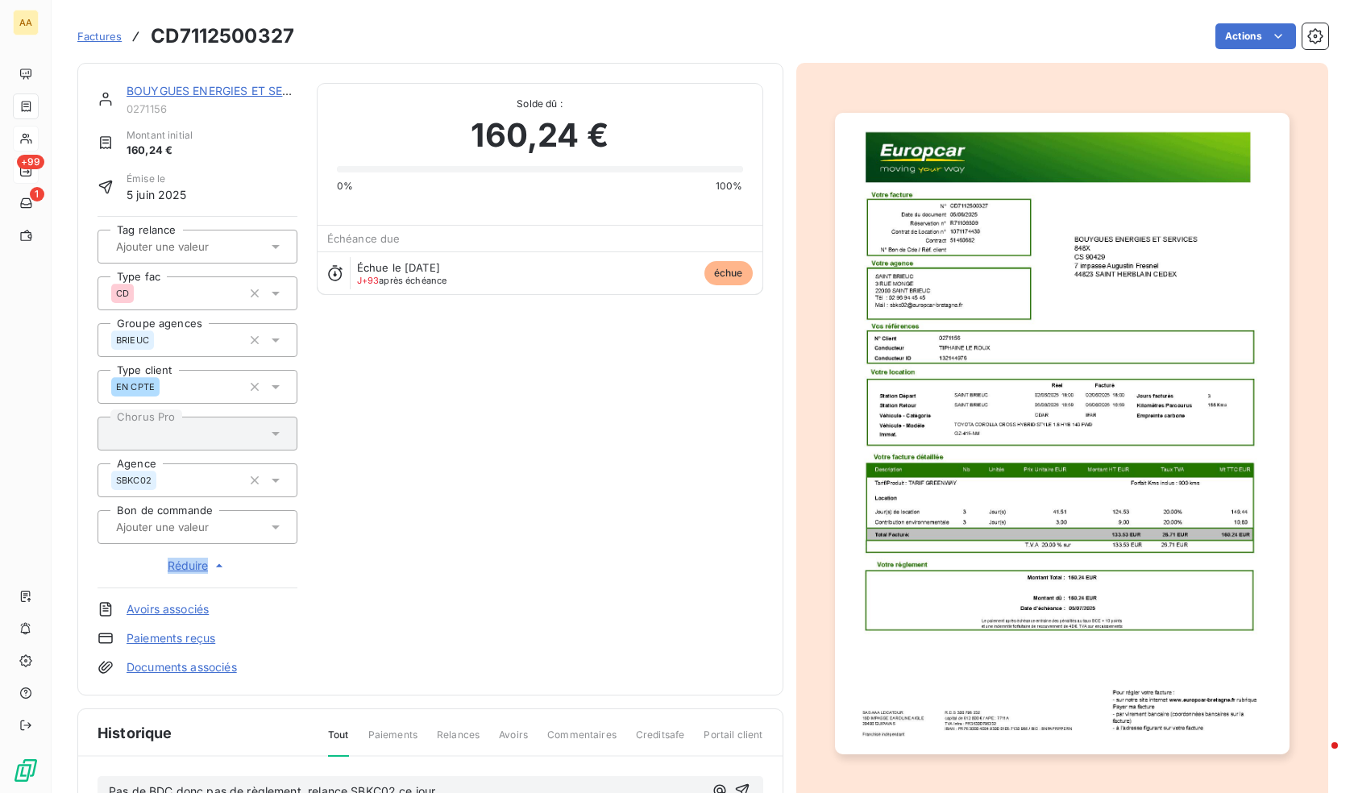
click at [279, 533] on icon at bounding box center [276, 527] width 16 height 16
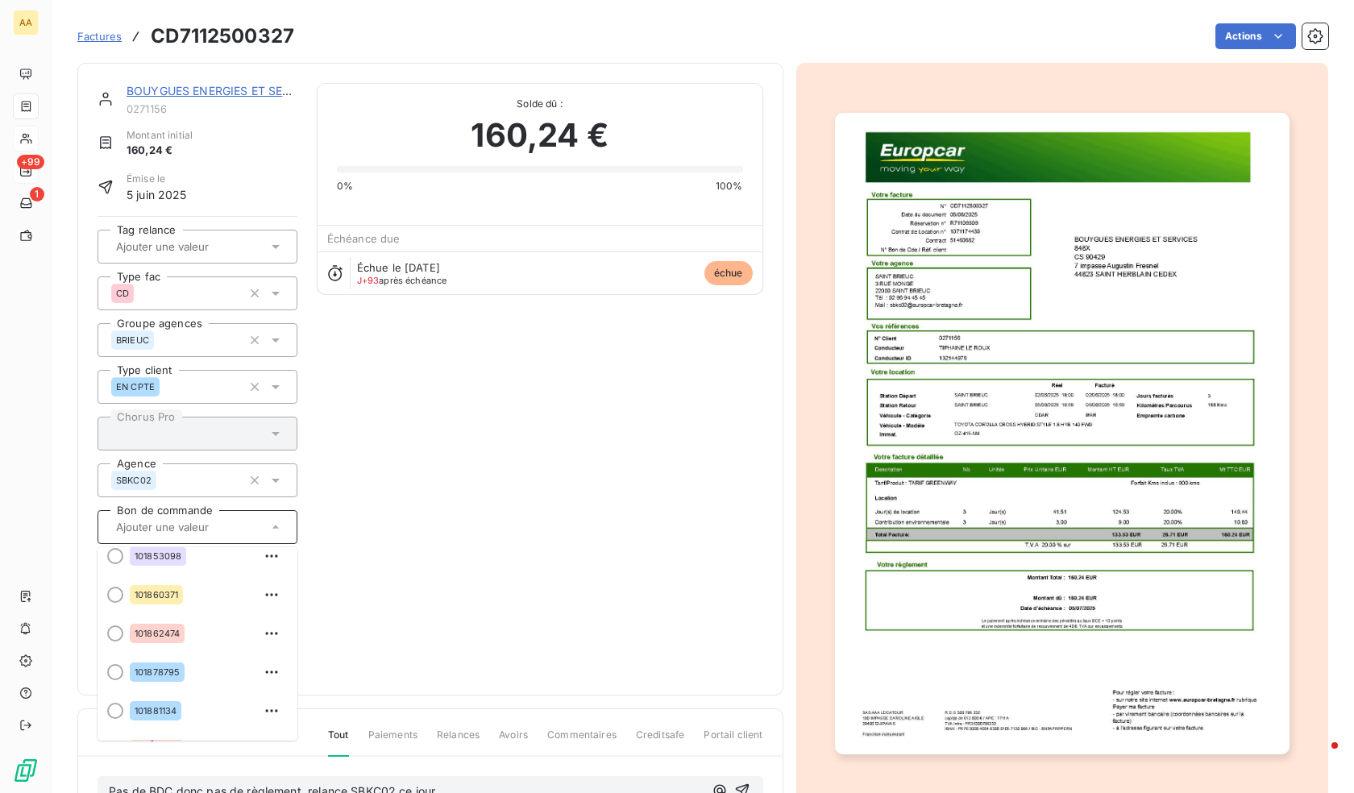
scroll to position [7579, 0]
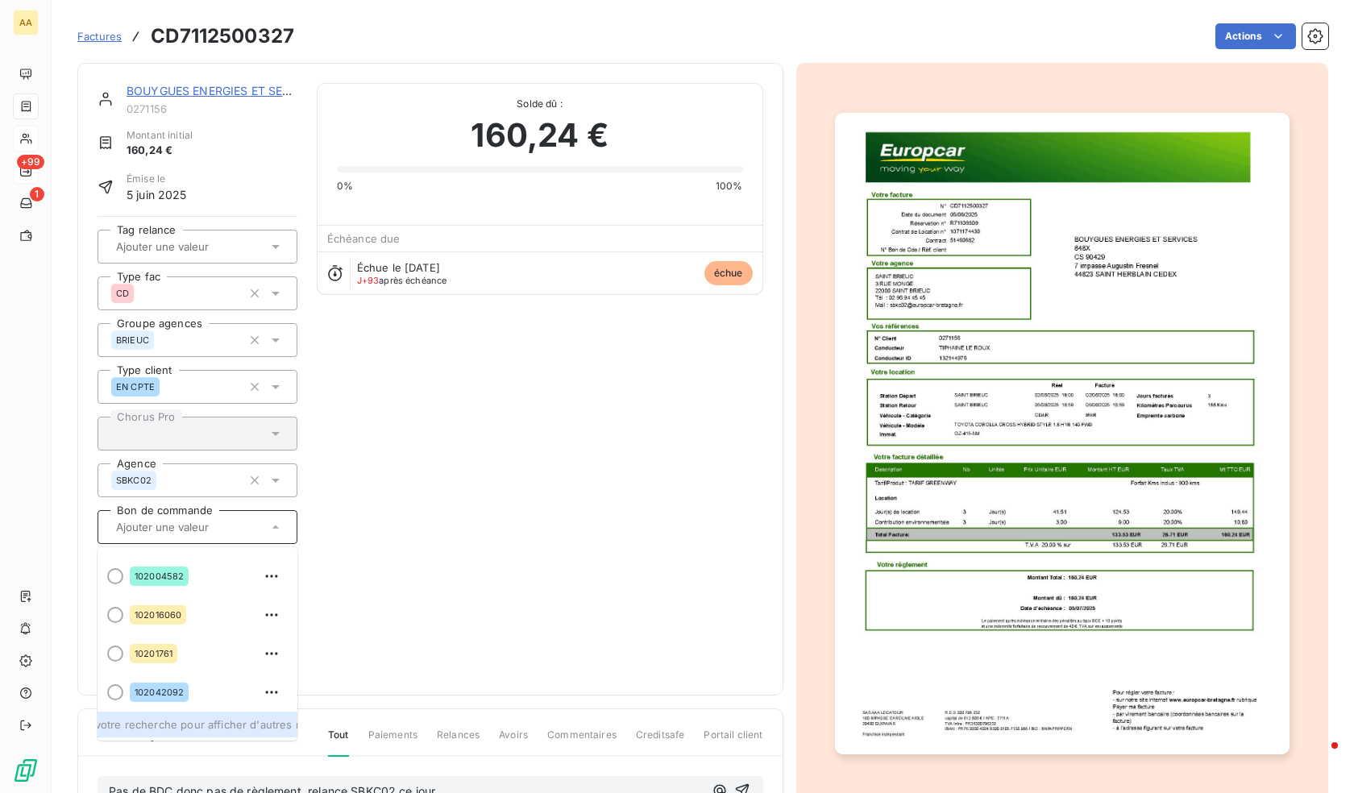
click at [181, 729] on span "Affinez votre recherche pour afficher d'autres résultats" at bounding box center [198, 724] width 284 height 13
click at [186, 736] on li "Affinez votre recherche pour afficher d'autres résultats" at bounding box center [198, 725] width 200 height 26
click at [185, 522] on input "text" at bounding box center [195, 527] width 162 height 15
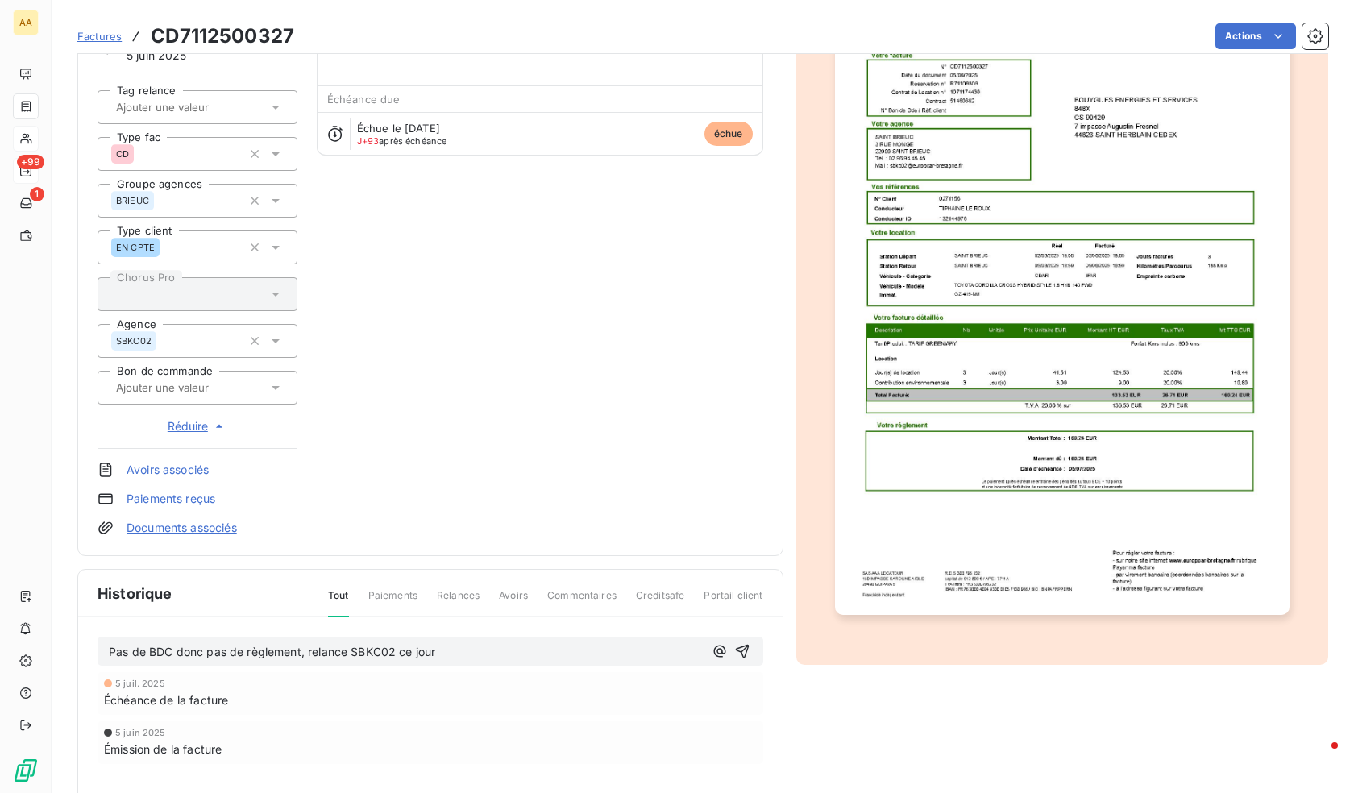
scroll to position [317, 0]
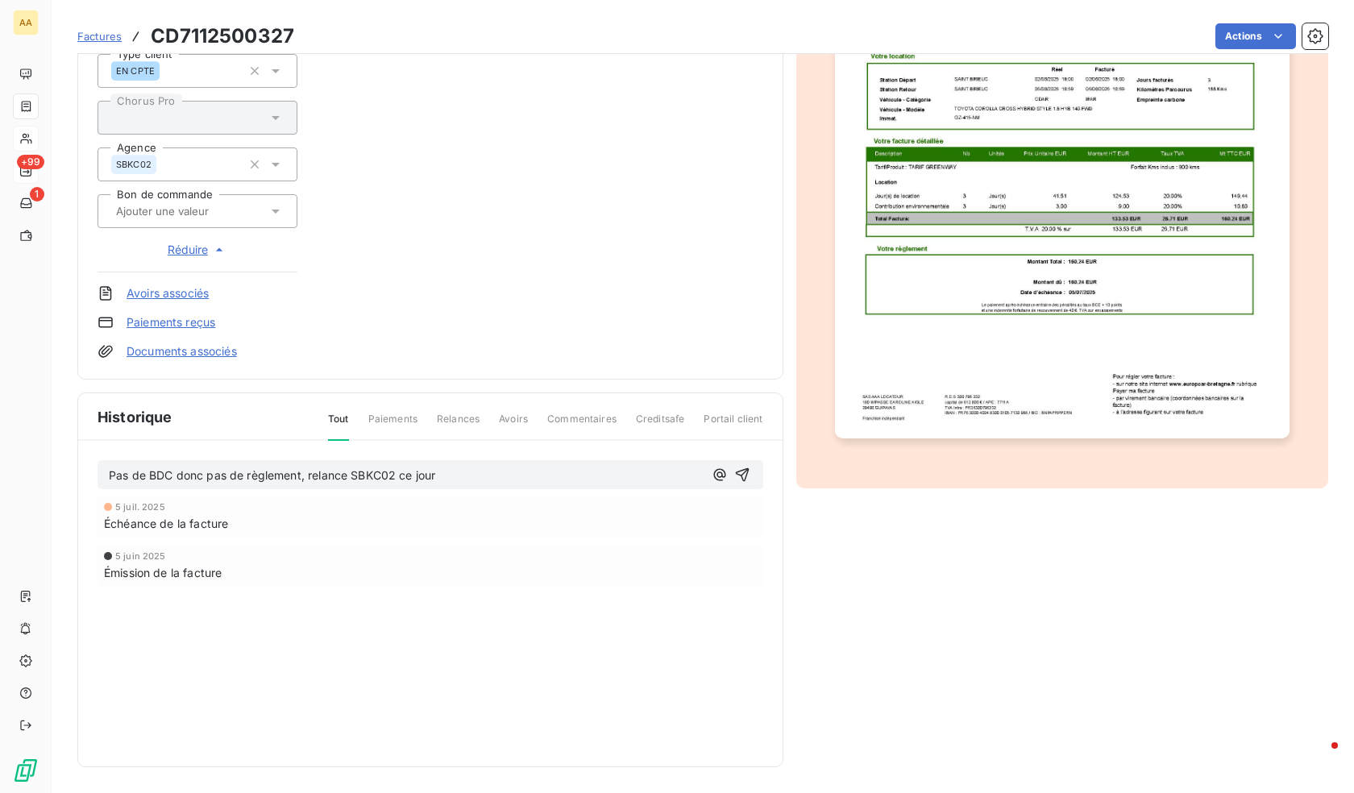
click at [452, 476] on p "Pas de BDC donc pas de règlement, relance SBKC02 ce jour" at bounding box center [406, 476] width 595 height 19
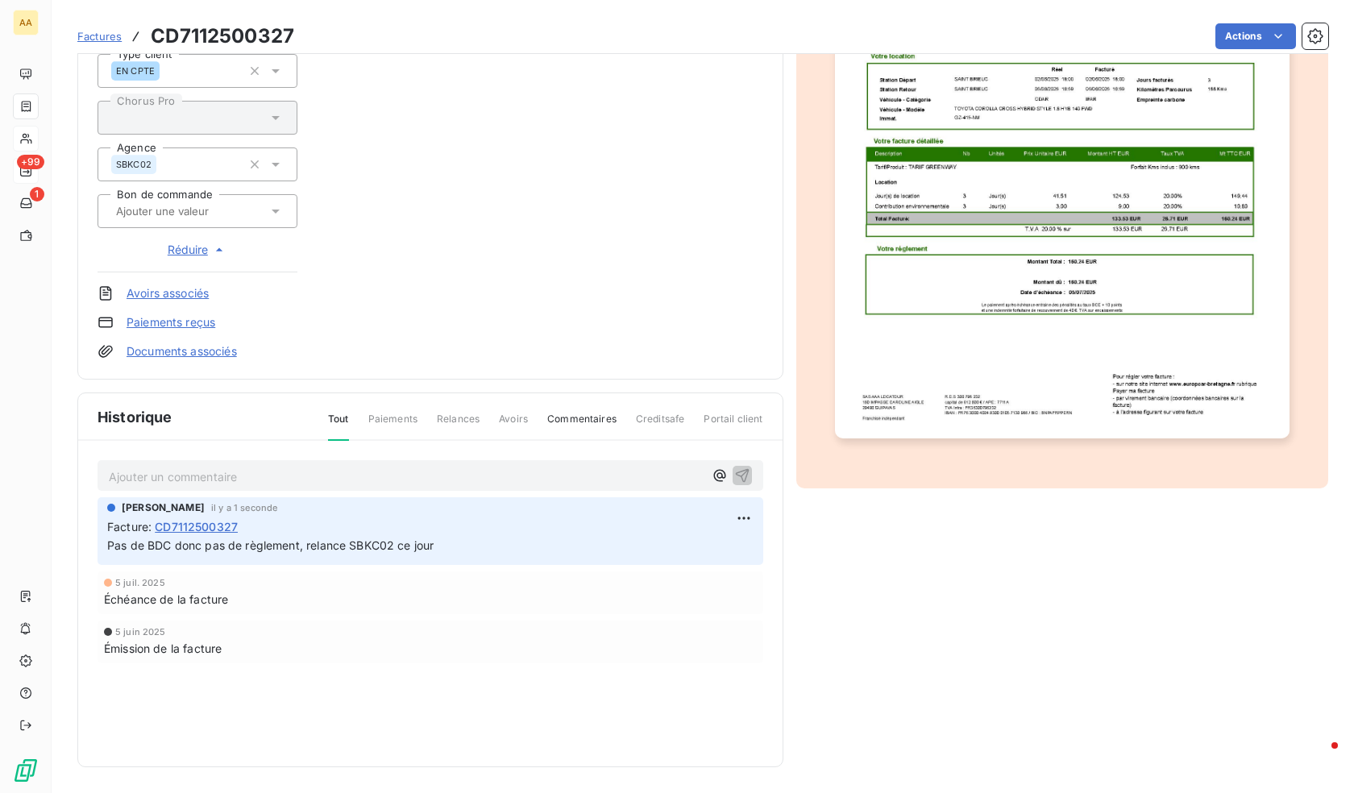
click at [557, 417] on span "Commentaires" at bounding box center [581, 425] width 69 height 27
click at [332, 417] on span "Tout" at bounding box center [338, 425] width 21 height 27
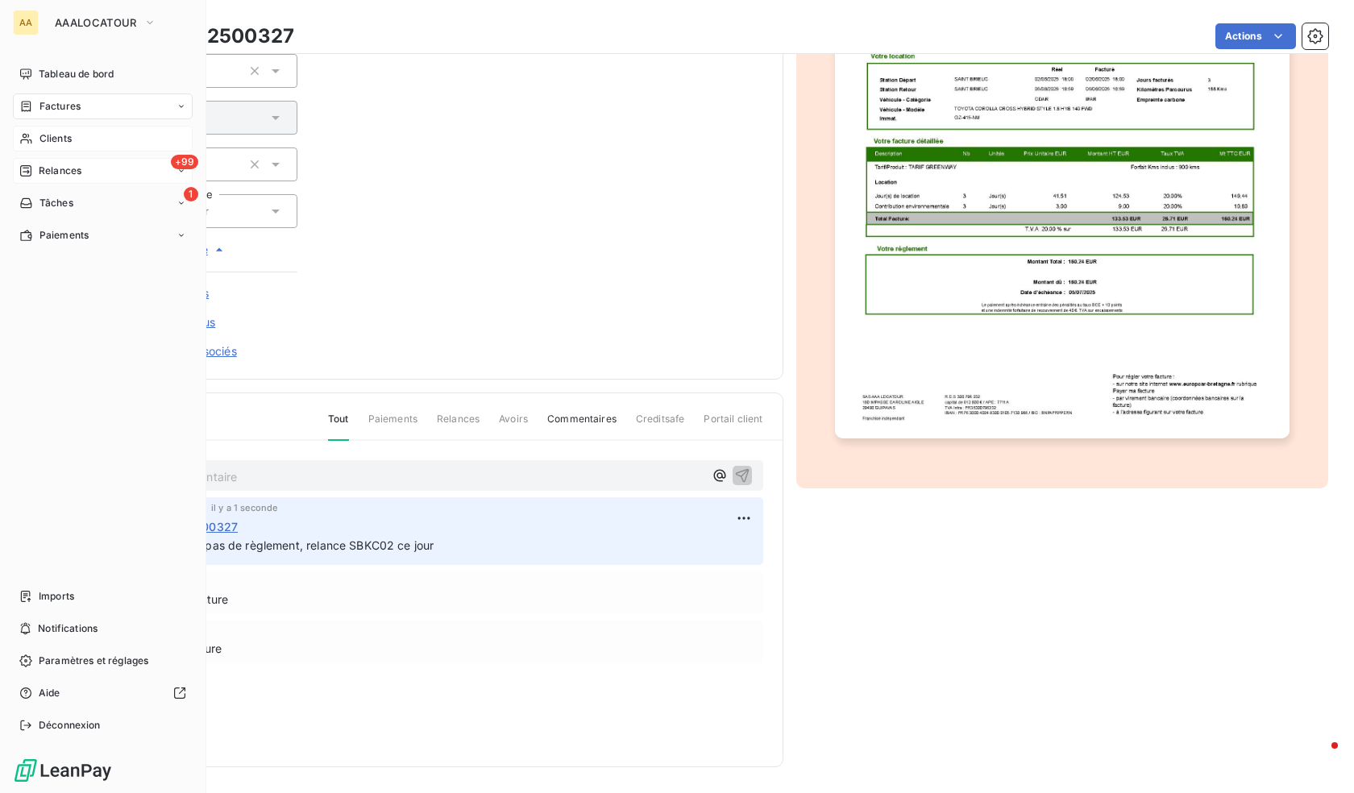
click at [77, 136] on div "Clients" at bounding box center [103, 139] width 180 height 26
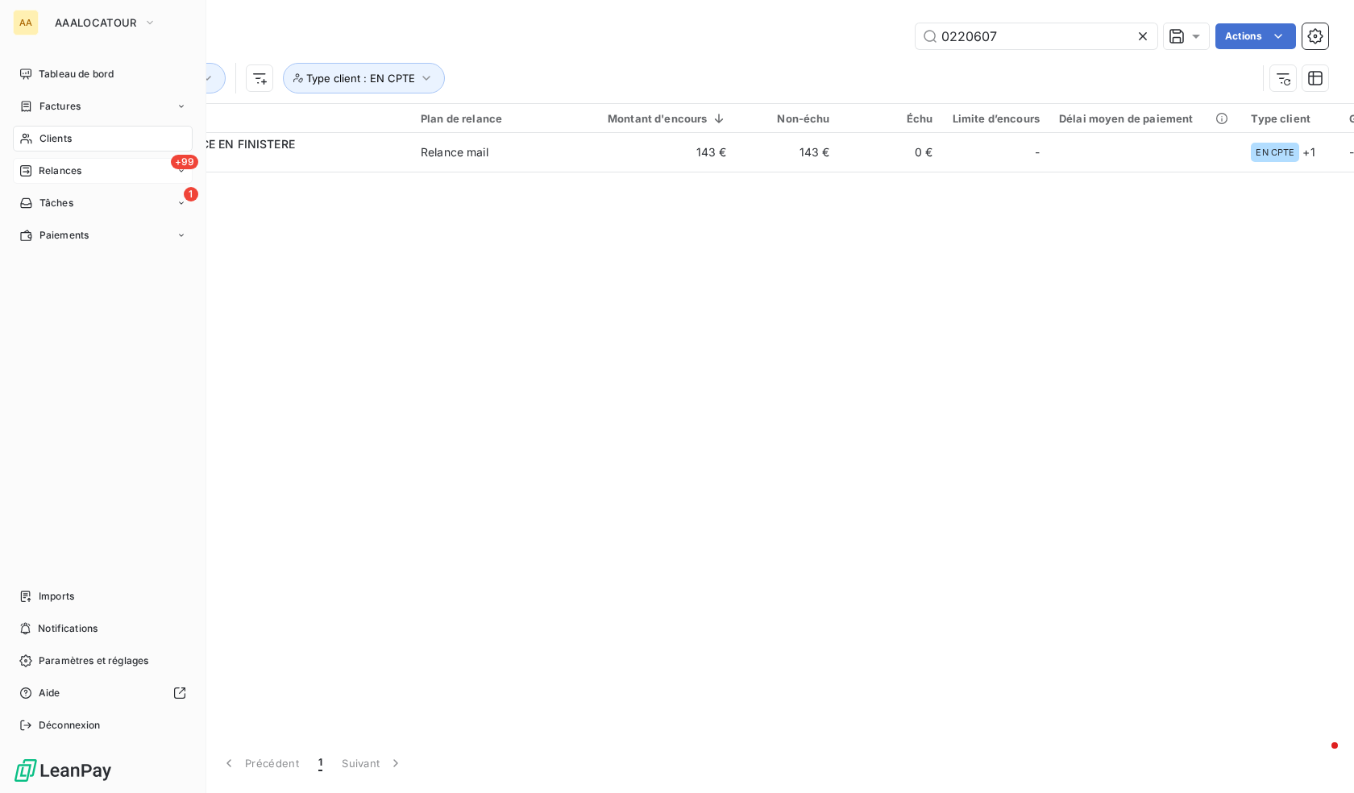
click at [43, 168] on span "Relances" at bounding box center [60, 171] width 43 height 15
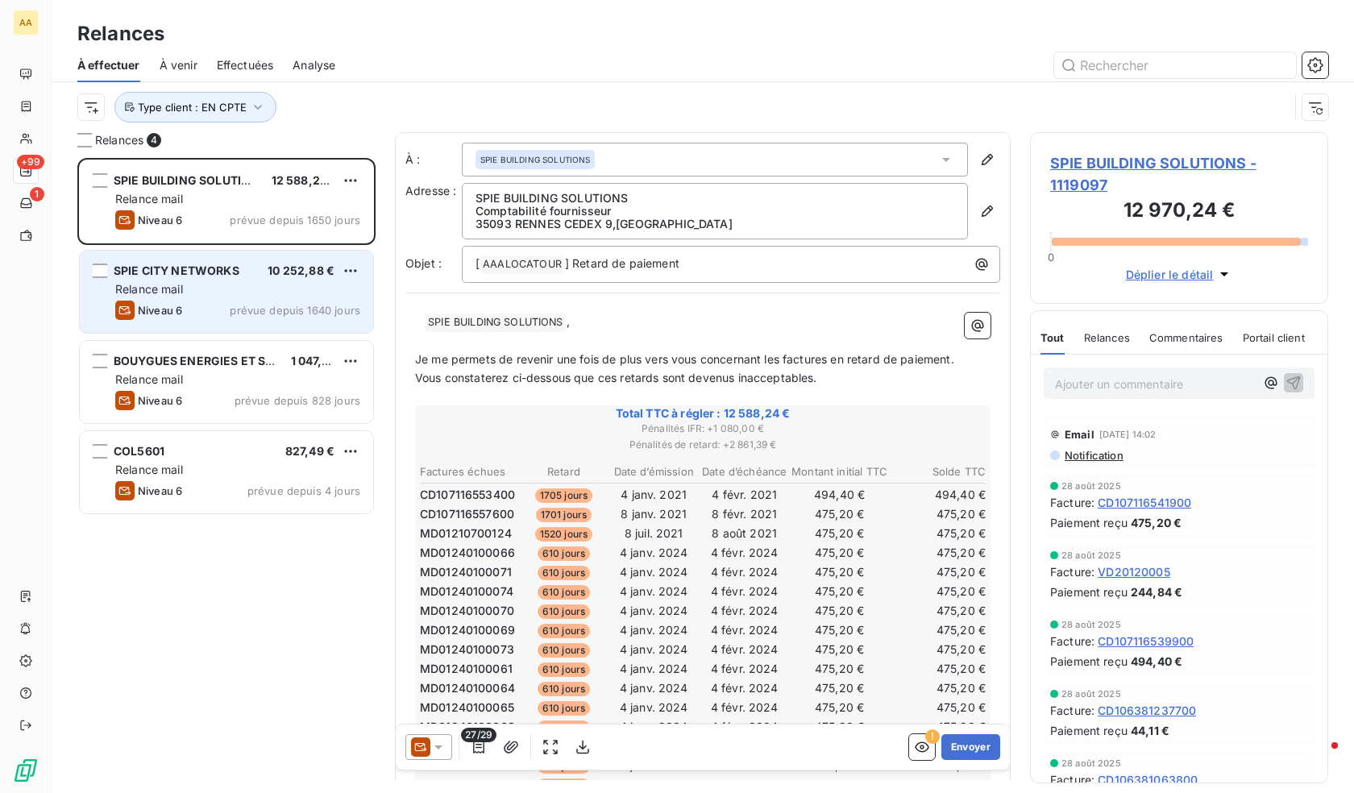
scroll to position [623, 286]
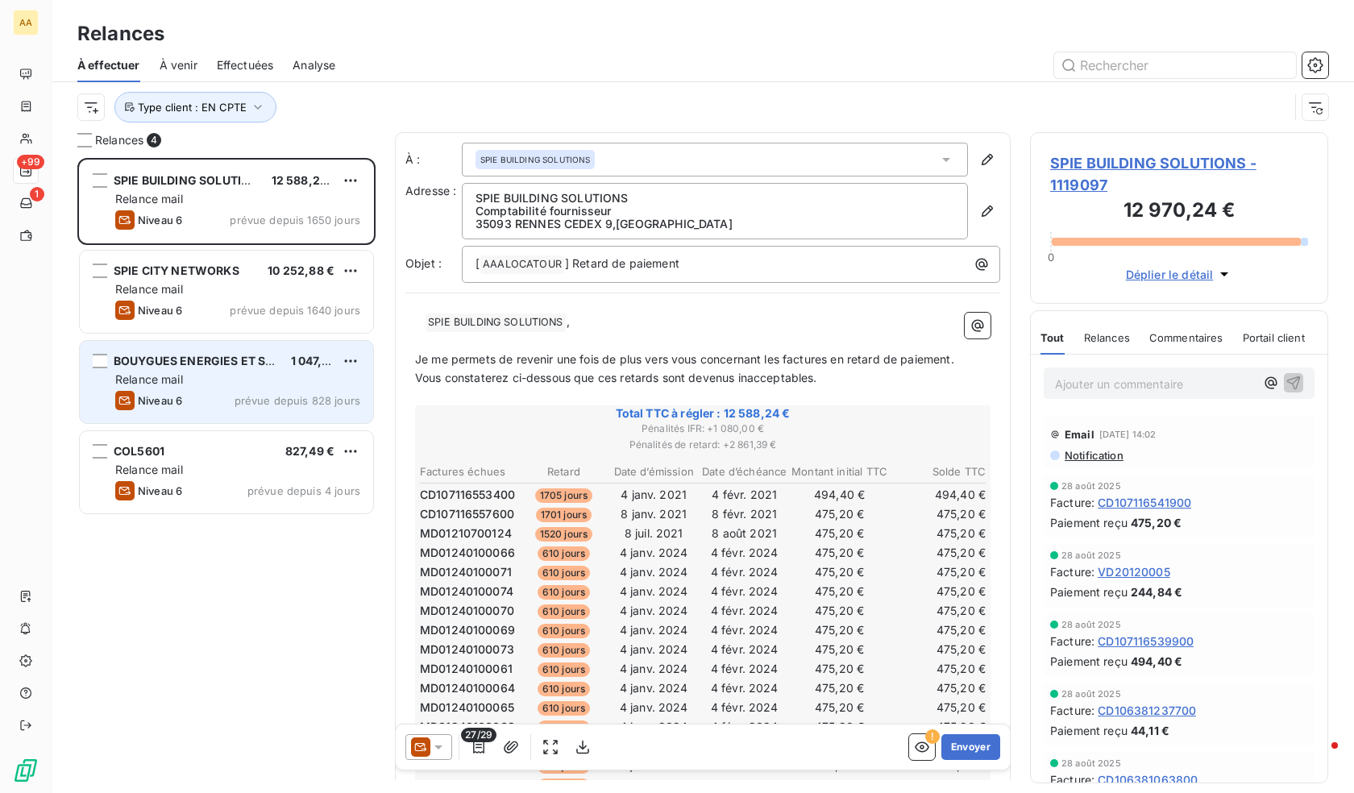
click at [256, 386] on div "Relance mail" at bounding box center [237, 380] width 245 height 16
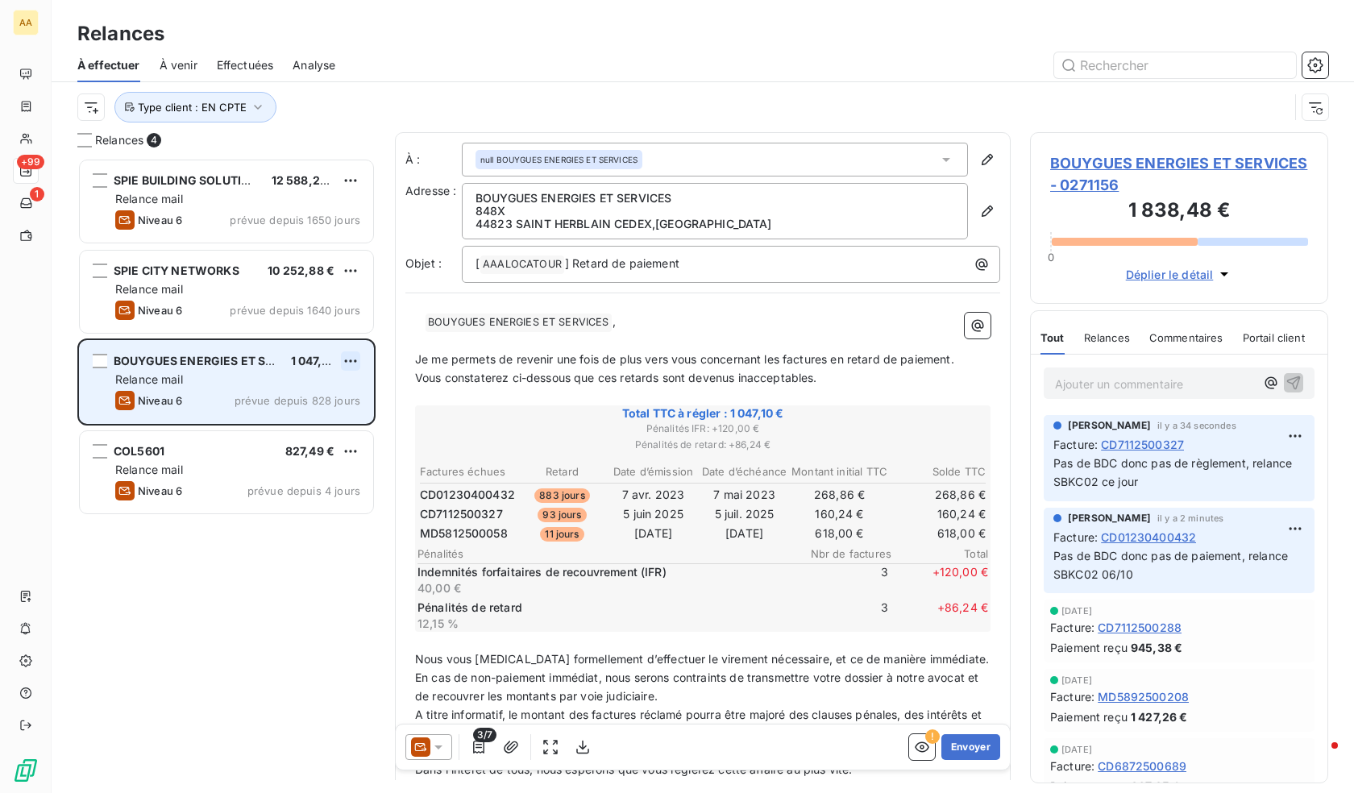
click at [350, 360] on html "AA +99 1 Relances À effectuer À venir Effectuées Analyse Type client : EN CPTE …" at bounding box center [677, 396] width 1354 height 793
click at [273, 422] on div "Passer cette action" at bounding box center [281, 423] width 144 height 26
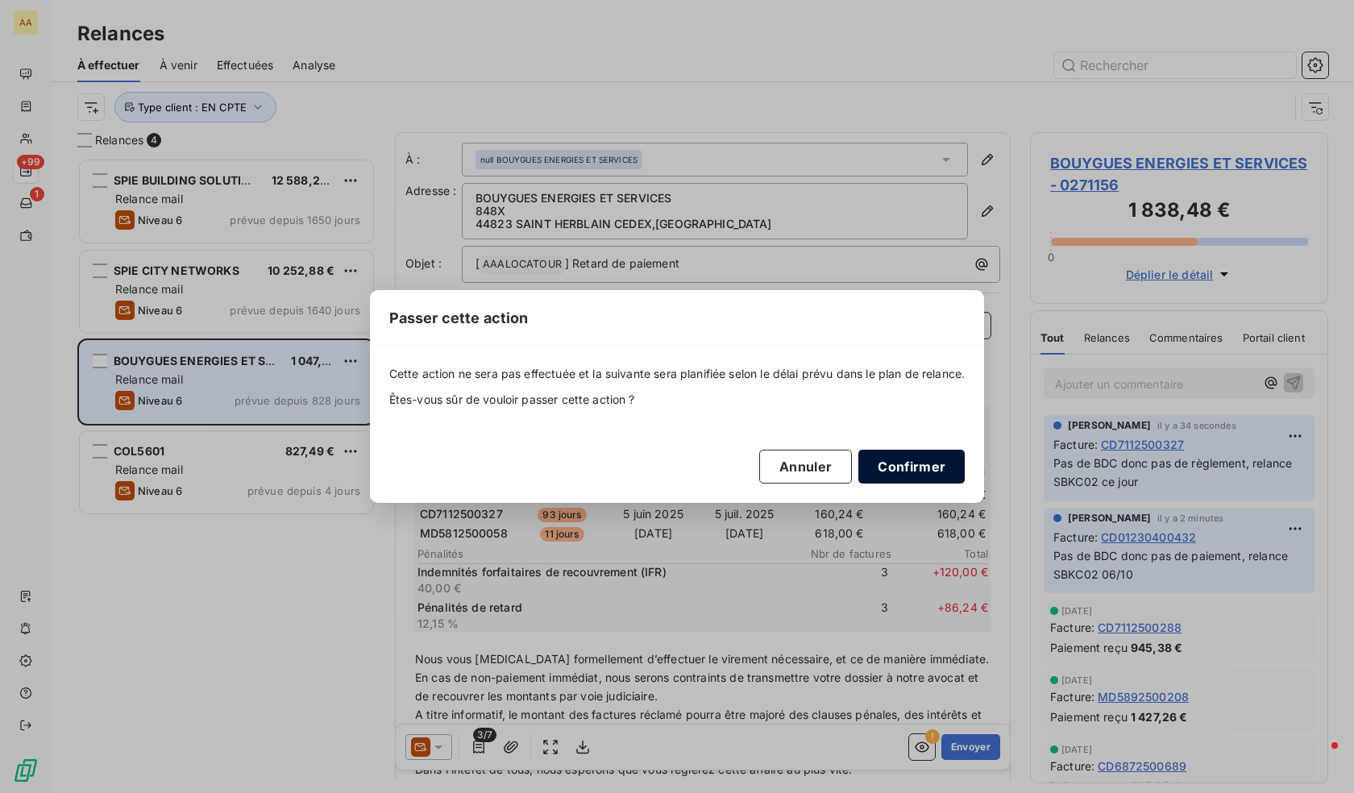
click at [931, 472] on button "Confirmer" at bounding box center [912, 467] width 106 height 34
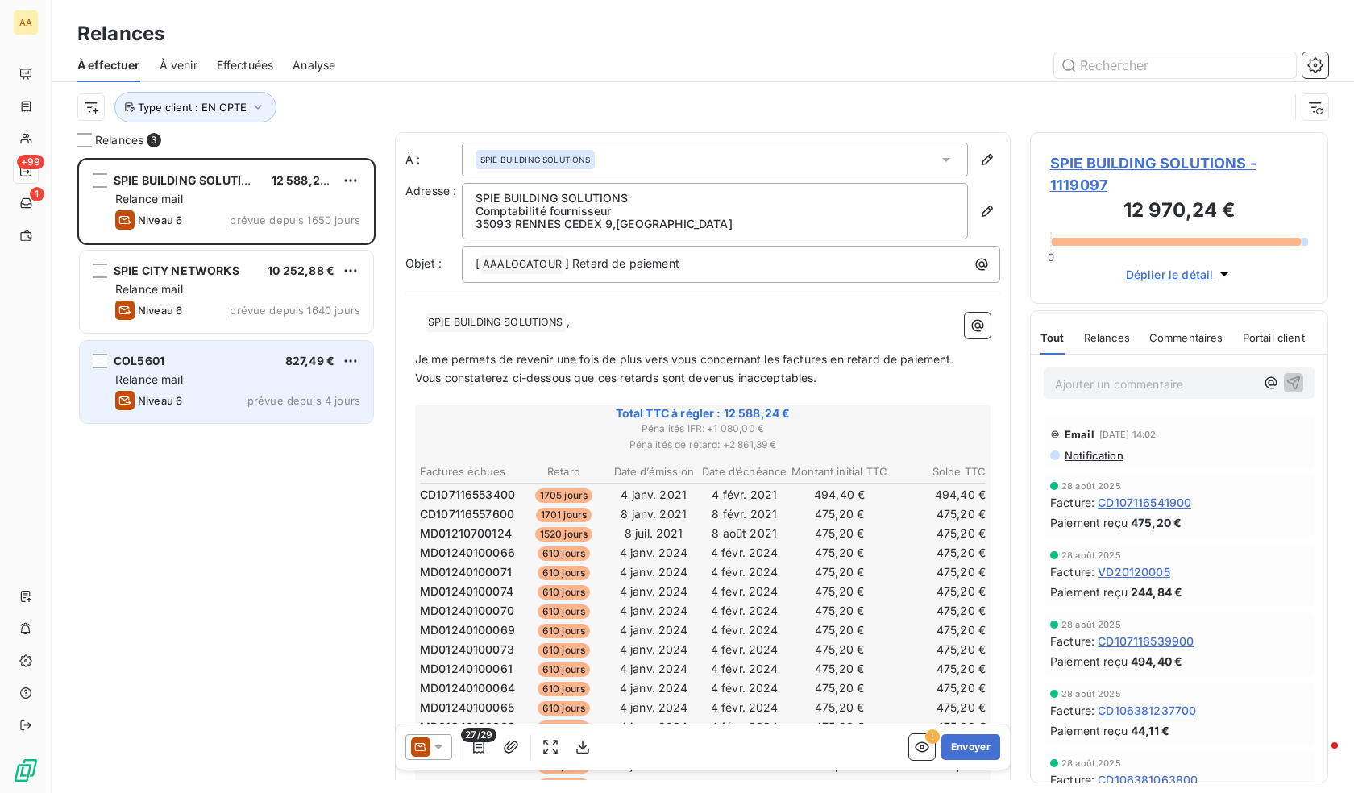
click at [222, 389] on div "COL5601 827,49 € Relance mail Niveau 6 prévue depuis 4 jours" at bounding box center [226, 382] width 293 height 82
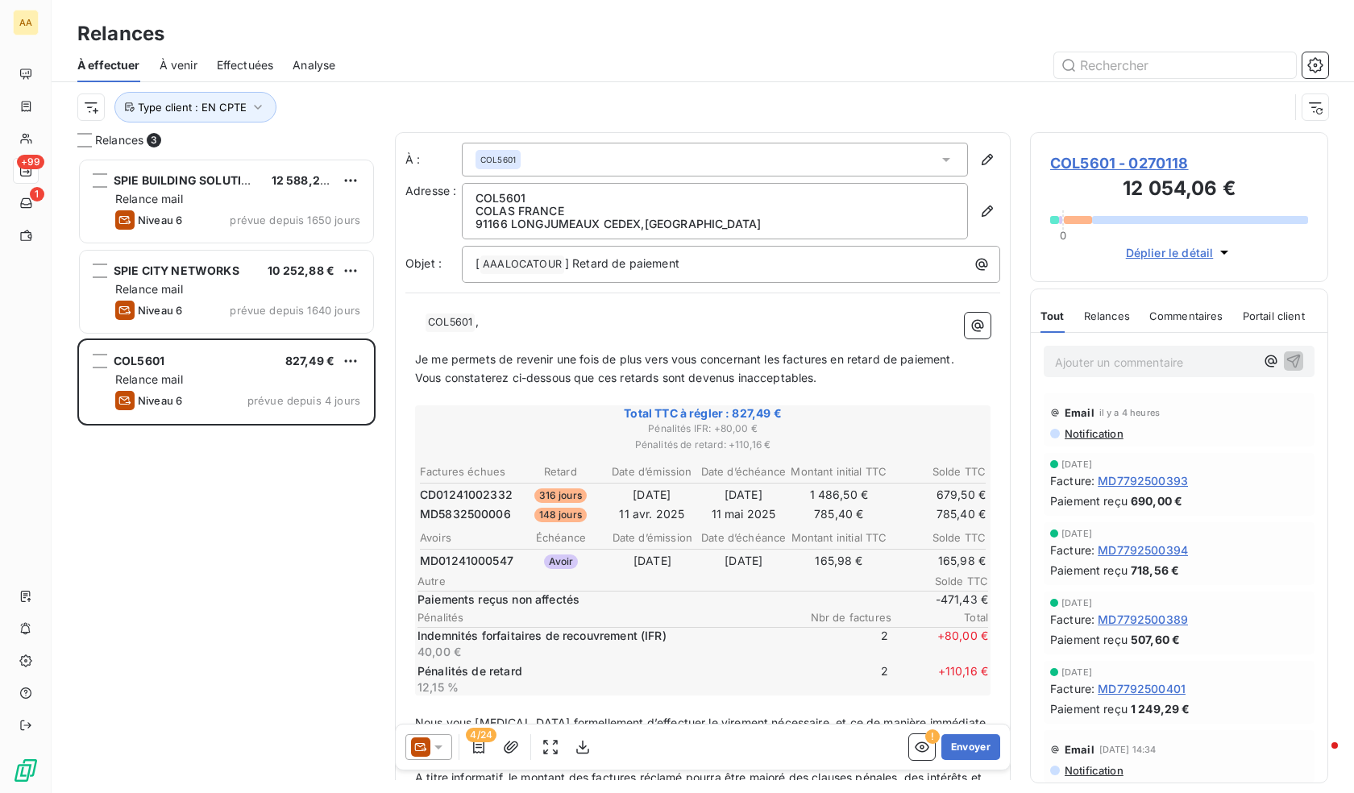
click at [431, 742] on icon at bounding box center [439, 747] width 16 height 16
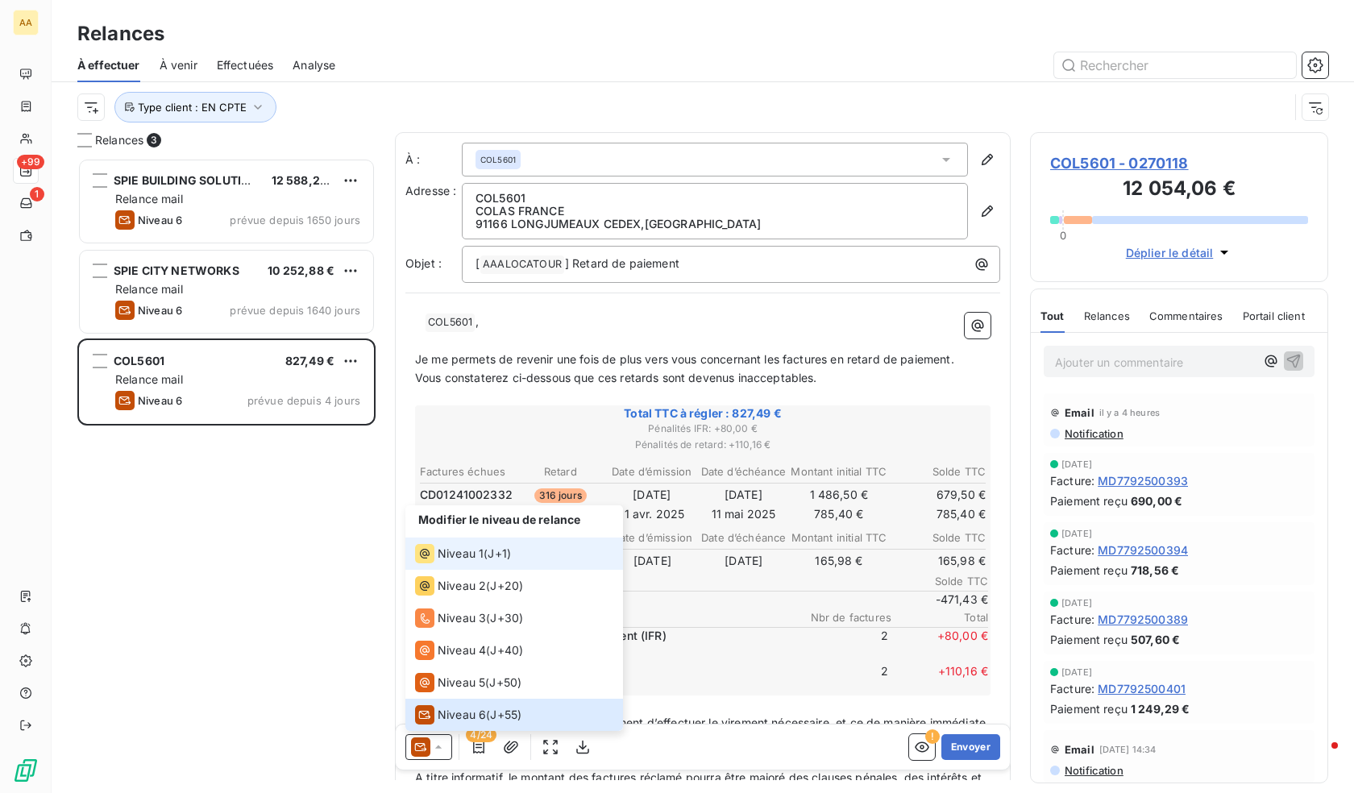
click at [493, 564] on li "Niveau 1 ( J+1 )" at bounding box center [515, 554] width 218 height 32
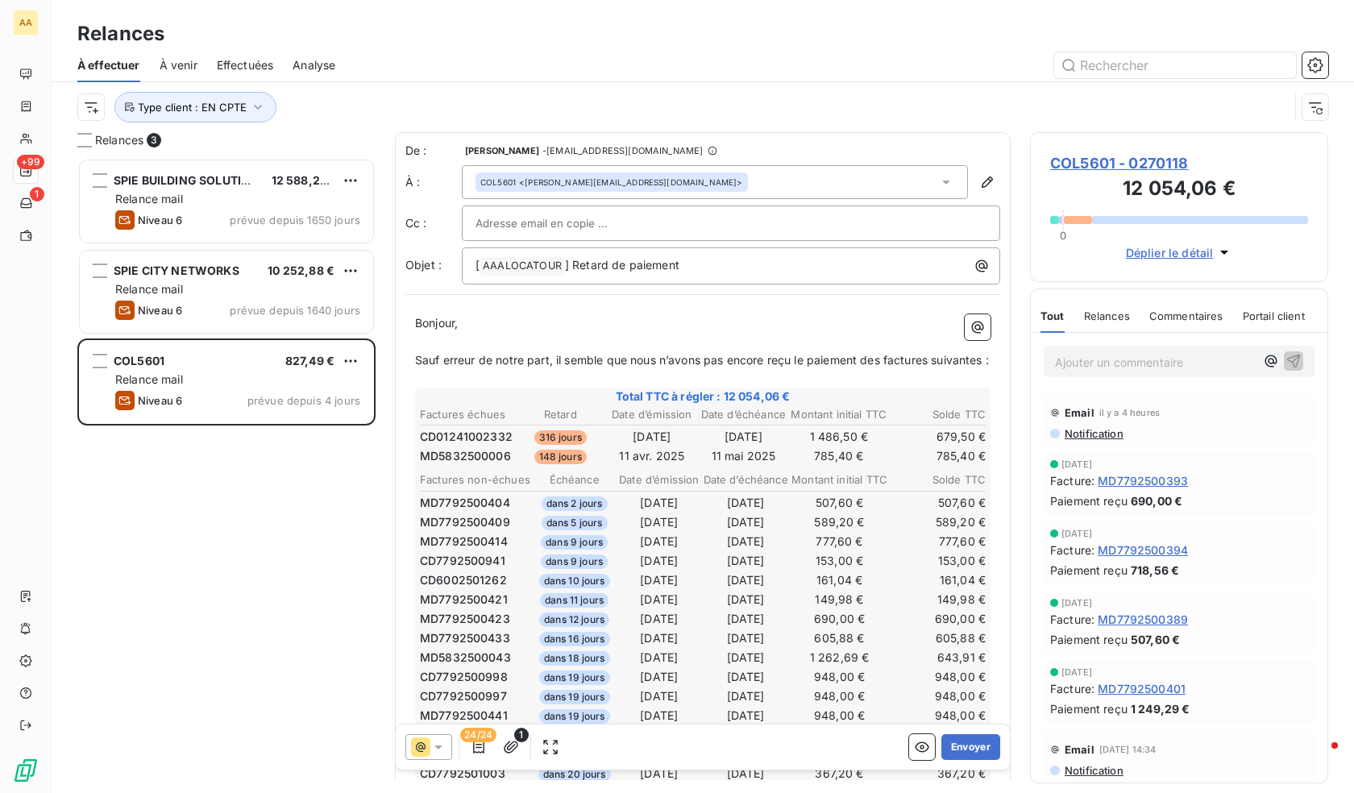
click at [851, 465] on td "785,40 €" at bounding box center [839, 456] width 98 height 18
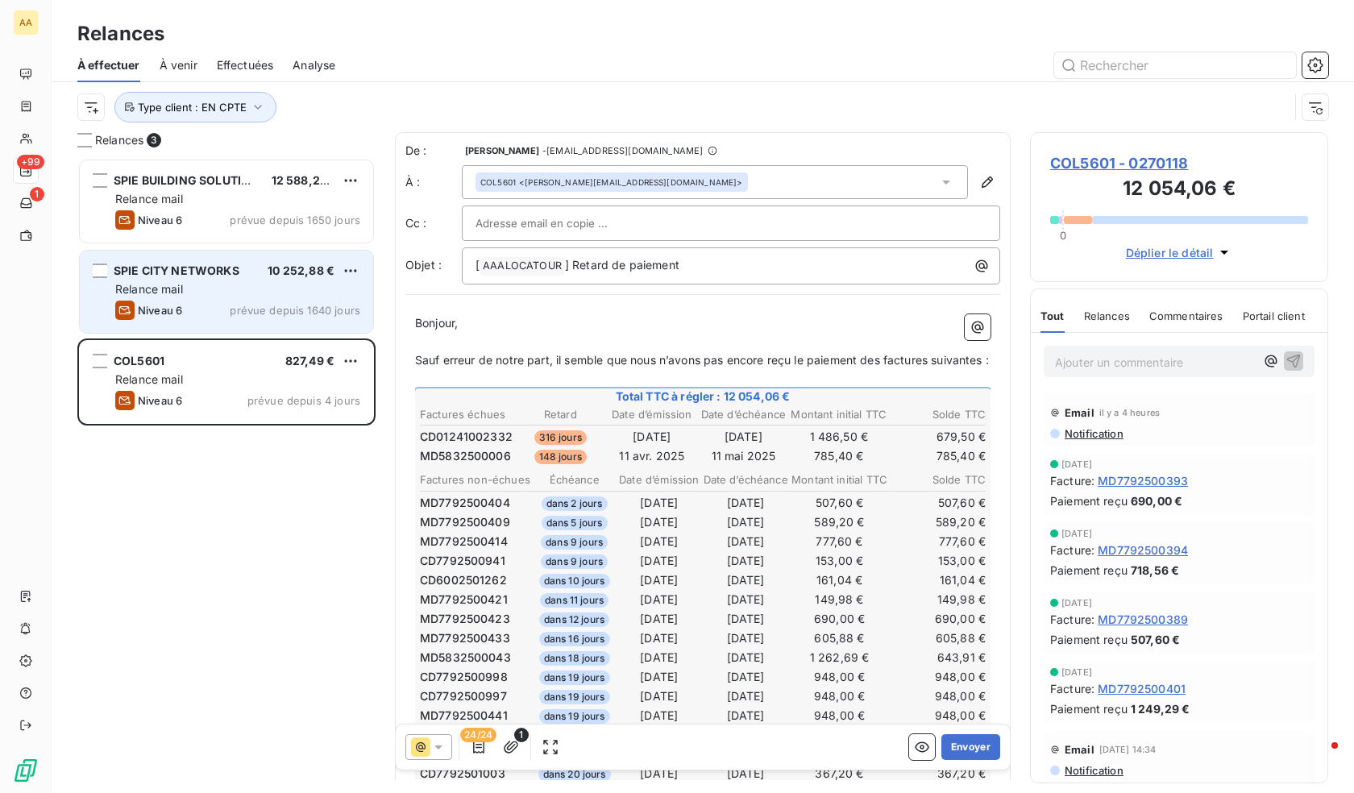
click at [174, 312] on span "Niveau 6" at bounding box center [160, 310] width 44 height 13
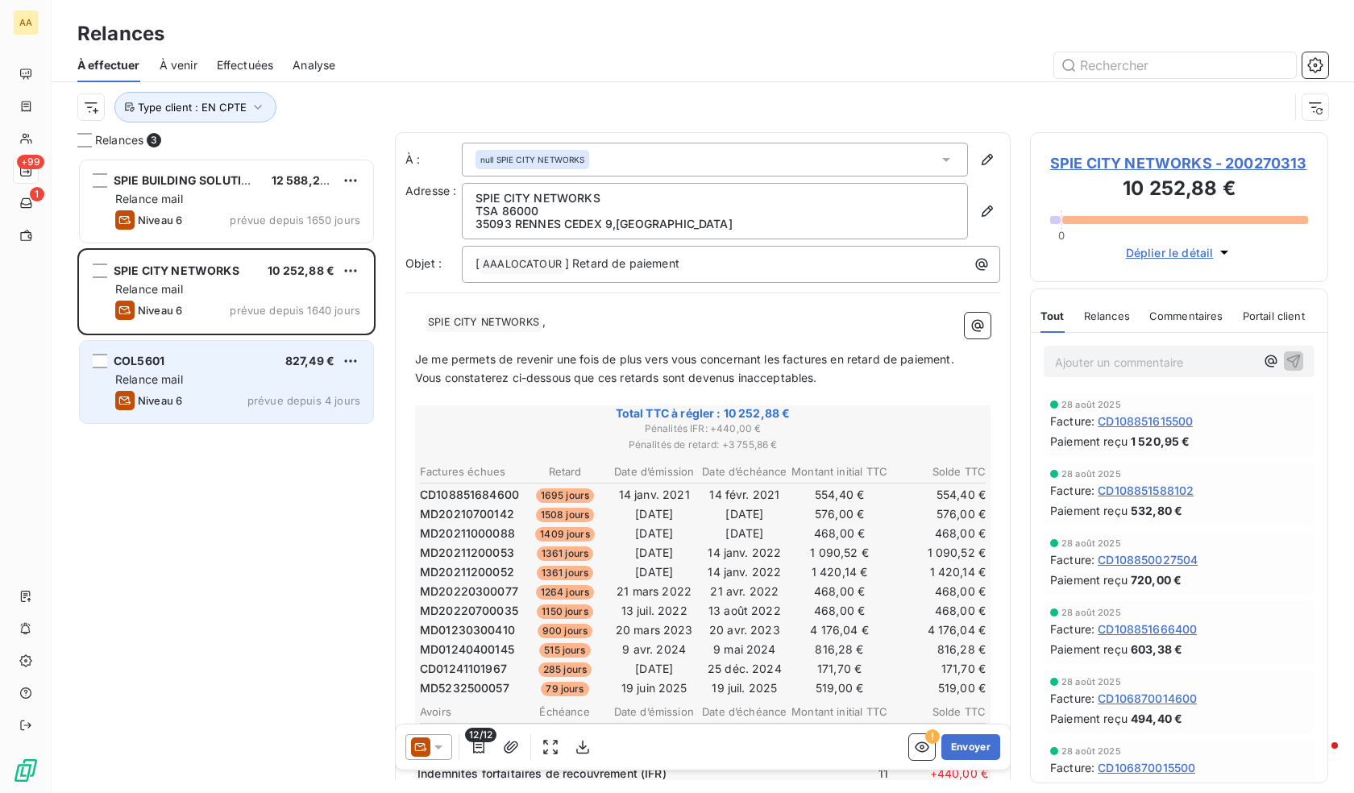
click at [245, 373] on div "Relance mail" at bounding box center [237, 380] width 245 height 16
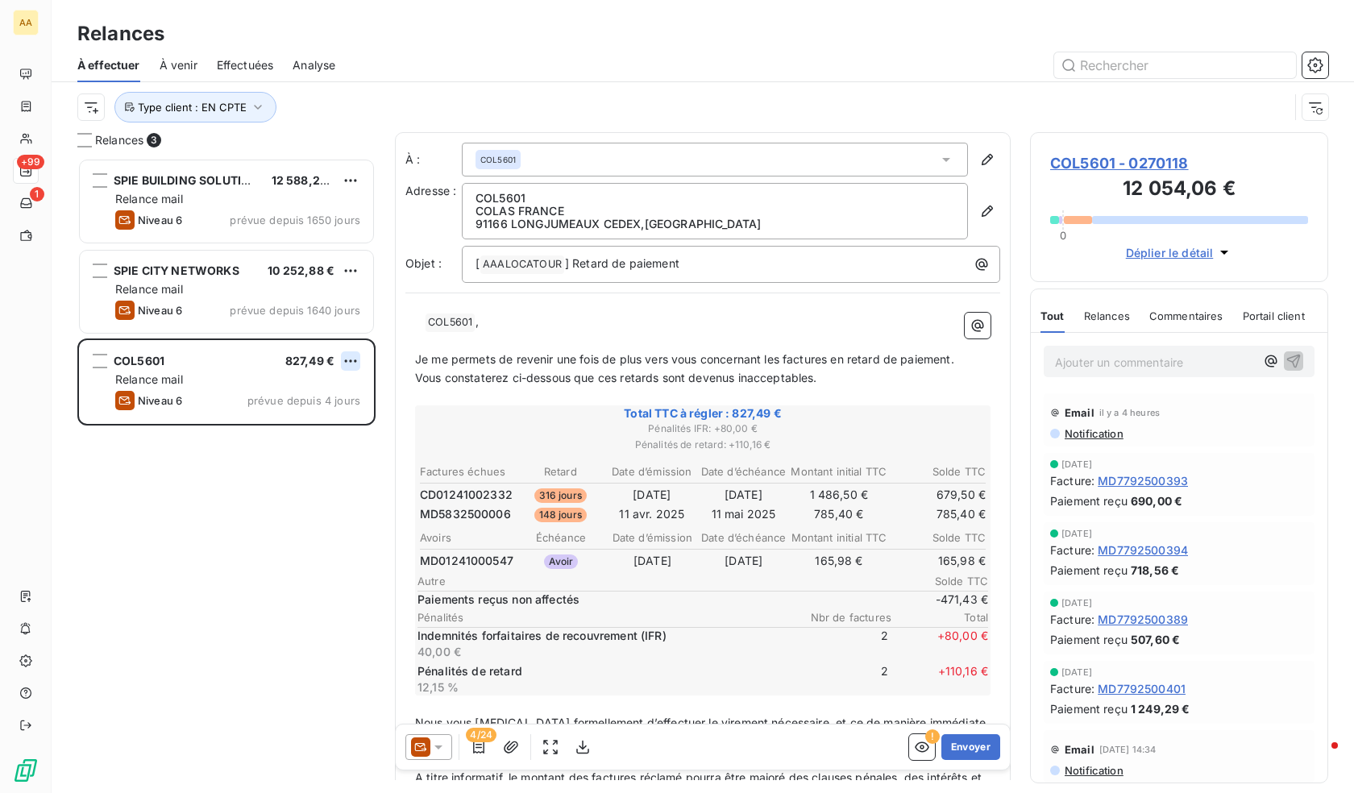
click at [346, 363] on html "AA +99 1 Relances À effectuer À venir Effectuées Analyse Type client : EN CPTE …" at bounding box center [677, 396] width 1354 height 793
click at [288, 393] on div "Replanifier cette action" at bounding box center [281, 394] width 144 height 26
select select "9"
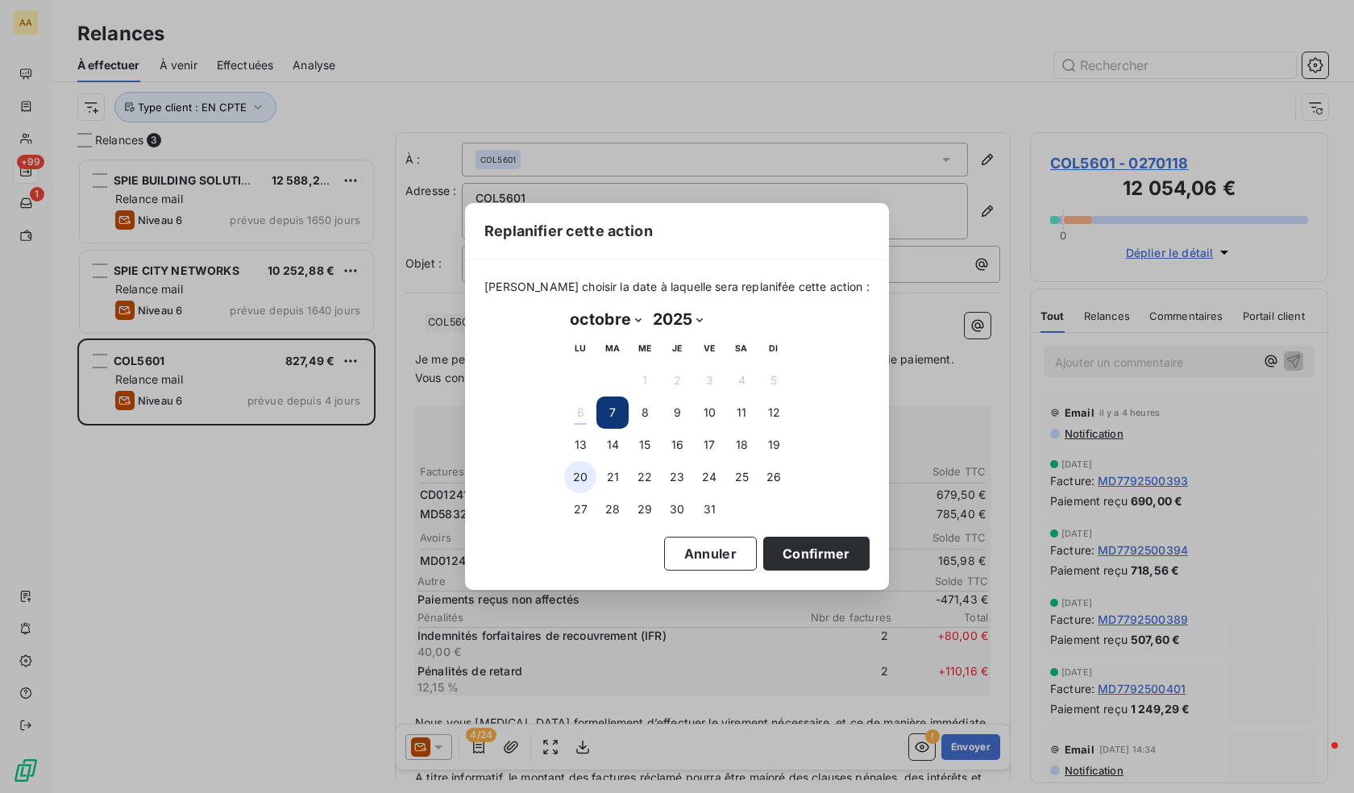
click at [589, 483] on button "20" at bounding box center [580, 477] width 32 height 32
click at [826, 547] on button "Confirmer" at bounding box center [817, 554] width 106 height 34
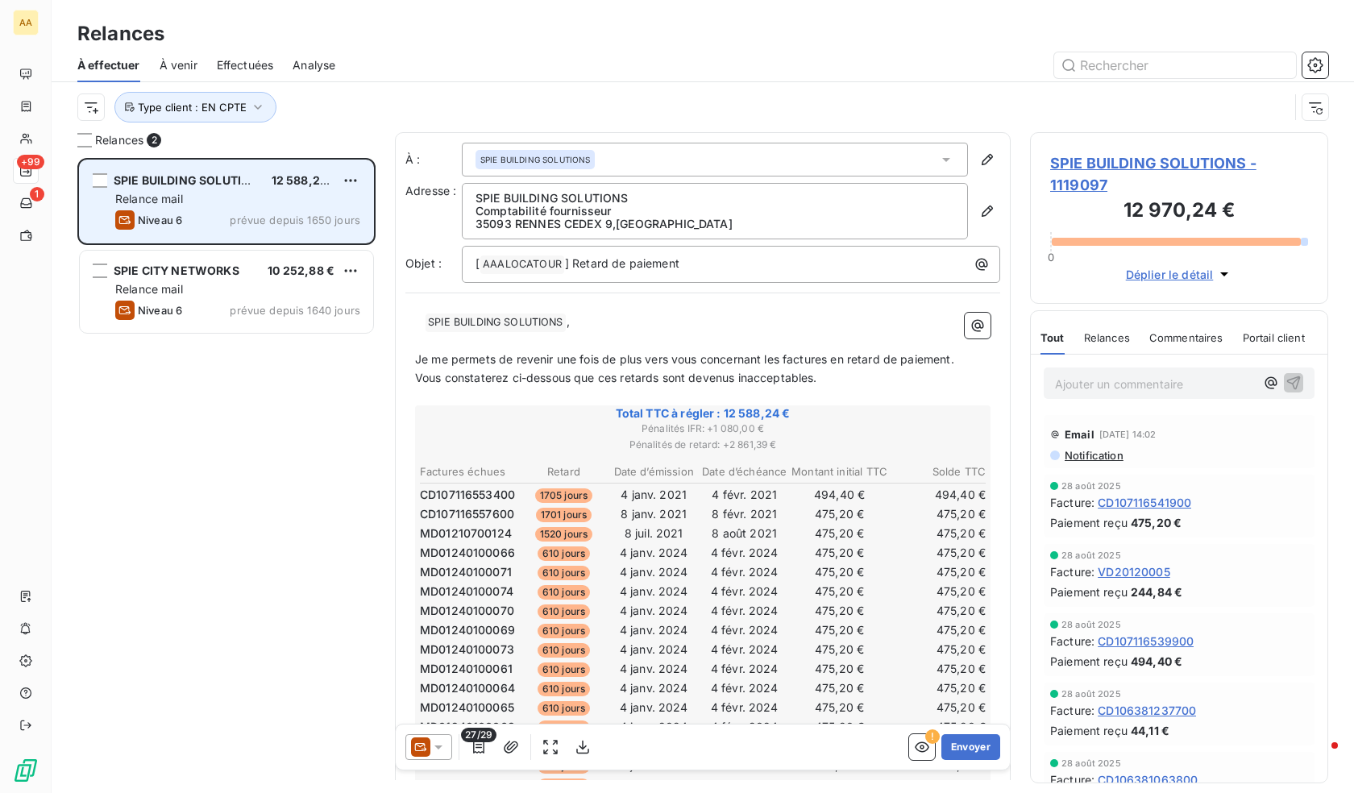
click at [185, 197] on div "Relance mail" at bounding box center [237, 199] width 245 height 16
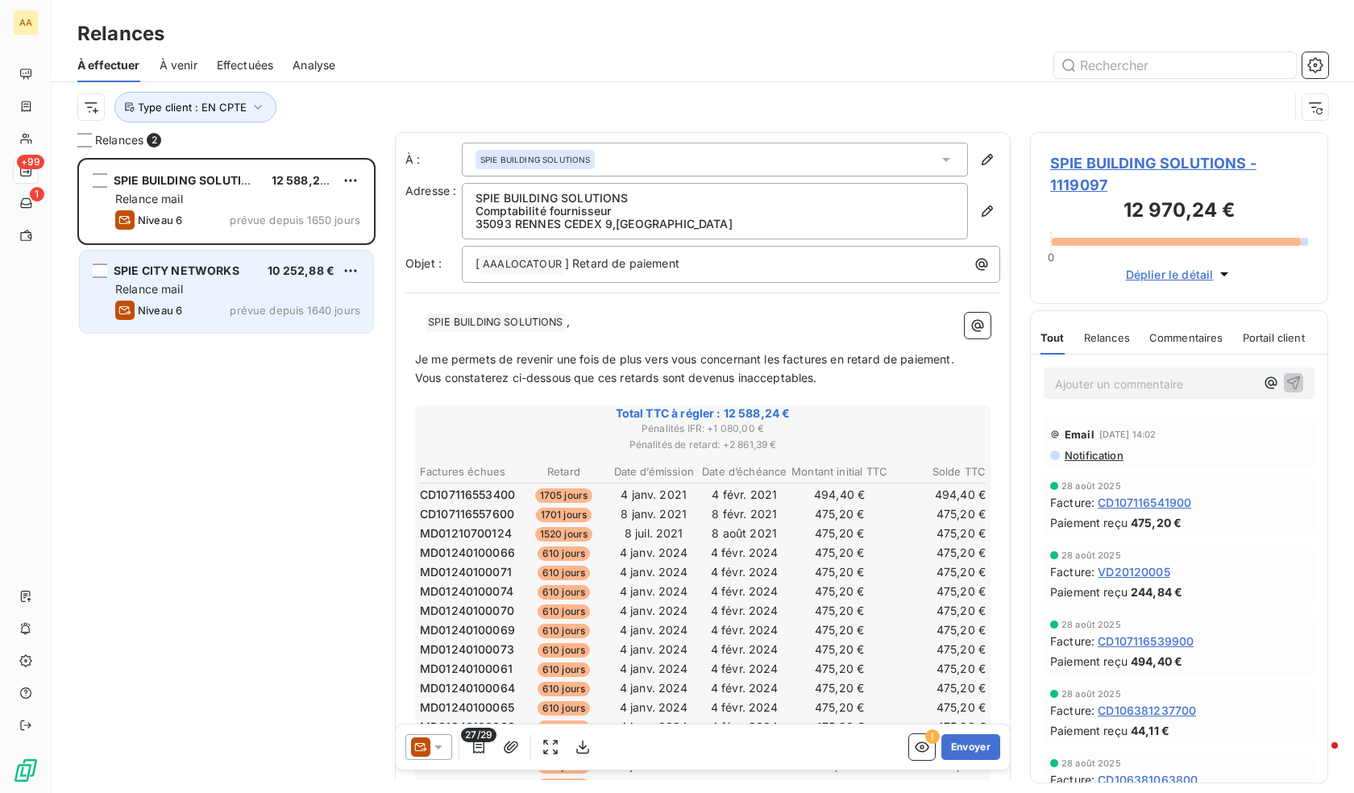
click at [204, 281] on div "SPIE CITY NETWORKS 10 252,88 € Relance mail Niveau 6 prévue depuis 1640 jours" at bounding box center [226, 292] width 293 height 82
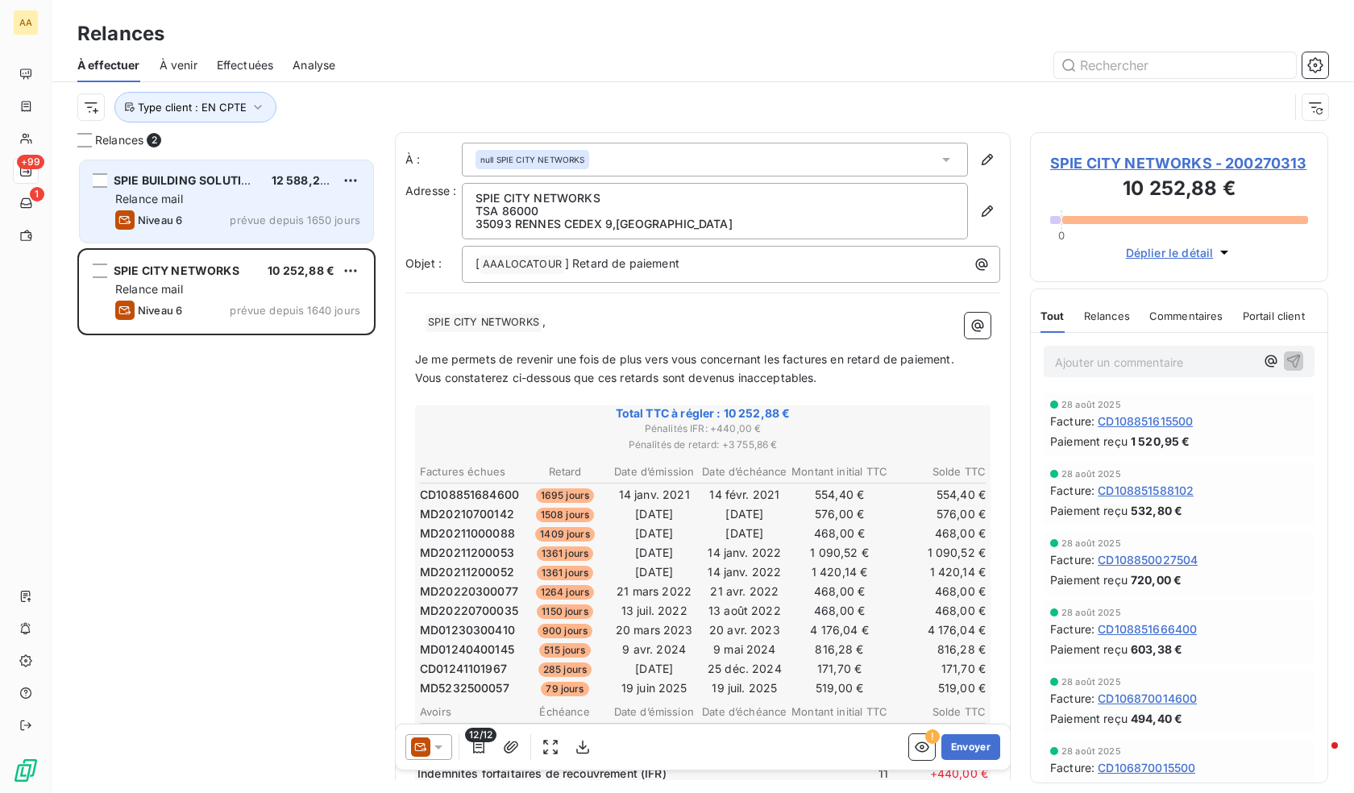
click at [230, 203] on div "Relance mail" at bounding box center [237, 199] width 245 height 16
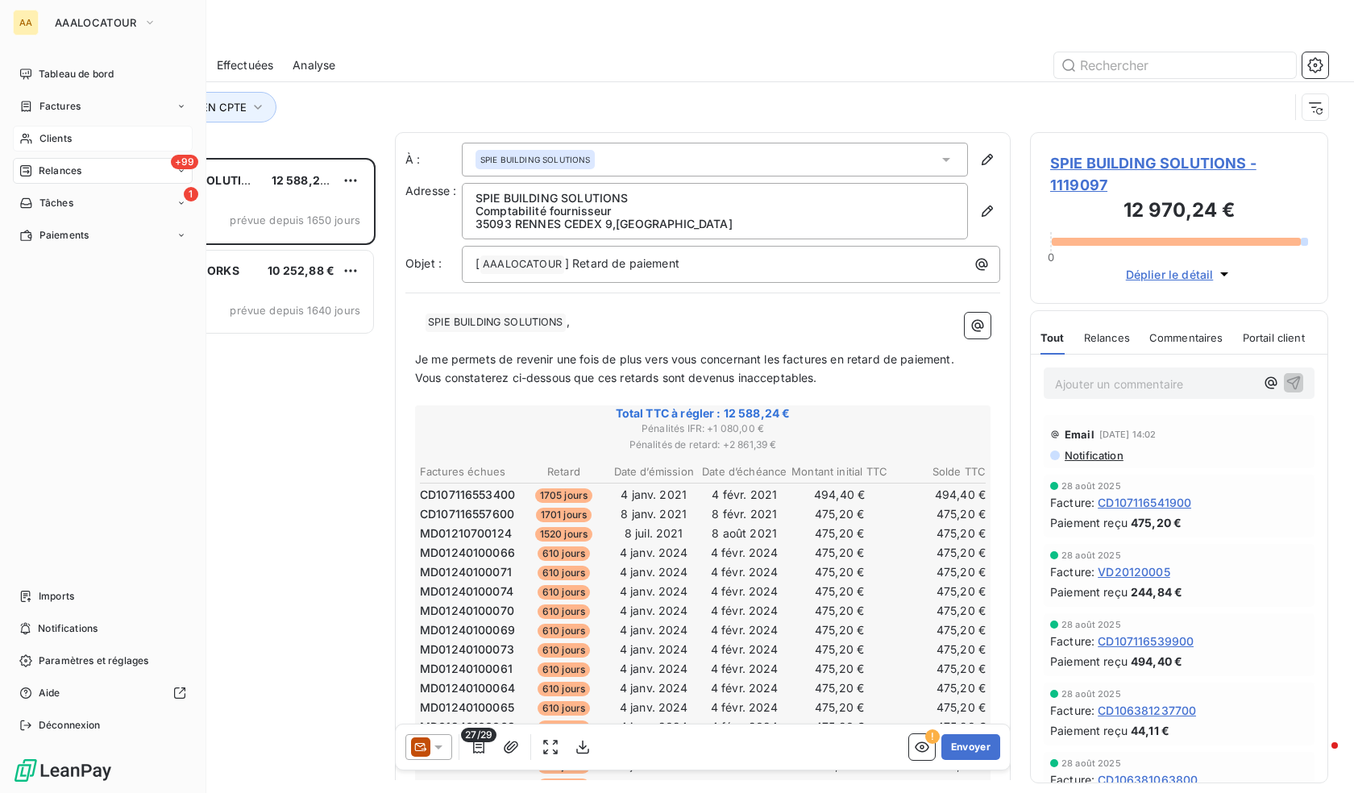
click at [40, 135] on span "Clients" at bounding box center [56, 138] width 32 height 15
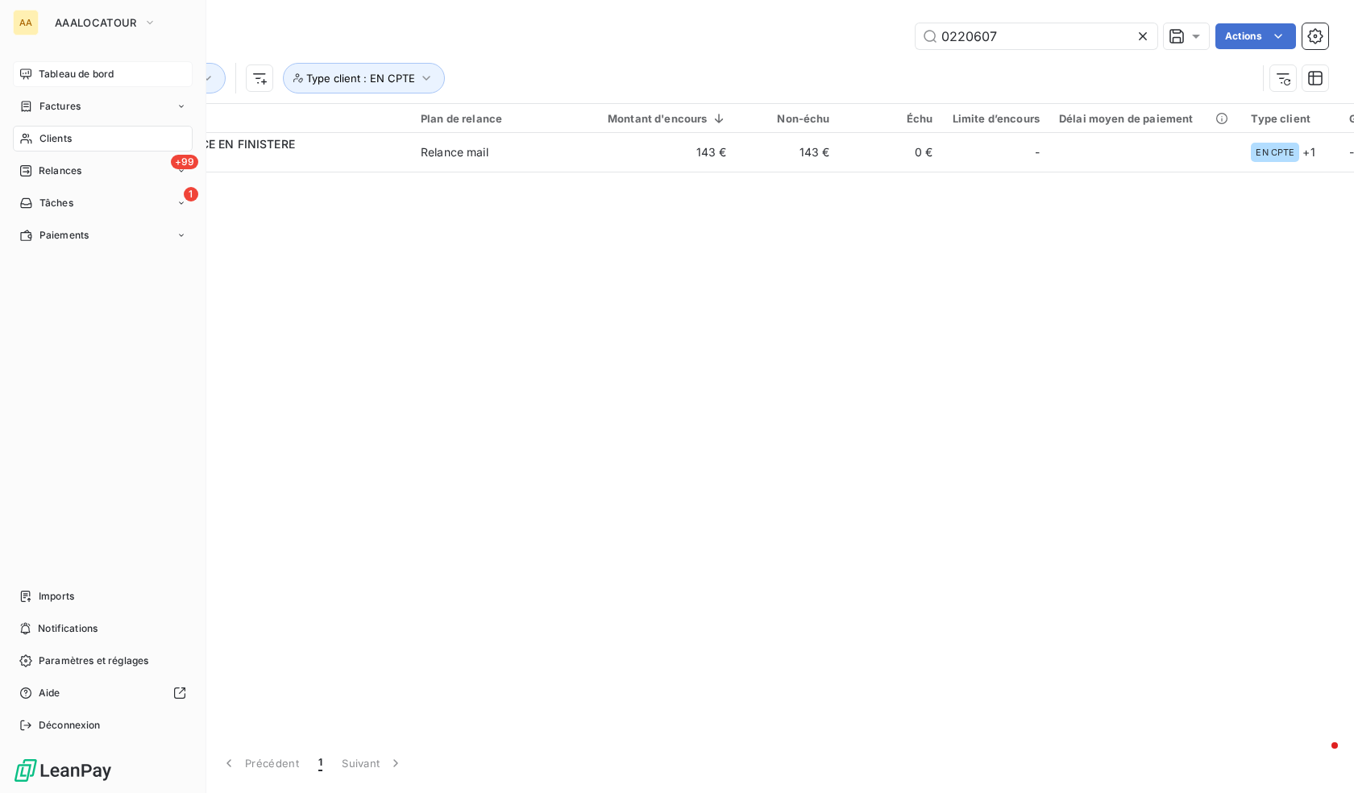
click at [89, 73] on span "Tableau de bord" at bounding box center [76, 74] width 75 height 15
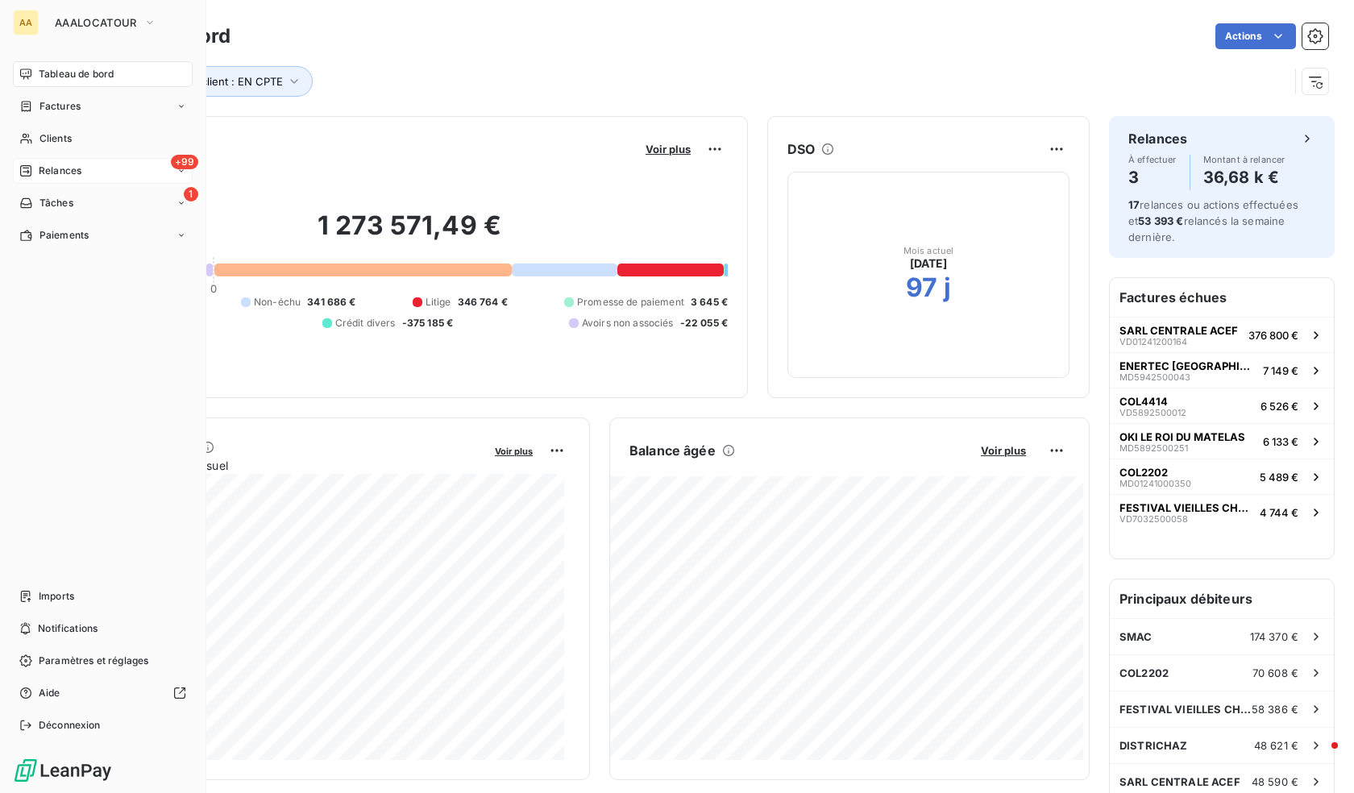
click at [74, 172] on span "Relances" at bounding box center [60, 171] width 43 height 15
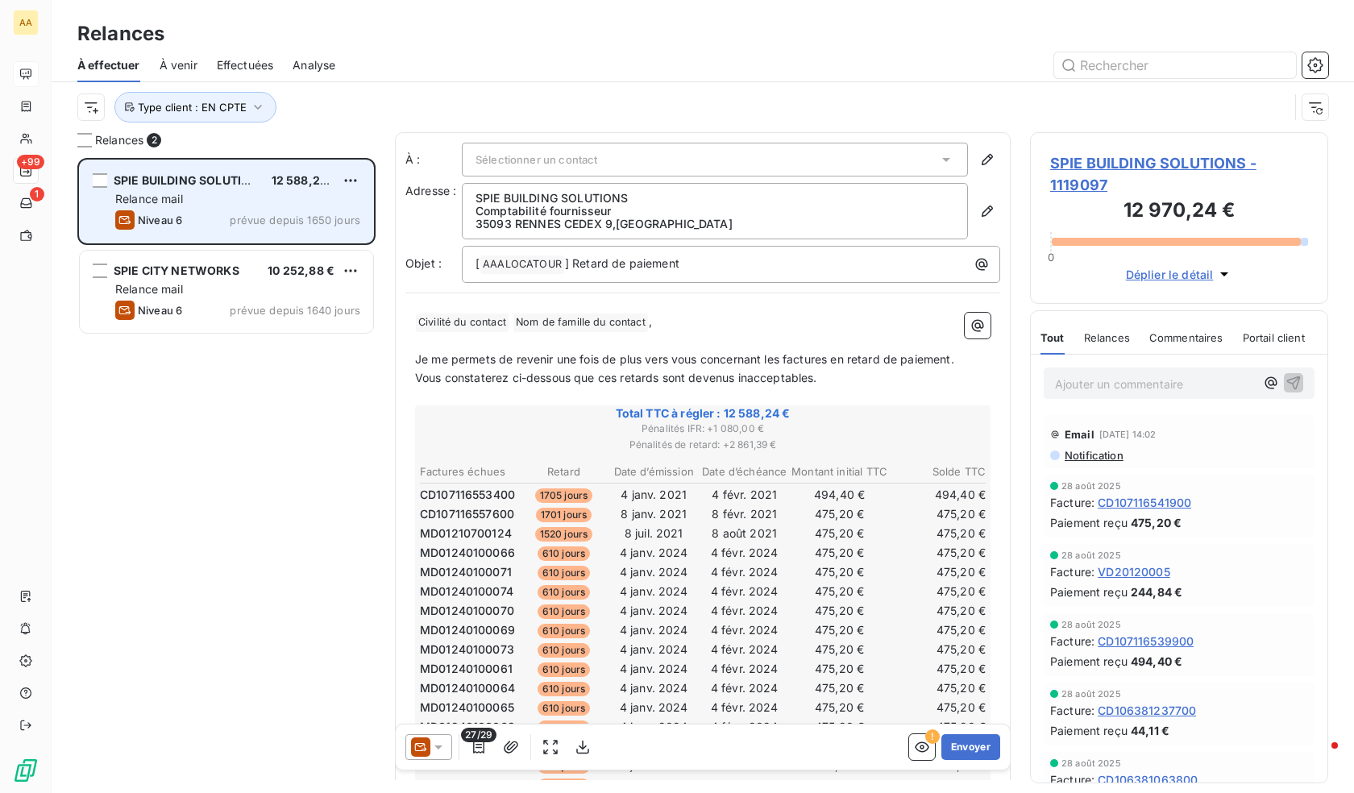
scroll to position [623, 286]
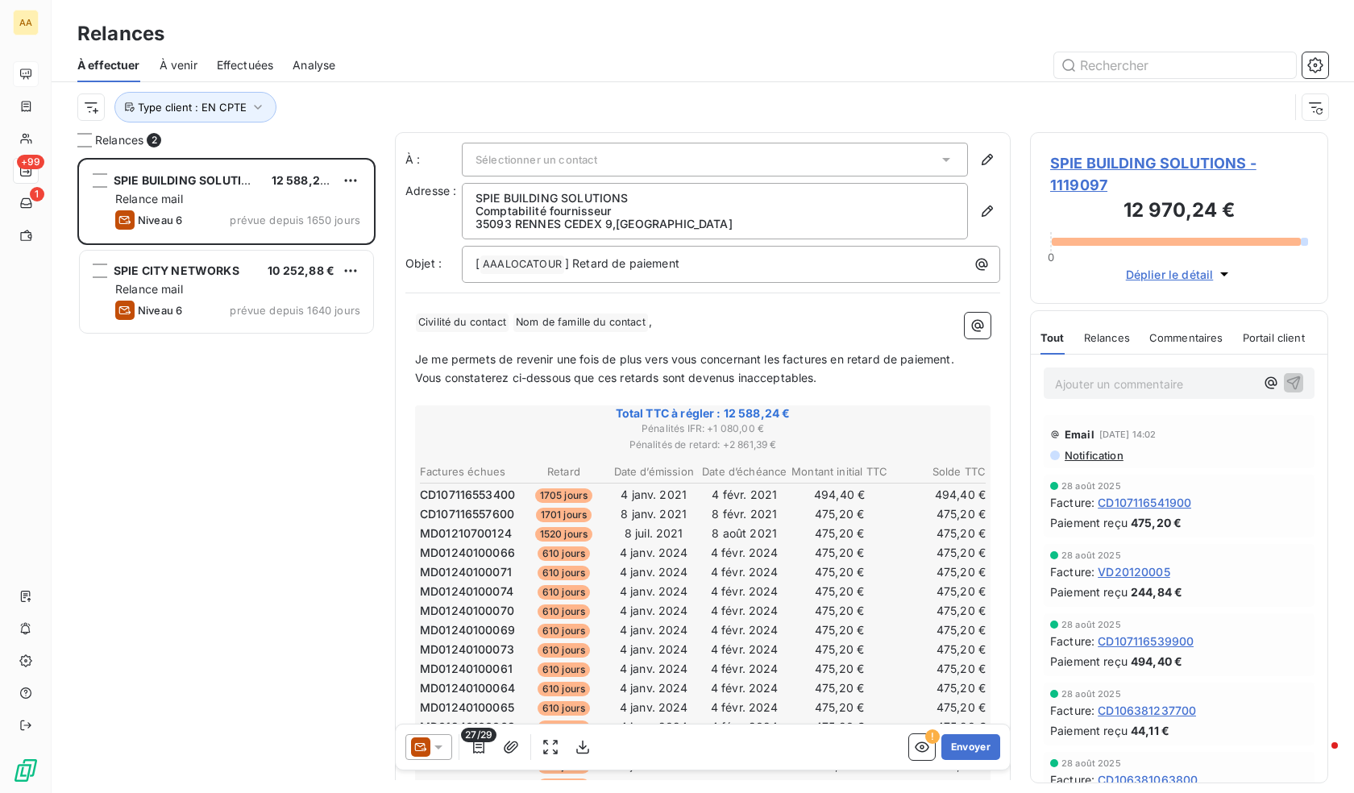
click at [322, 73] on div "Analyse" at bounding box center [314, 65] width 43 height 34
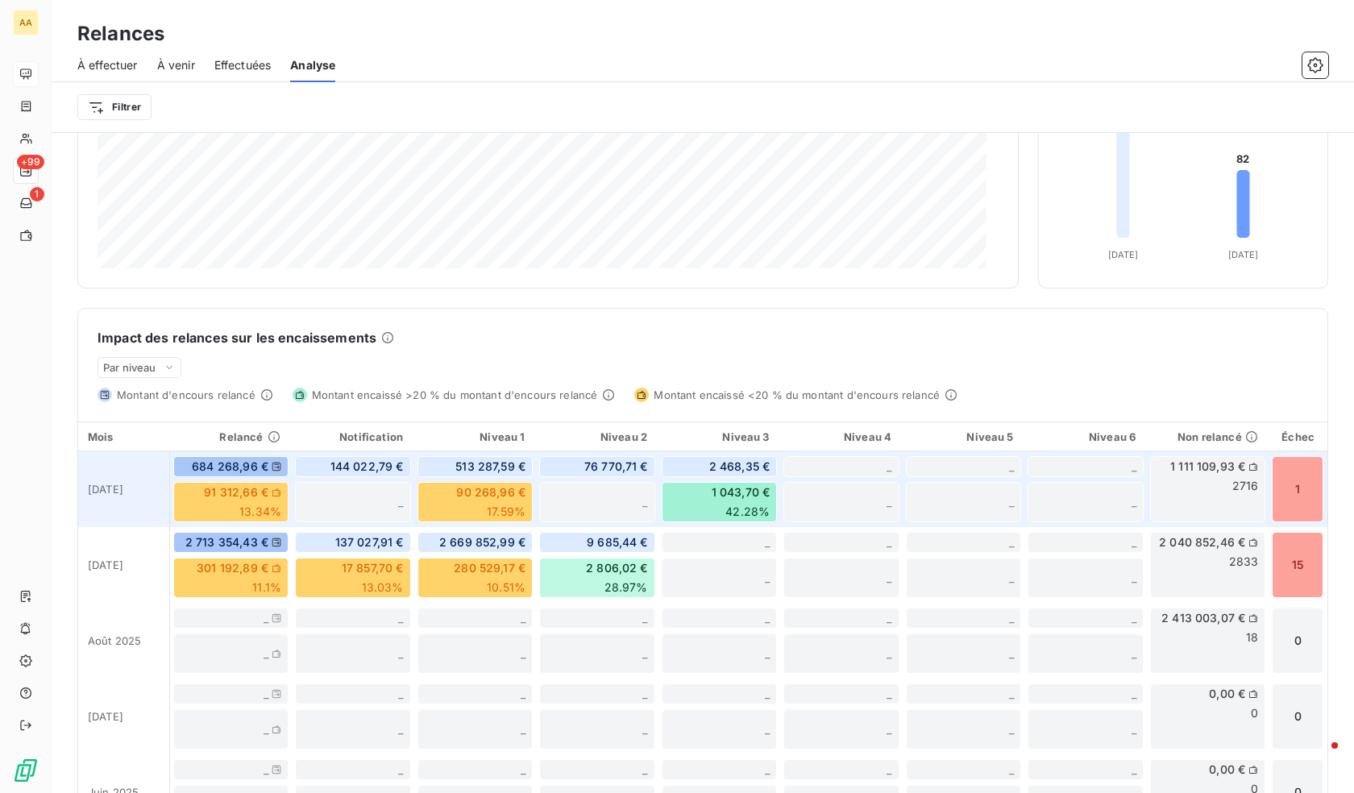
scroll to position [242, 0]
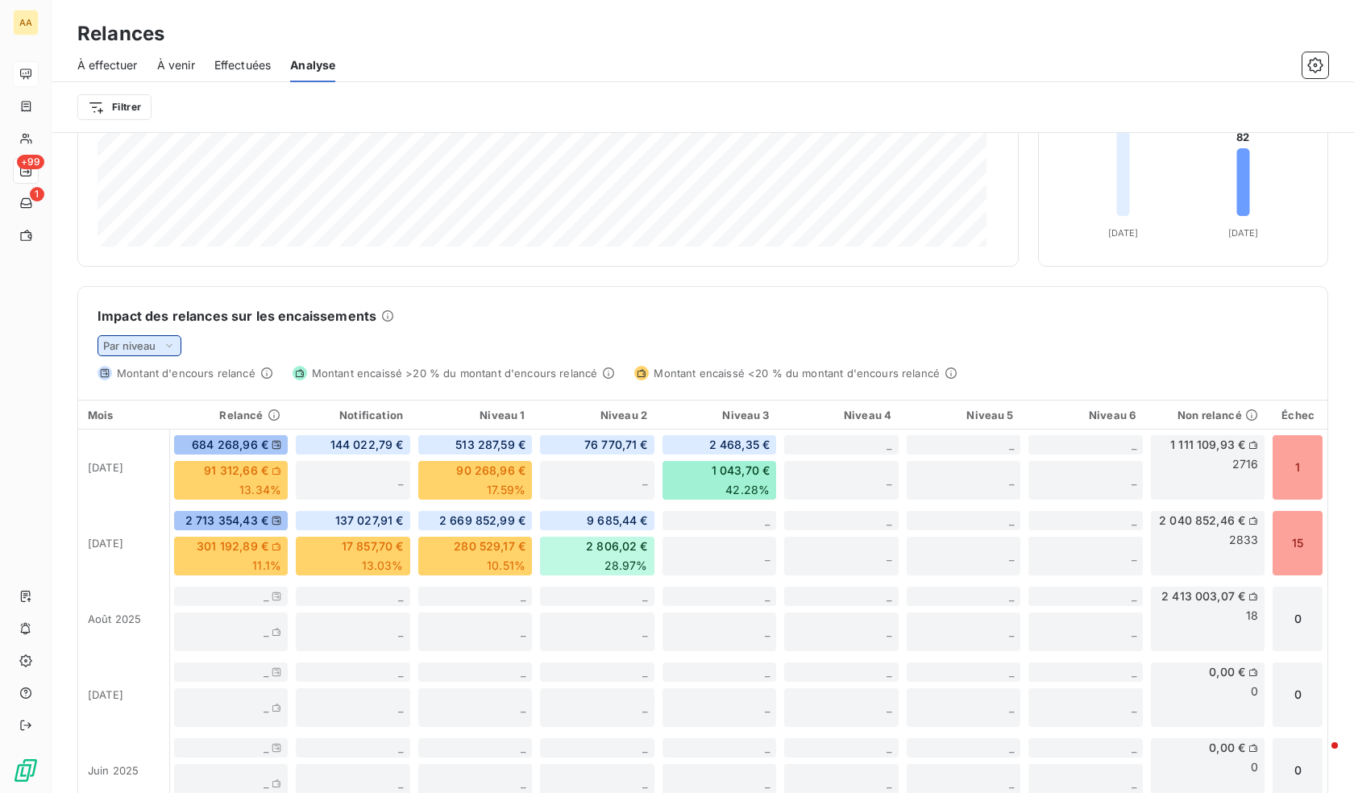
click at [154, 353] on div "Par niveau" at bounding box center [140, 345] width 84 height 21
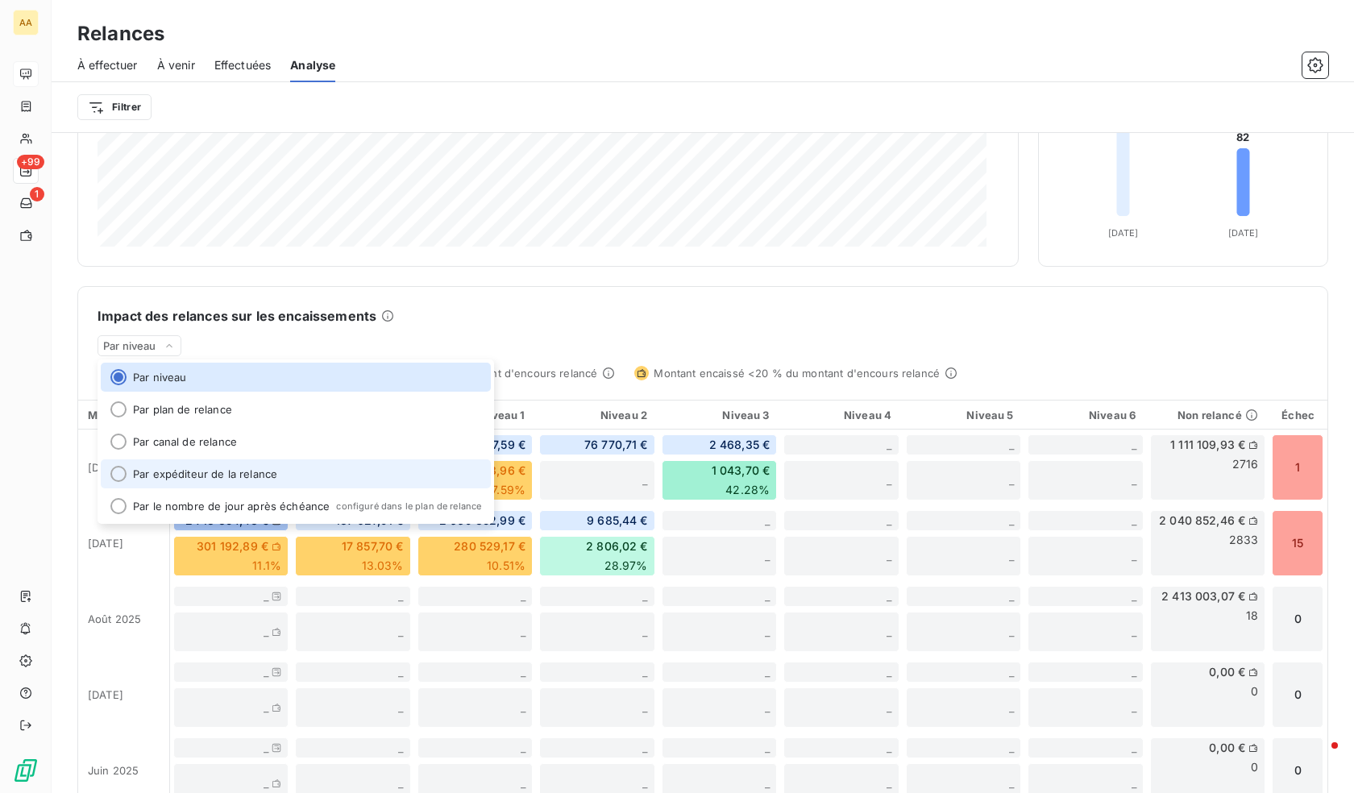
click at [208, 475] on li "Par expéditeur de la relance" at bounding box center [296, 474] width 390 height 29
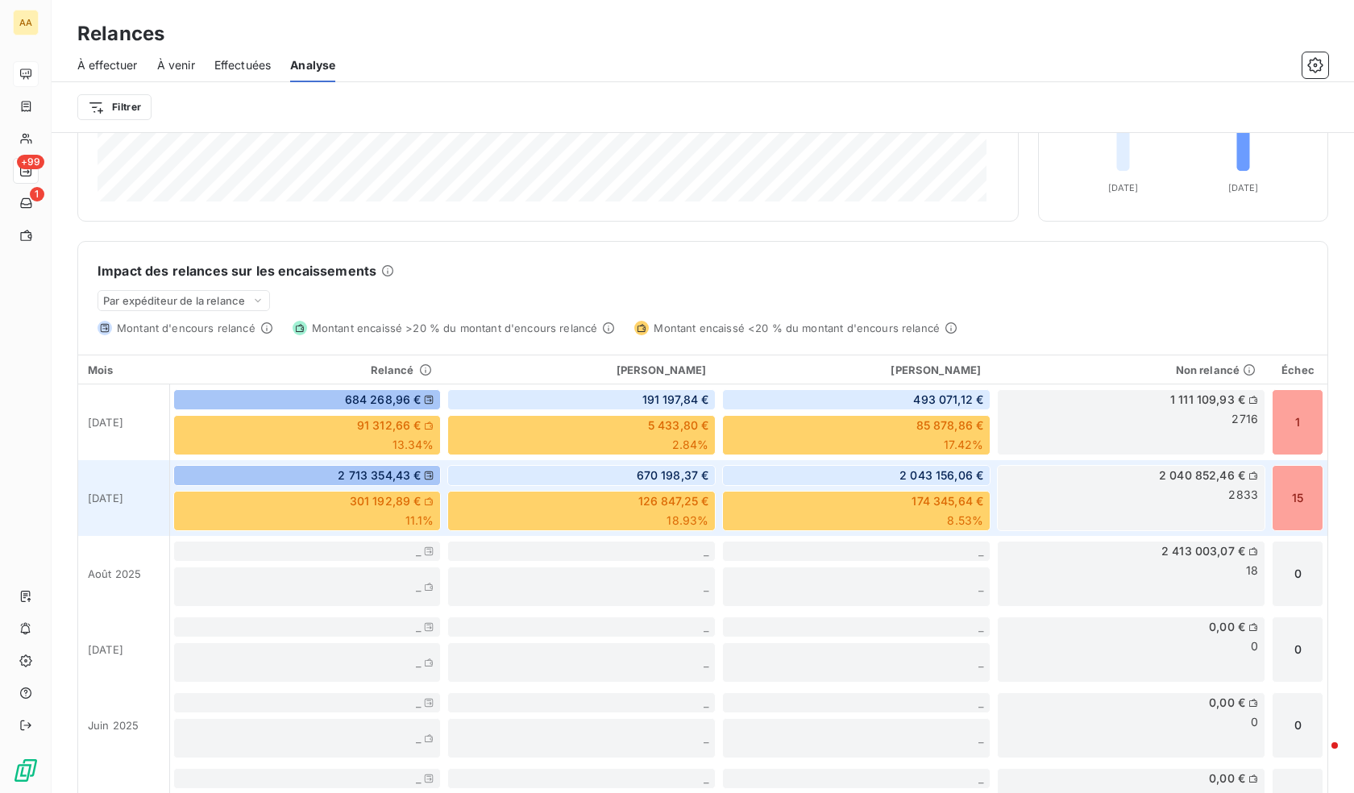
scroll to position [311, 0]
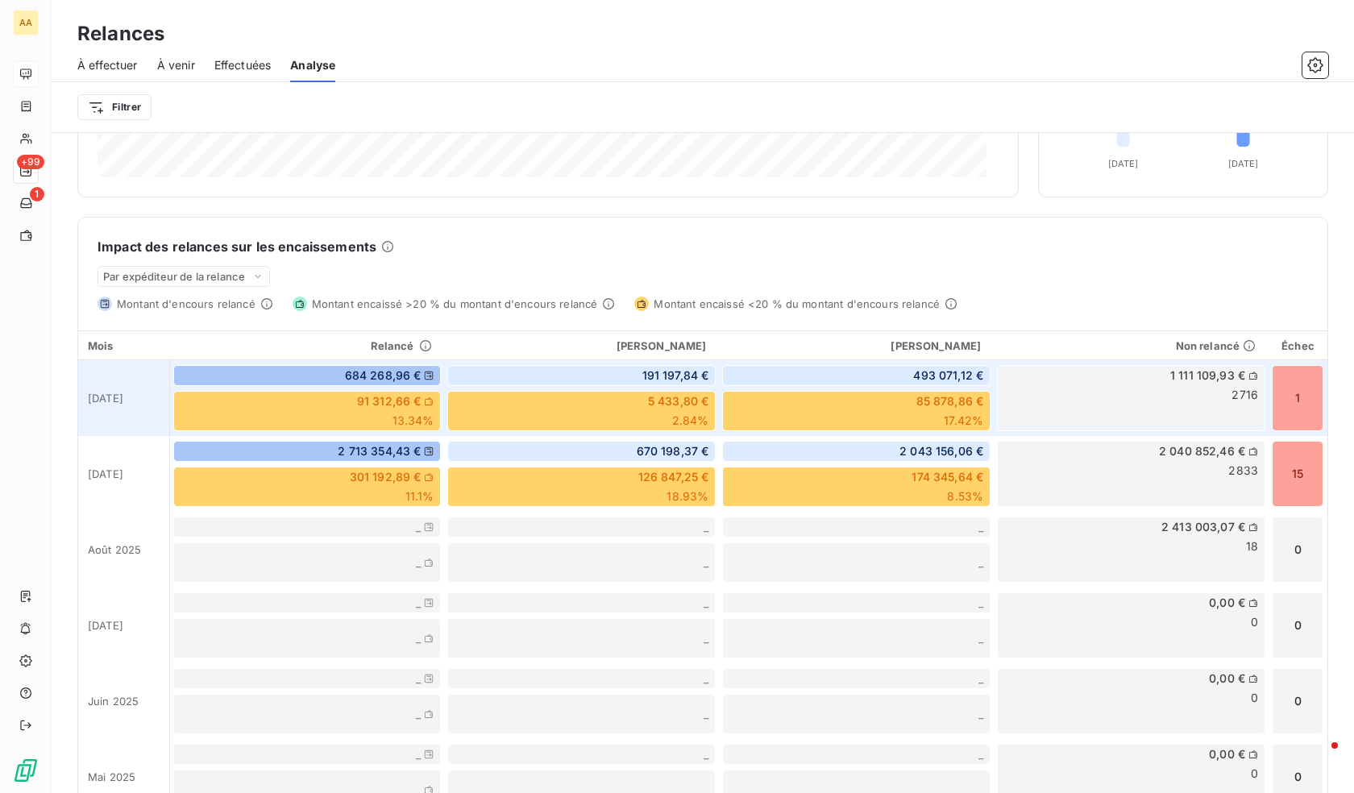
click at [385, 419] on div "91 312,66 € 13.34%" at bounding box center [307, 411] width 268 height 40
click at [814, 413] on div "85 878,86 € 17.42%" at bounding box center [856, 411] width 268 height 40
click at [397, 414] on span "13.34%" at bounding box center [414, 421] width 42 height 16
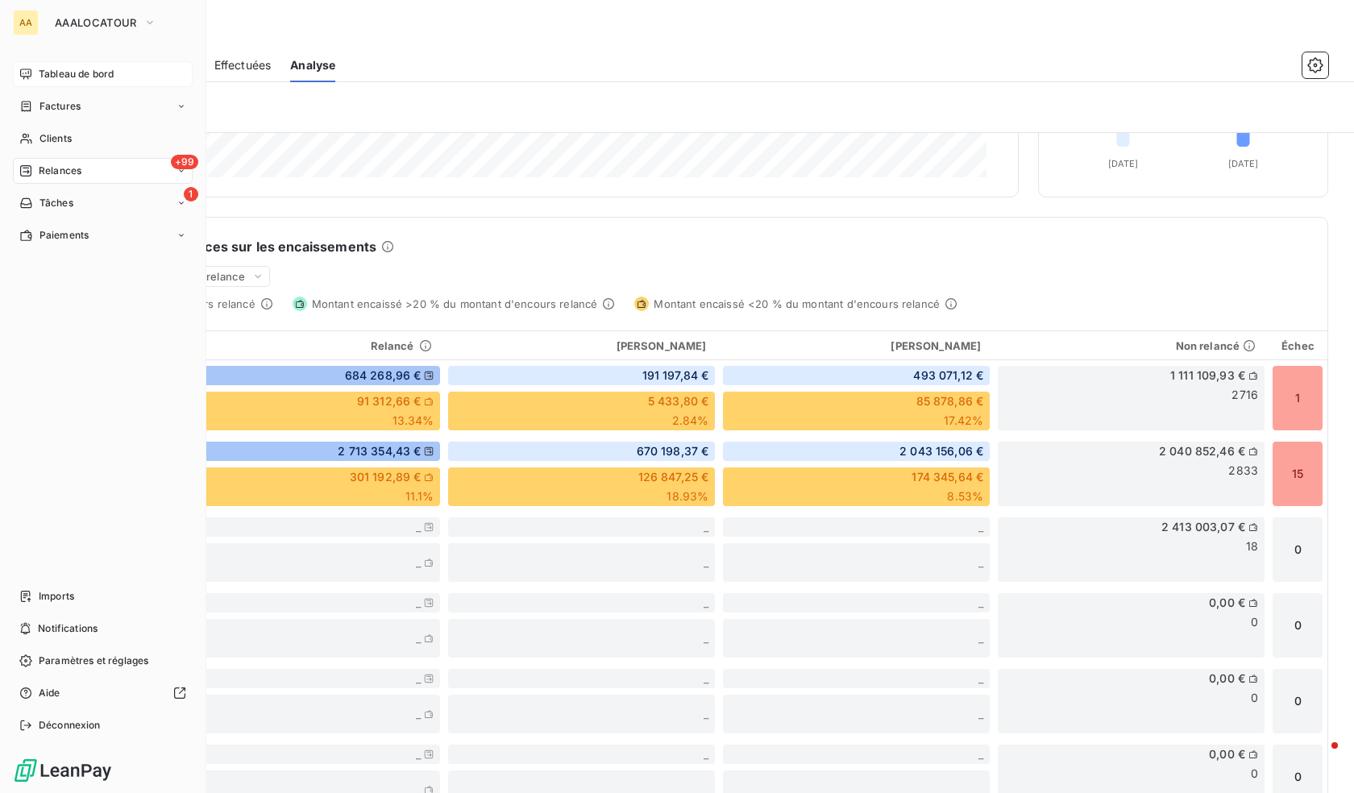
click at [48, 177] on span "Relances" at bounding box center [60, 171] width 43 height 15
click at [87, 205] on span "À effectuer" at bounding box center [65, 203] width 52 height 15
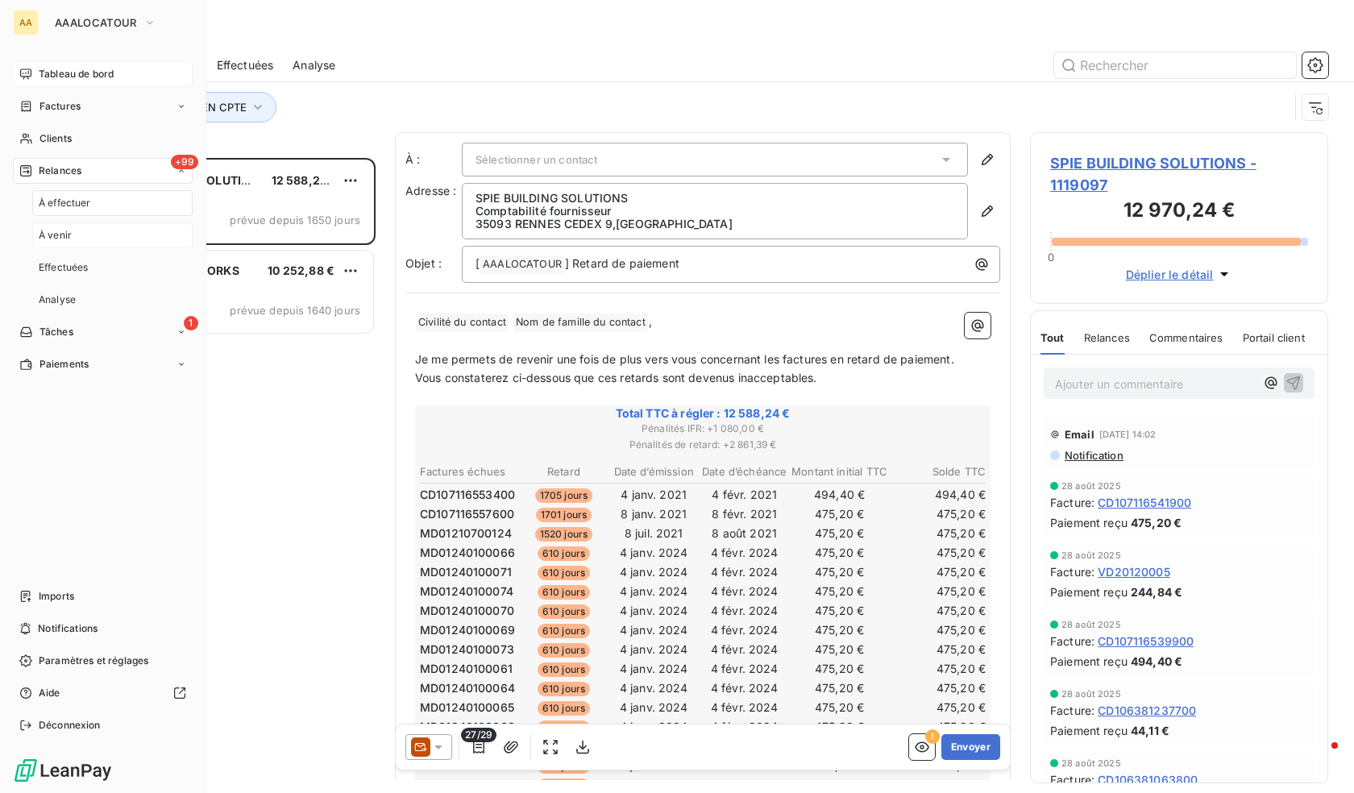
scroll to position [623, 286]
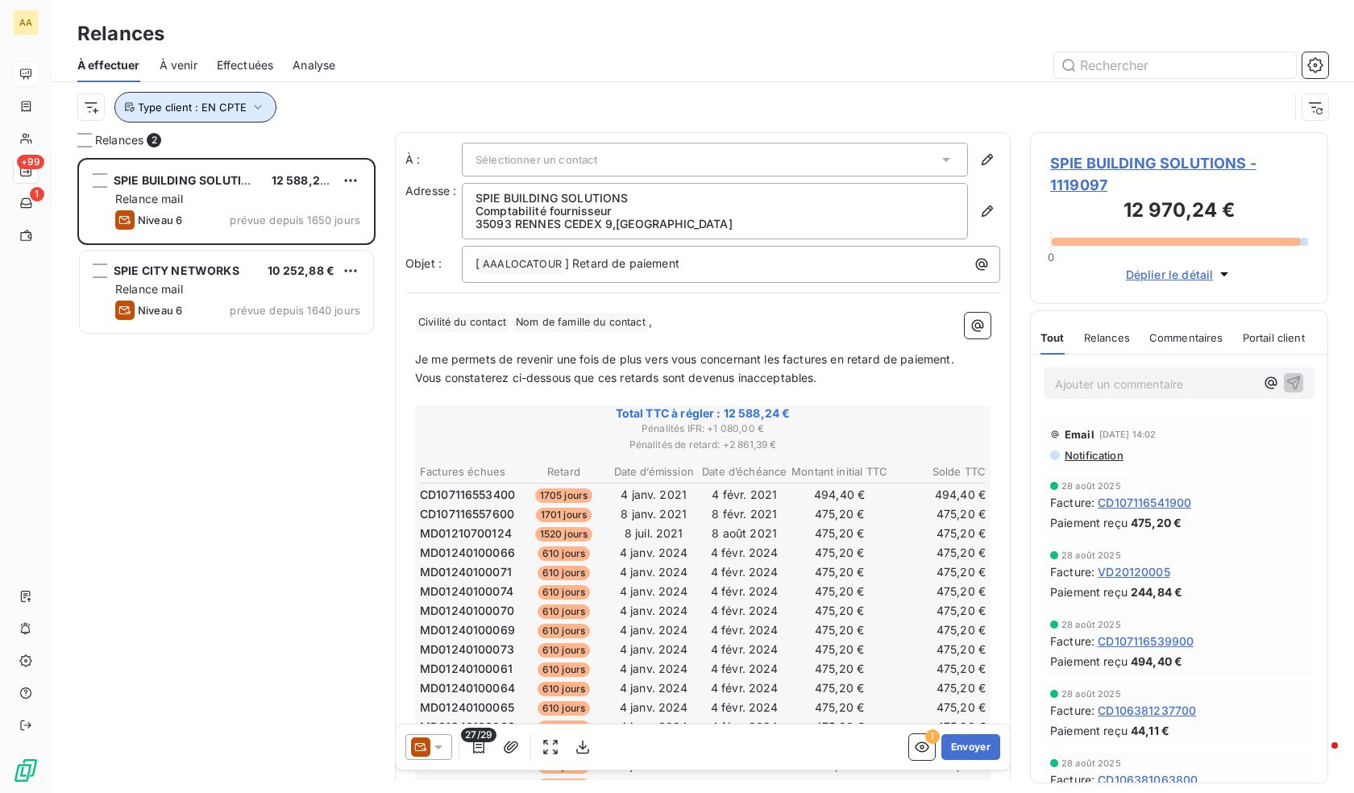
click at [193, 105] on span "Type client : EN CPTE" at bounding box center [192, 107] width 109 height 13
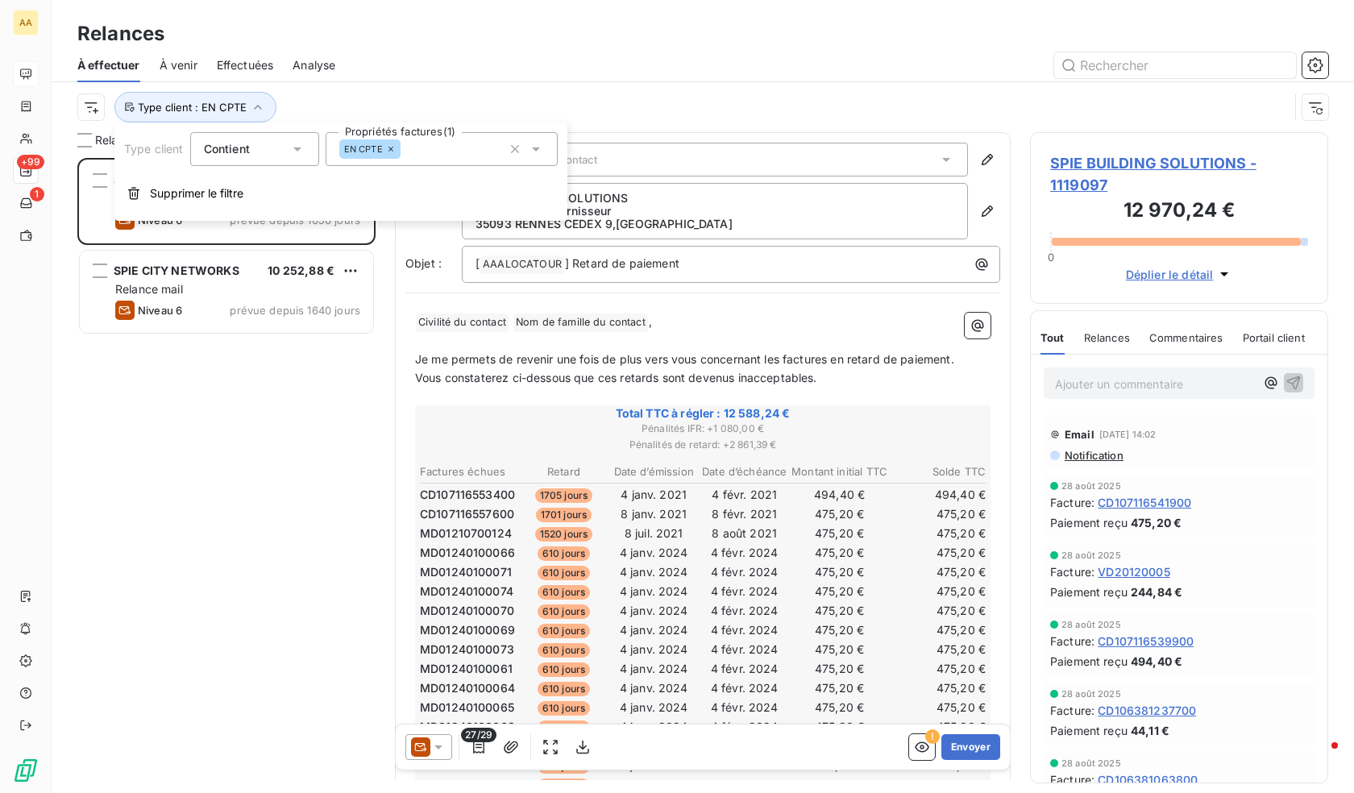
click at [331, 89] on div "Type client : EN CPTE" at bounding box center [702, 107] width 1251 height 50
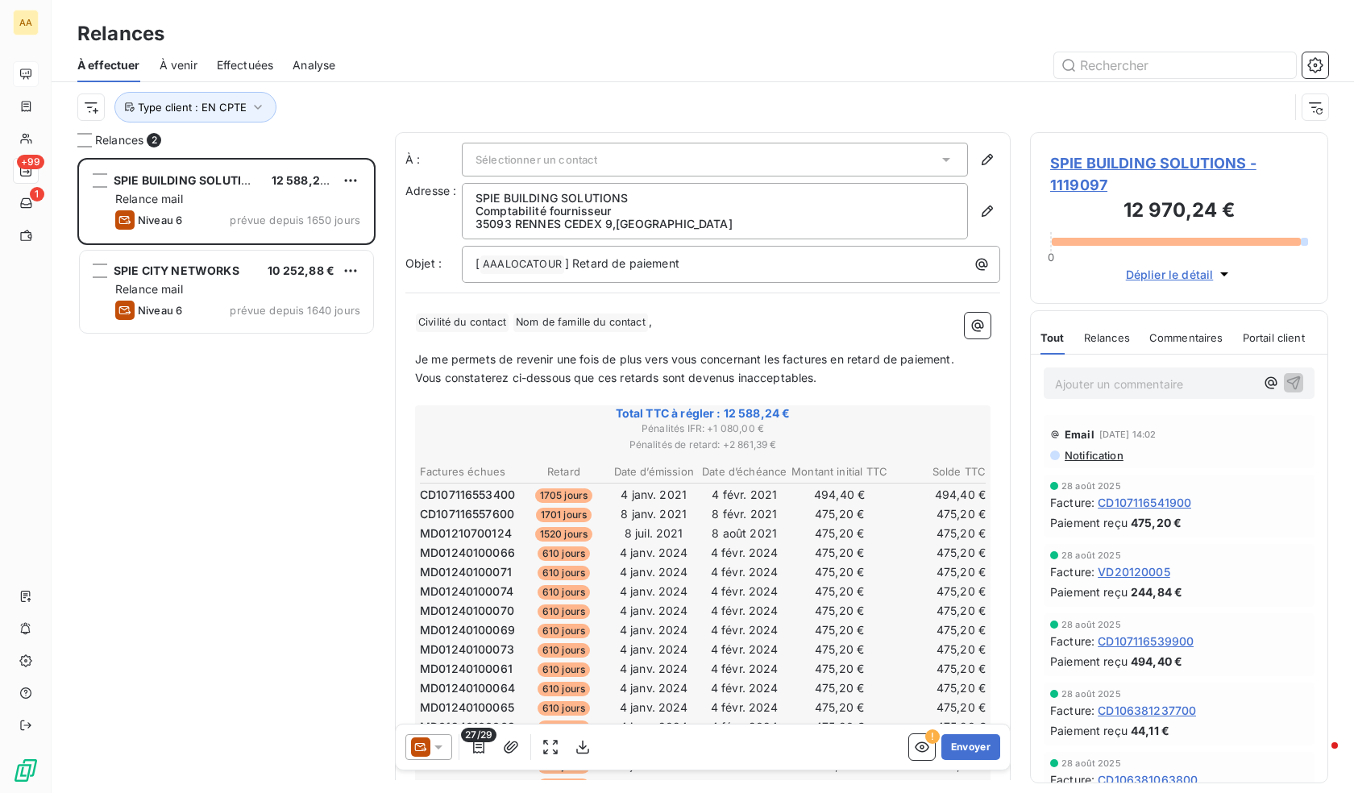
click at [181, 69] on span "À venir" at bounding box center [179, 65] width 38 height 16
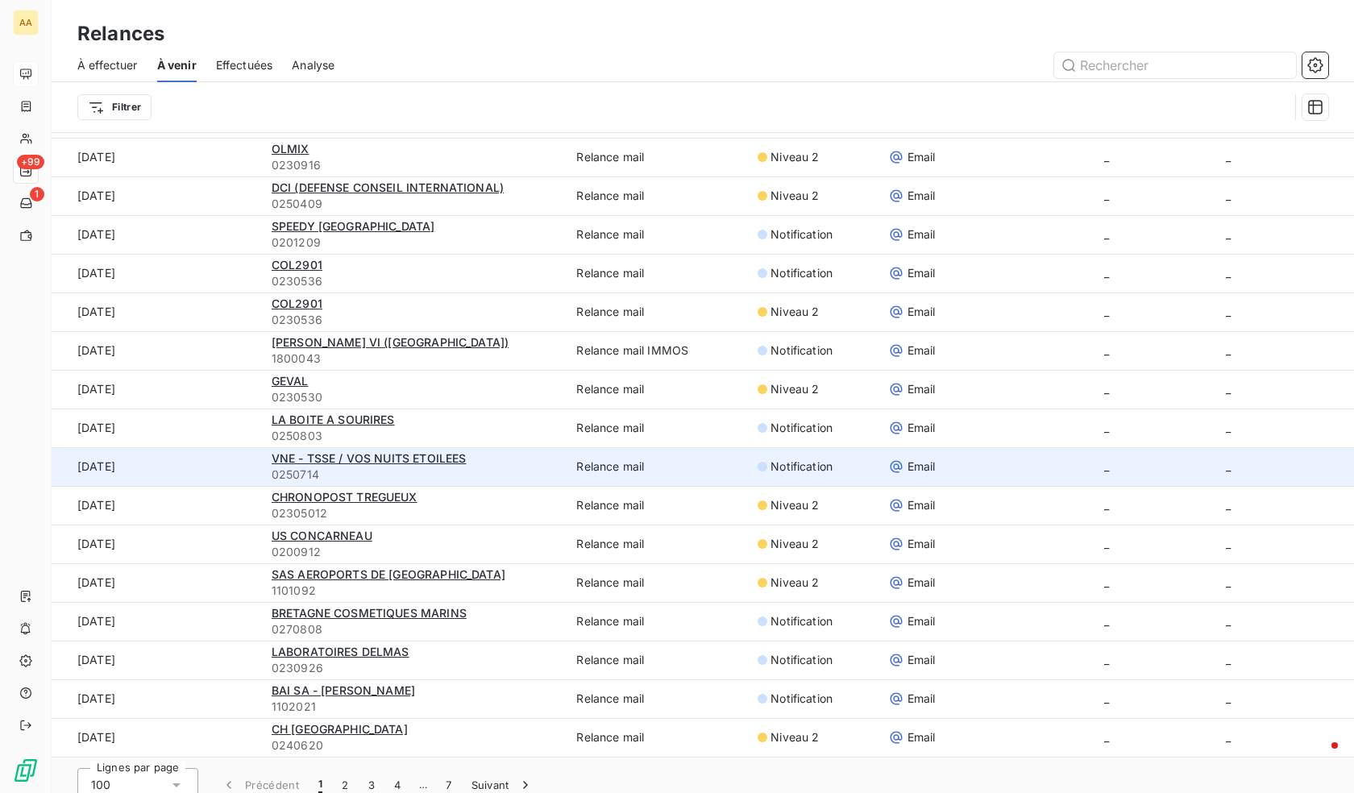
scroll to position [55, 0]
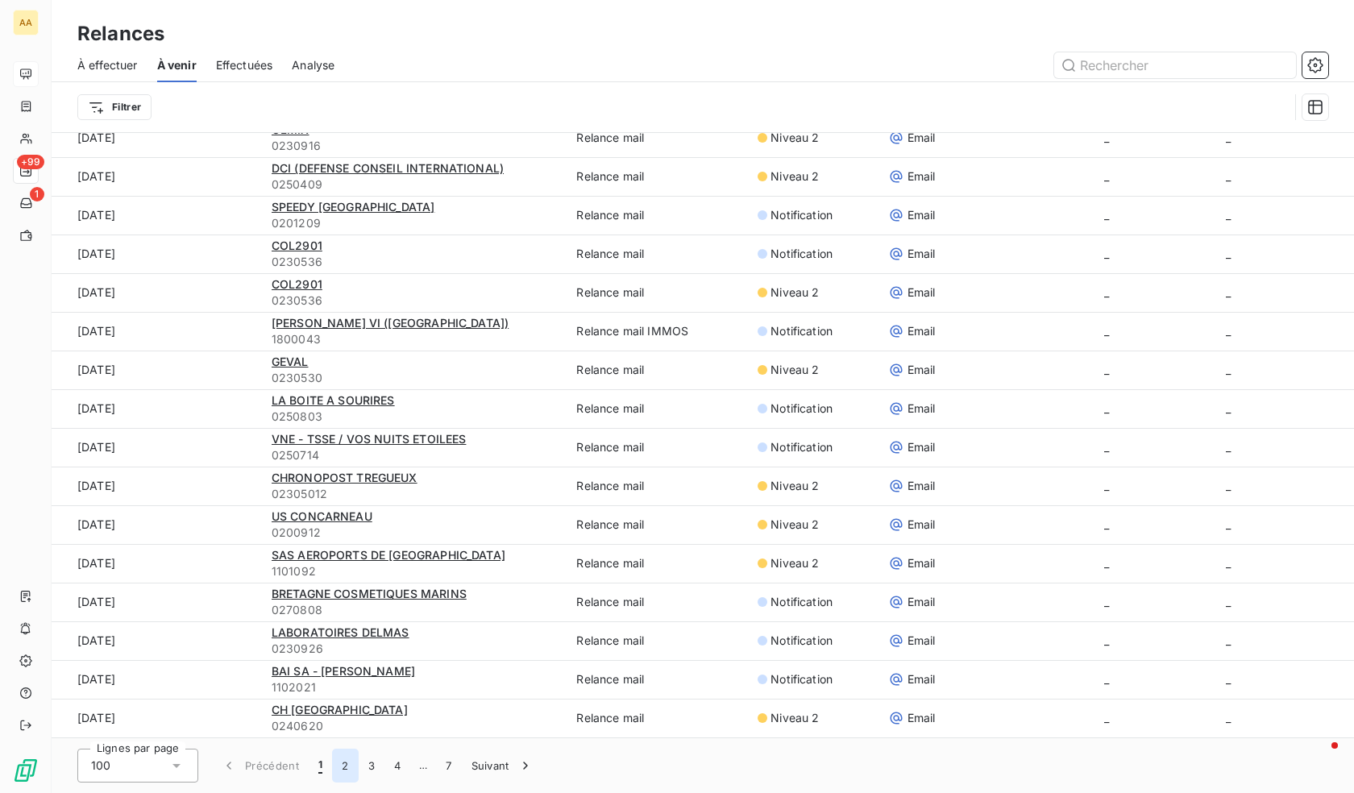
click at [343, 762] on button "2" at bounding box center [345, 766] width 26 height 34
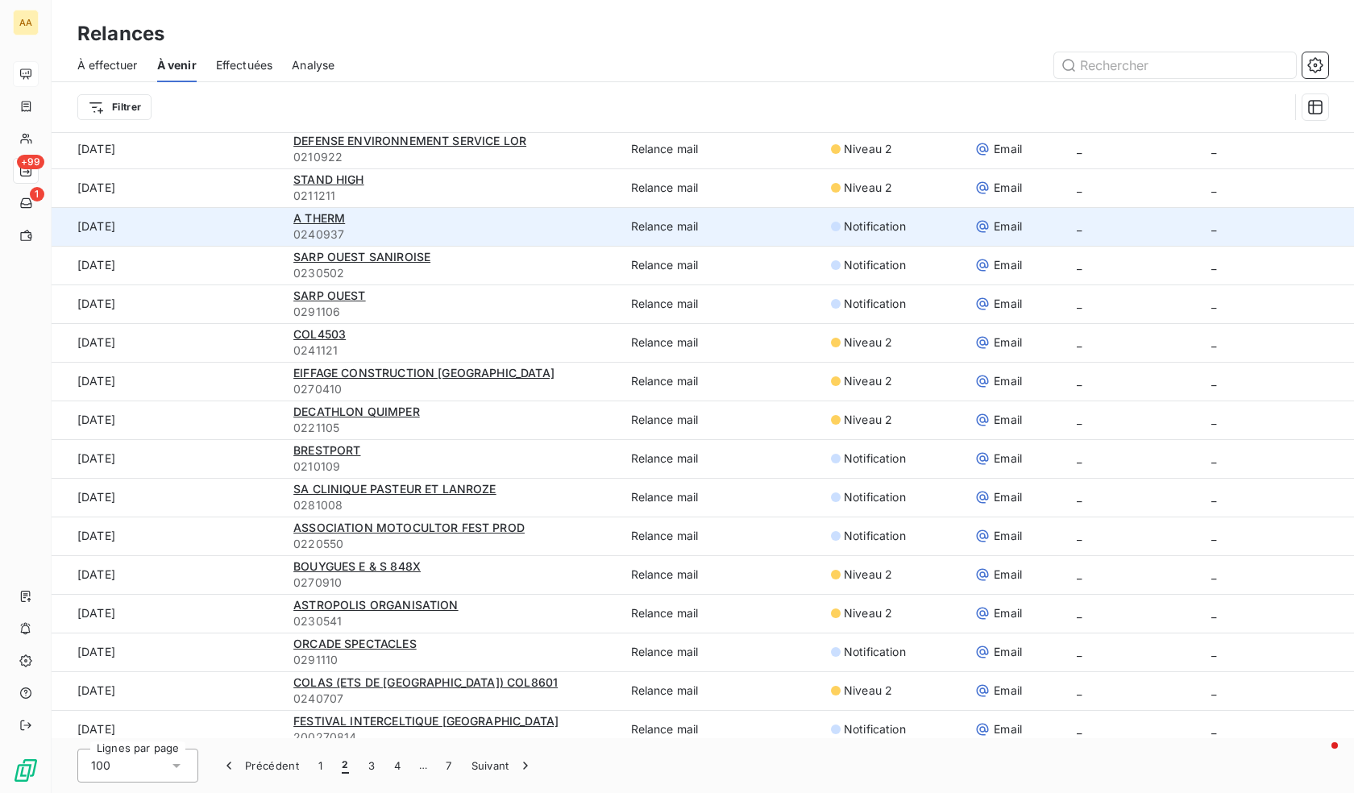
scroll to position [0, 0]
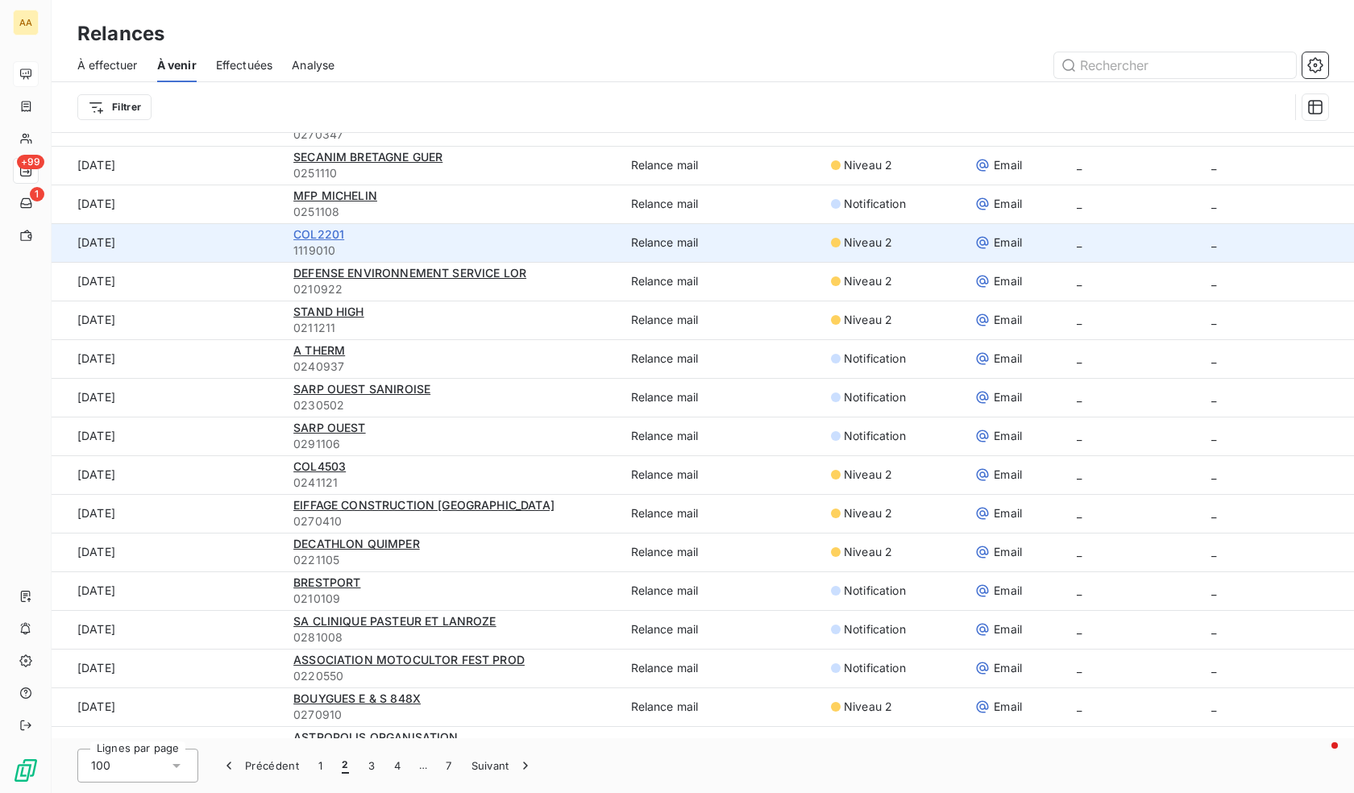
click at [322, 233] on span "COL2201" at bounding box center [318, 234] width 51 height 14
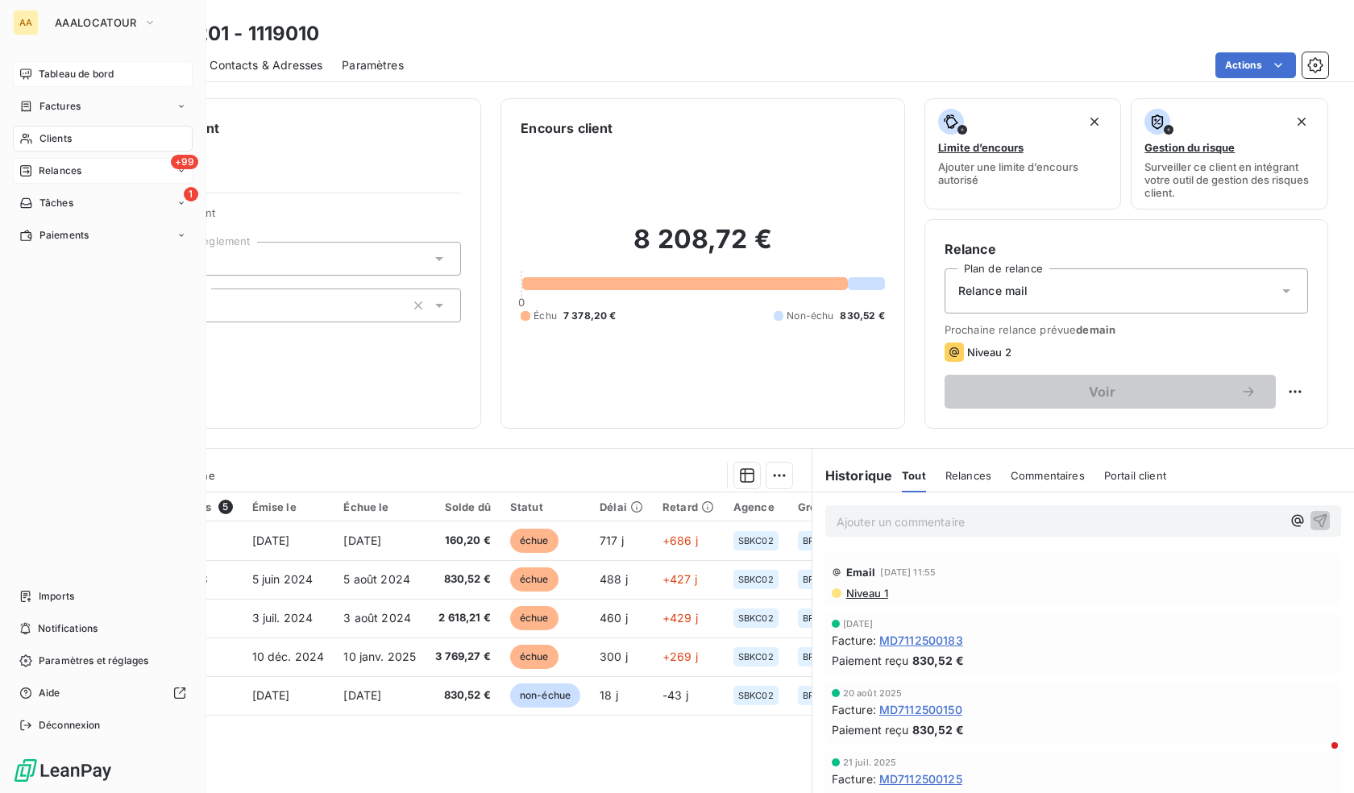
click at [74, 176] on span "Relances" at bounding box center [60, 171] width 43 height 15
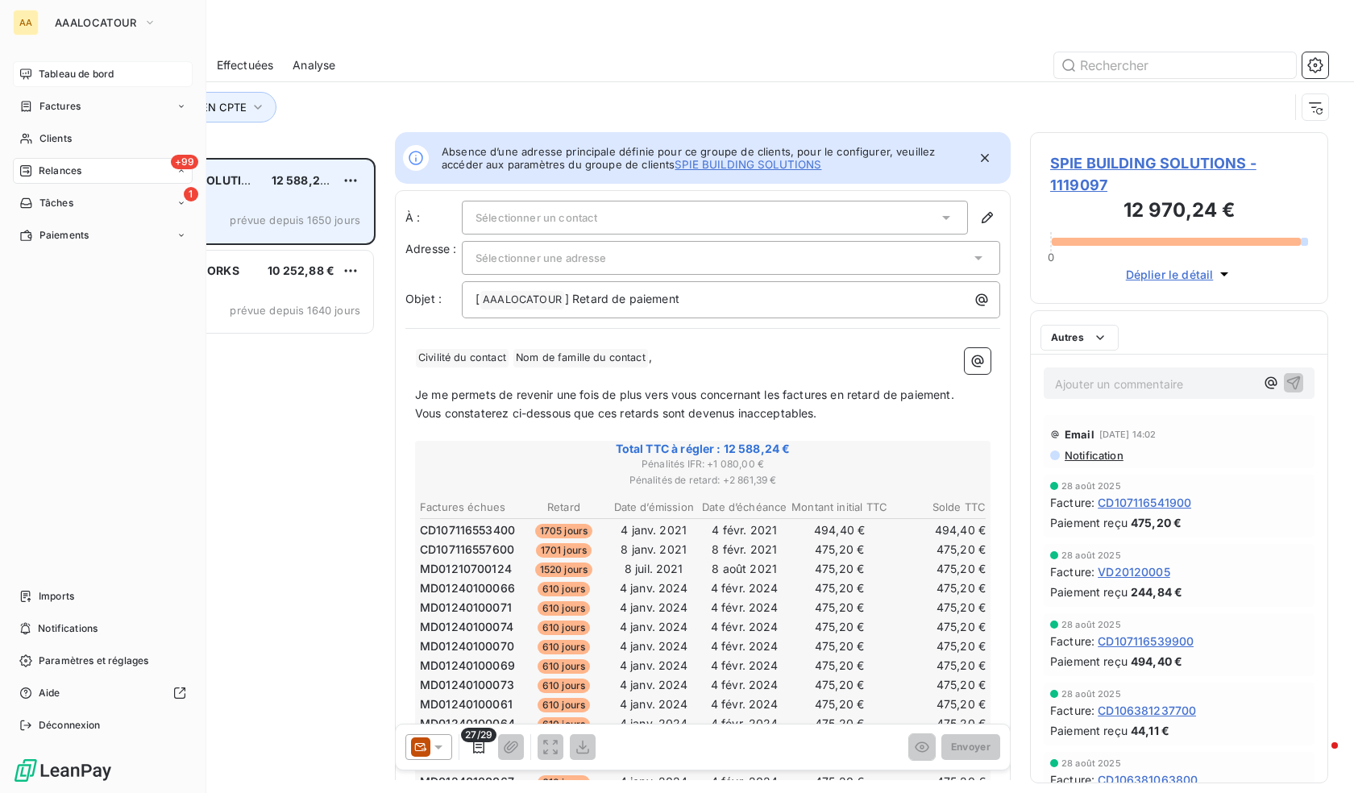
scroll to position [623, 286]
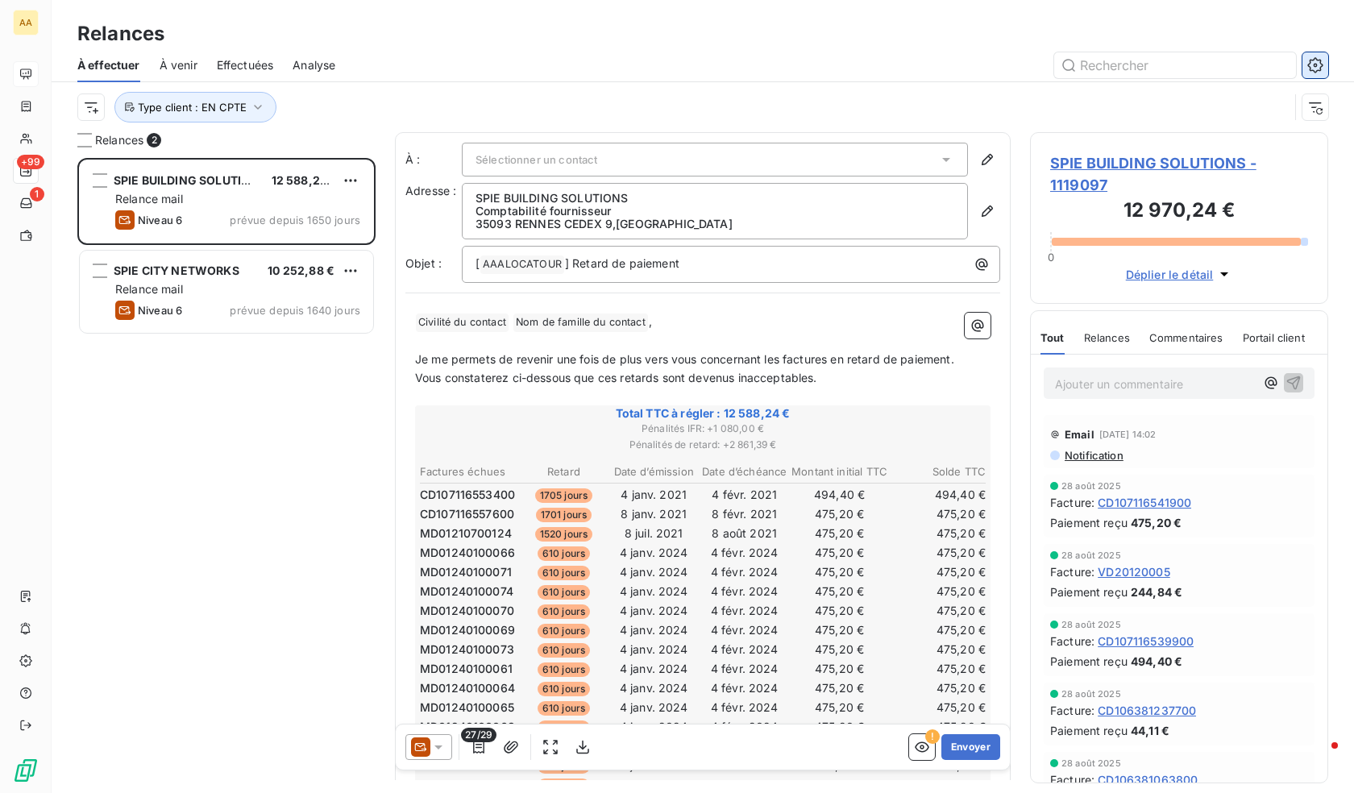
click at [1321, 67] on icon "button" at bounding box center [1315, 64] width 15 height 15
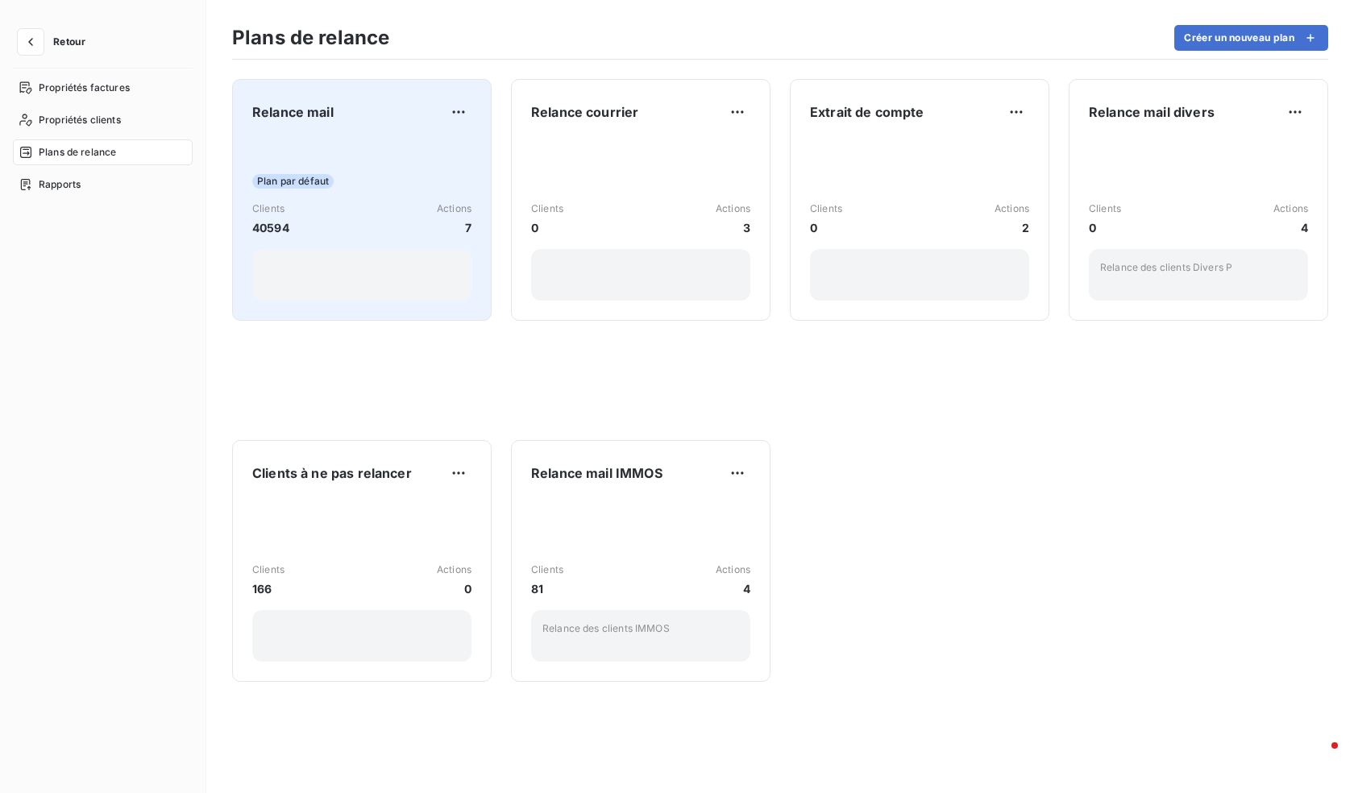
click at [396, 153] on div "Plan par défaut Clients 40594 Actions 7" at bounding box center [361, 219] width 219 height 163
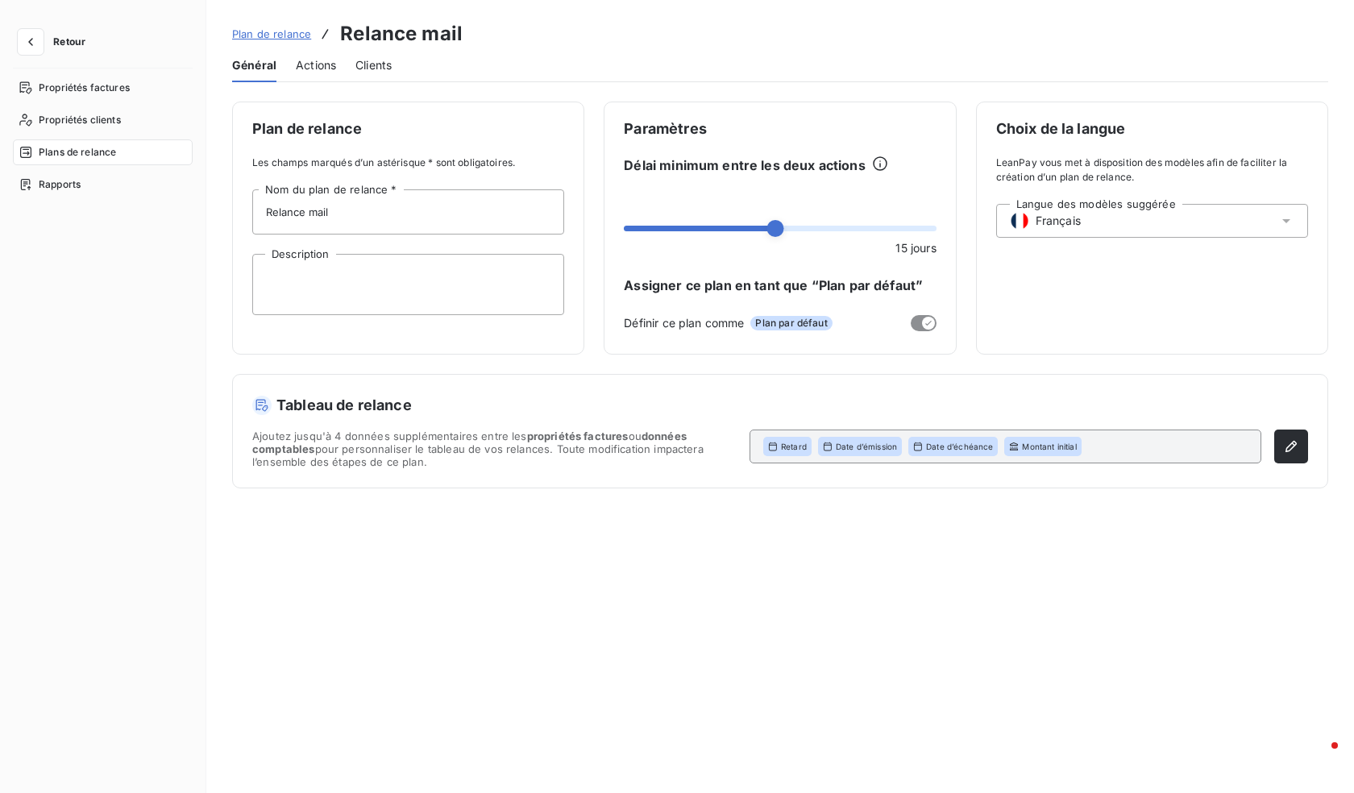
click at [311, 60] on span "Actions" at bounding box center [316, 65] width 40 height 16
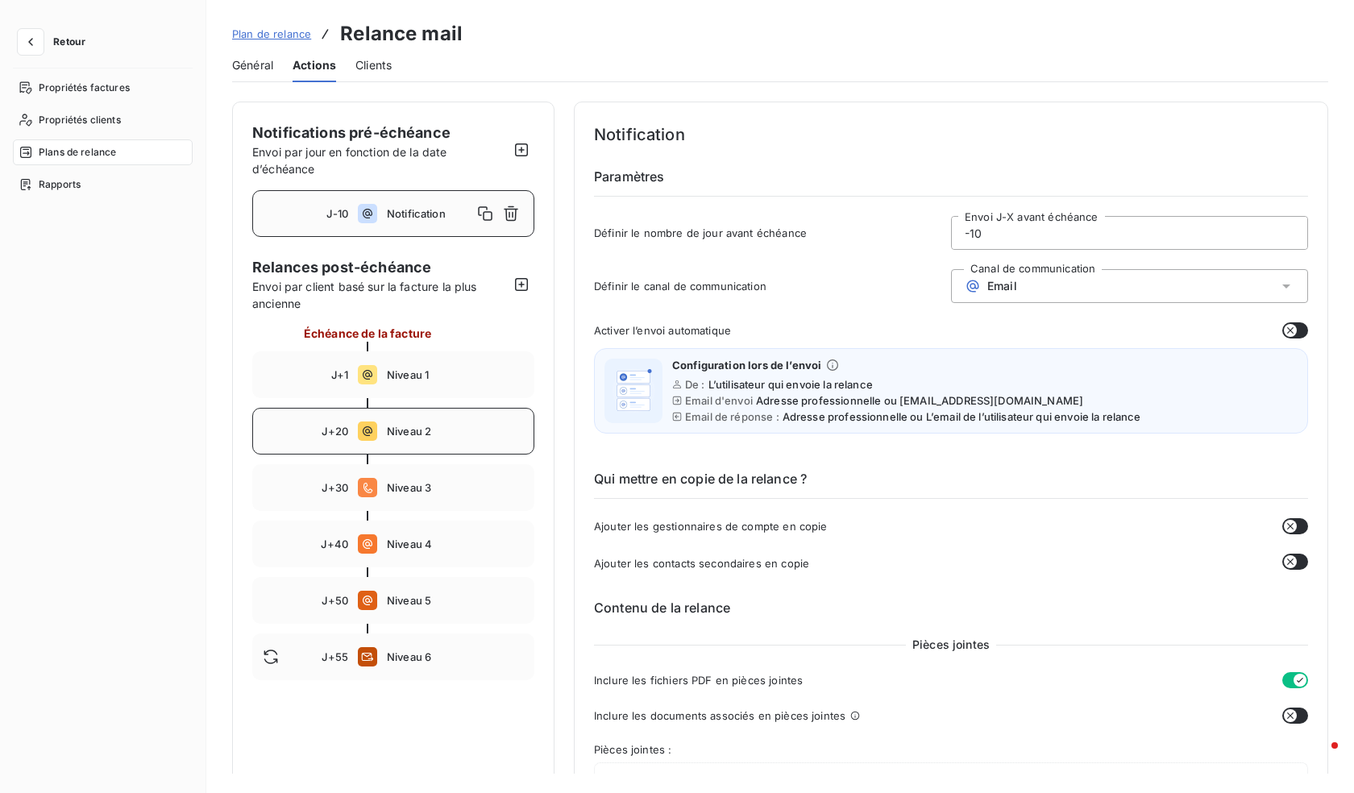
click at [393, 432] on span "Niveau 2" at bounding box center [455, 431] width 137 height 13
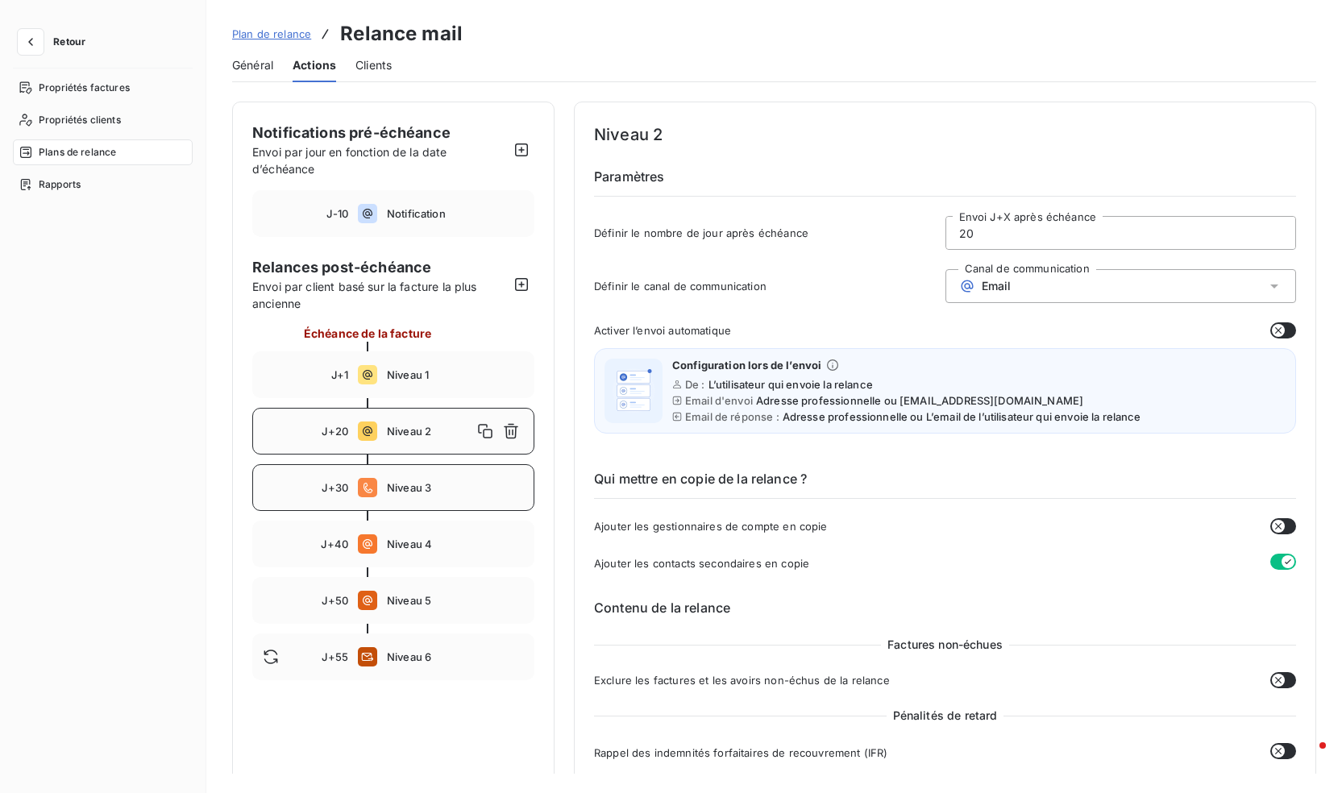
click at [382, 488] on div "J+30 Niveau 3" at bounding box center [393, 487] width 282 height 47
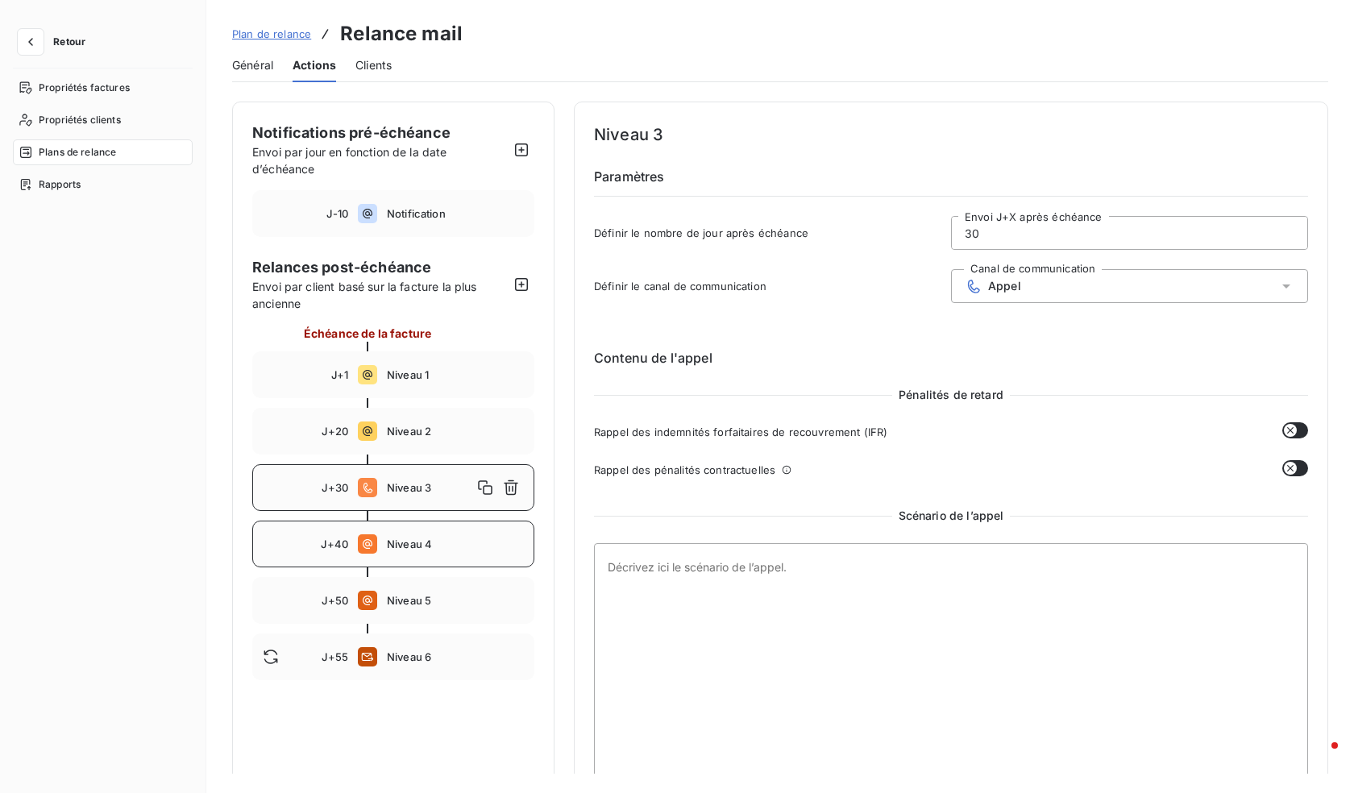
click at [385, 553] on div "J+40 Niveau 4" at bounding box center [393, 544] width 282 height 47
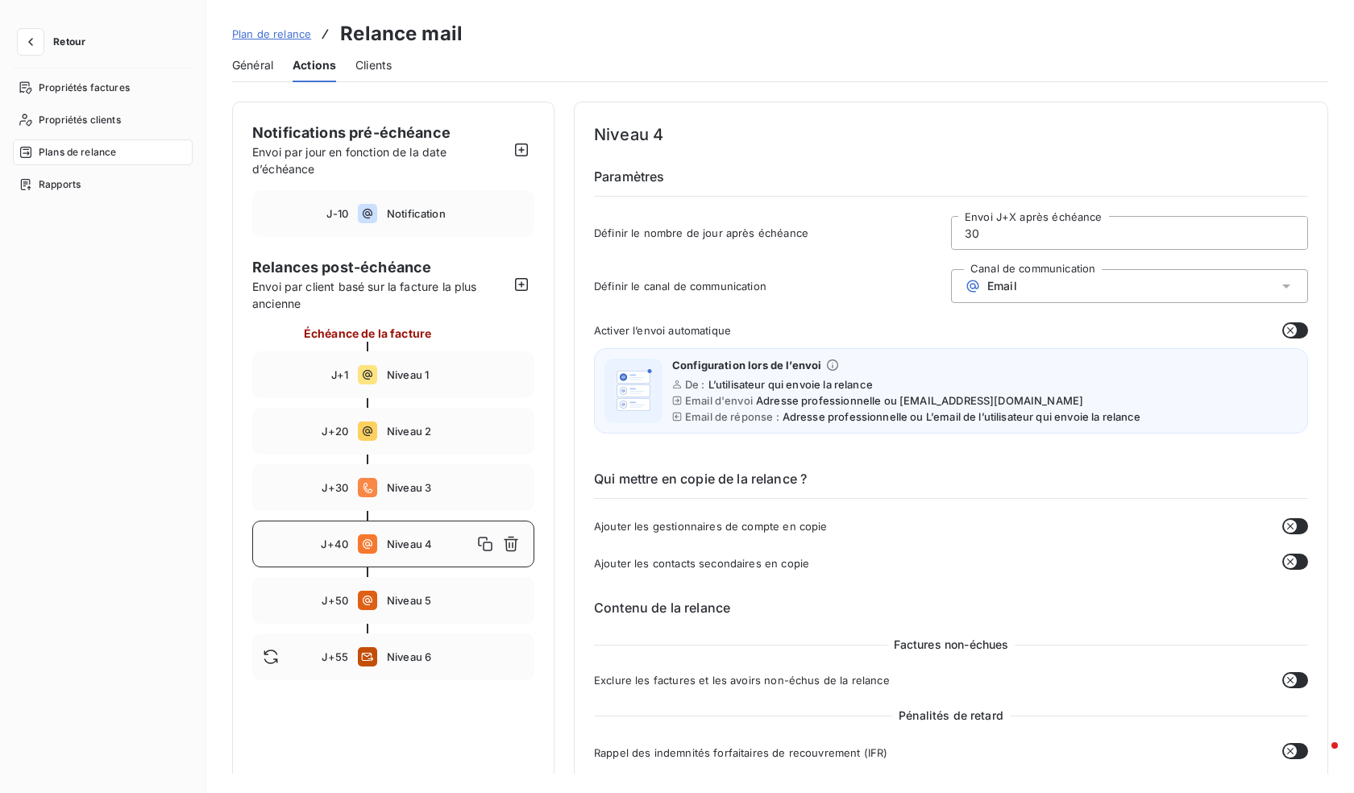
type input "40"
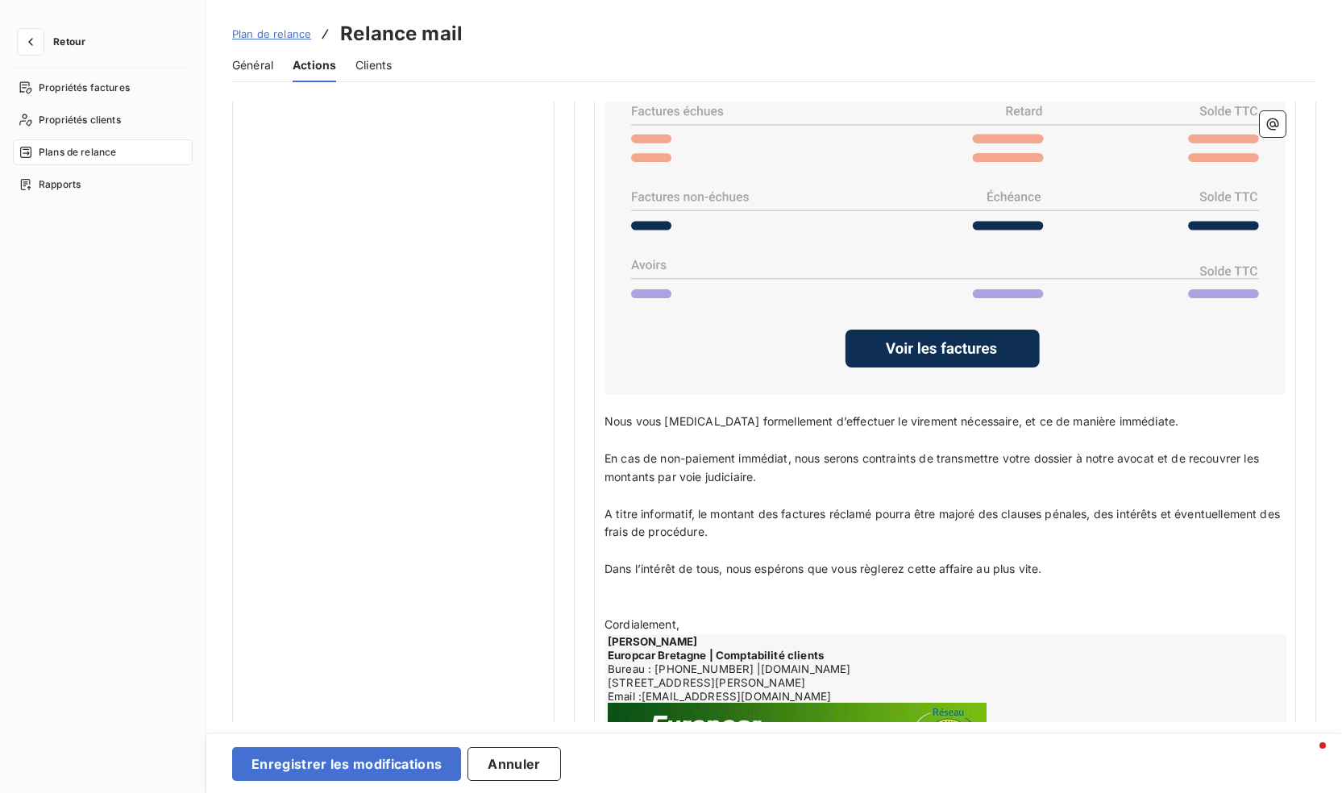
scroll to position [1371, 0]
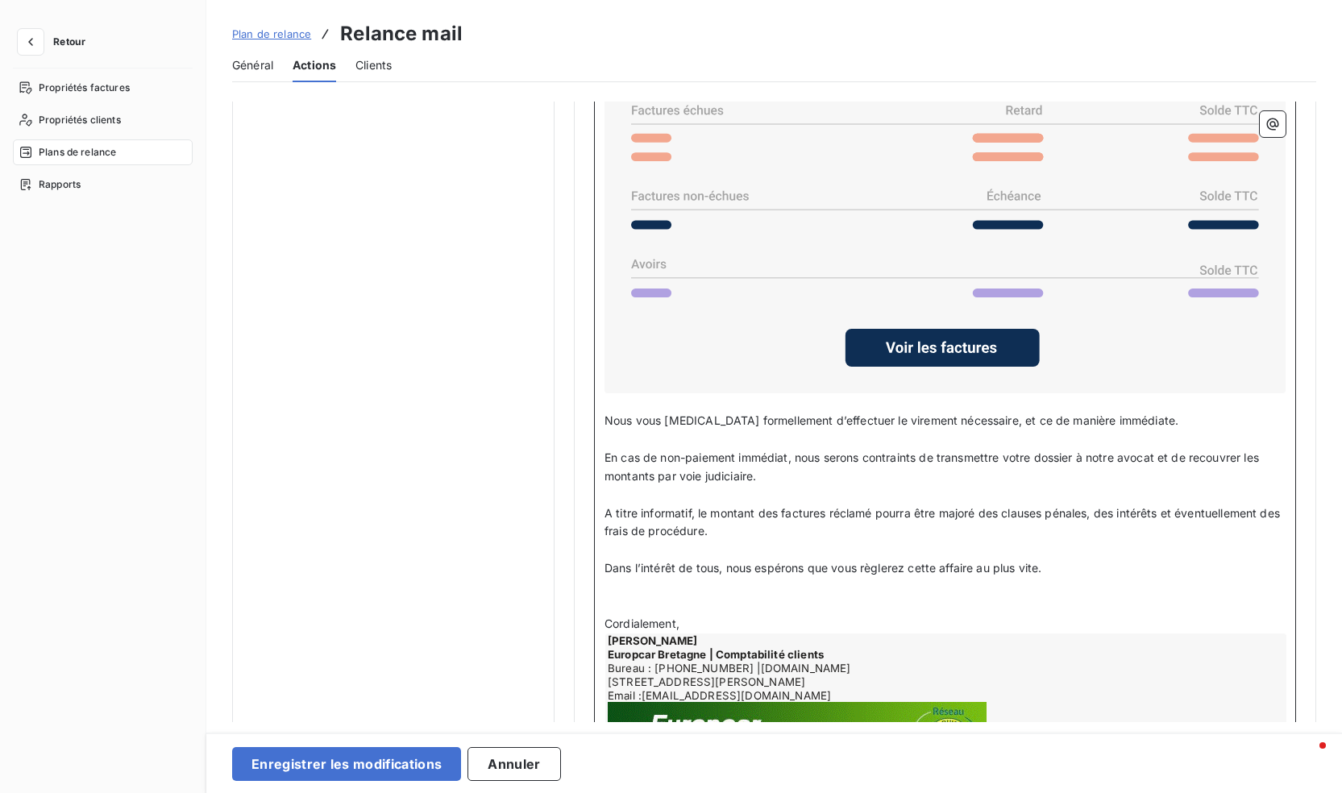
click at [606, 618] on span "Cordialement," at bounding box center [642, 624] width 75 height 14
click at [771, 615] on p "Bien cordialement," at bounding box center [945, 624] width 681 height 19
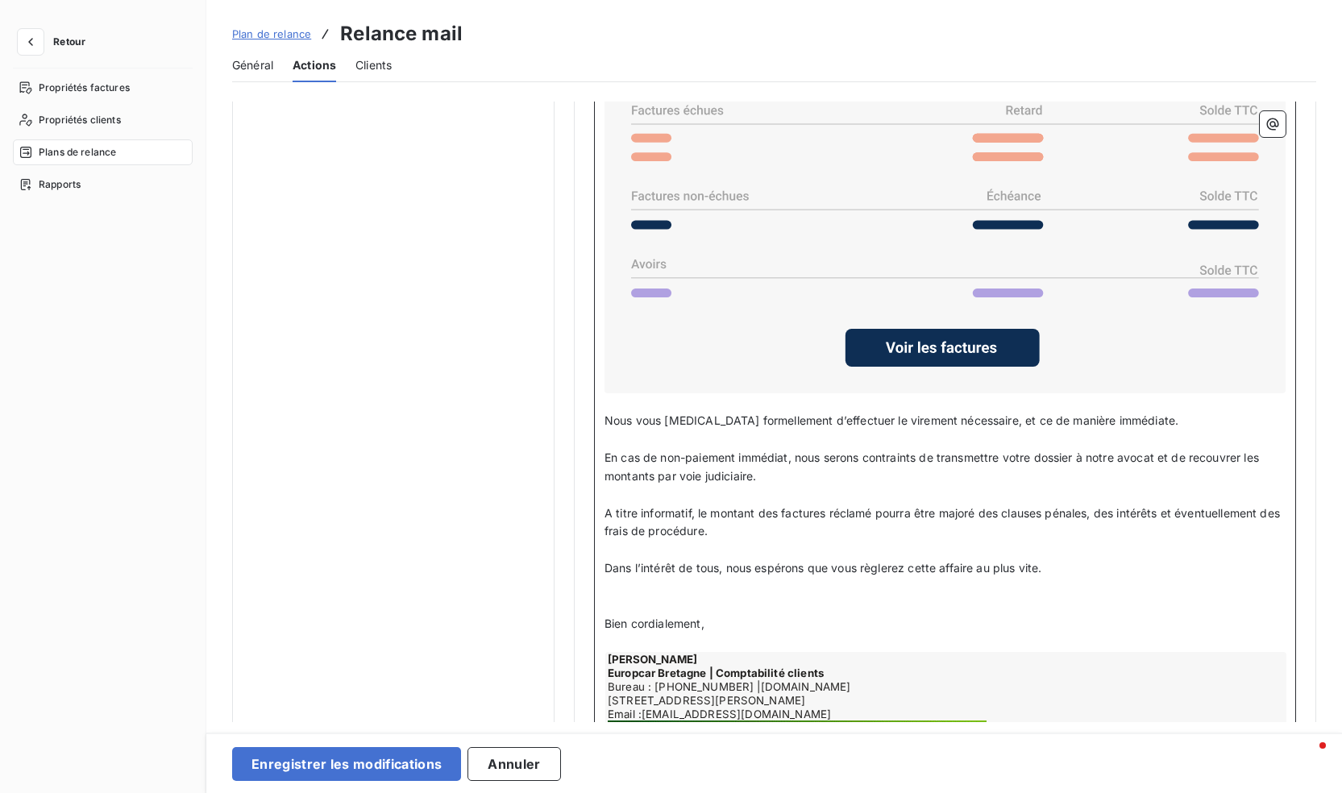
click at [714, 607] on p "﻿" at bounding box center [945, 606] width 681 height 19
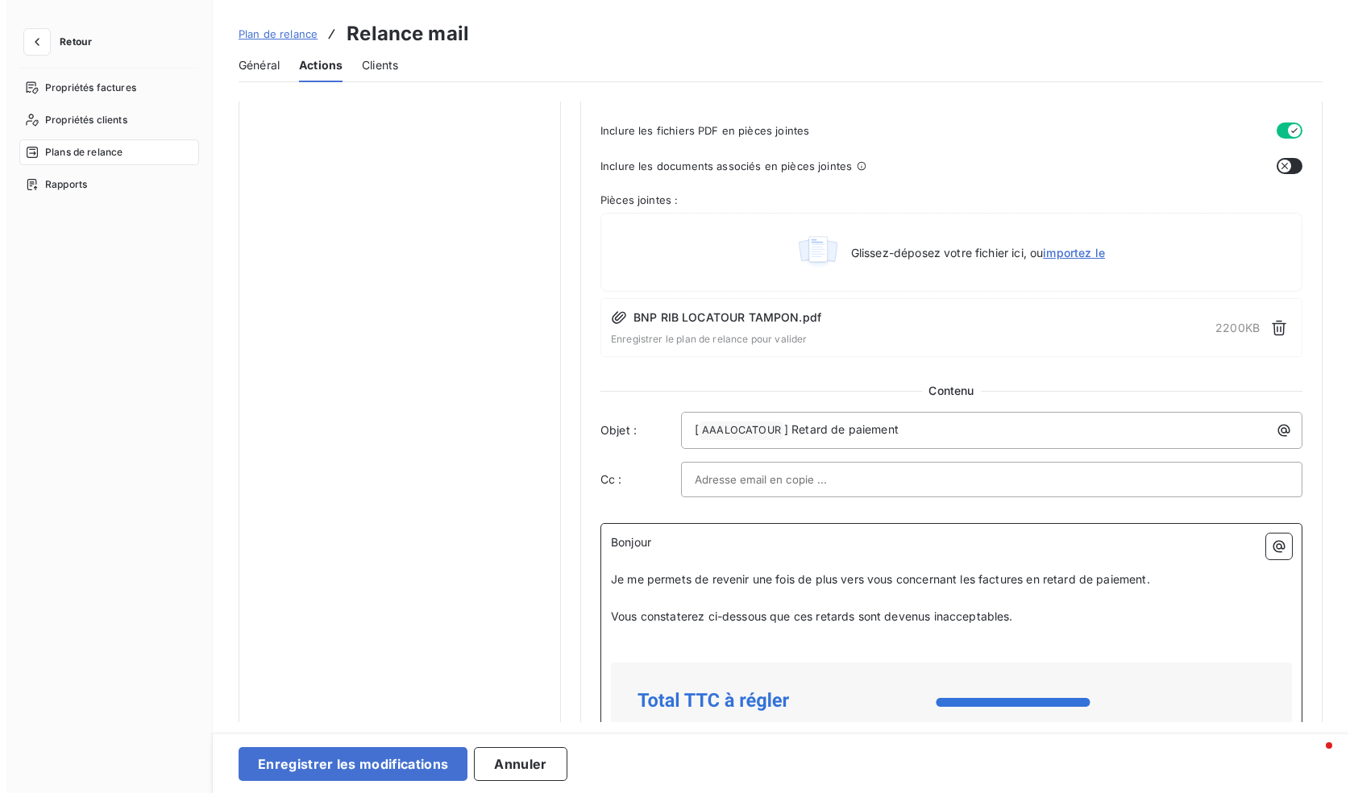
scroll to position [967, 0]
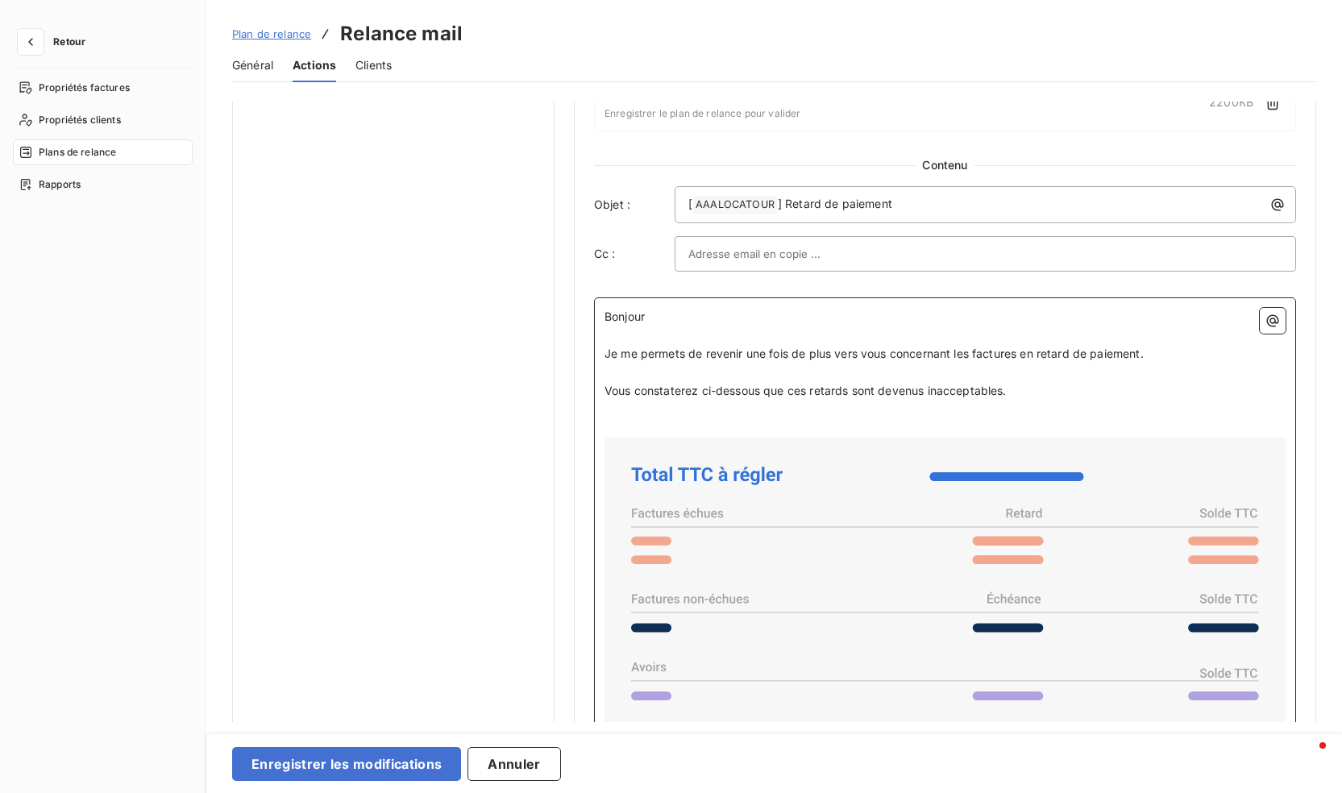
click at [645, 312] on span "Bonjour" at bounding box center [625, 317] width 40 height 14
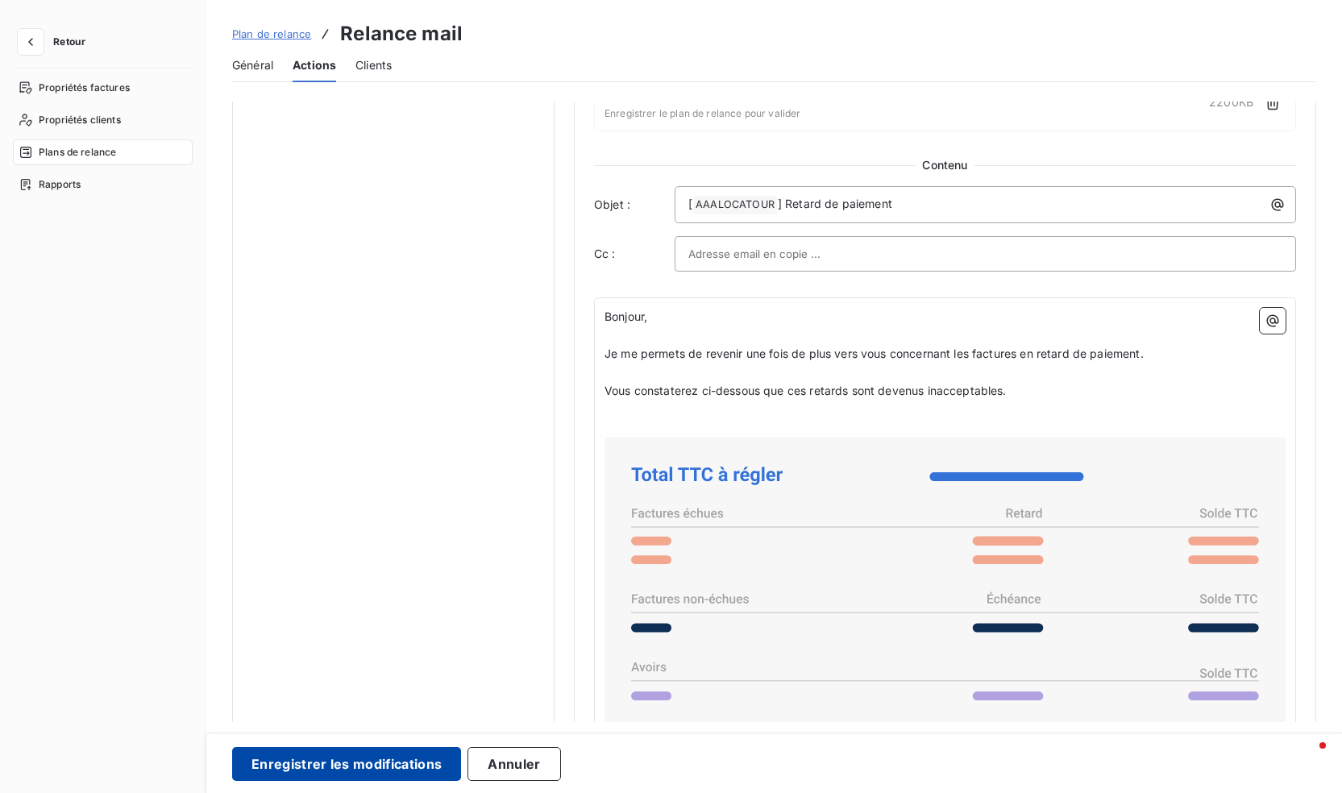
click at [315, 758] on button "Enregistrer les modifications" at bounding box center [346, 764] width 229 height 34
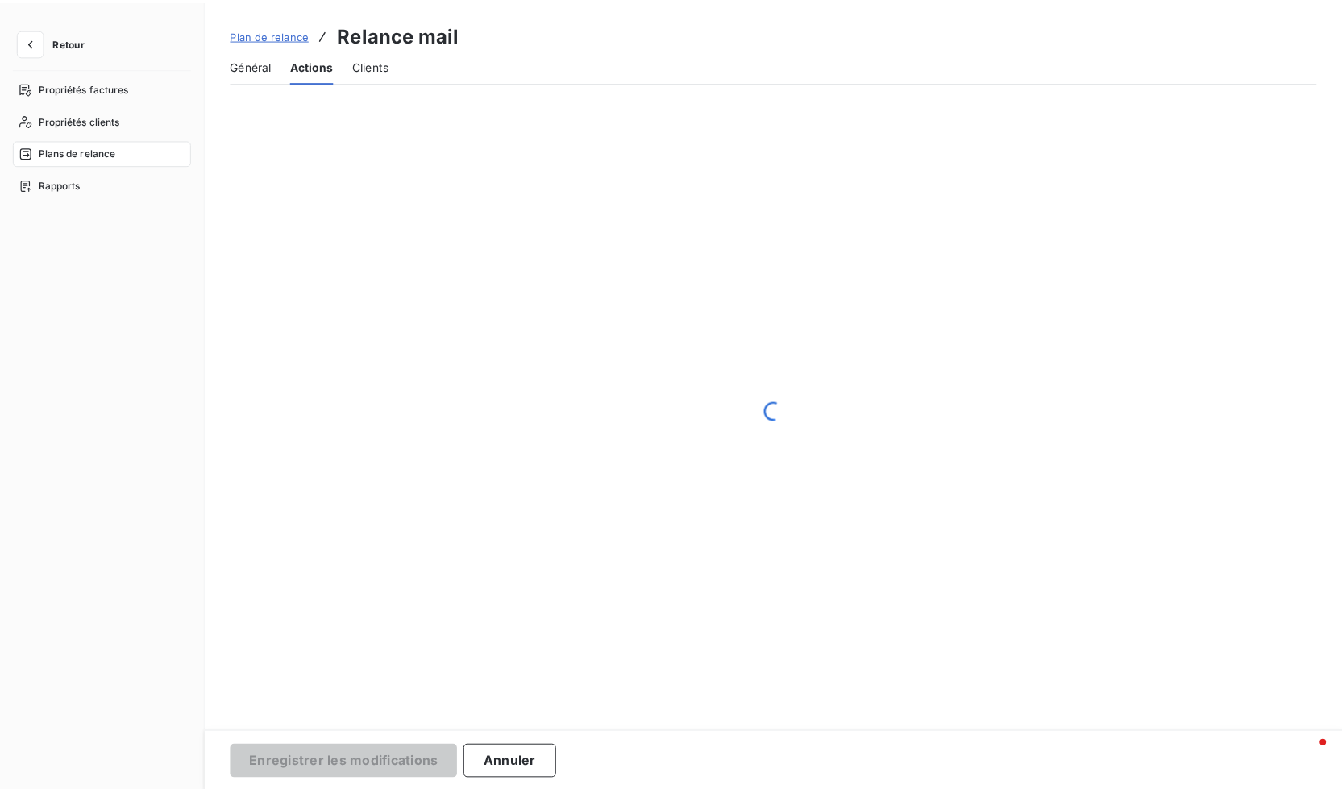
scroll to position [0, 0]
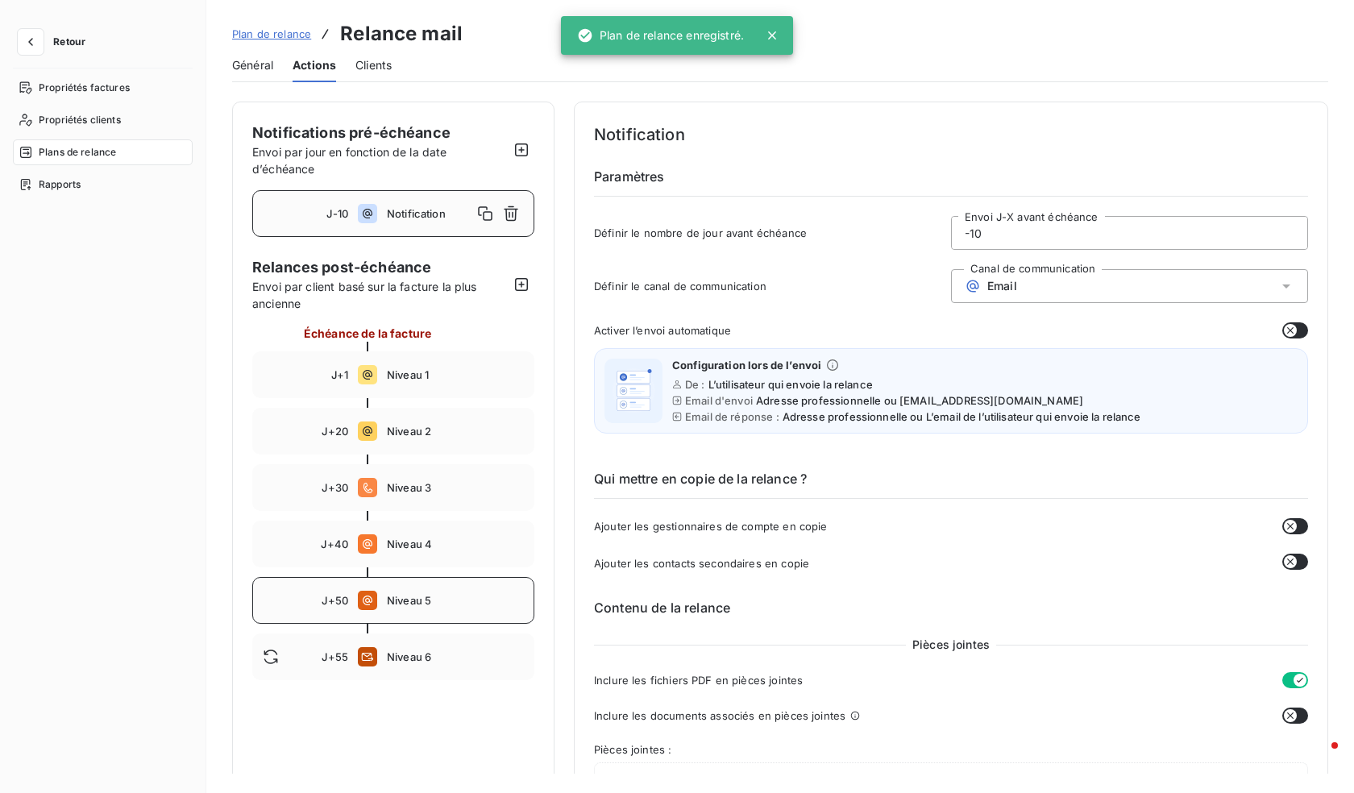
click at [414, 602] on span "Niveau 5" at bounding box center [455, 600] width 137 height 13
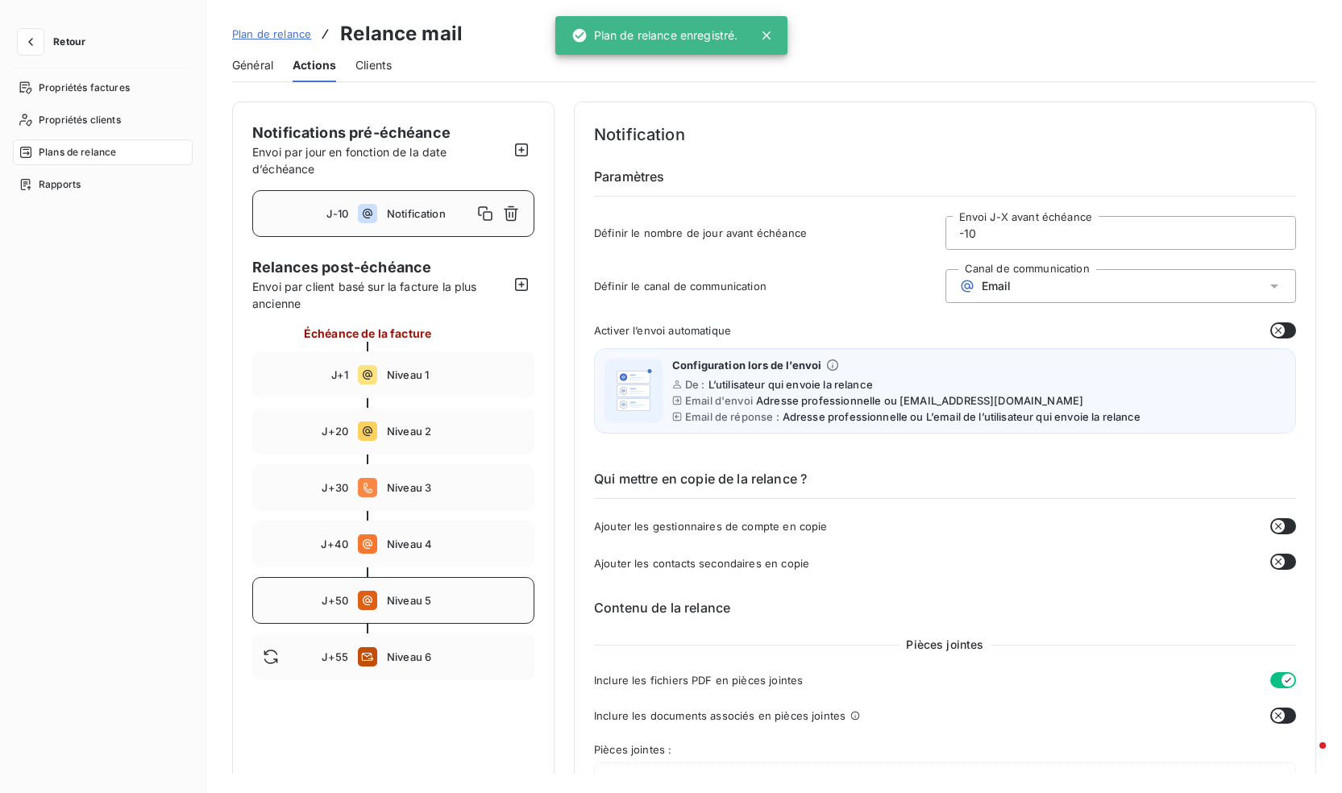
type input "50"
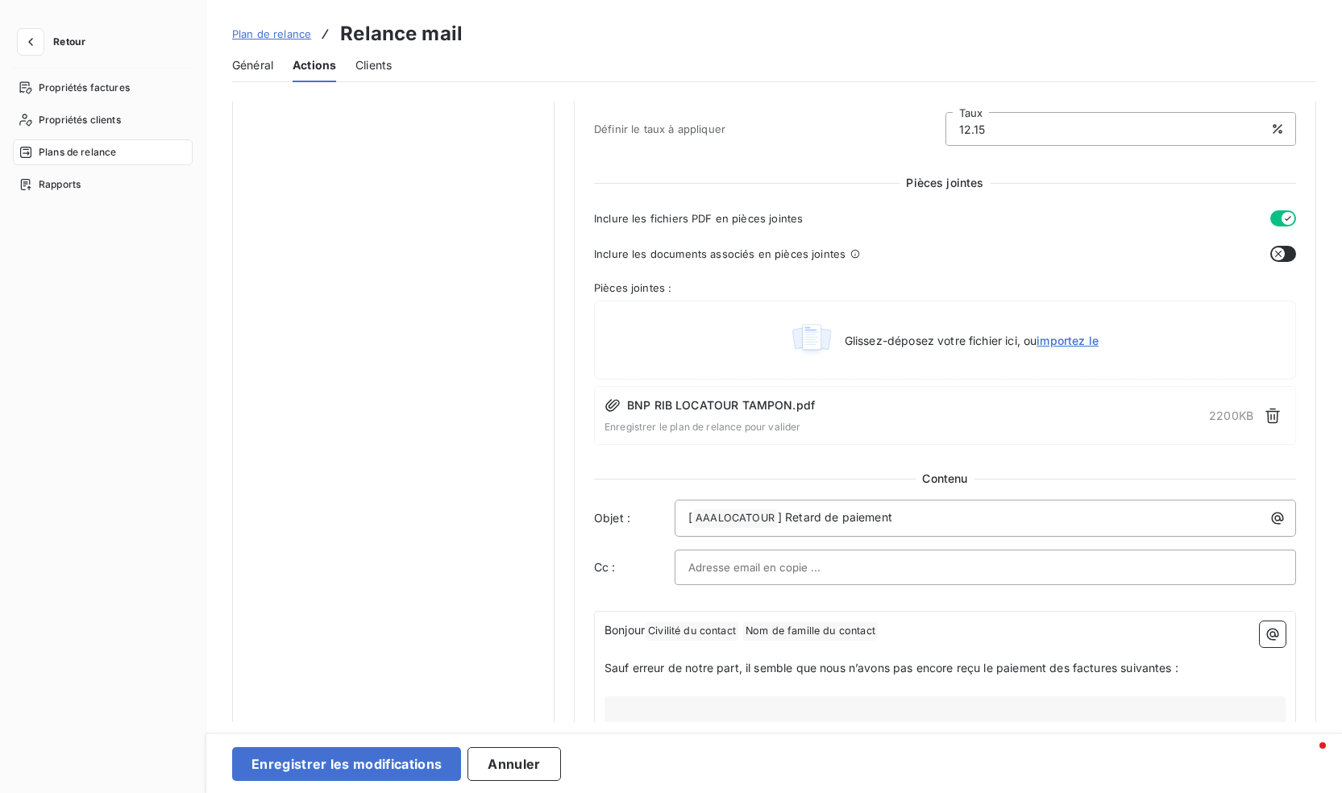
scroll to position [967, 0]
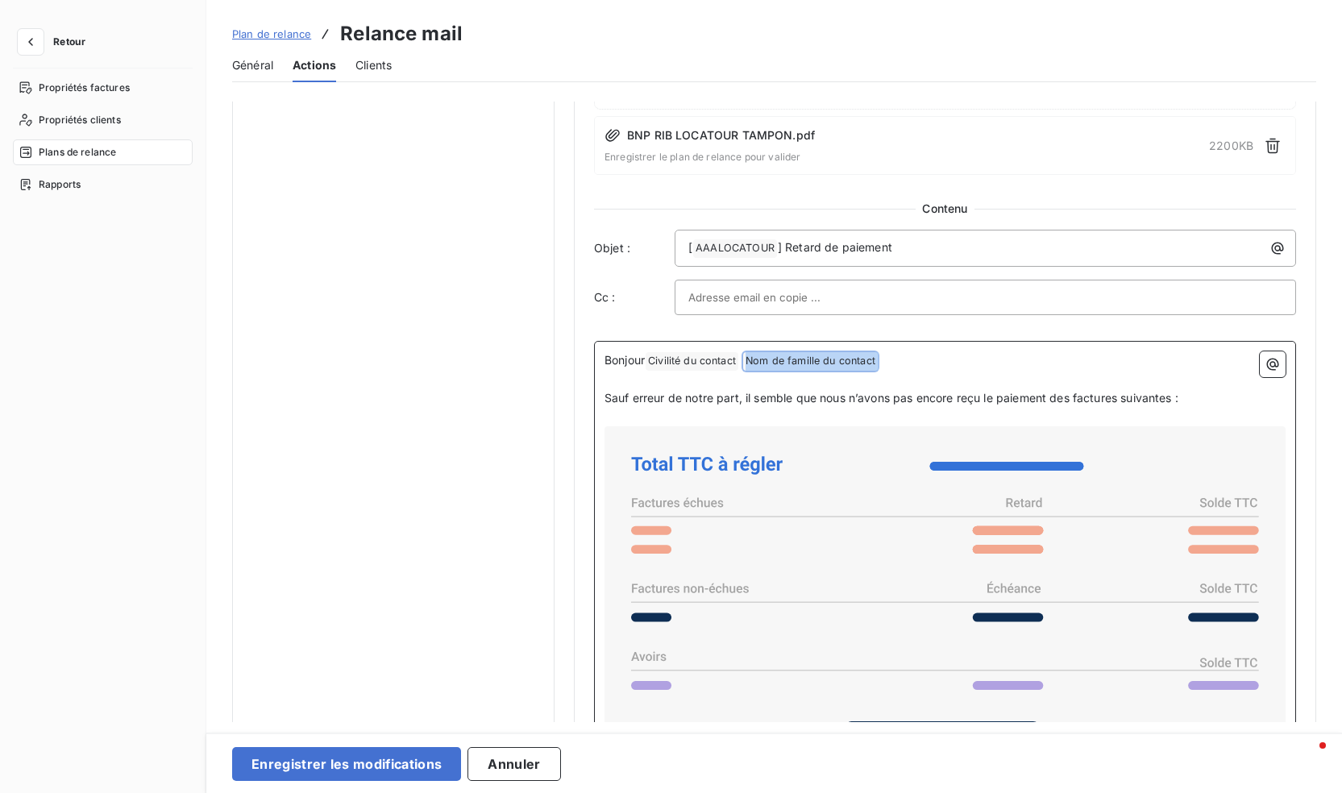
drag, startPoint x: 905, startPoint y: 356, endPoint x: 776, endPoint y: 344, distance: 130.3
click at [776, 344] on div "Bonjour Civilité du contact ﻿ Nom de famille du contact ﻿ ﻿ ﻿ Sauf erreur de no…" at bounding box center [945, 712] width 702 height 742
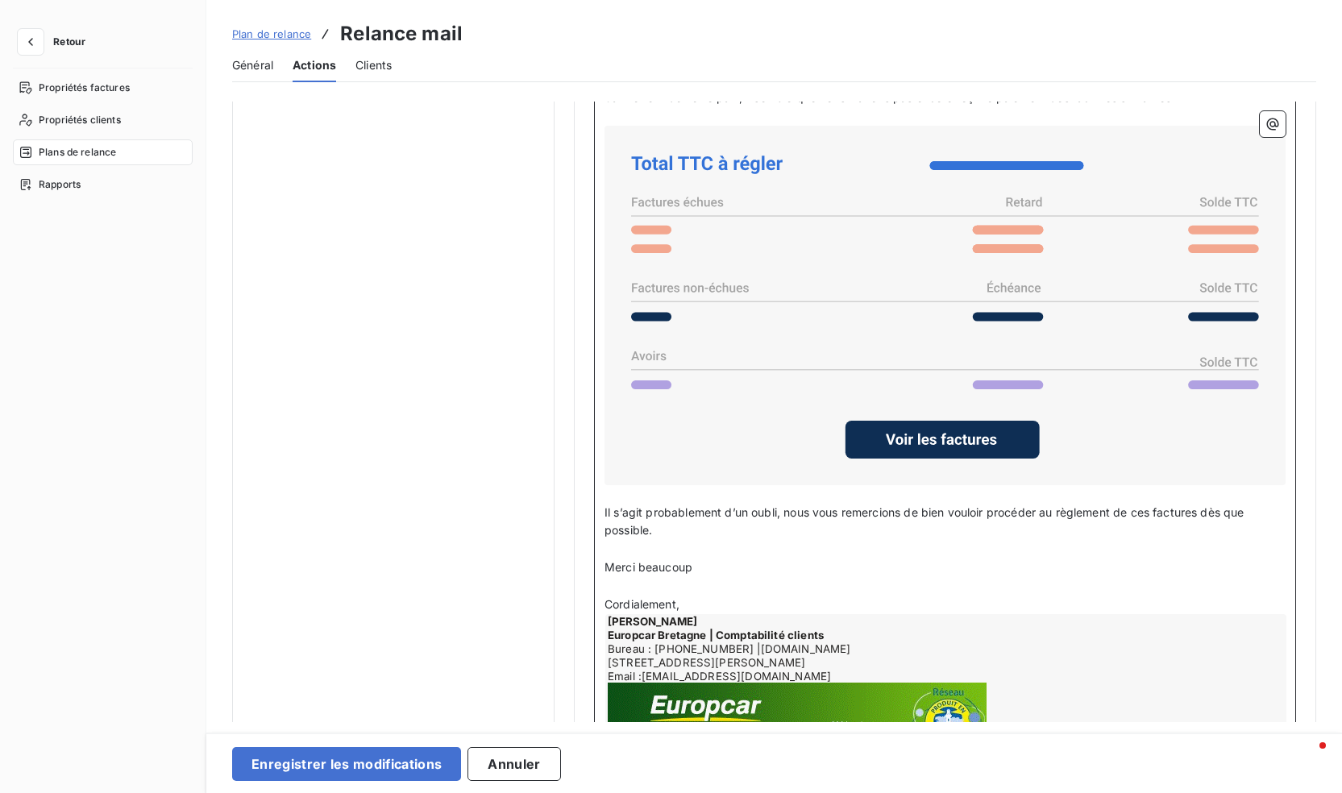
scroll to position [1344, 0]
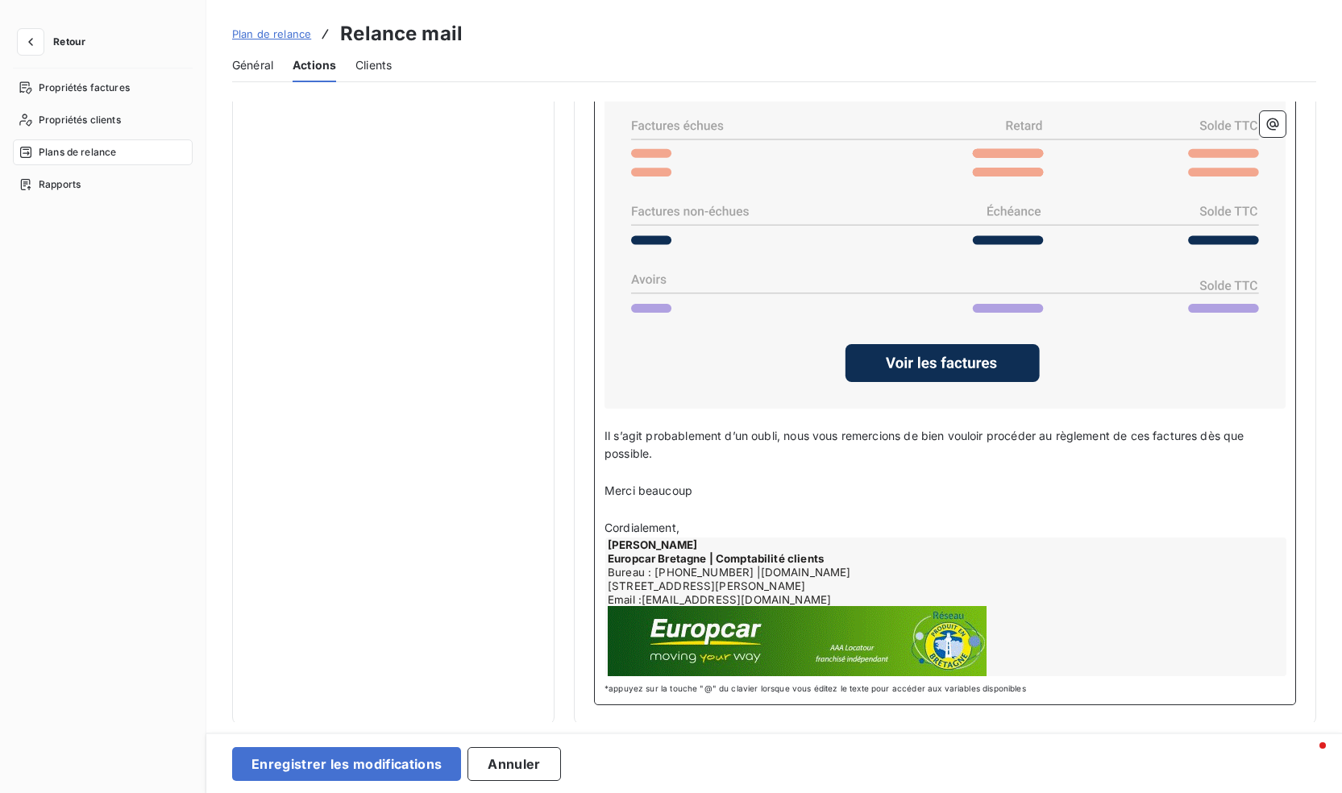
click at [689, 526] on p "Cordialement," at bounding box center [945, 528] width 681 height 19
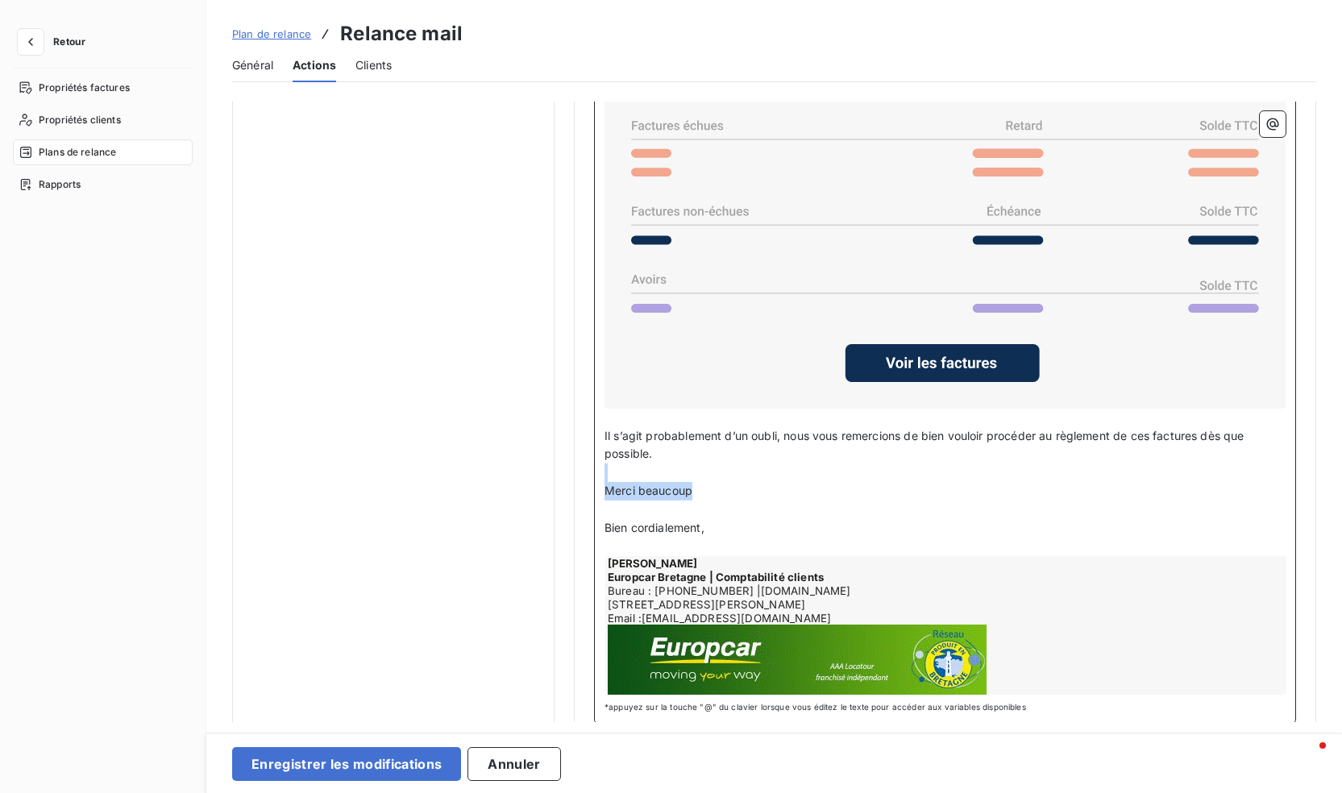
drag, startPoint x: 707, startPoint y: 485, endPoint x: 610, endPoint y: 478, distance: 97.0
click at [610, 478] on div "Bonjour, ﻿ Sauf erreur de notre part, il semble que nous n’avons pas encore reç…" at bounding box center [945, 335] width 681 height 720
click at [617, 493] on span "Merci beaucoup" at bounding box center [649, 491] width 88 height 14
click at [712, 490] on p "Merci beaucoup" at bounding box center [945, 491] width 681 height 19
drag, startPoint x: 703, startPoint y: 488, endPoint x: 604, endPoint y: 481, distance: 99.4
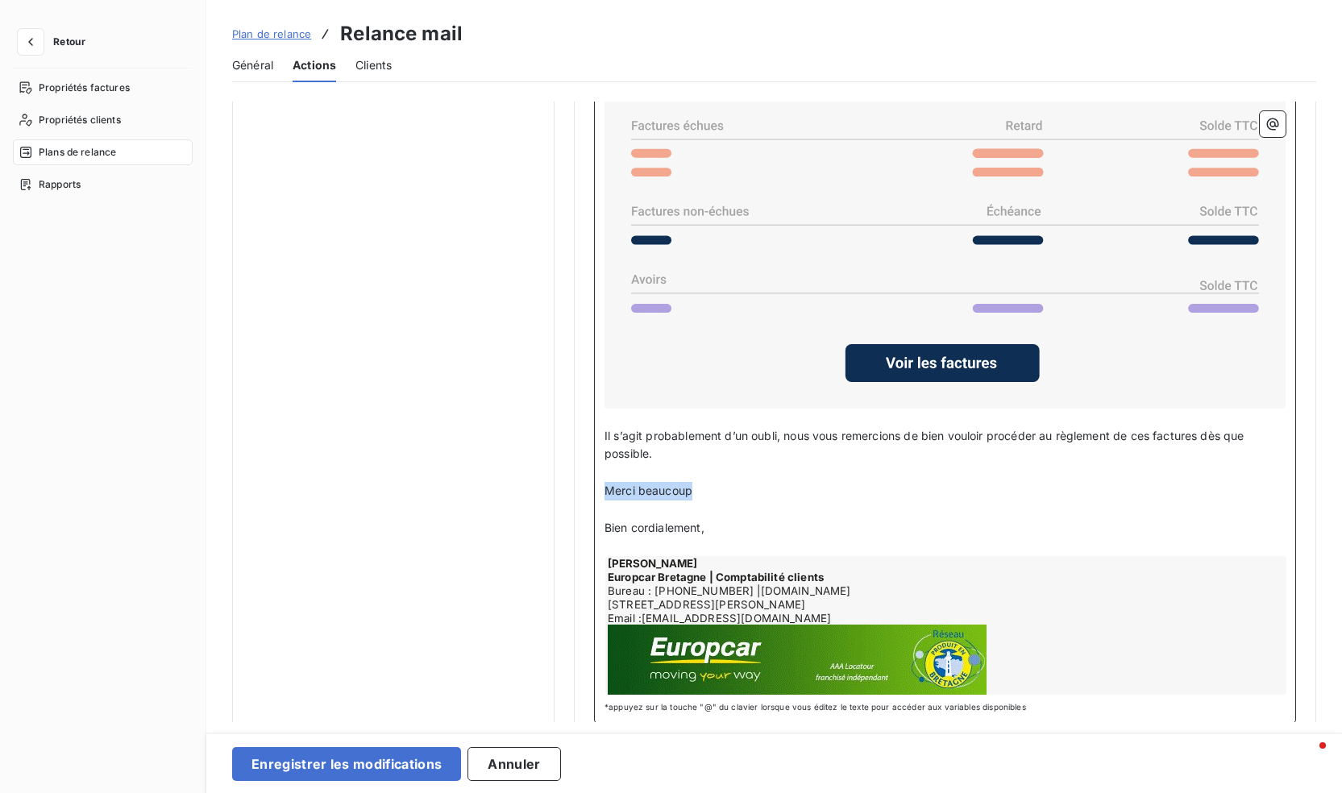
click at [604, 481] on div "Bonjour, ﻿ Sauf erreur de notre part, il semble que nous n’avons pas [MEDICAL_D…" at bounding box center [945, 344] width 702 height 759
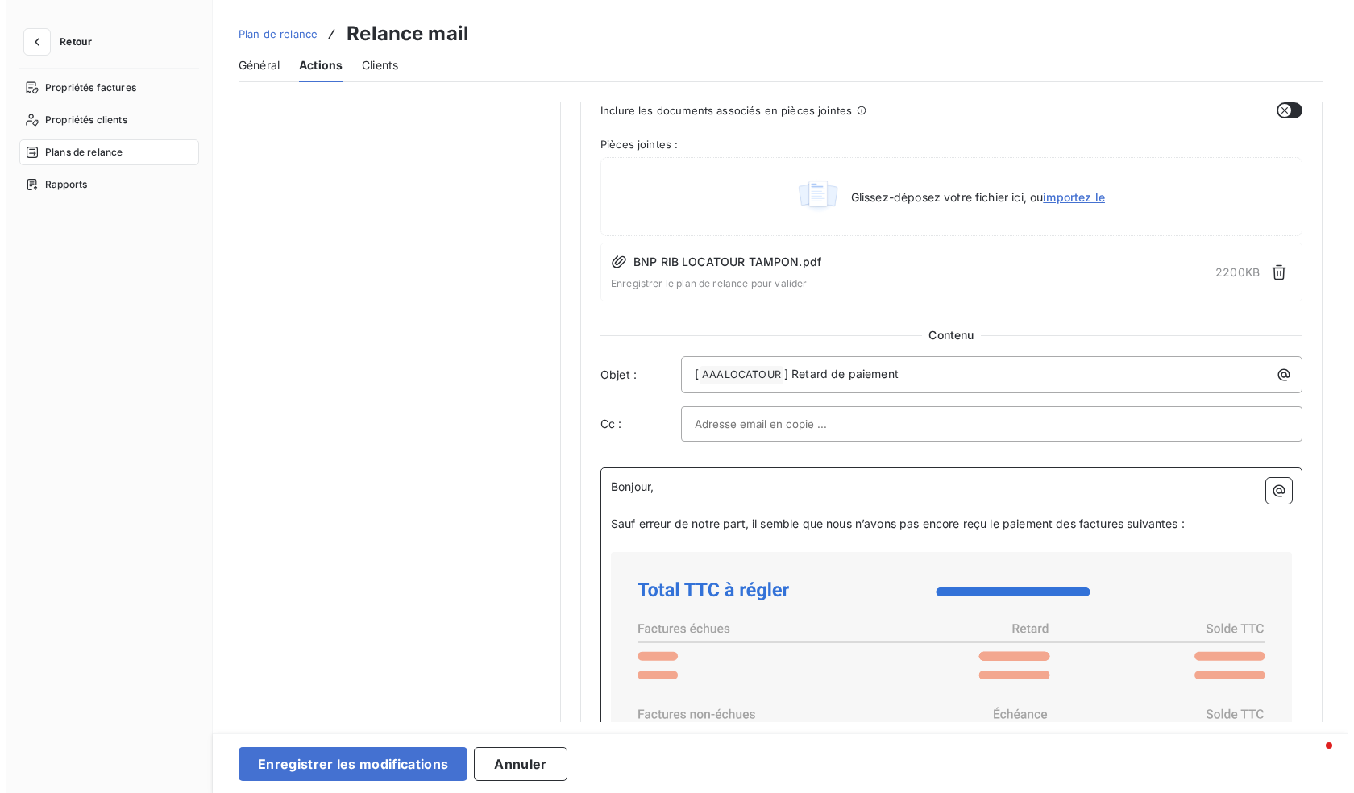
scroll to position [842, 0]
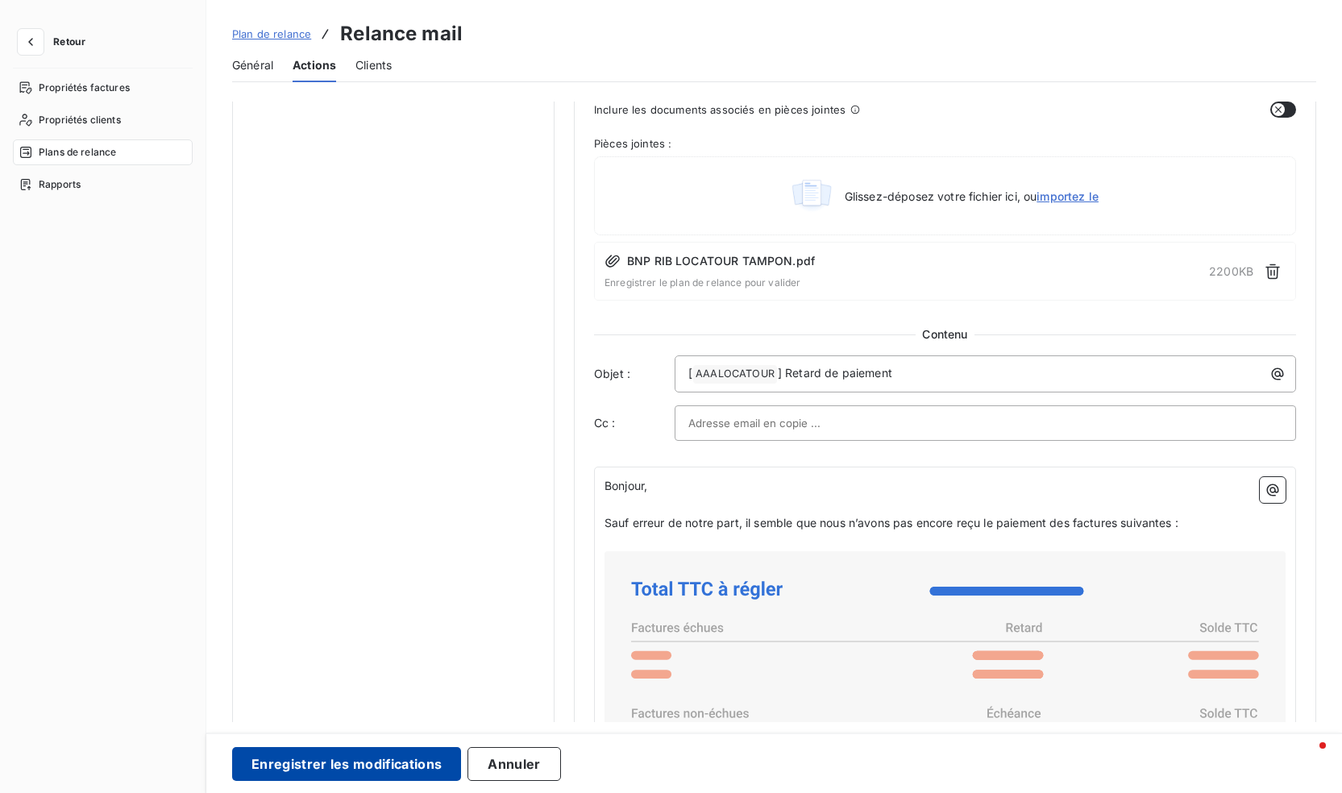
click at [356, 752] on button "Enregistrer les modifications" at bounding box center [346, 764] width 229 height 34
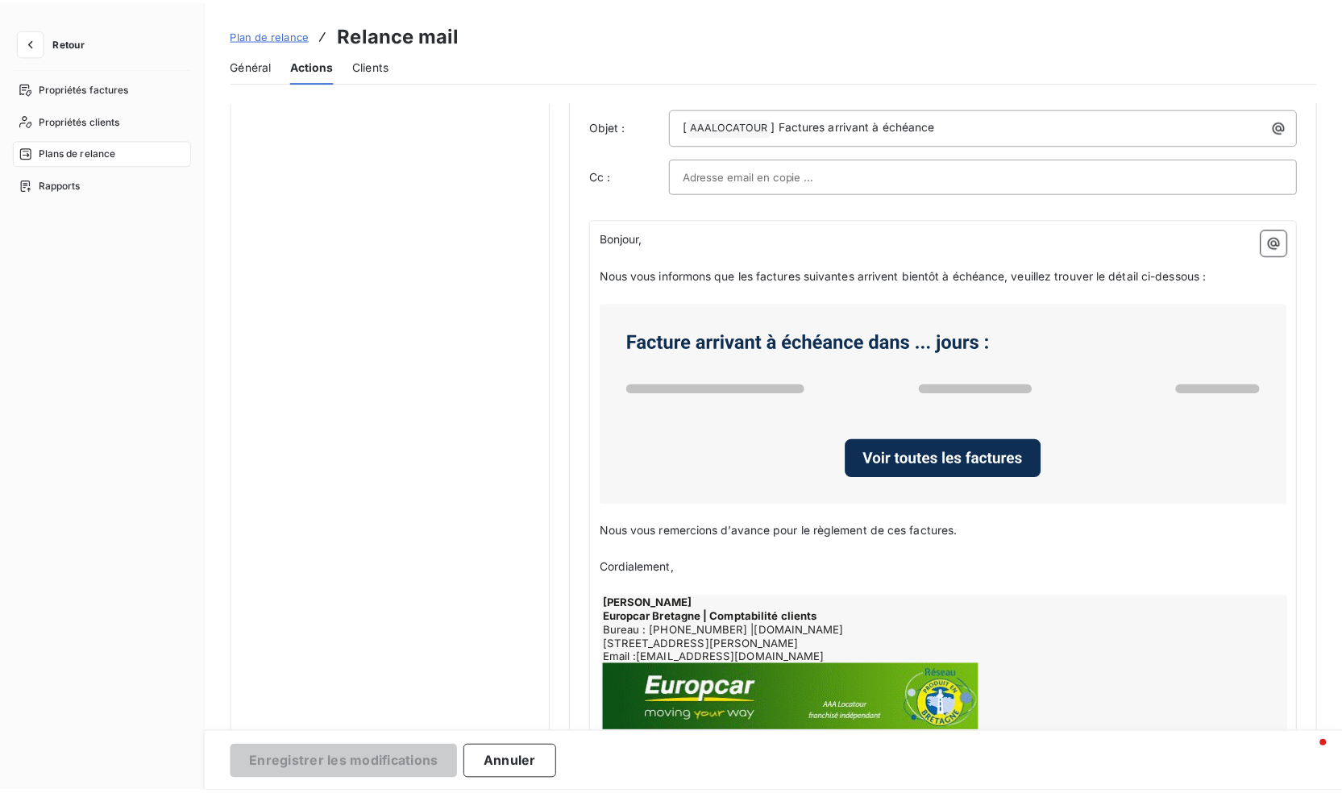
scroll to position [0, 0]
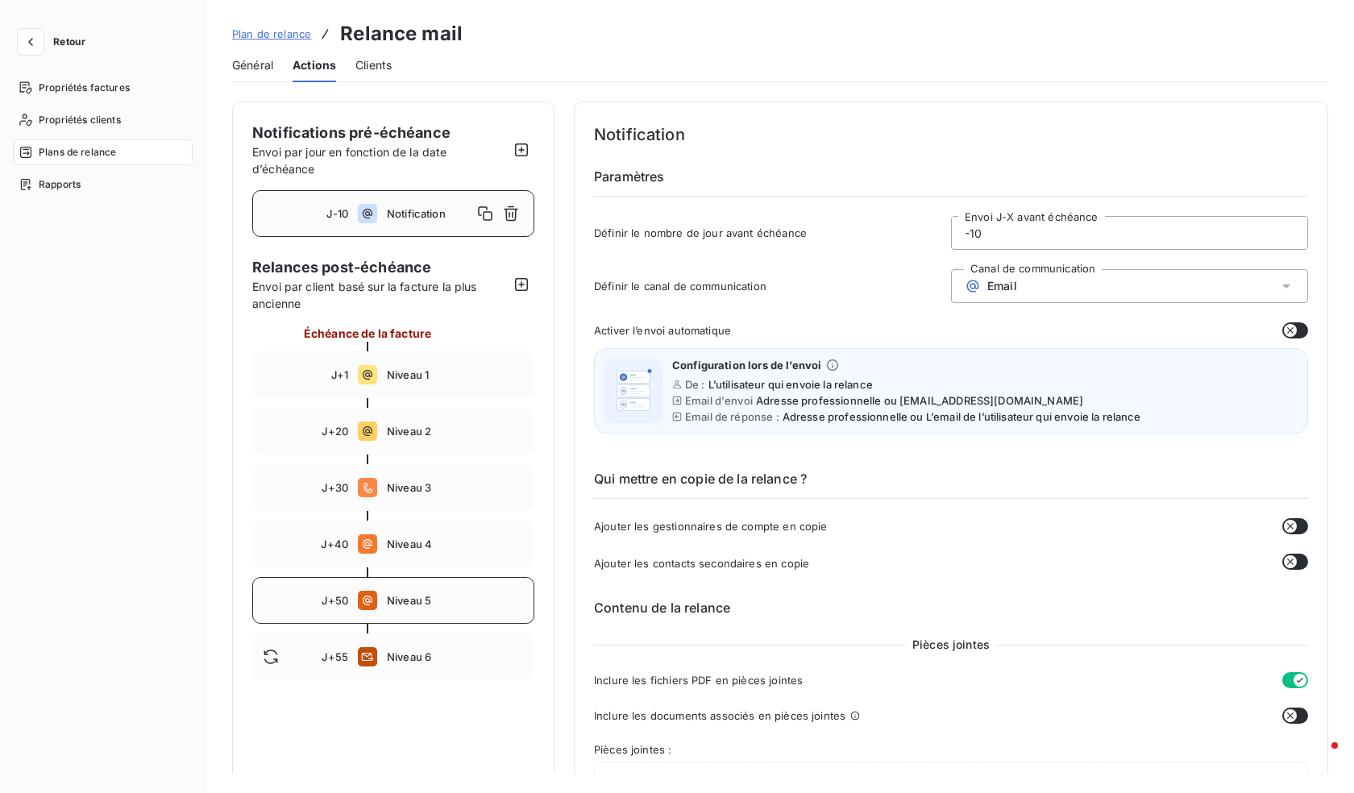
click at [423, 601] on span "Niveau 5" at bounding box center [455, 600] width 137 height 13
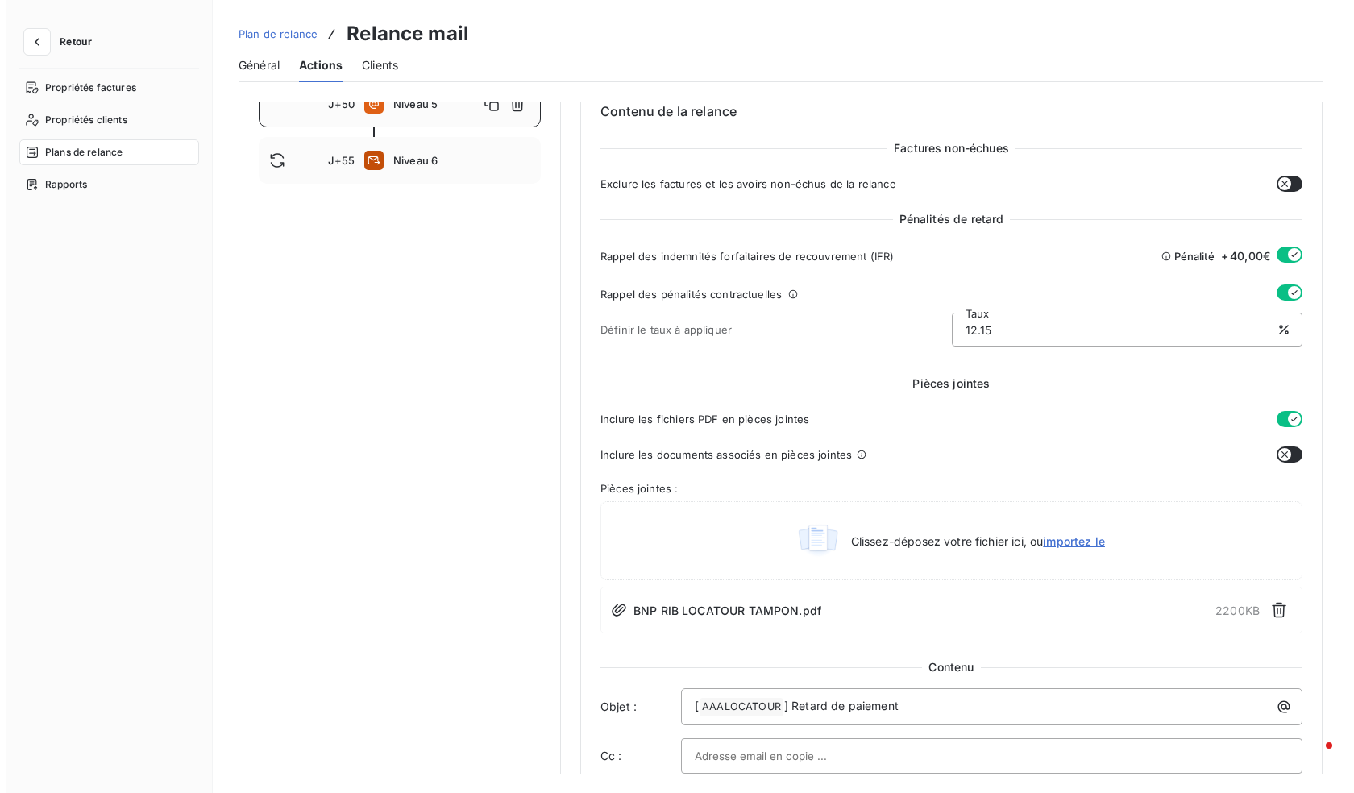
scroll to position [242, 0]
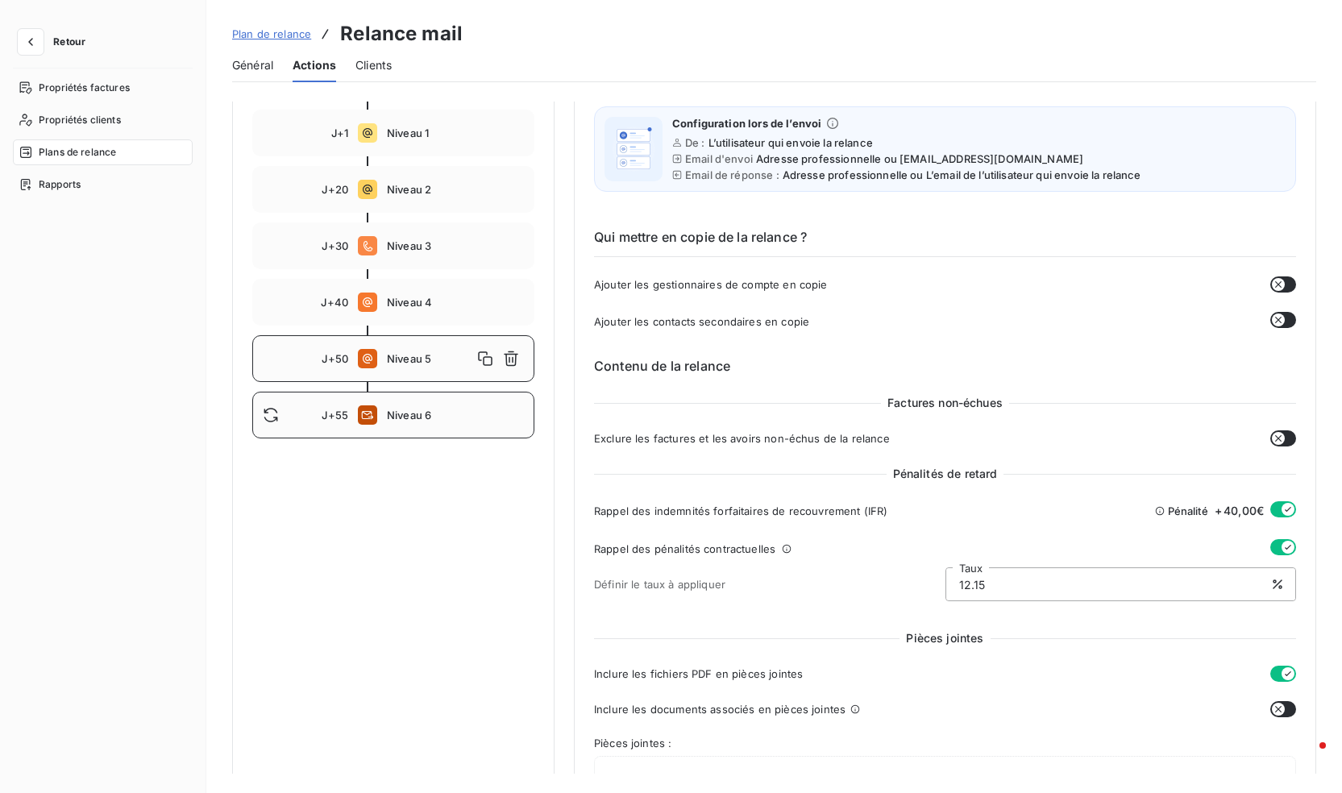
click at [435, 416] on span "Niveau 6" at bounding box center [455, 415] width 137 height 13
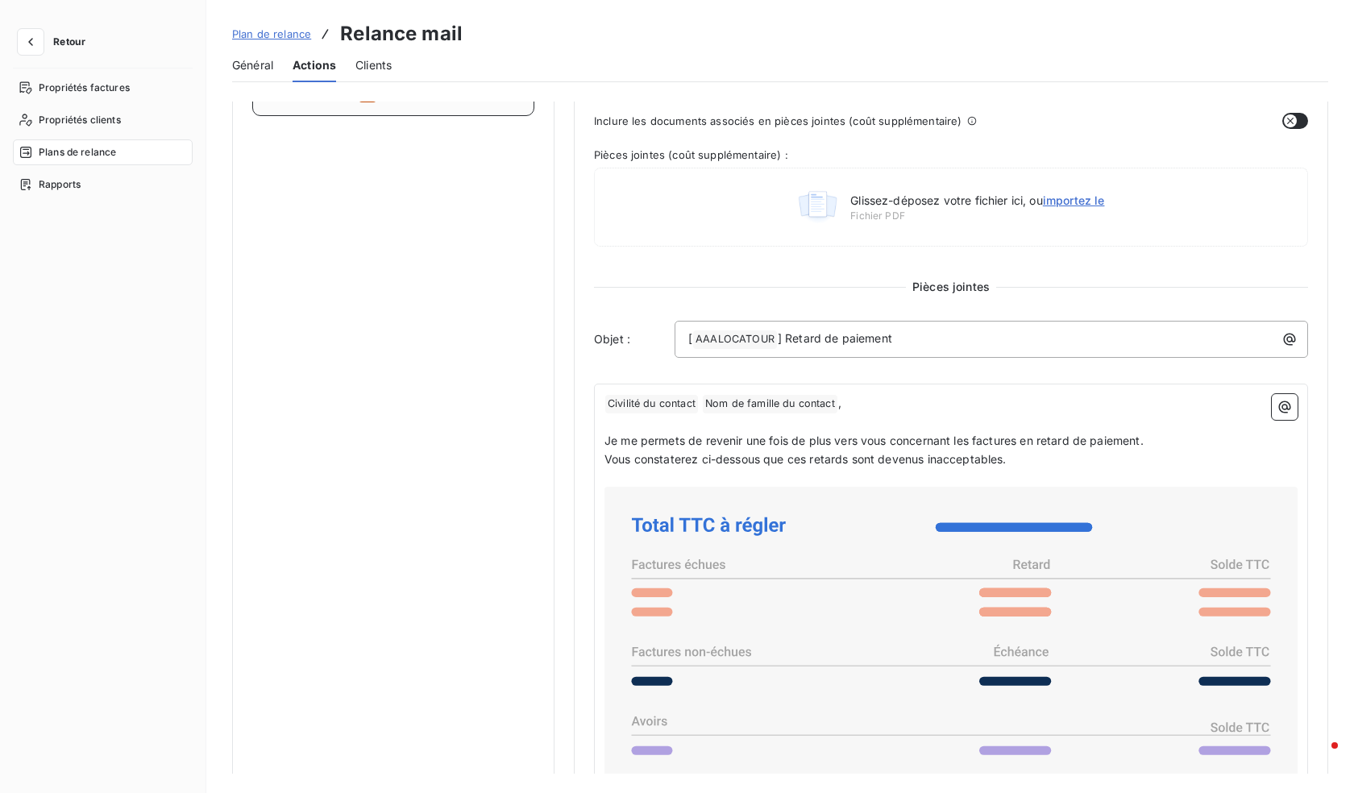
scroll to position [0, 0]
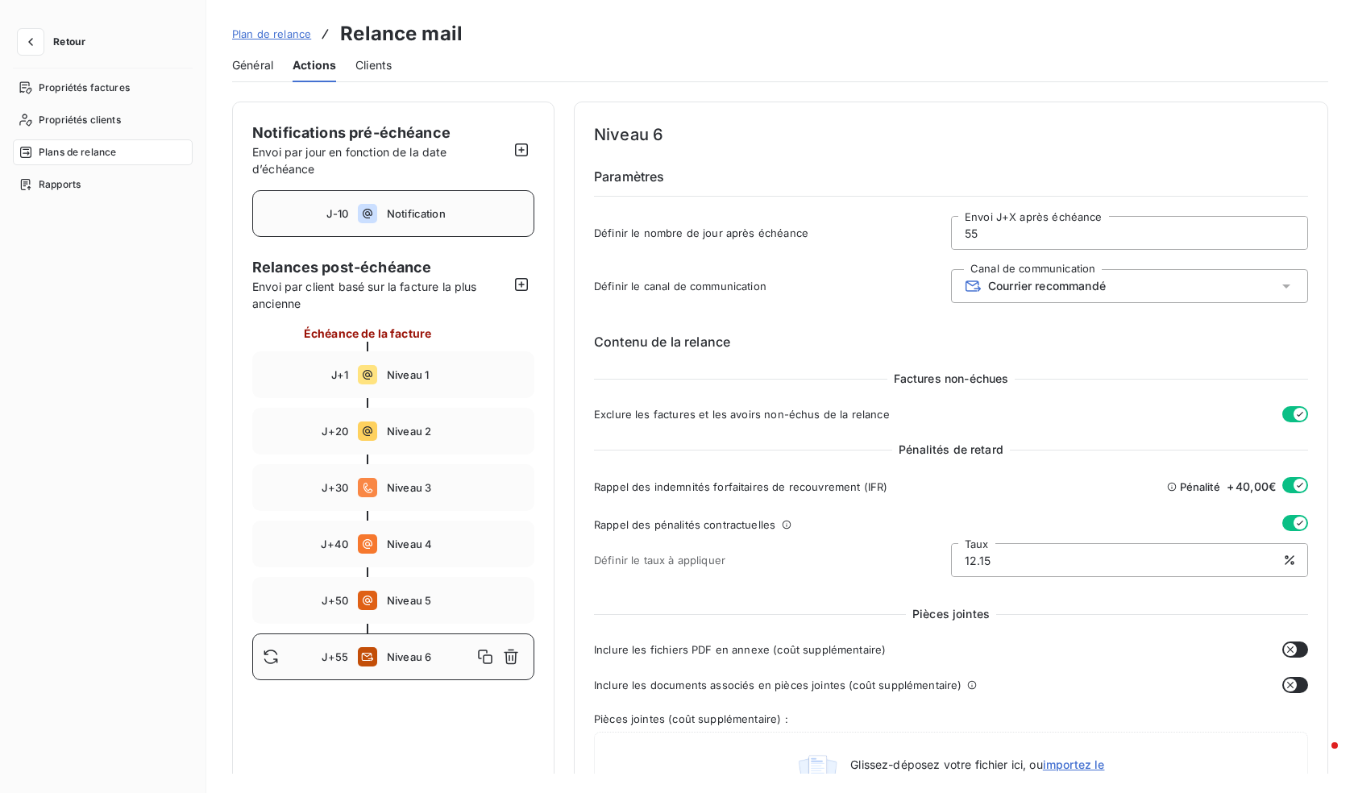
click at [435, 221] on div "J-10 Notification" at bounding box center [393, 213] width 282 height 47
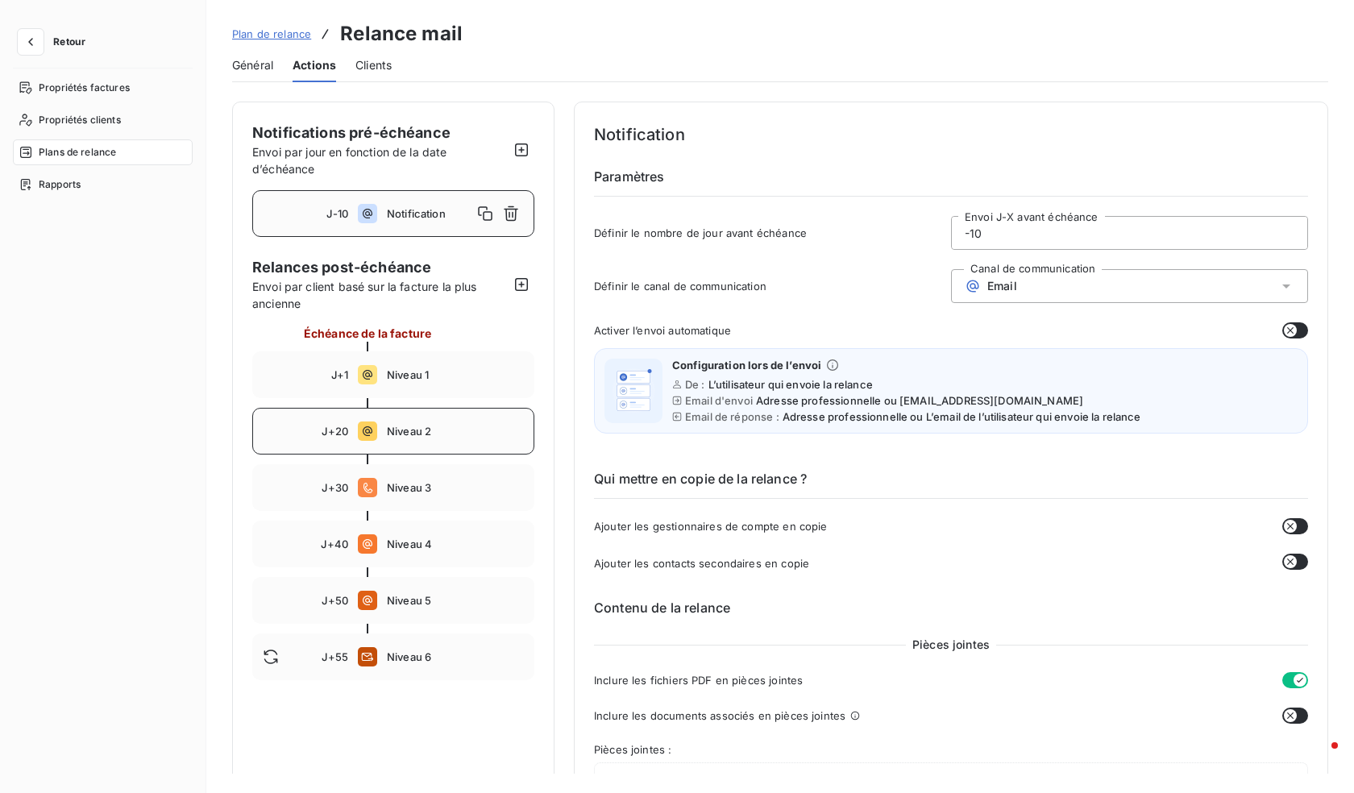
click at [404, 426] on span "Niveau 2" at bounding box center [455, 431] width 137 height 13
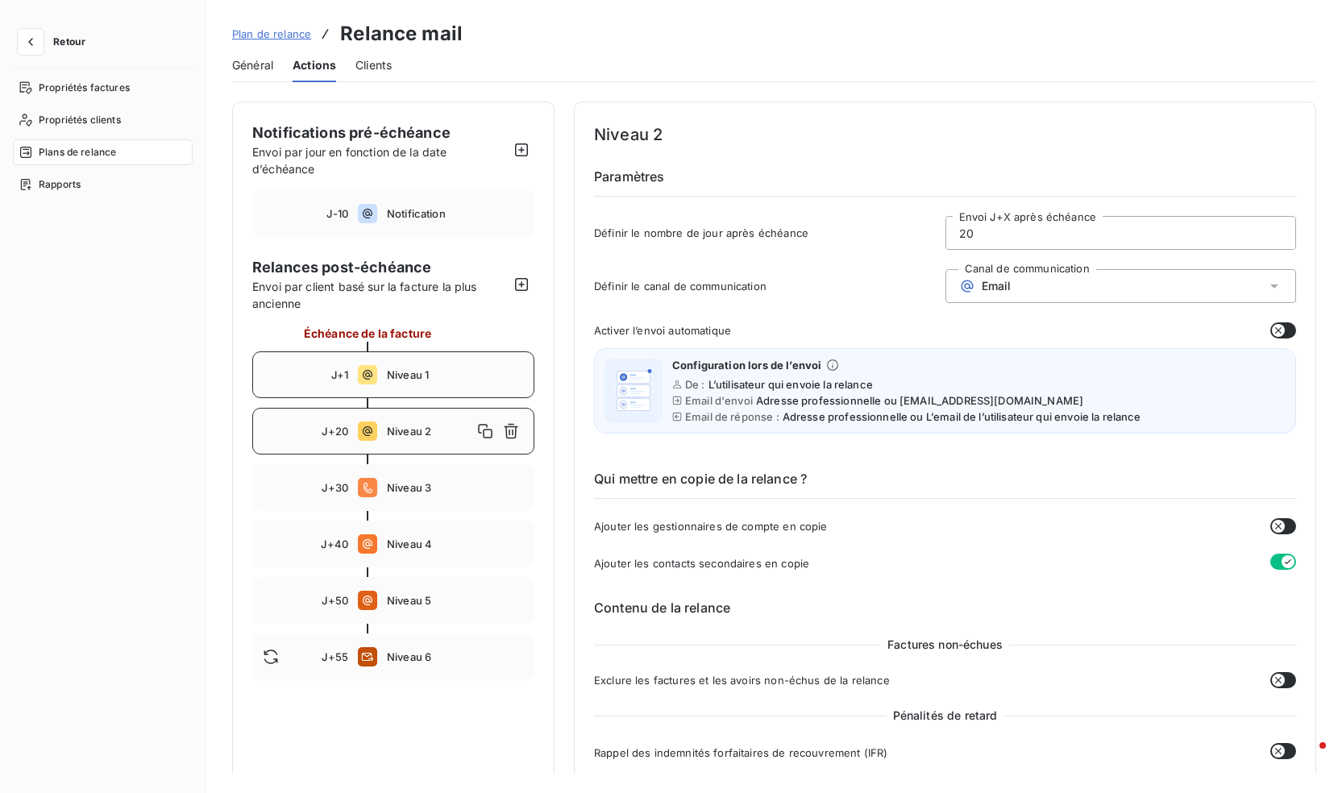
click at [410, 381] on span "Niveau 1" at bounding box center [455, 374] width 137 height 13
type input "1"
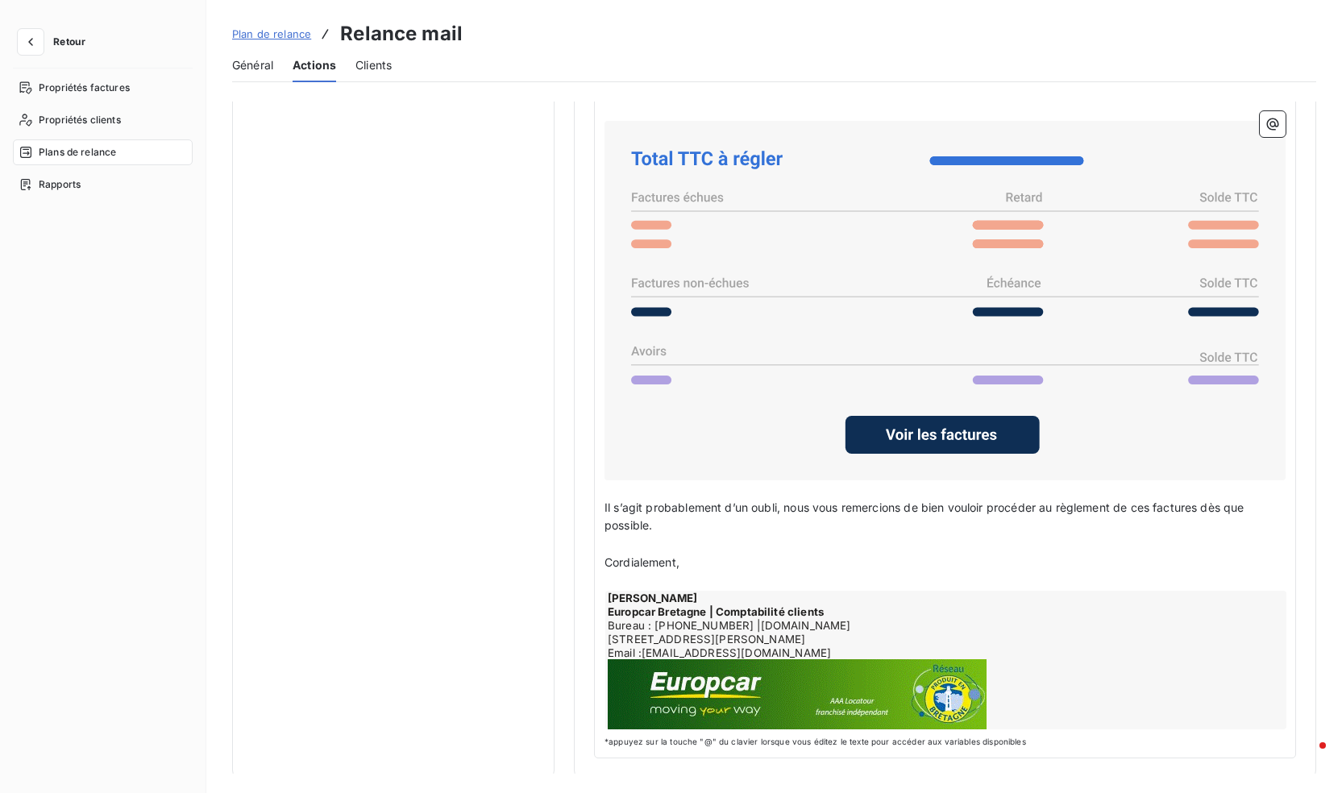
scroll to position [1218, 0]
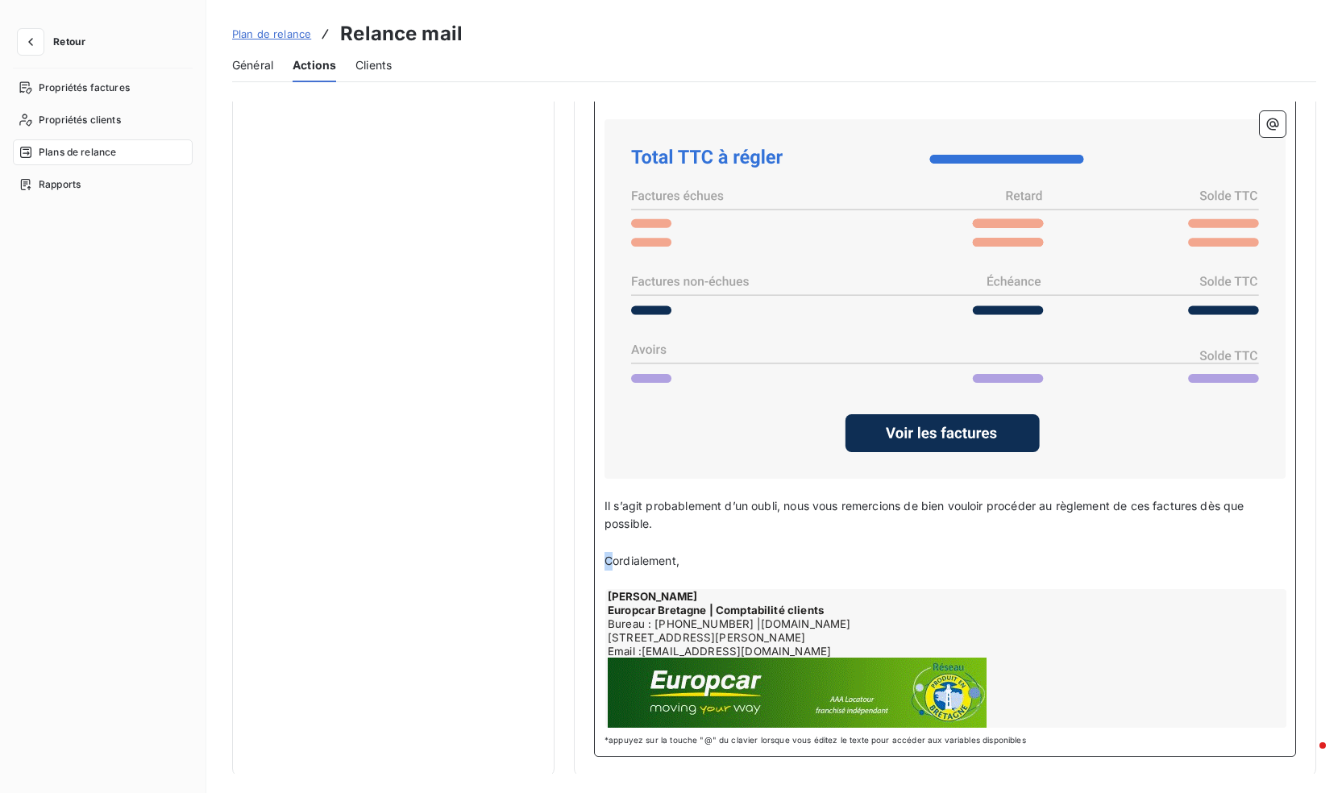
drag, startPoint x: 605, startPoint y: 564, endPoint x: 595, endPoint y: 561, distance: 10.8
click at [595, 561] on div "Bonjour, ﻿ Sauf erreur de notre part, il semble que nous n’avons pas [MEDICAL_D…" at bounding box center [945, 396] width 702 height 722
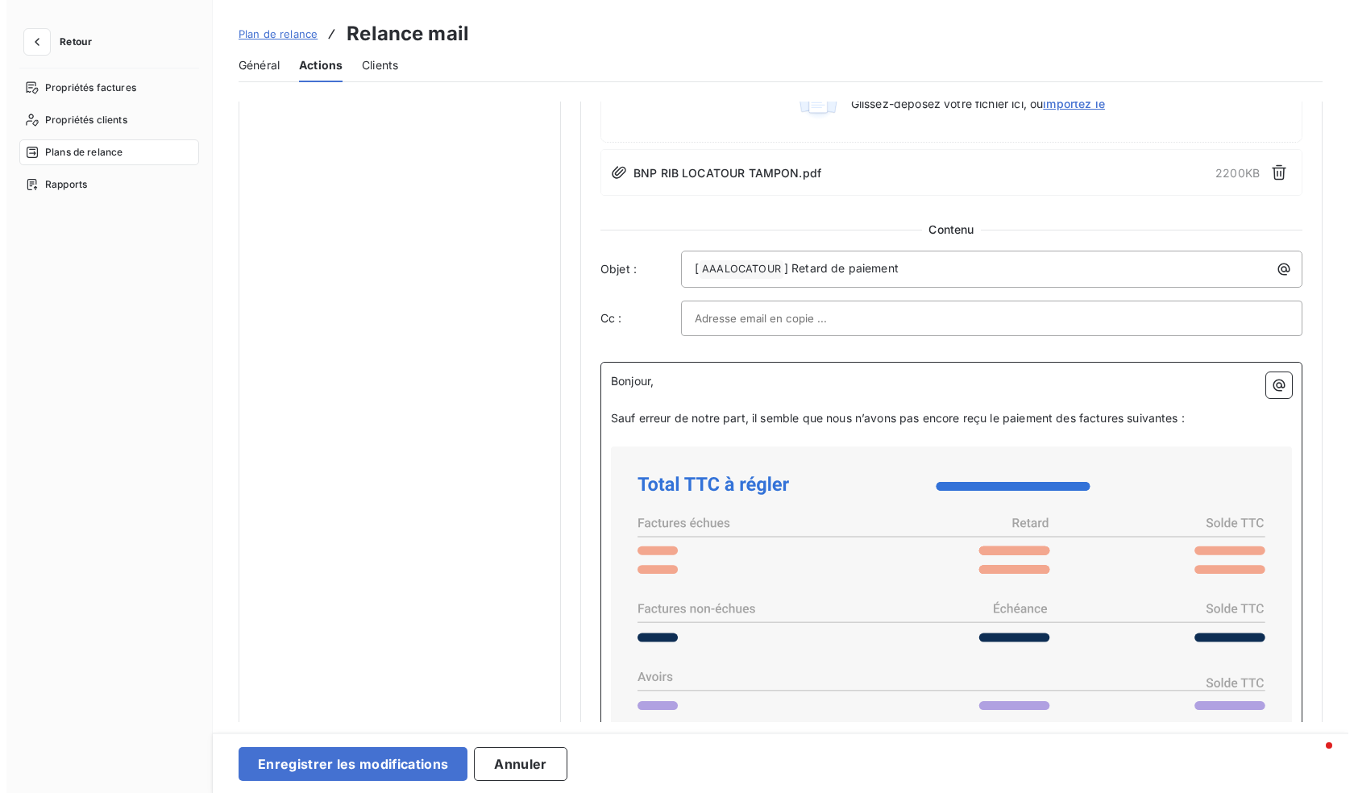
scroll to position [896, 0]
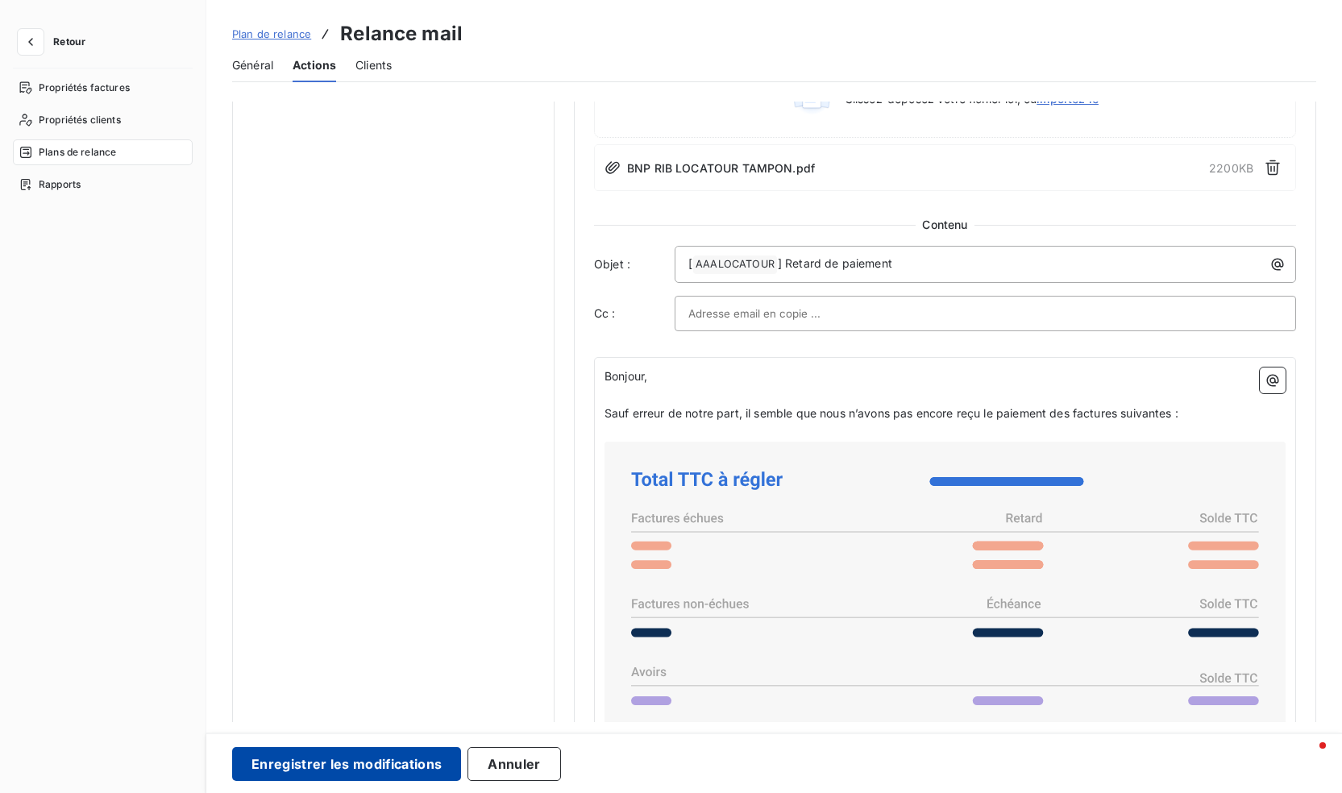
click at [378, 771] on button "Enregistrer les modifications" at bounding box center [346, 764] width 229 height 34
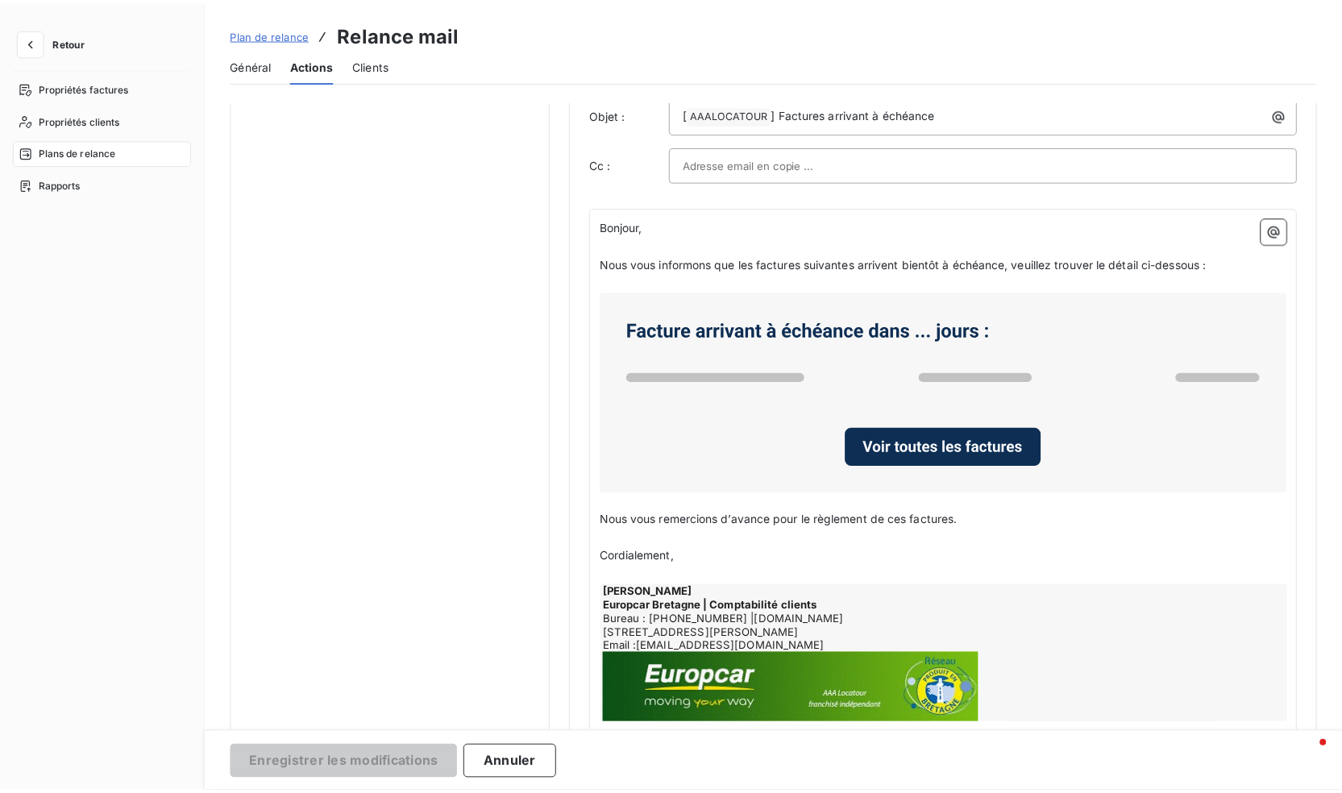
scroll to position [0, 0]
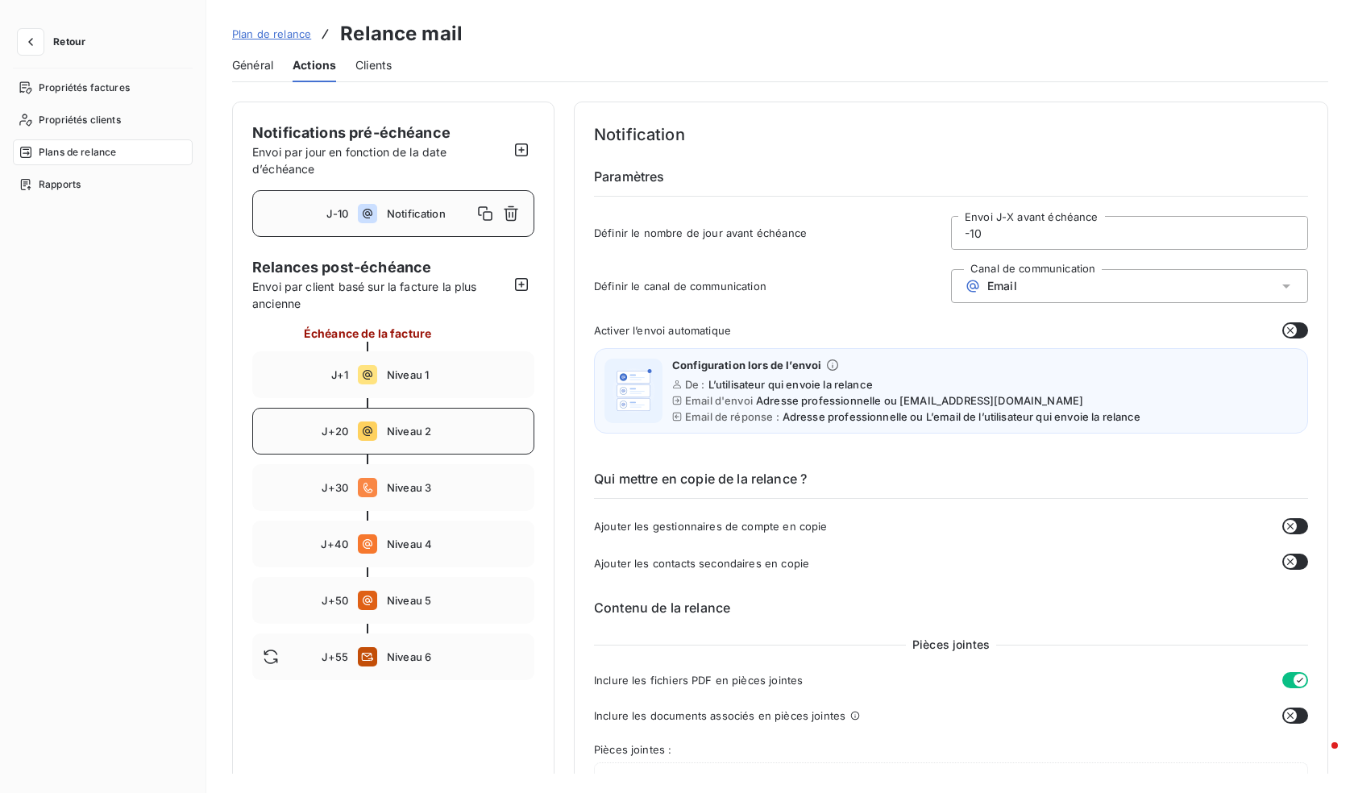
click at [412, 435] on span "Niveau 2" at bounding box center [455, 431] width 137 height 13
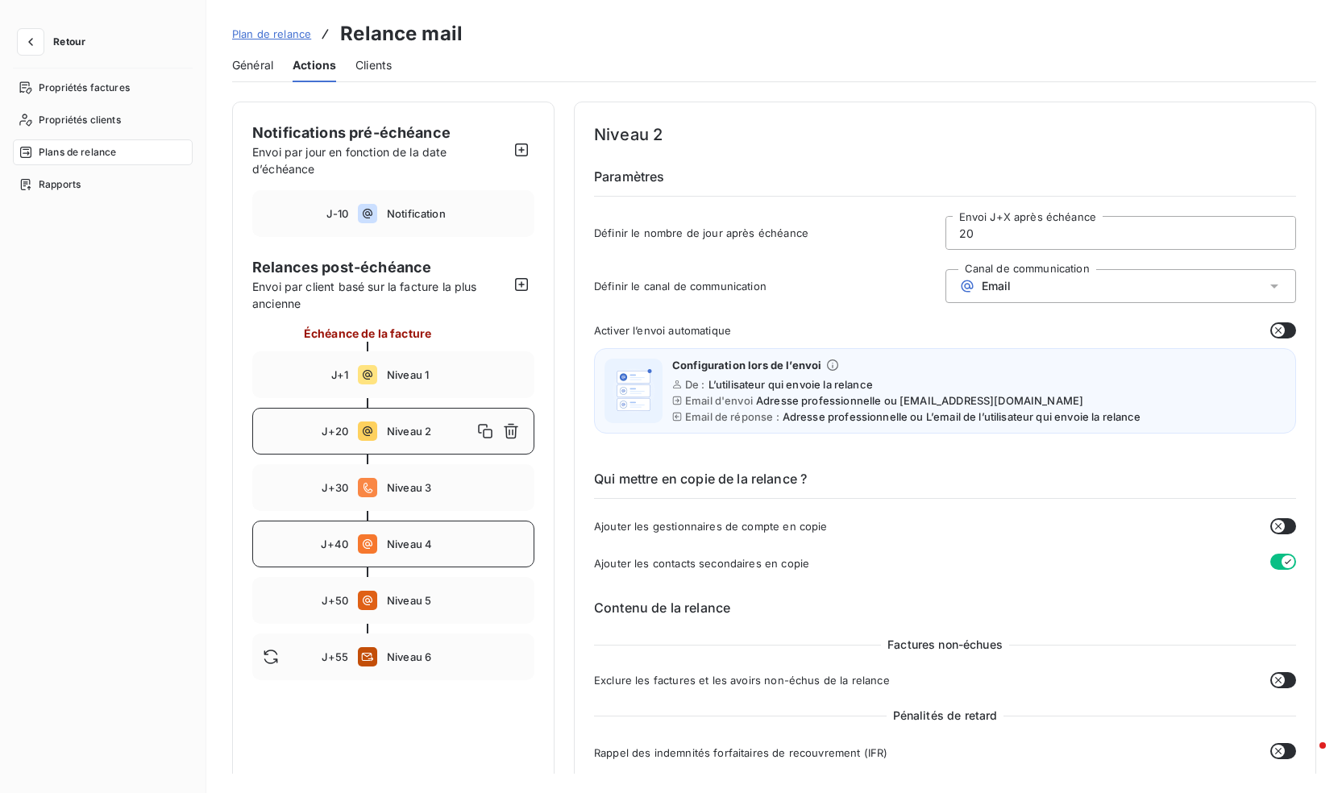
click at [404, 547] on span "Niveau 4" at bounding box center [455, 544] width 137 height 13
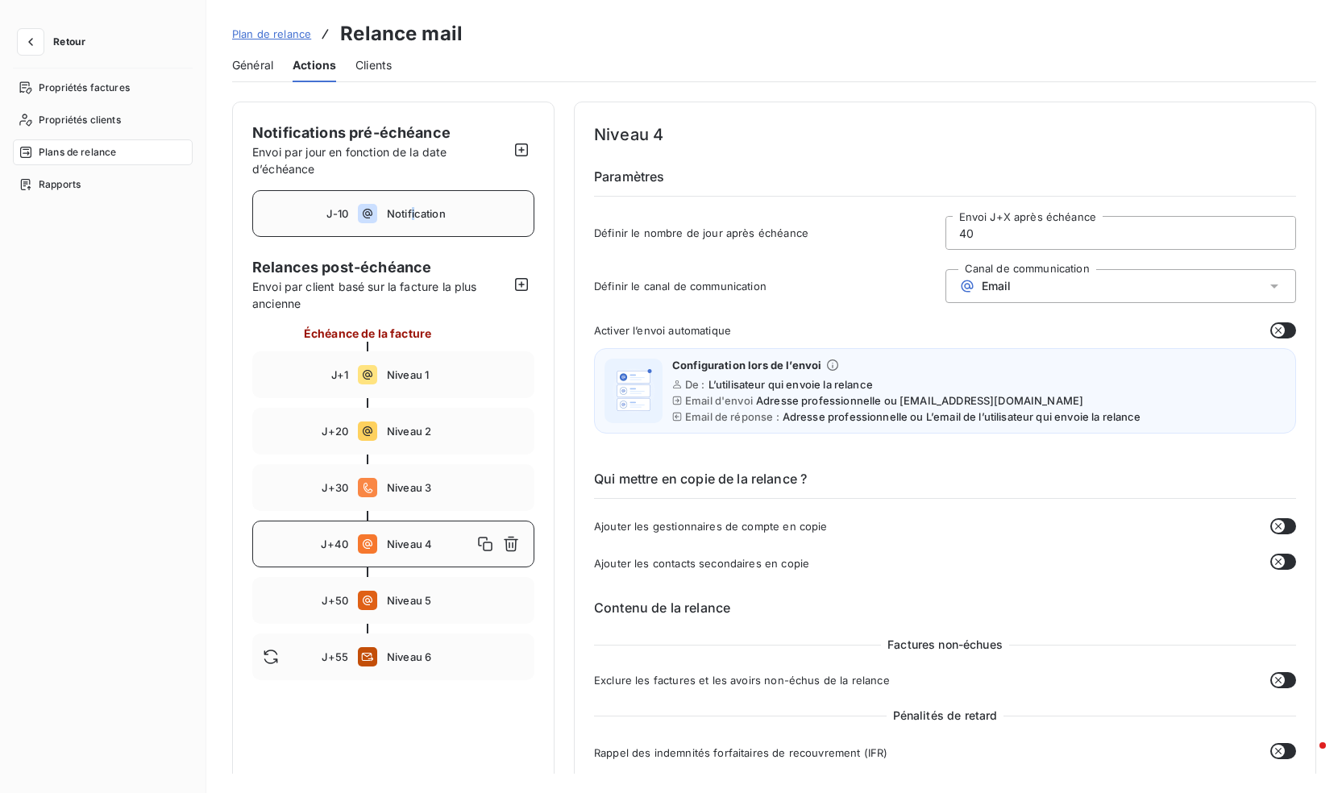
click at [414, 216] on span "Notification" at bounding box center [455, 213] width 137 height 13
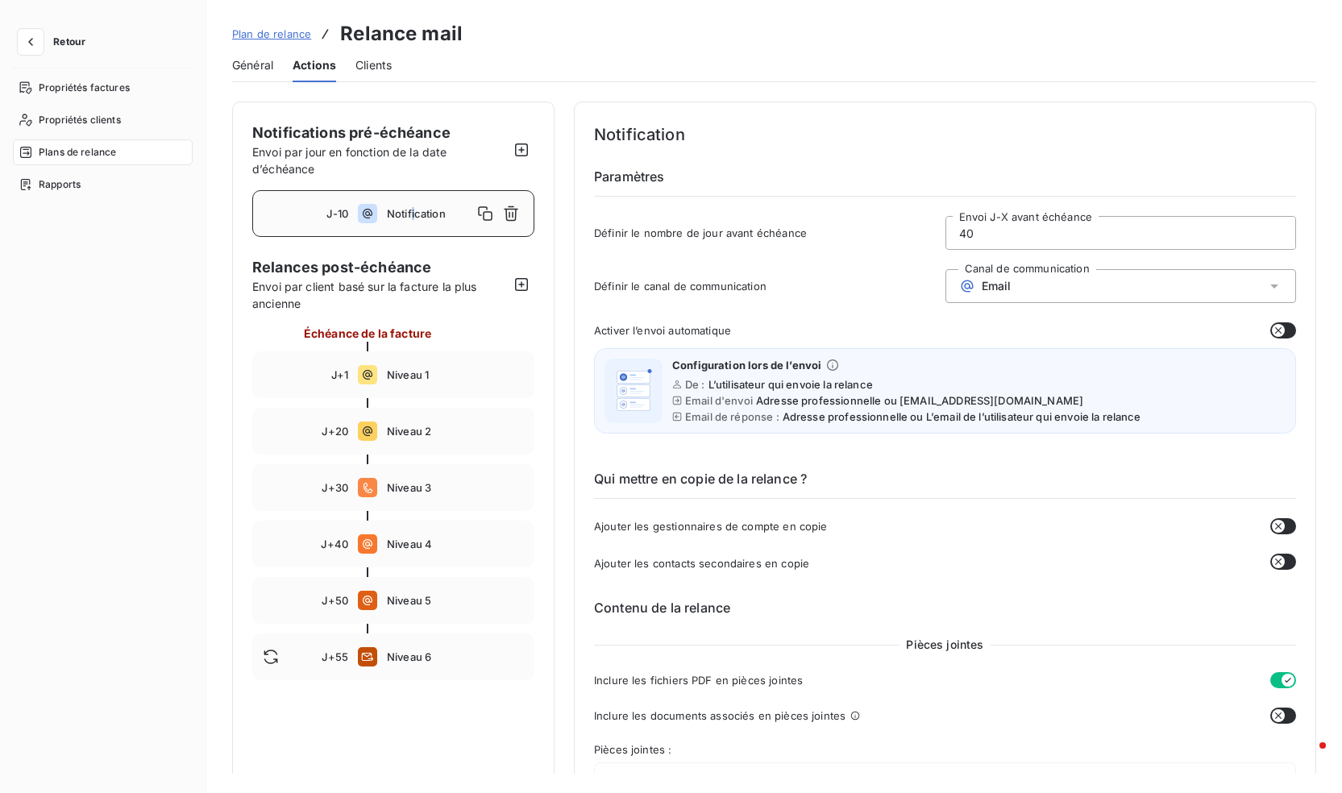
type input "-10"
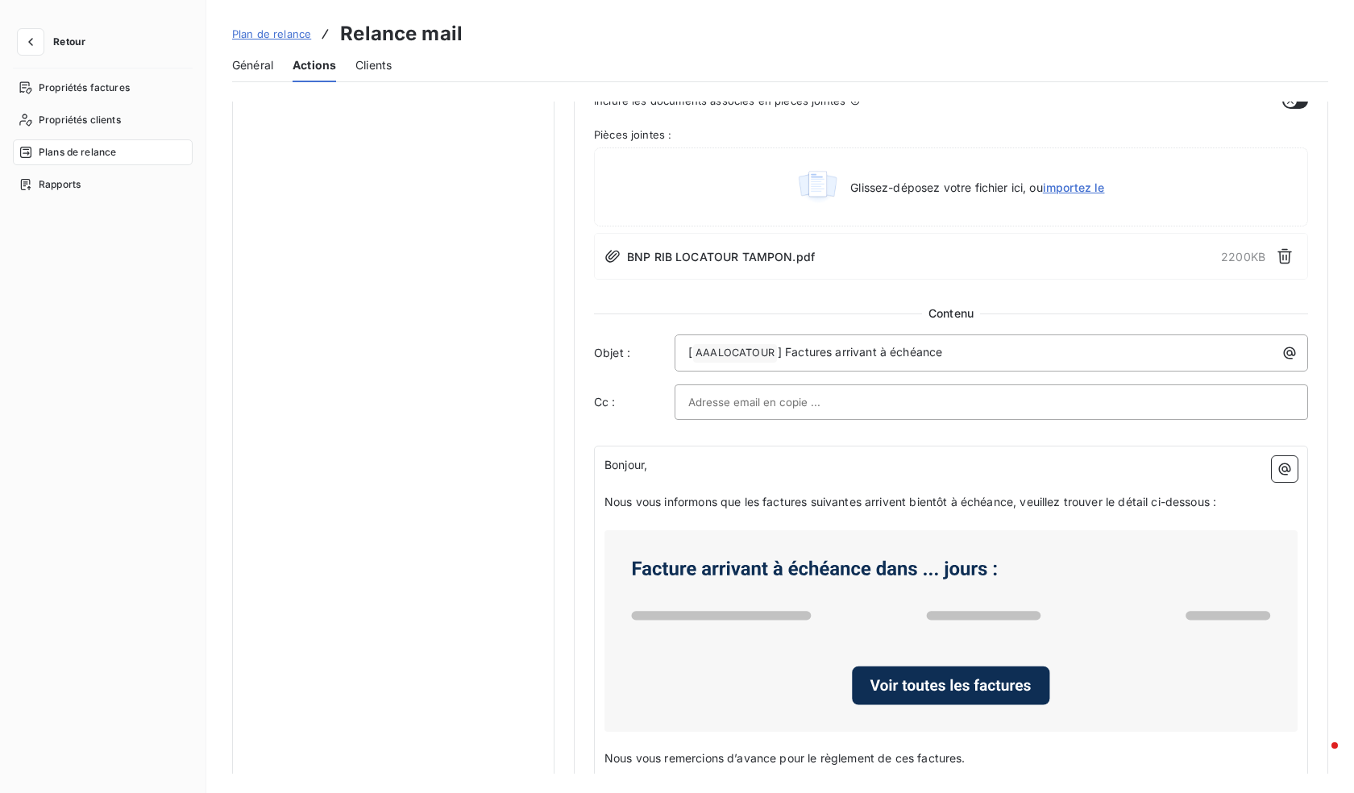
scroll to position [610, 0]
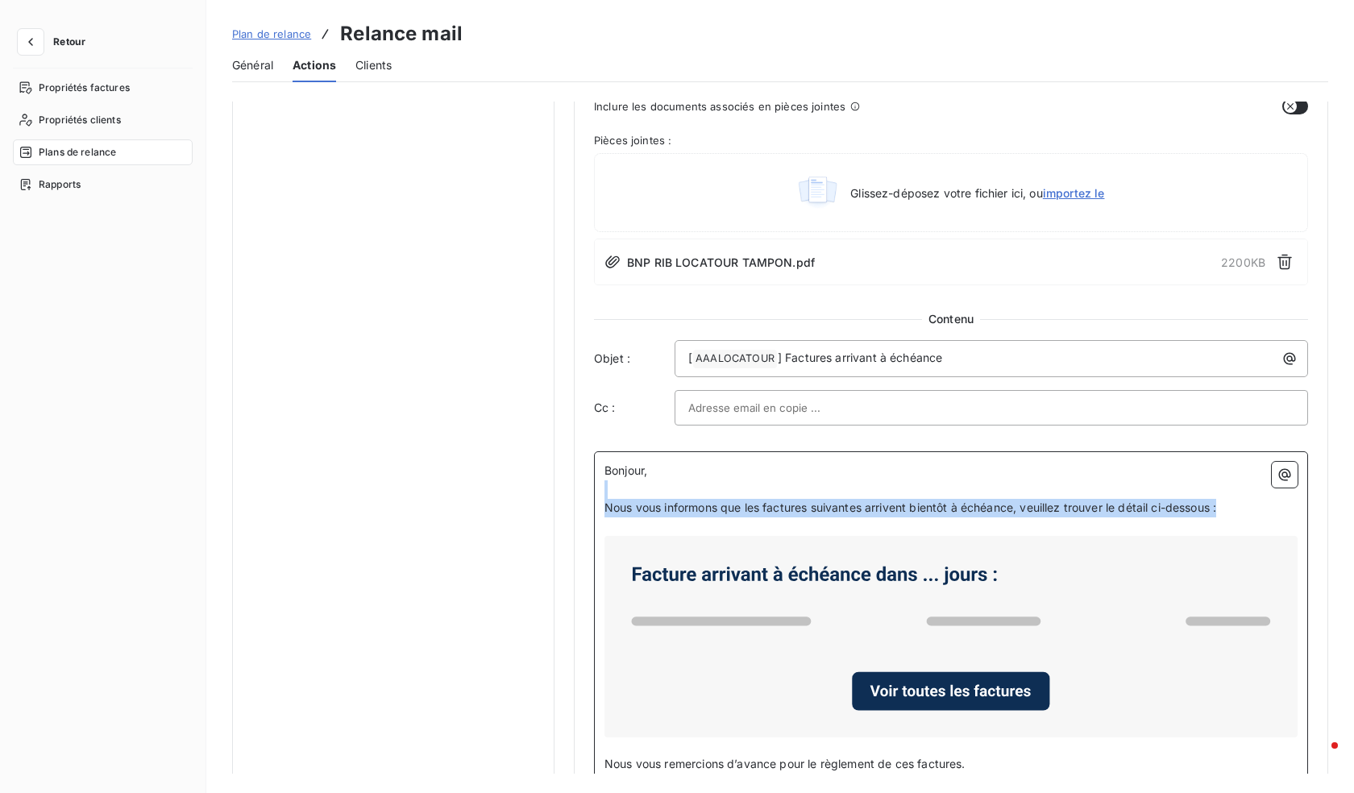
drag, startPoint x: 1224, startPoint y: 509, endPoint x: 556, endPoint y: 496, distance: 667.7
click at [556, 496] on div "Notifications pré-échéance Envoi par jour en fonction de la date d’échéance J-1…" at bounding box center [780, 254] width 1096 height 1525
click at [605, 507] on span "Nous vous informons que les factures suivantes arrivent bientôt à échéance, veu…" at bounding box center [911, 508] width 612 height 14
drag, startPoint x: 1222, startPoint y: 507, endPoint x: 602, endPoint y: 506, distance: 620.0
click at [602, 506] on div "Bonjour, ﻿ Nous vous informons que les factures suivantes arrivent bientôt à éc…" at bounding box center [951, 724] width 714 height 546
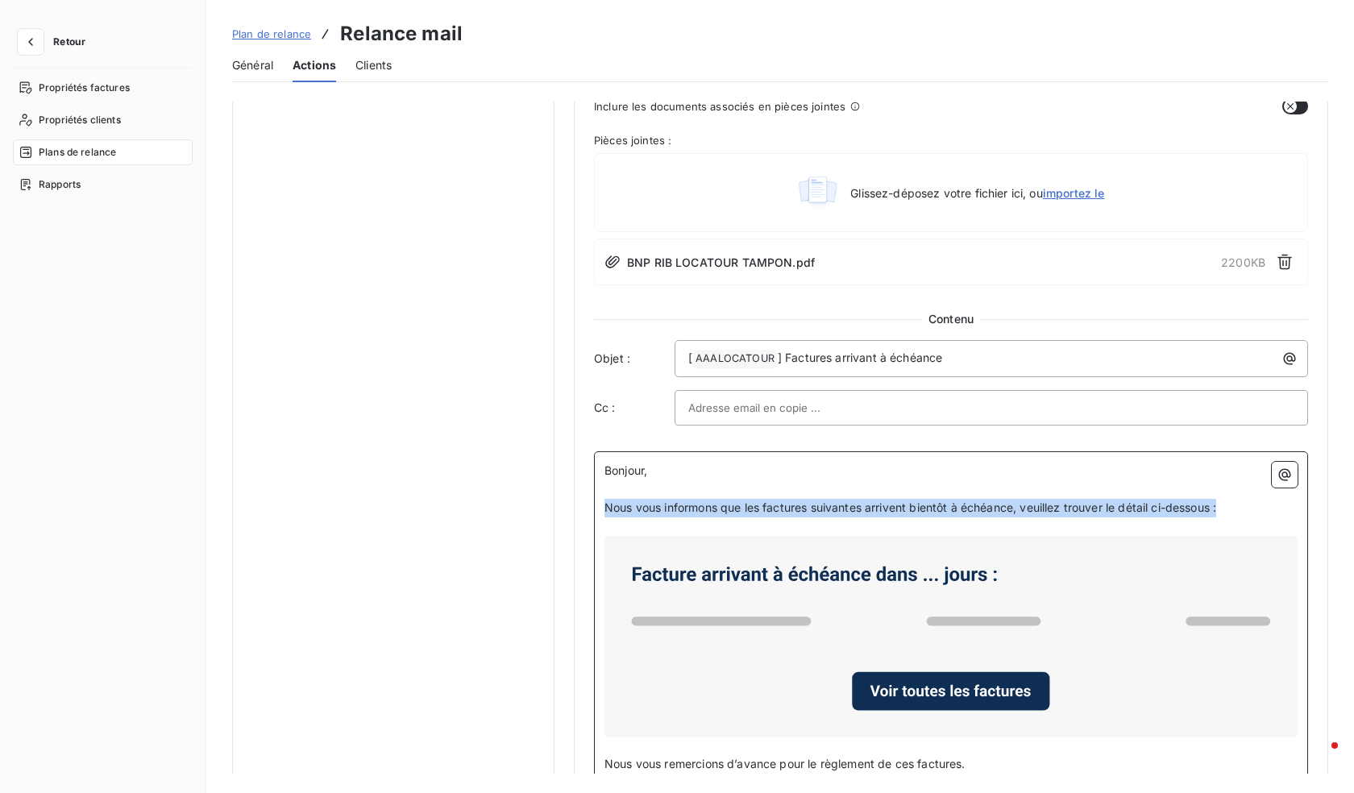
copy span "Nous vous informons que les factures suivantes arrivent bientôt à échéance, veu…"
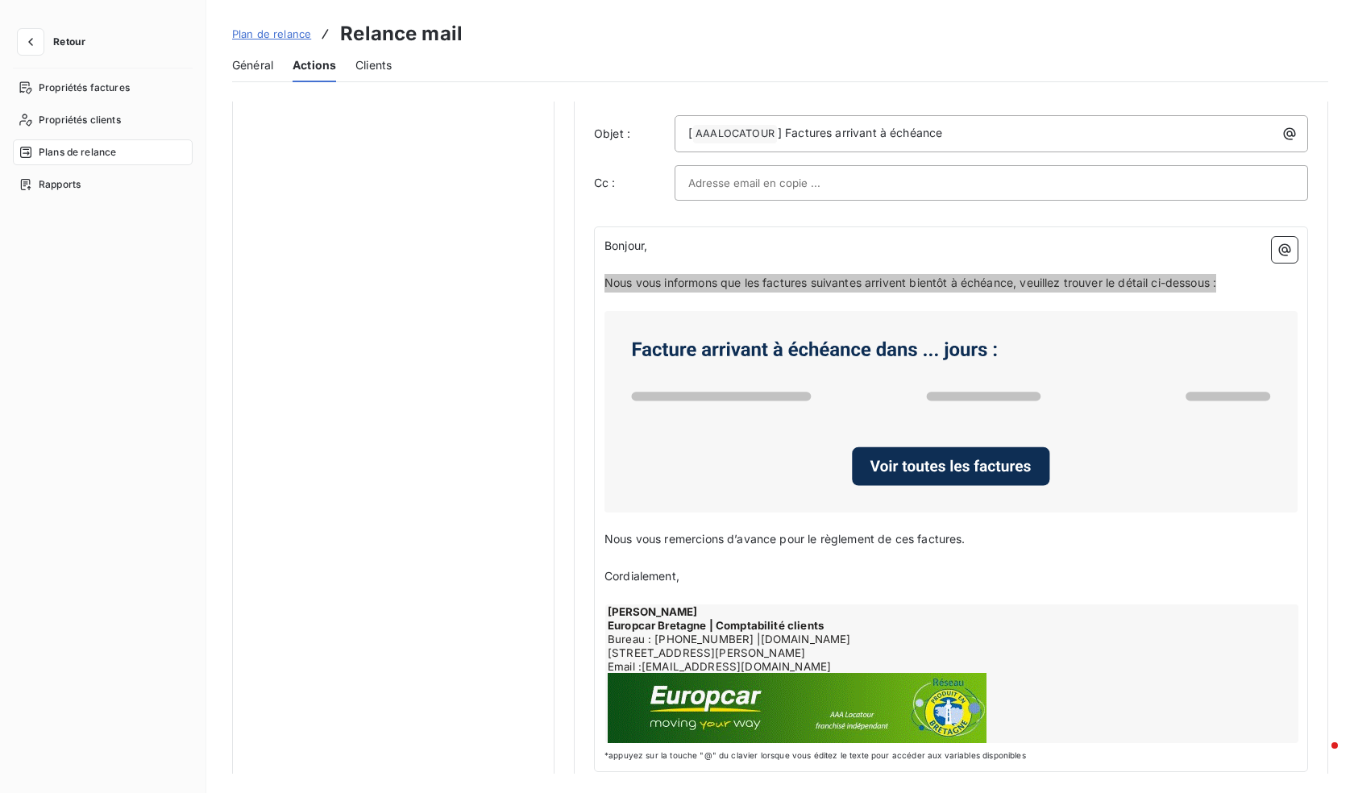
scroll to position [851, 0]
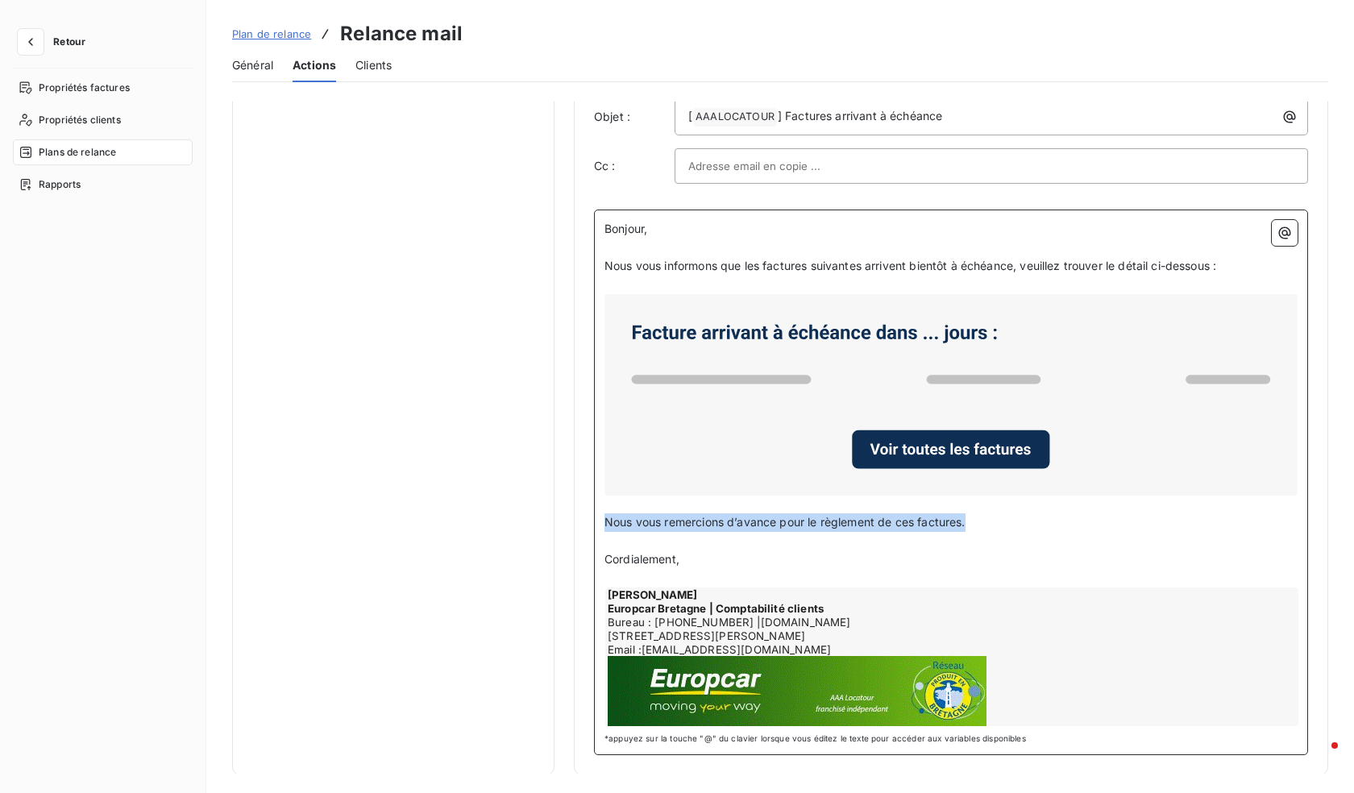
drag, startPoint x: 973, startPoint y: 522, endPoint x: 597, endPoint y: 526, distance: 375.7
click at [597, 526] on div "Bonjour, ﻿ Nous vous informons que les factures suivantes arrivent bientôt à éc…" at bounding box center [951, 483] width 714 height 546
copy span "Nous vous remercions d’avance pour le règlement de ces factures."
click at [656, 539] on p "﻿" at bounding box center [951, 541] width 693 height 19
click at [610, 563] on span "Cordialement," at bounding box center [642, 559] width 75 height 14
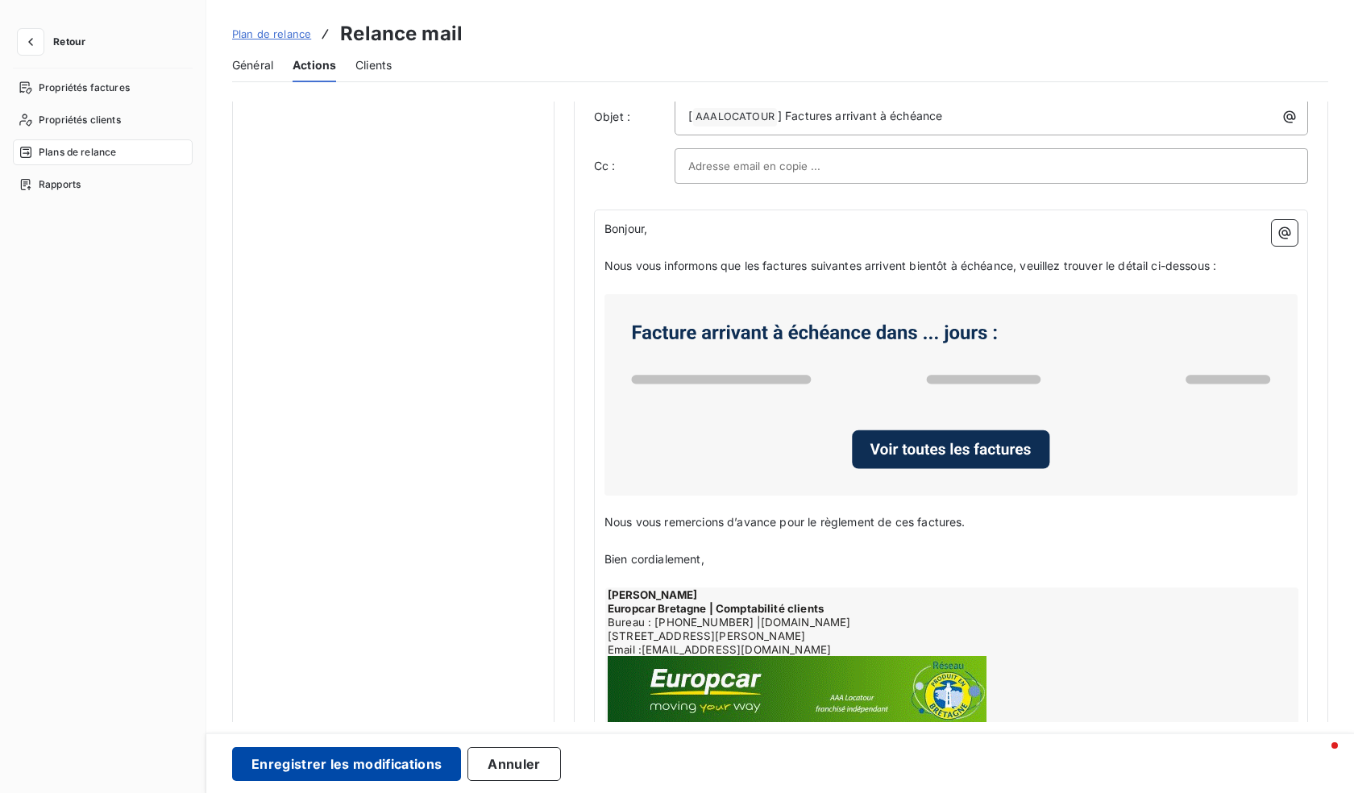
click at [364, 748] on button "Enregistrer les modifications" at bounding box center [346, 764] width 229 height 34
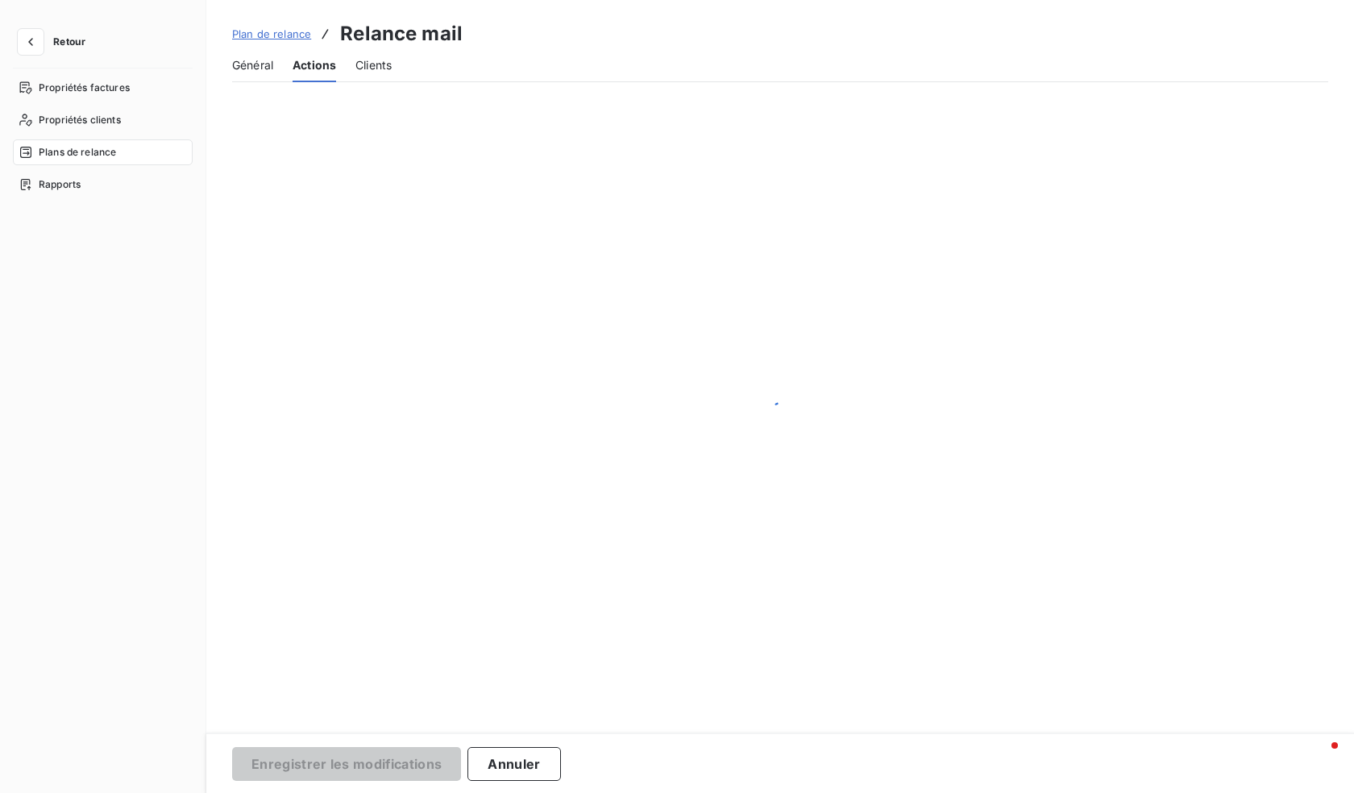
scroll to position [0, 0]
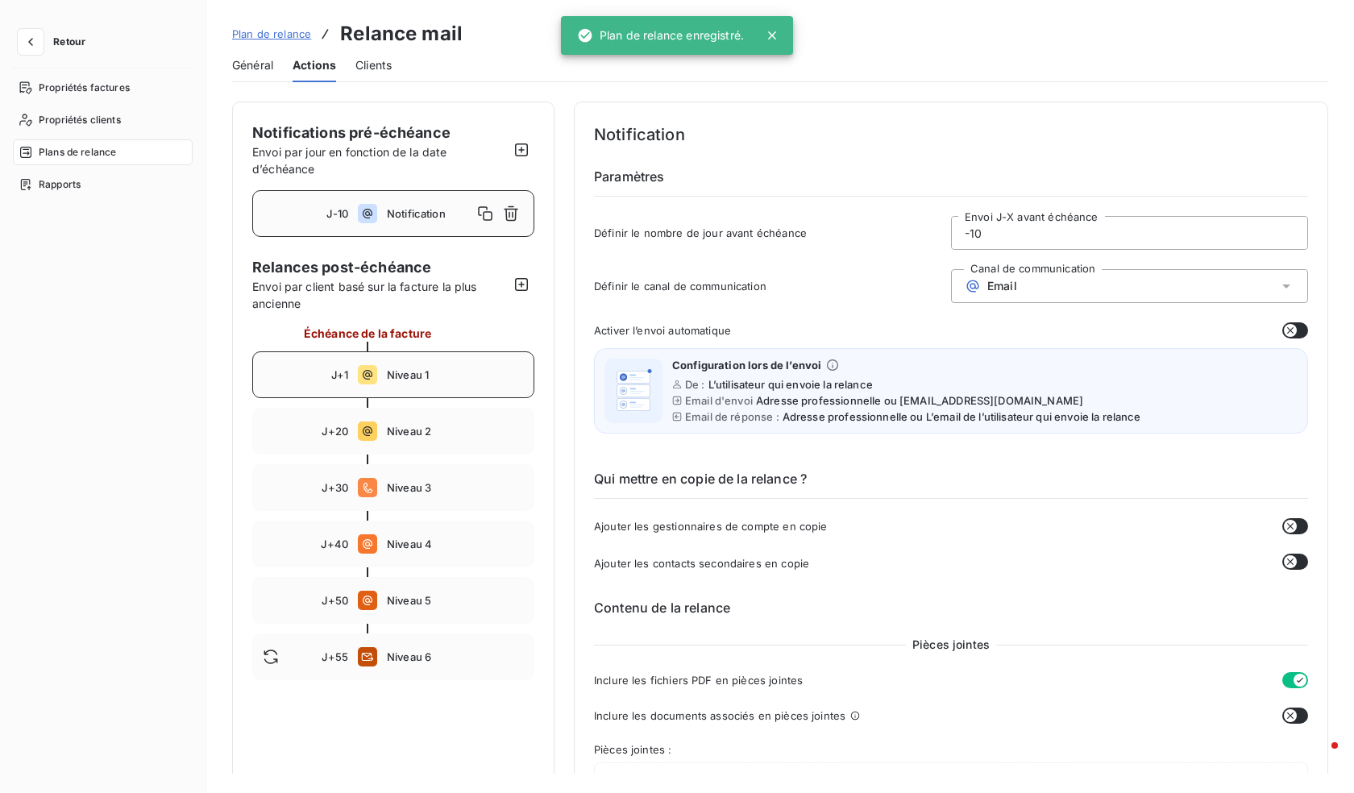
click at [403, 369] on span "Niveau 1" at bounding box center [455, 374] width 137 height 13
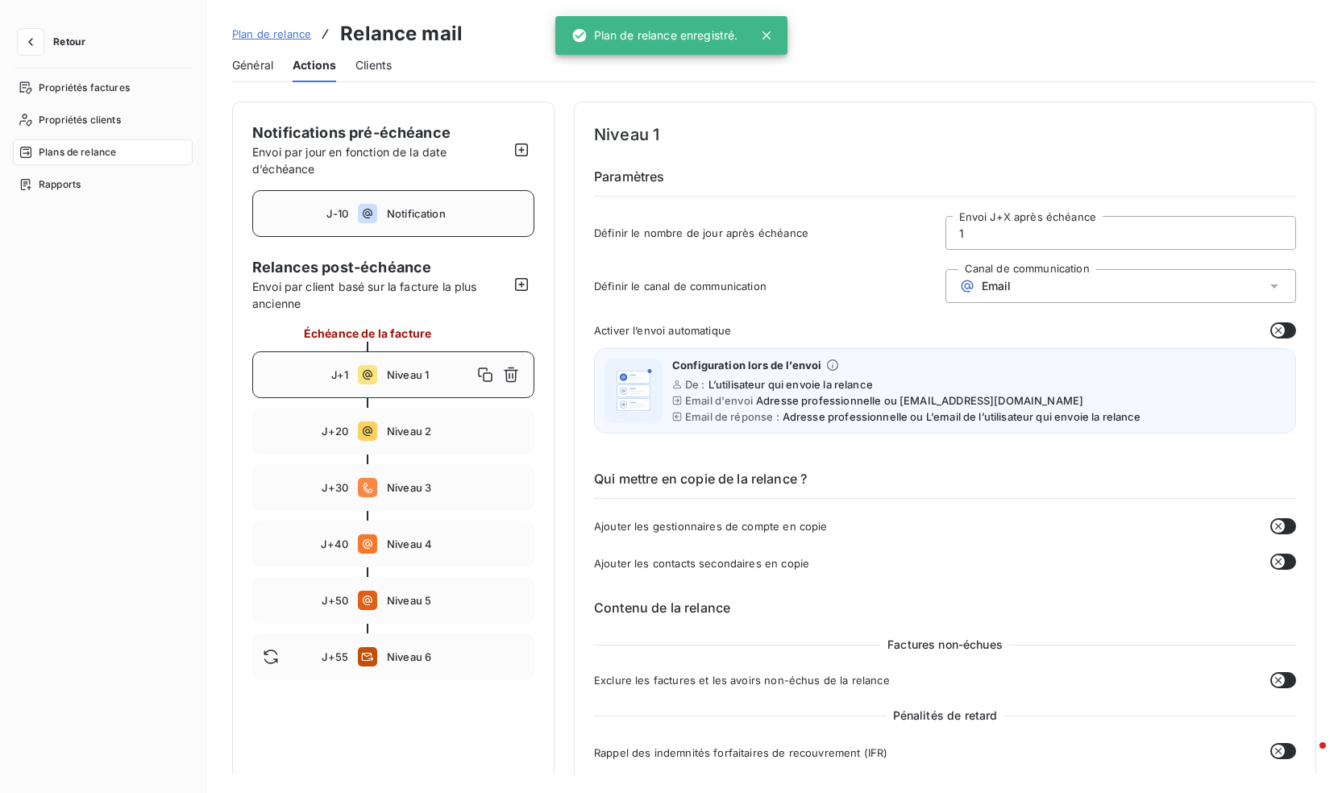
click at [380, 216] on div "J-10 Notification" at bounding box center [393, 213] width 282 height 47
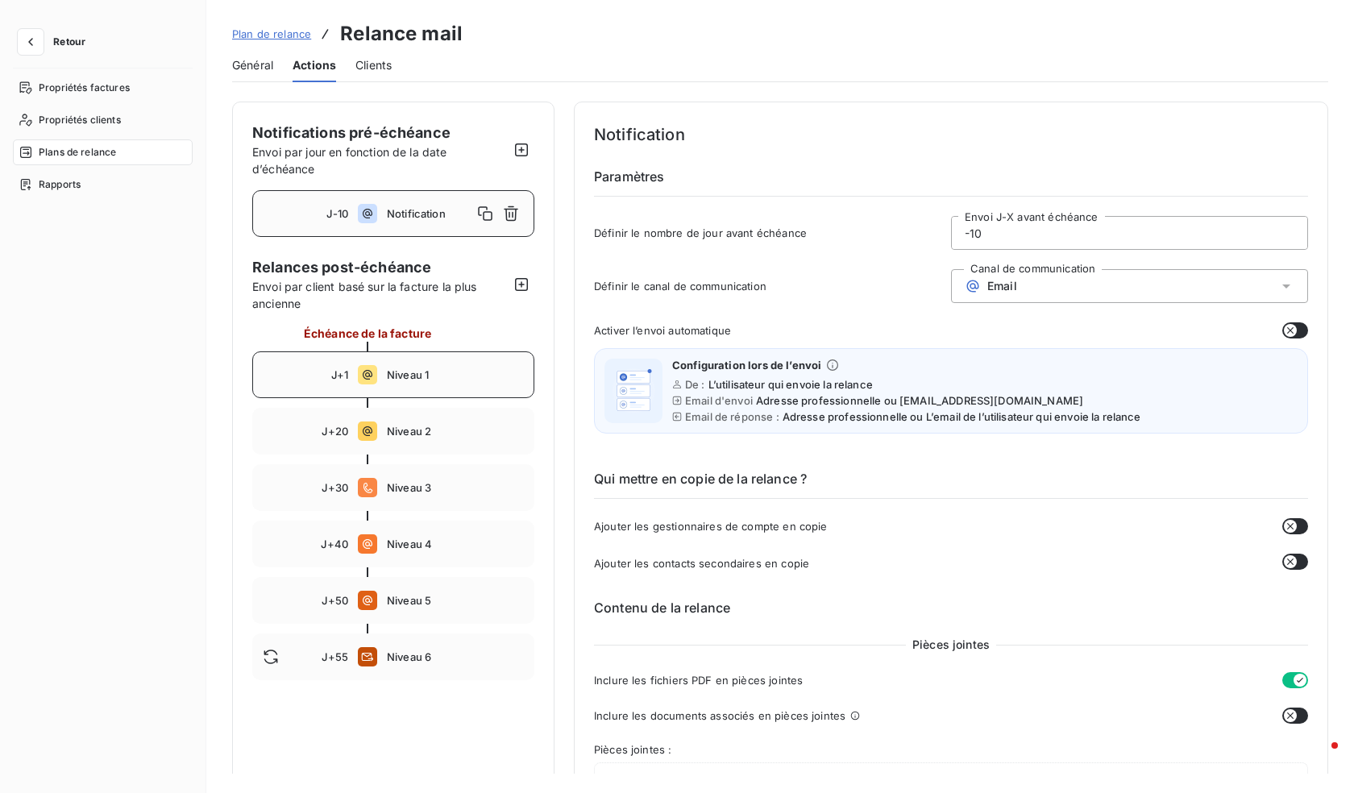
click at [379, 367] on div "J+1 Niveau 1" at bounding box center [393, 375] width 282 height 47
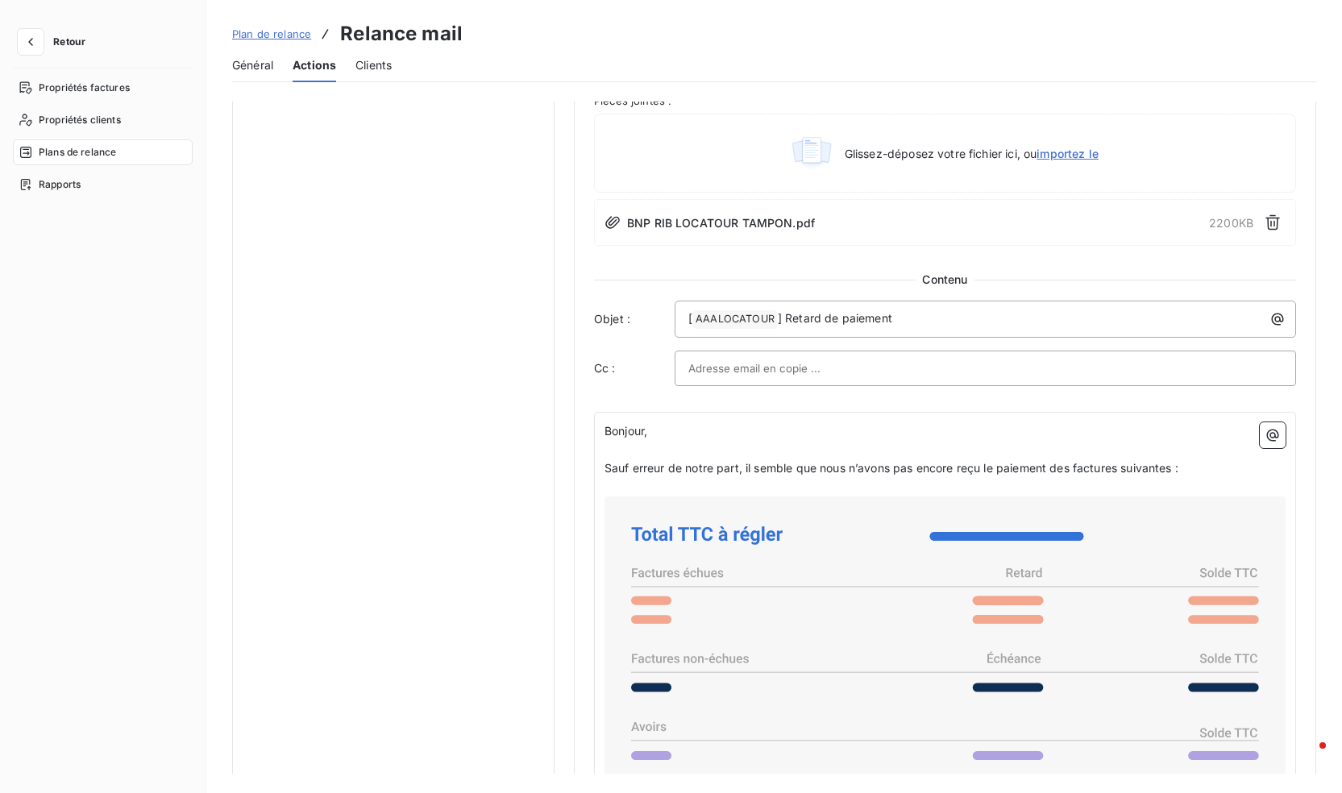
scroll to position [887, 0]
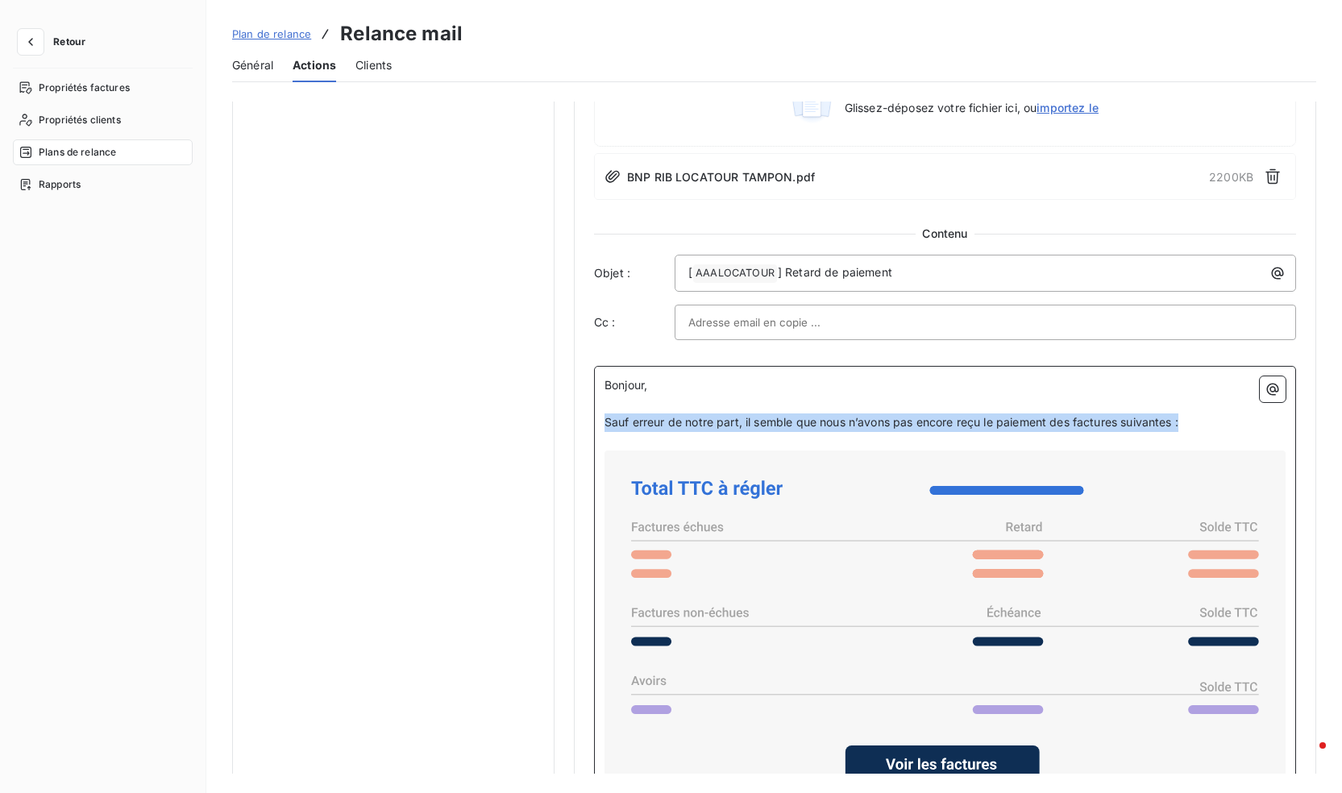
drag, startPoint x: 1201, startPoint y: 420, endPoint x: 602, endPoint y: 421, distance: 599.0
click at [602, 421] on div "Bonjour, ﻿ Sauf erreur de notre part, il semble que nous n’avons pas [MEDICAL_D…" at bounding box center [945, 727] width 702 height 722
copy span "Sauf erreur de notre part, il semble que nous n’avons pas encore reçu le paieme…"
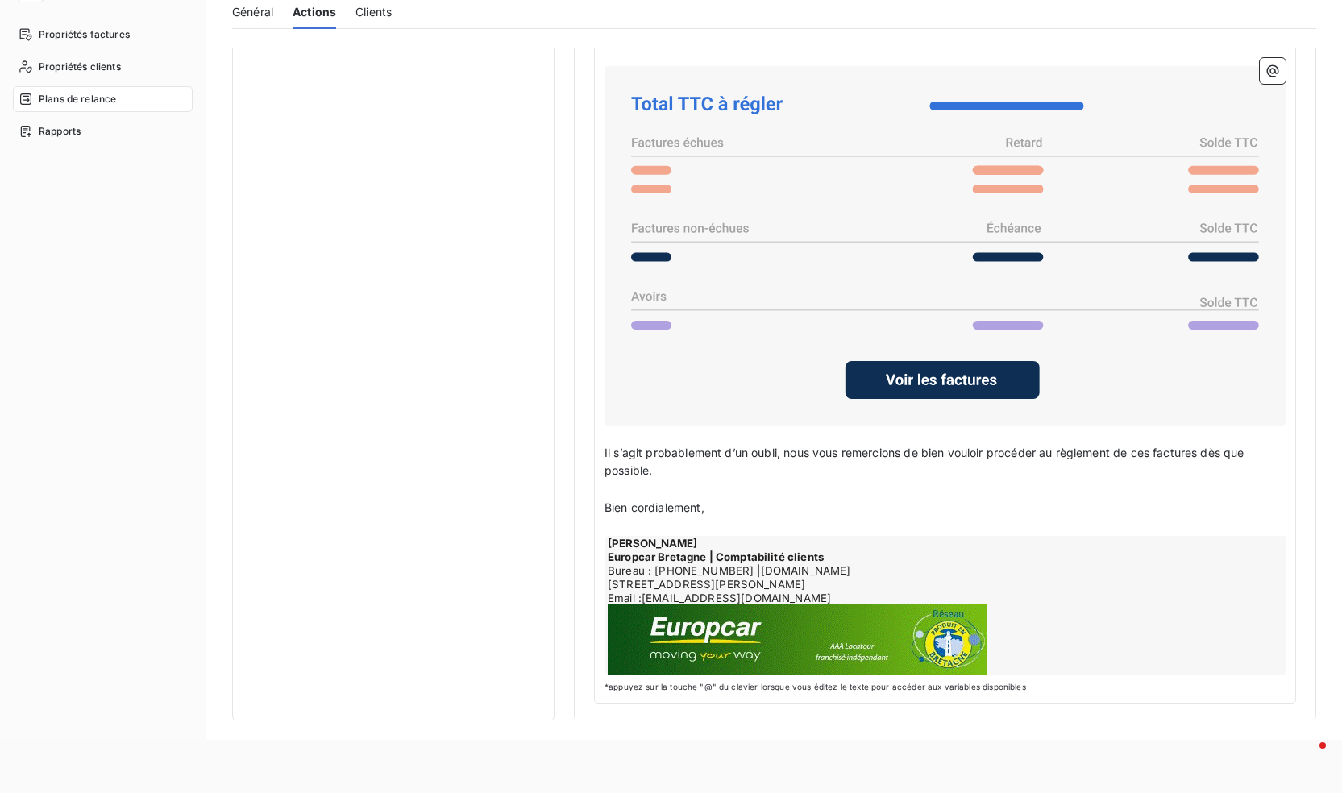
scroll to position [81, 0]
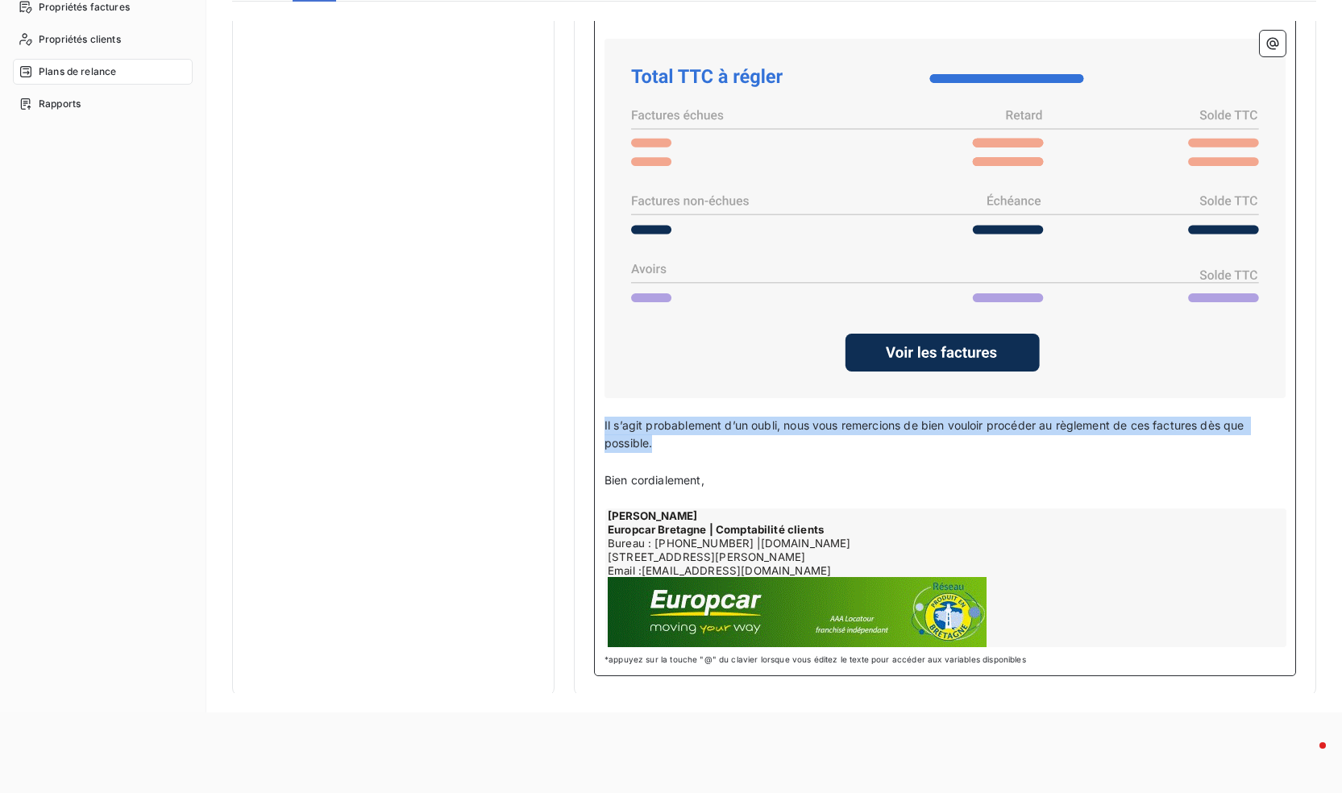
drag, startPoint x: 671, startPoint y: 447, endPoint x: 605, endPoint y: 425, distance: 69.6
click at [605, 425] on p "Il s’agit probablement d’un oubli, nous vous remercions de bien vouloir procéde…" at bounding box center [945, 435] width 681 height 37
copy span "Il s’agit probablement d’un oubli, nous vous remercions de bien vouloir procéde…"
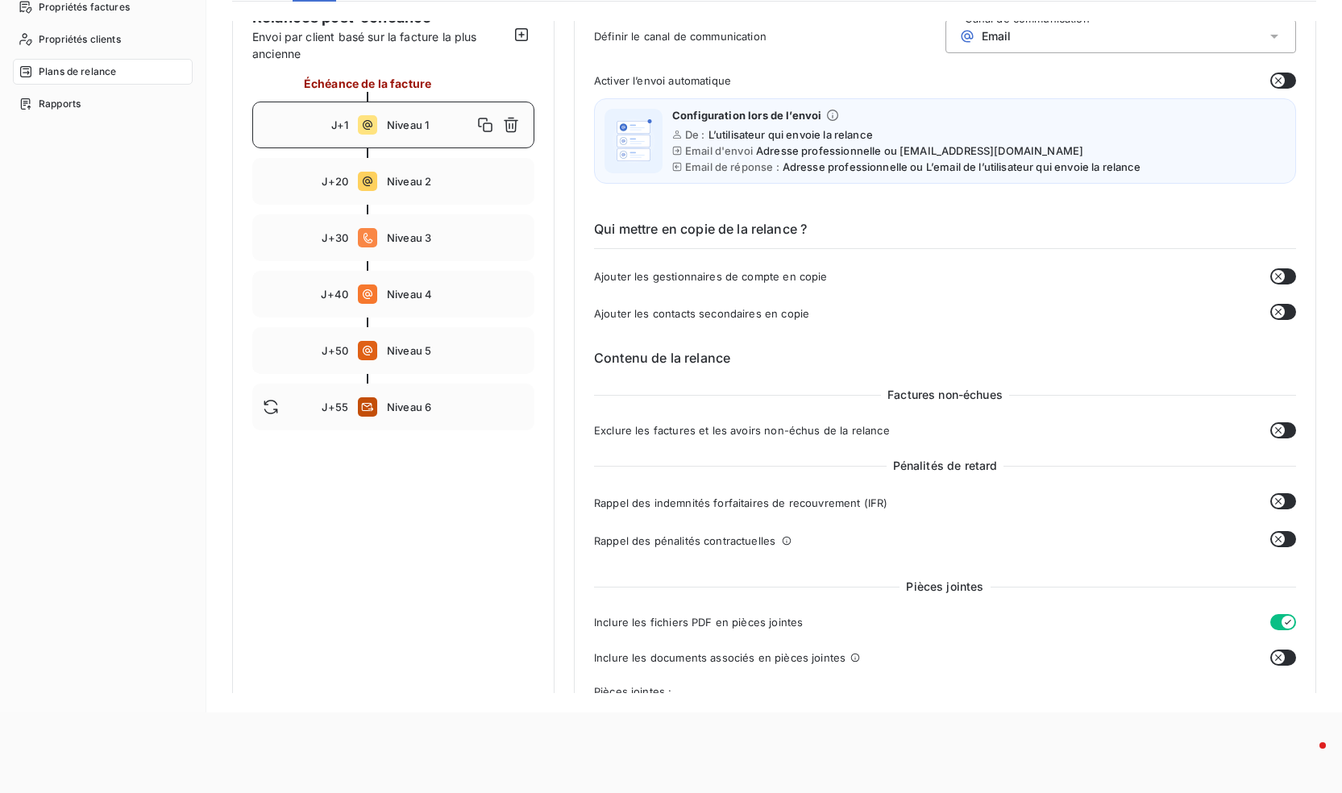
scroll to position [0, 0]
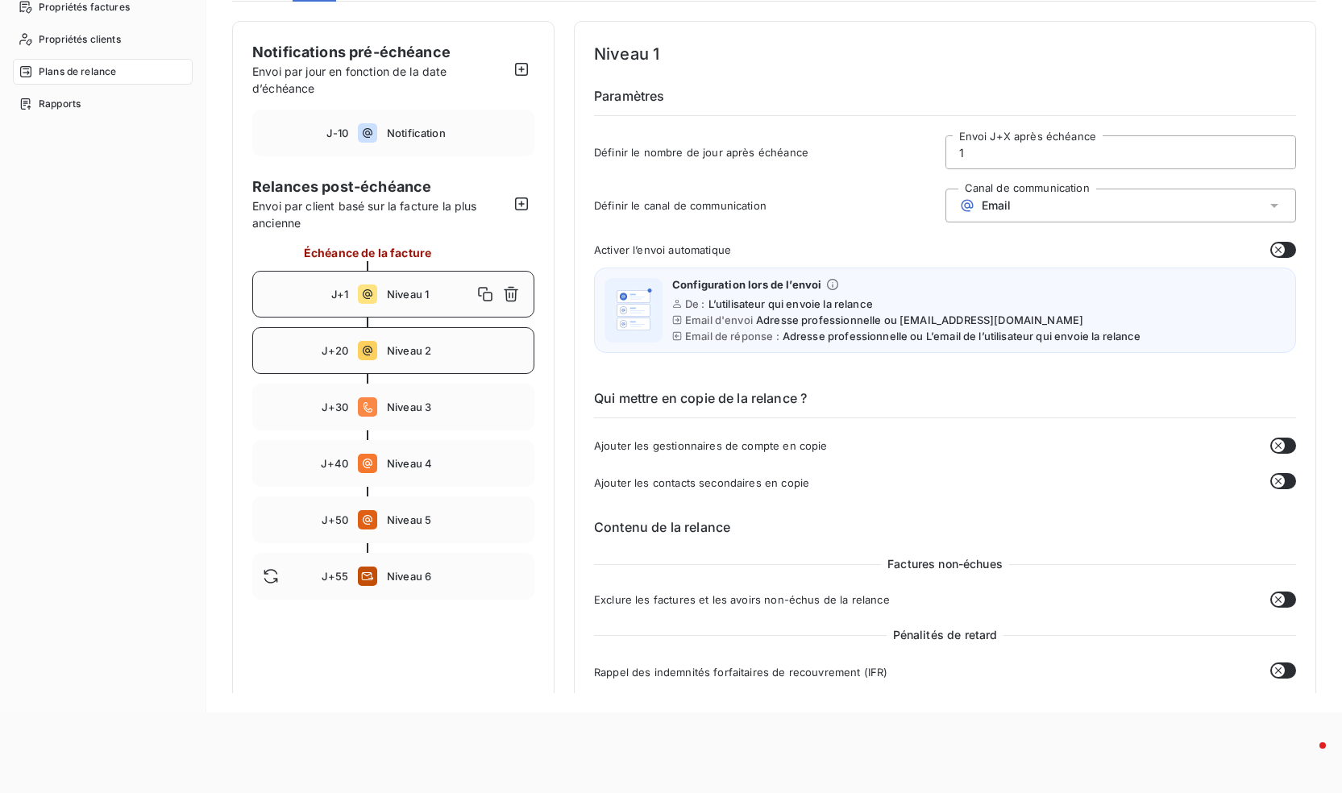
click at [416, 349] on span "Niveau 2" at bounding box center [455, 350] width 137 height 13
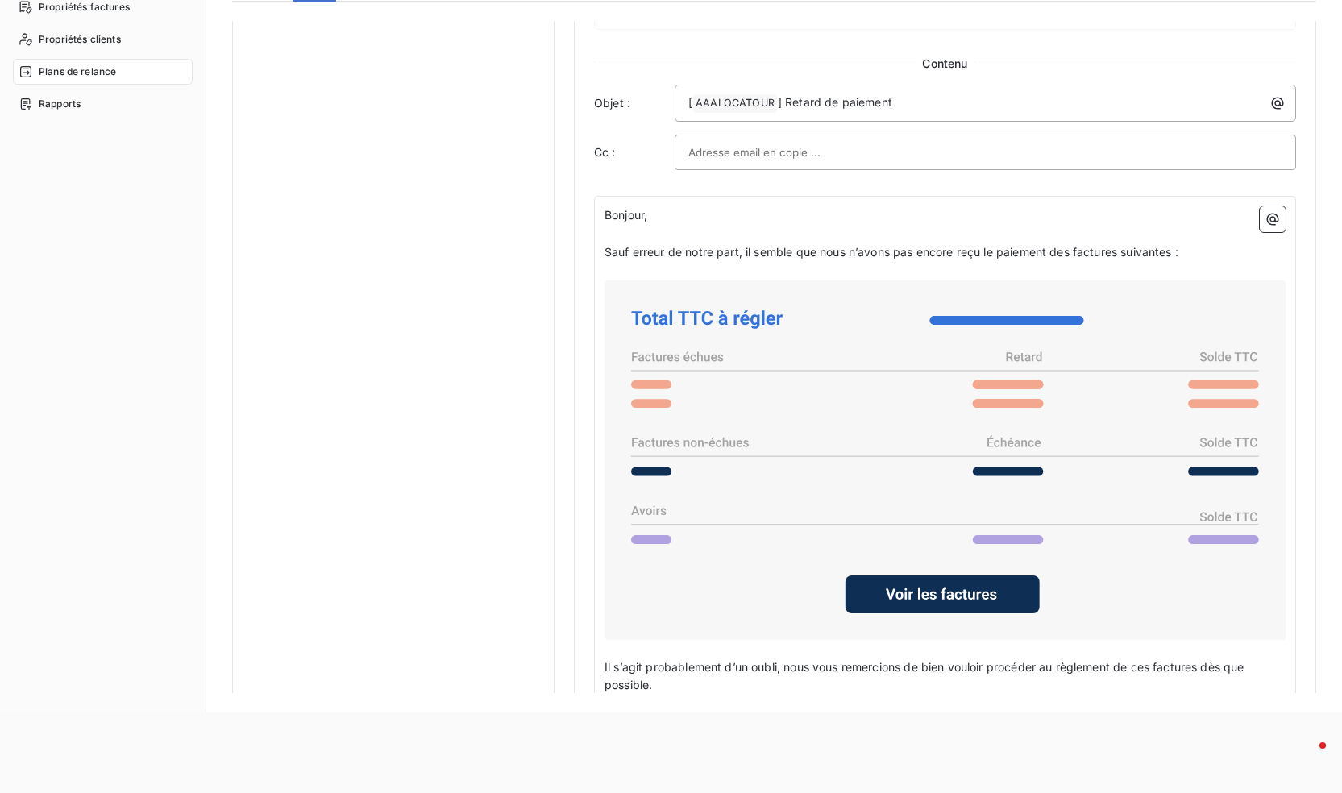
scroll to position [887, 0]
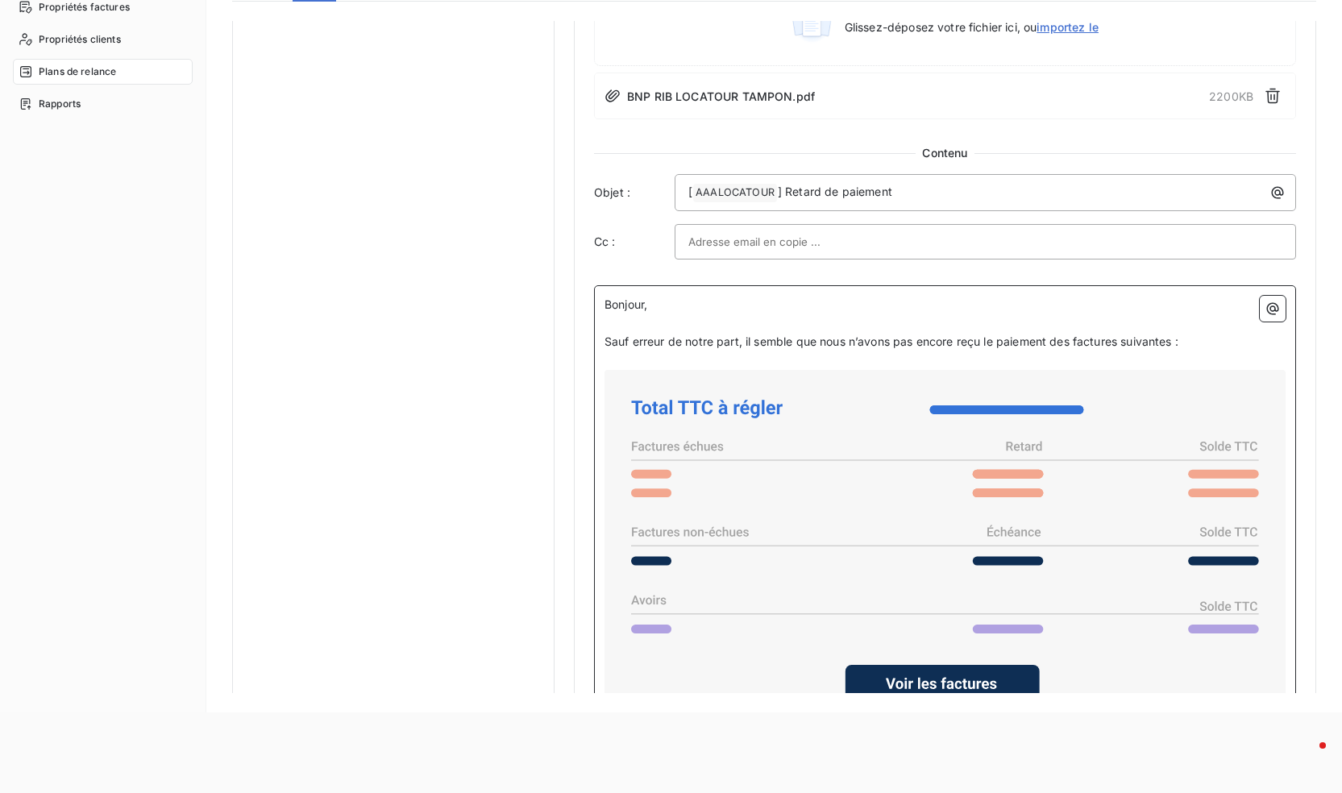
click at [1195, 349] on p "Sauf erreur de notre part, il semble que nous n’avons pas encore reçu le paieme…" at bounding box center [945, 342] width 681 height 19
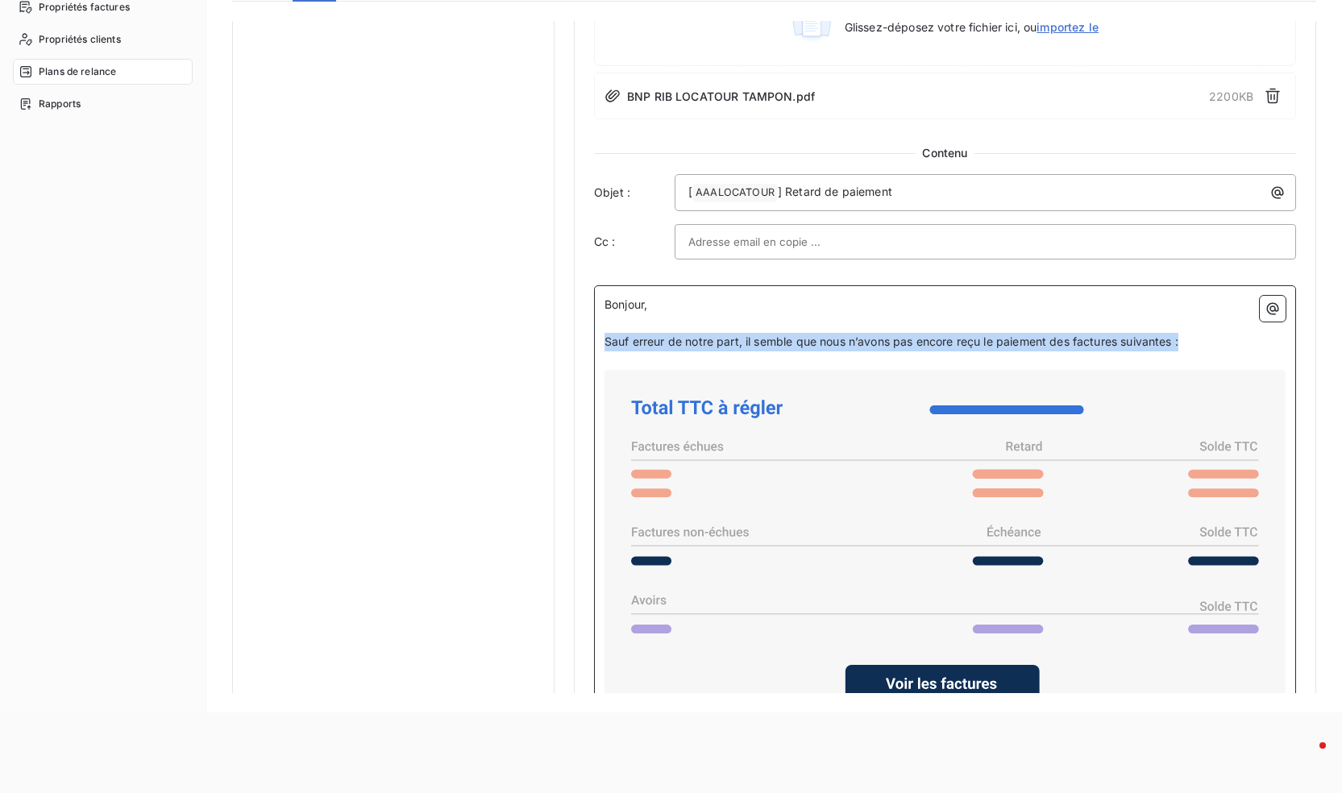
drag, startPoint x: 1187, startPoint y: 338, endPoint x: 567, endPoint y: 339, distance: 620.0
click at [567, 339] on div "Notifications pré-échéance Envoi par jour en fonction de la date d’échéance J-1…" at bounding box center [774, 81] width 1084 height 1894
copy span "Sauf erreur de notre part, il semble que nous n’avons pas encore reçu le paieme…"
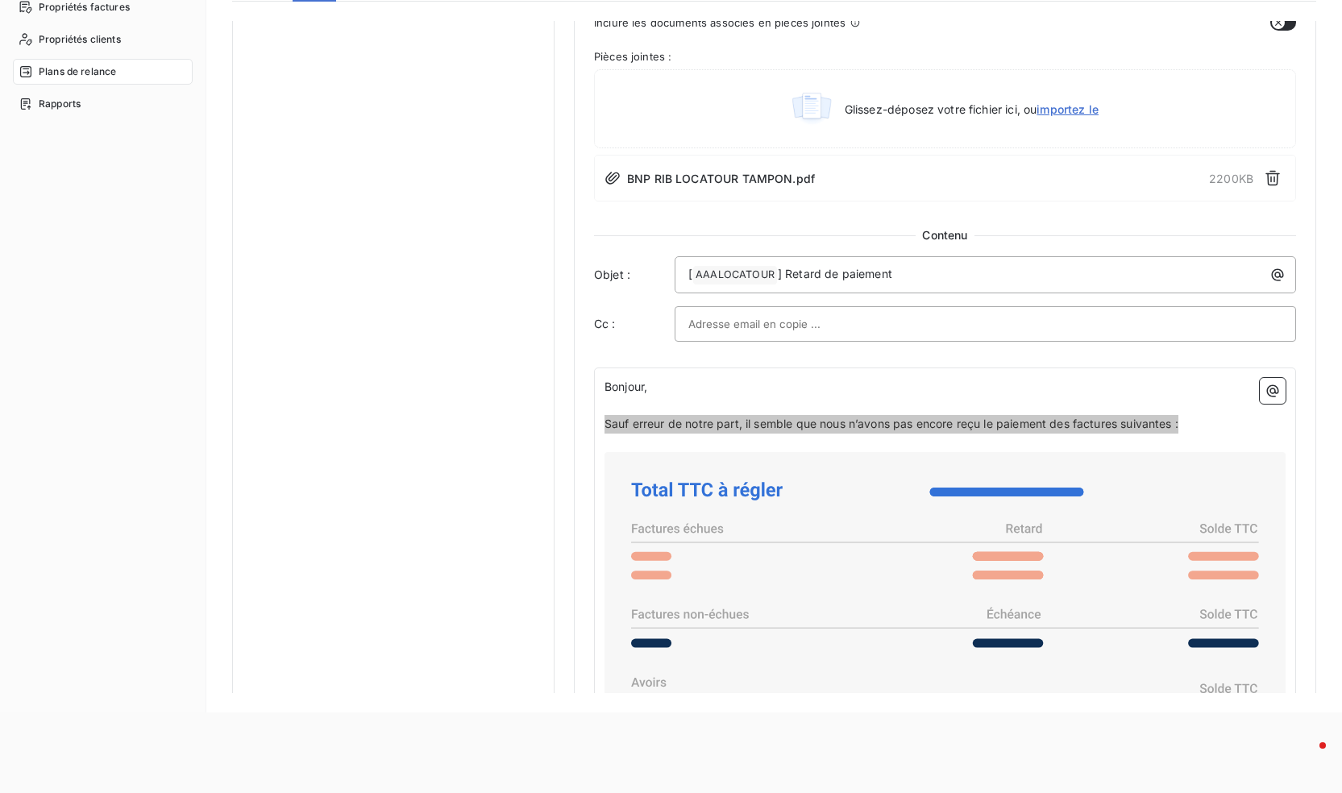
scroll to position [1129, 0]
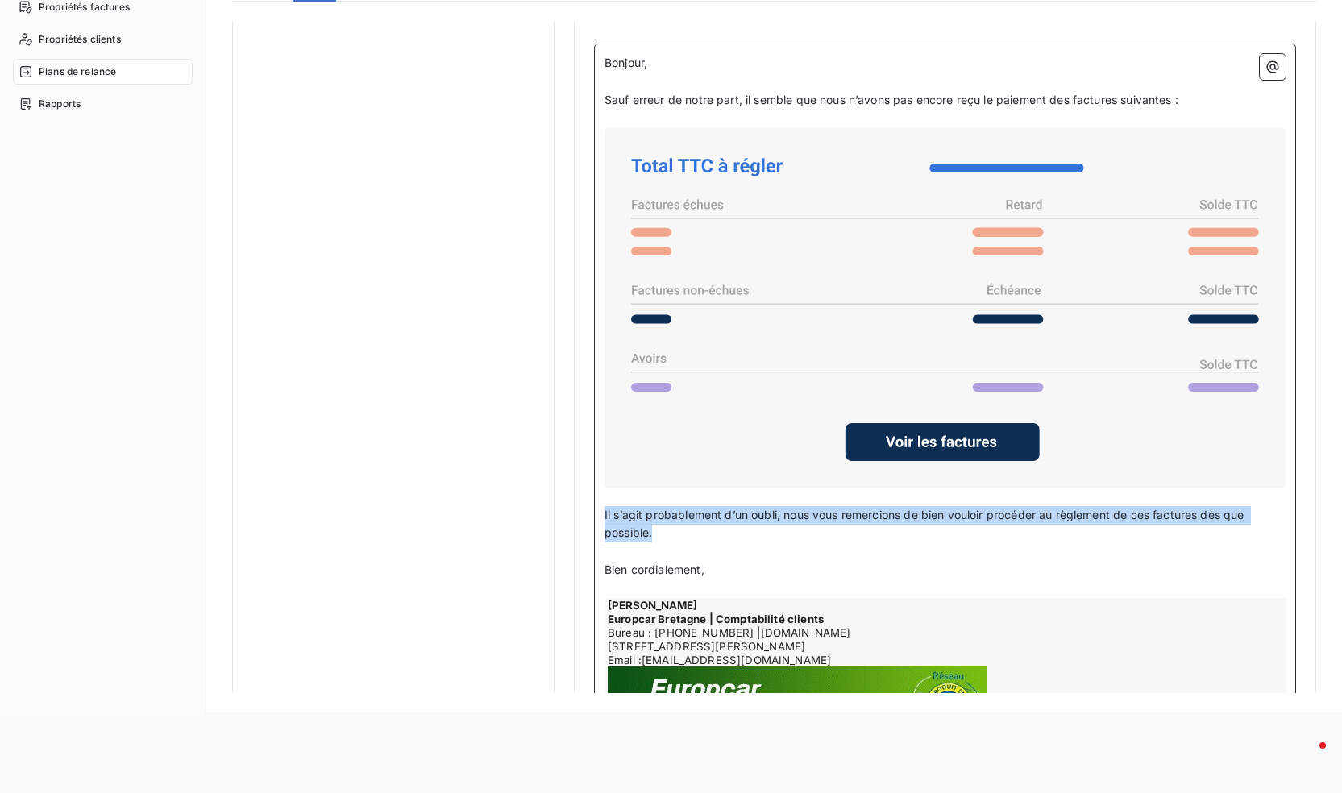
drag, startPoint x: 660, startPoint y: 531, endPoint x: 599, endPoint y: 514, distance: 63.6
click at [599, 514] on div "Bonjour, ﻿ Sauf erreur de notre part, il semble que nous n’avons pas [MEDICAL_D…" at bounding box center [945, 405] width 702 height 722
copy span "Il s’agit probablement d’un oubli, nous vous remercions de bien vouloir procéde…"
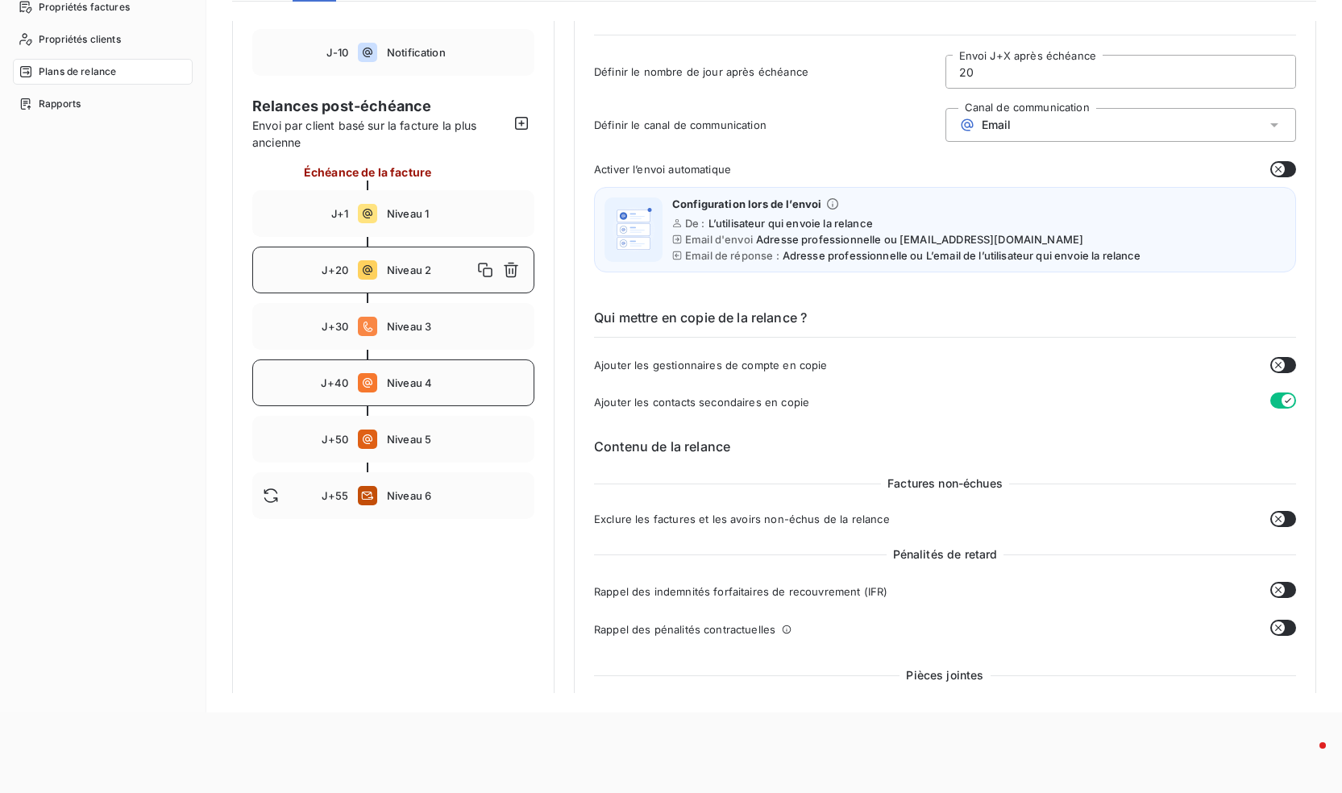
scroll to position [0, 0]
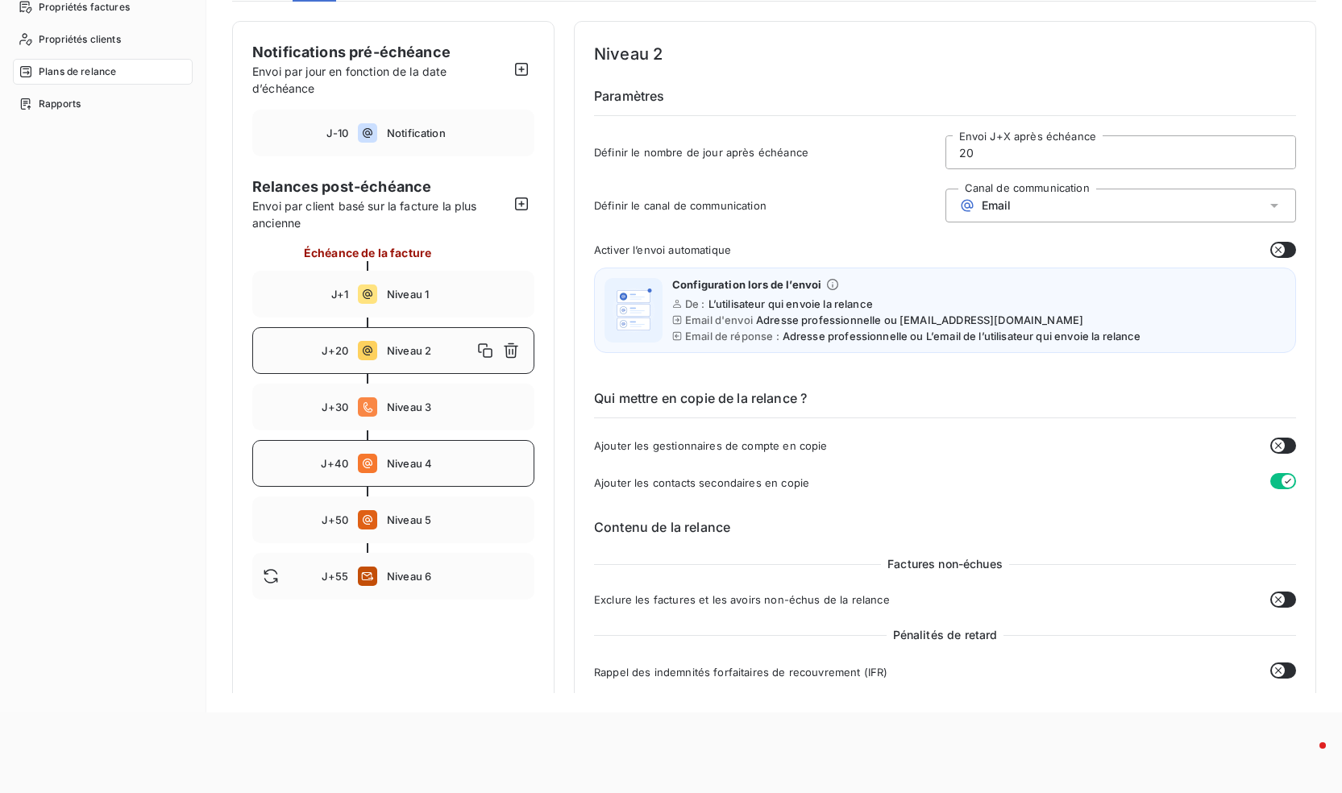
click at [417, 477] on div "J+40 Niveau 4" at bounding box center [393, 463] width 282 height 47
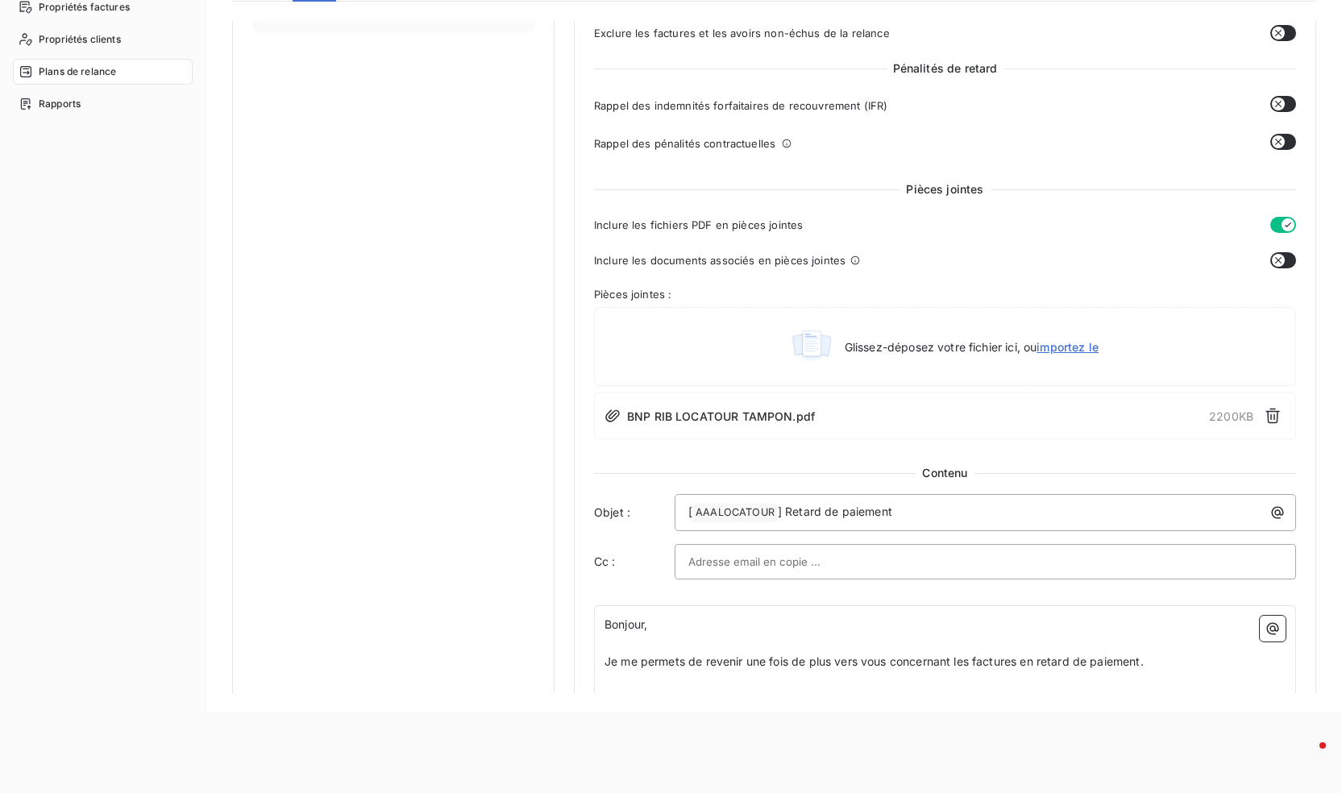
scroll to position [726, 0]
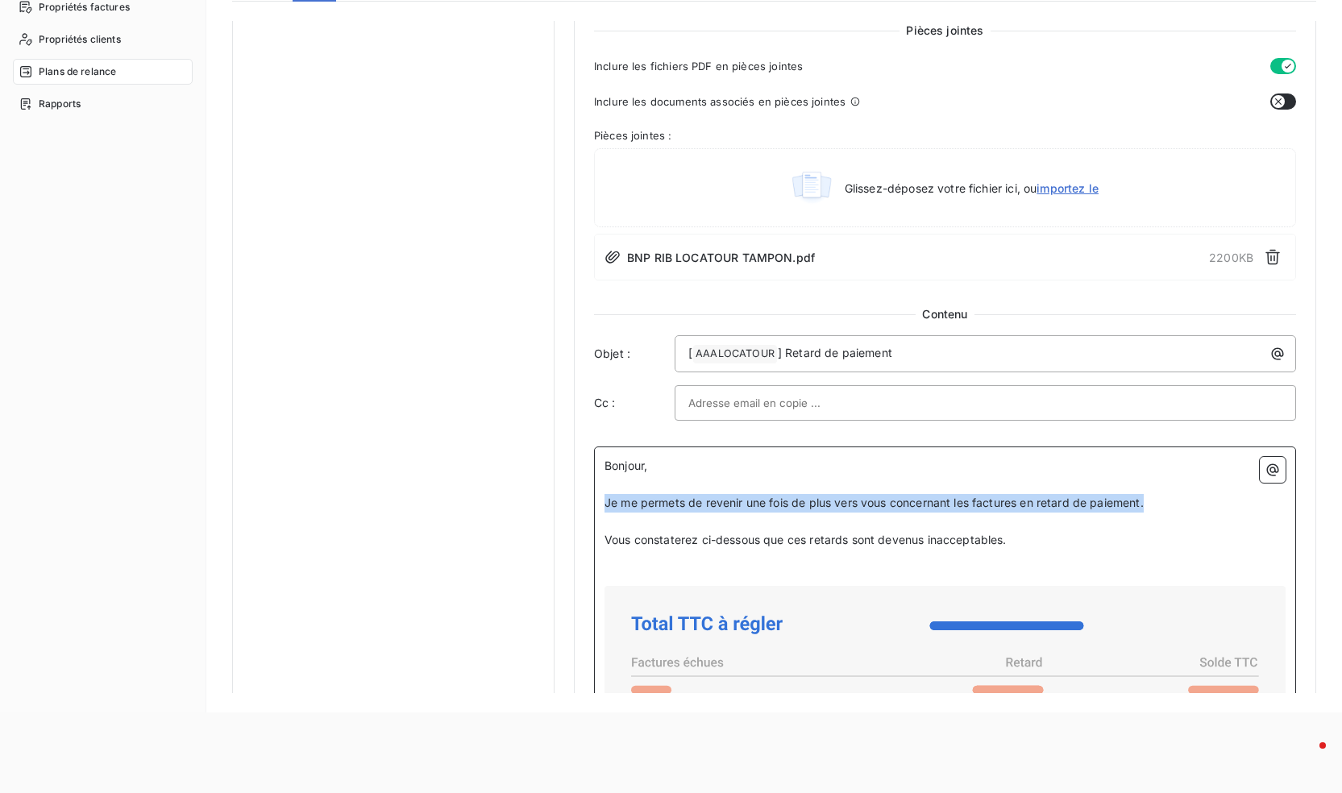
drag, startPoint x: 1153, startPoint y: 499, endPoint x: 605, endPoint y: 501, distance: 548.2
click at [605, 501] on p "Je me permets de revenir une fois de plus vers vous concernant les factures en …" at bounding box center [945, 503] width 681 height 19
copy span "Je me permets de revenir une fois de plus vers vous concernant les factures en …"
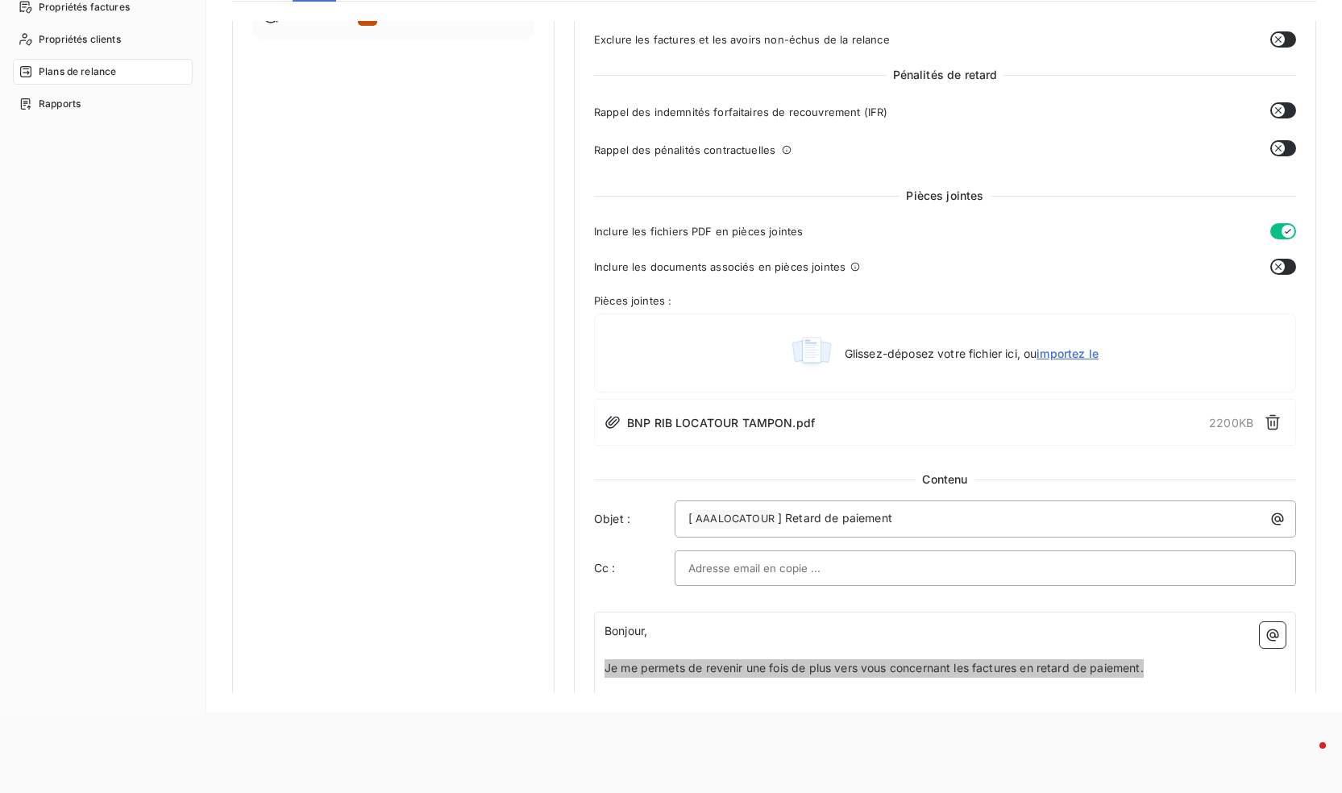
scroll to position [838, 0]
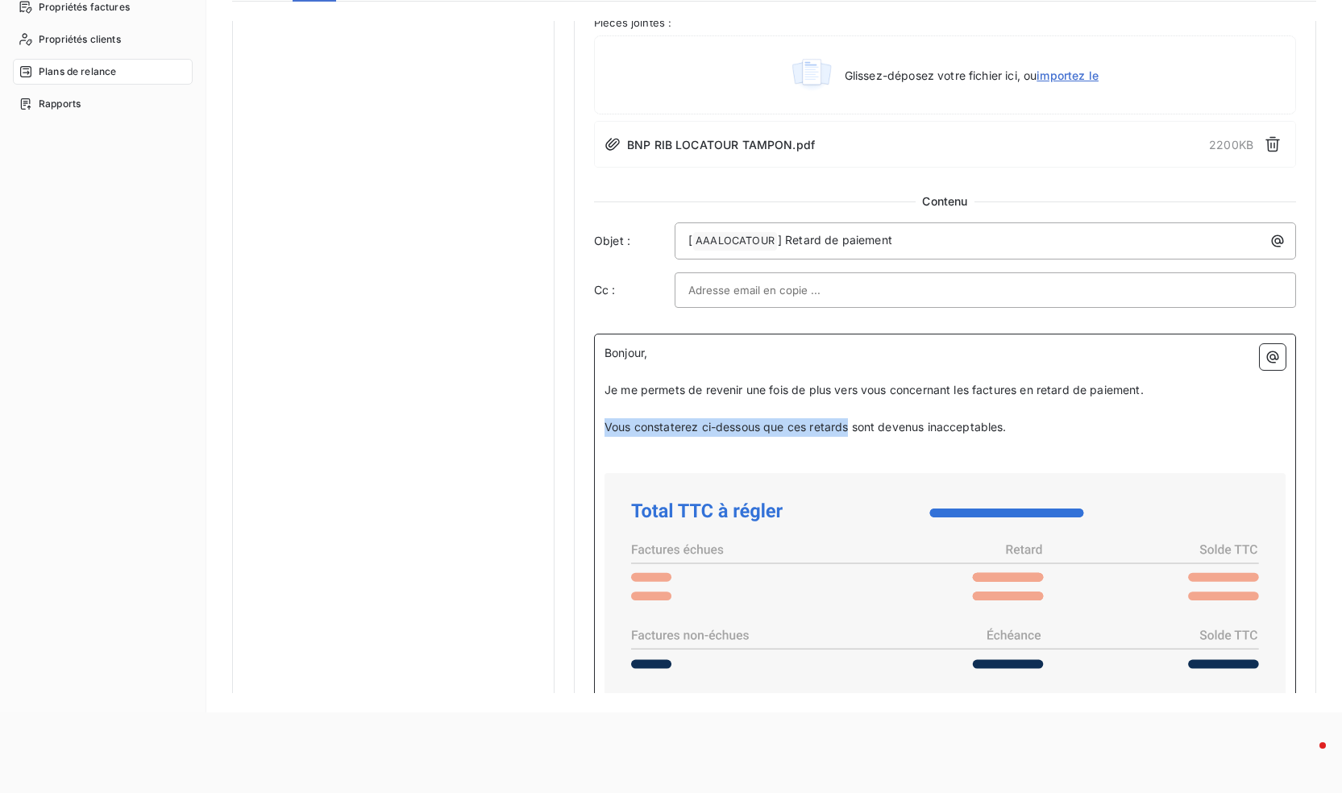
drag, startPoint x: 849, startPoint y: 430, endPoint x: 599, endPoint y: 428, distance: 249.9
click at [599, 428] on div "Bonjour, ﻿ Je me permets de revenir une fois de plus vers vous concernant les f…" at bounding box center [945, 787] width 702 height 907
copy span "Vous constaterez ci-dessous que ces retards"
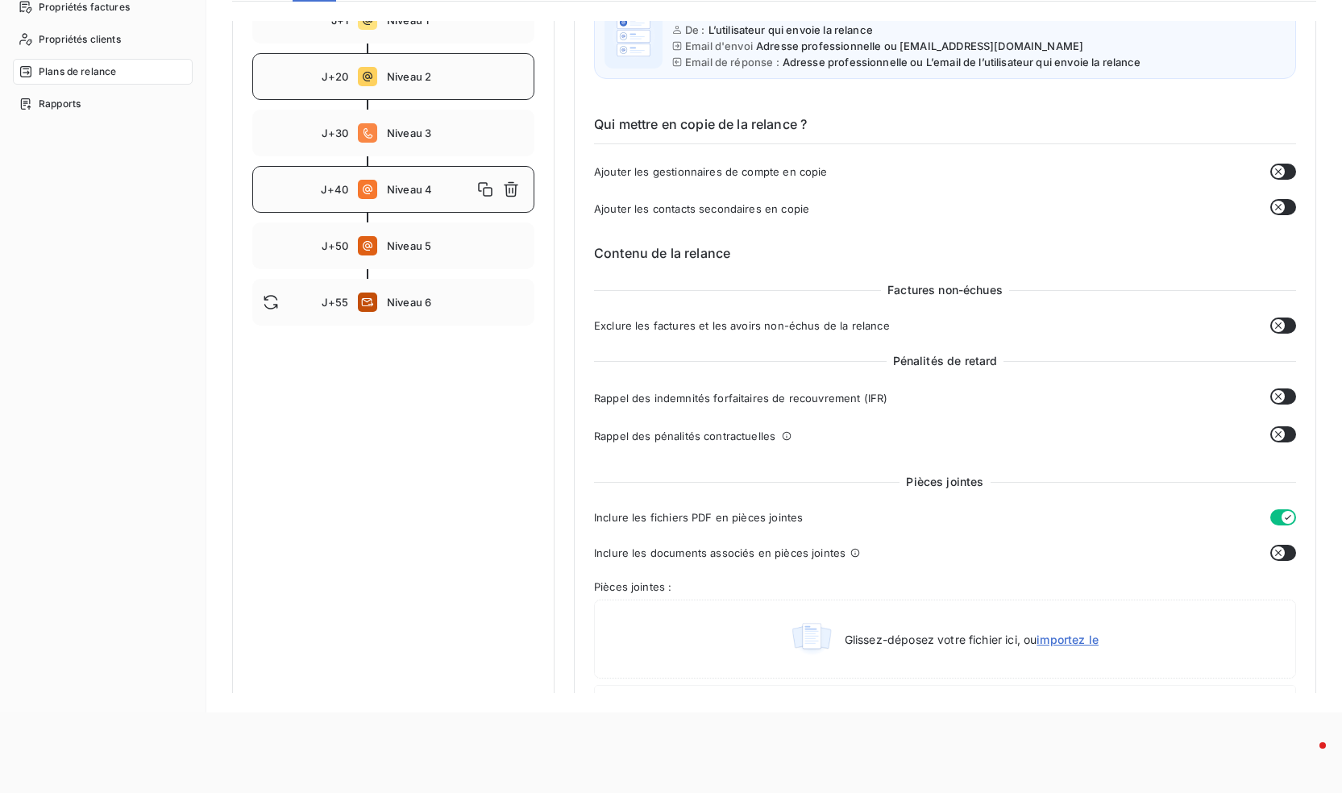
scroll to position [0, 0]
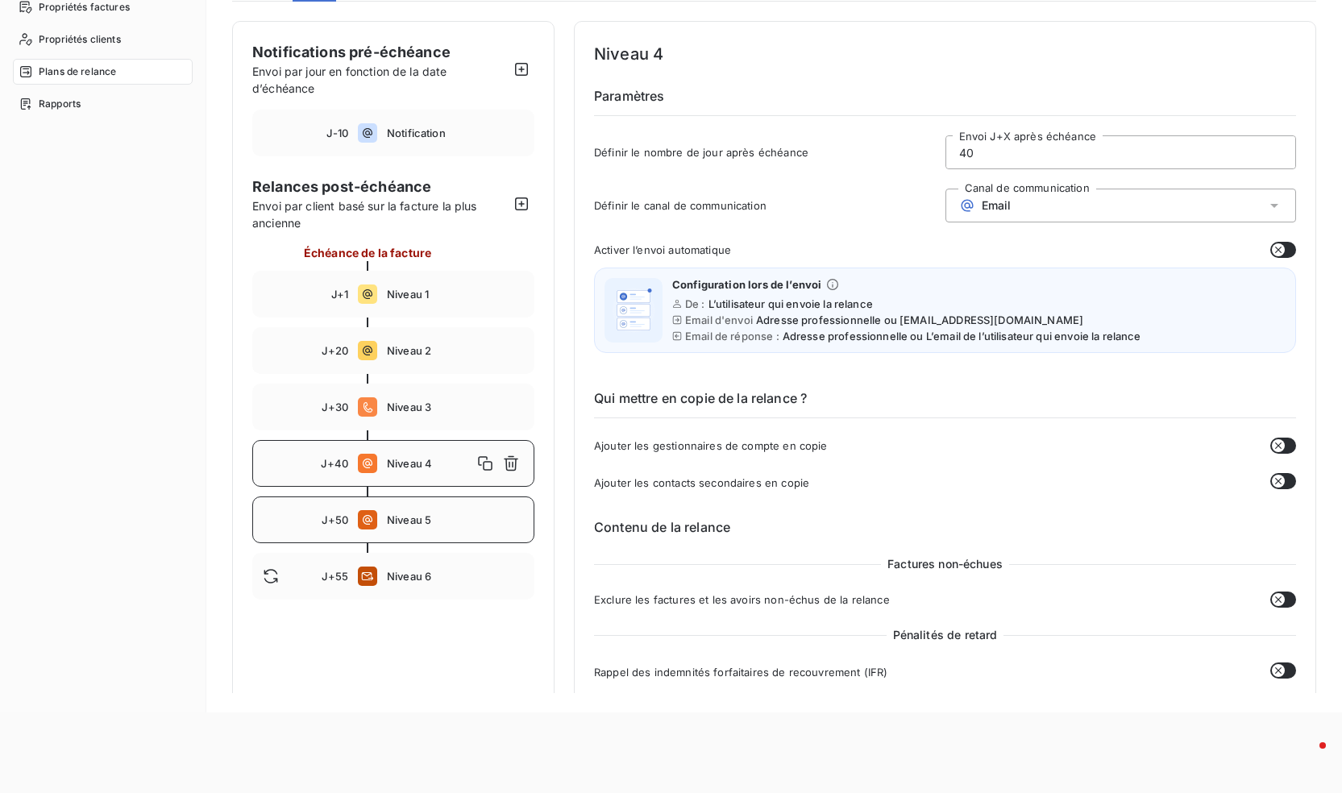
click at [407, 519] on span "Niveau 5" at bounding box center [455, 520] width 137 height 13
click at [378, 580] on div "J+55 Niveau 6" at bounding box center [393, 576] width 282 height 47
type input "55"
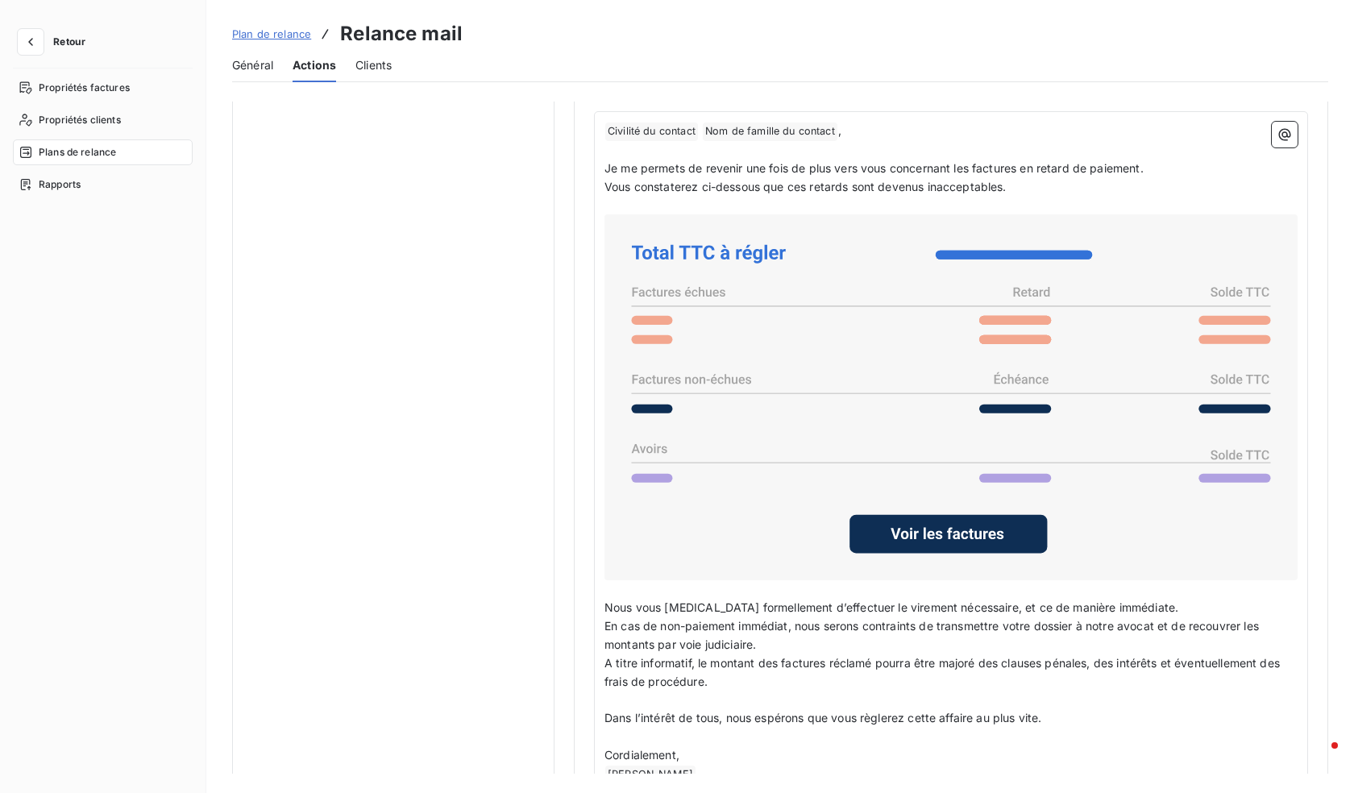
scroll to position [810, 0]
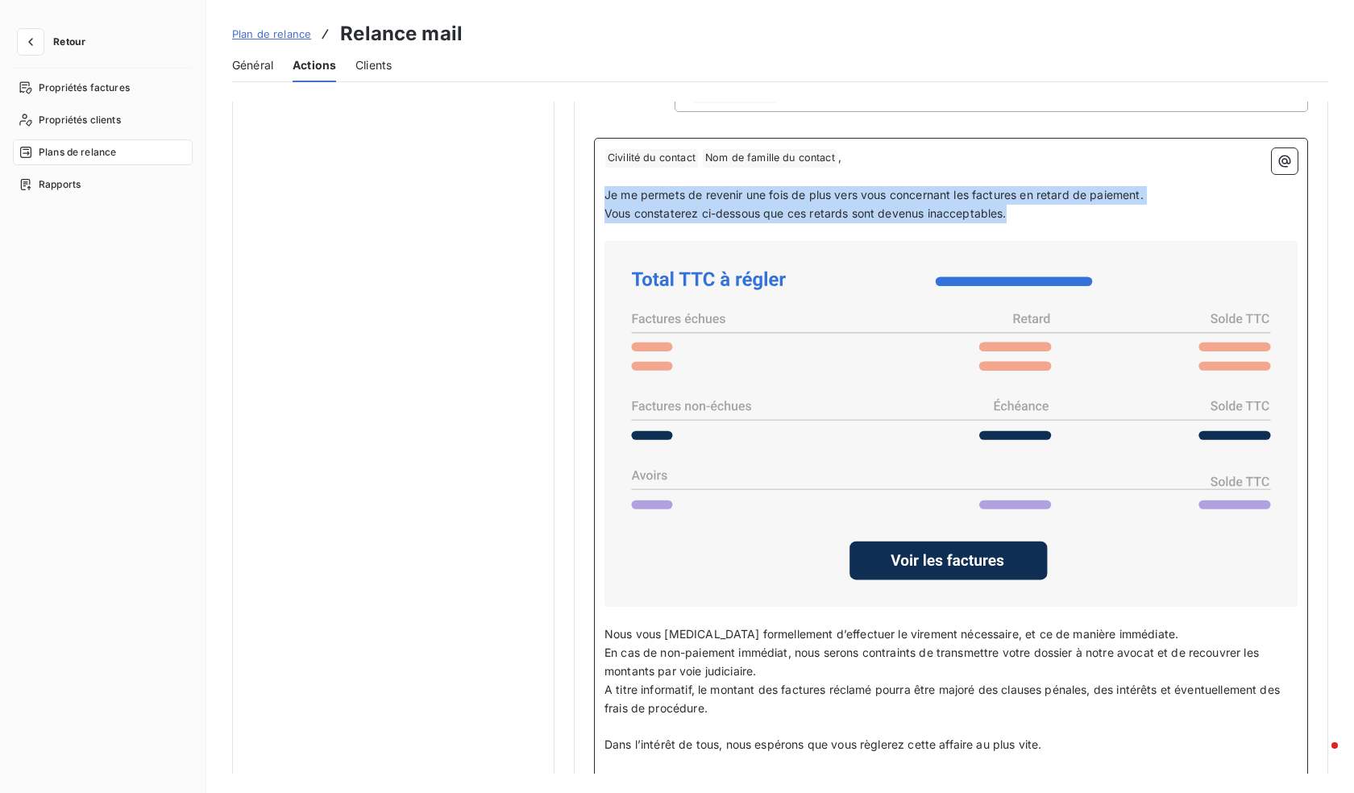
drag, startPoint x: 1017, startPoint y: 216, endPoint x: 607, endPoint y: 194, distance: 410.1
click at [607, 194] on div "﻿ Civilité du contact ﻿ Nom de famille du contact ﻿ , ﻿ Je me permets de reveni…" at bounding box center [951, 479] width 693 height 663
copy div "Je me permets de revenir une fois de plus vers vous concernant les factures en …"
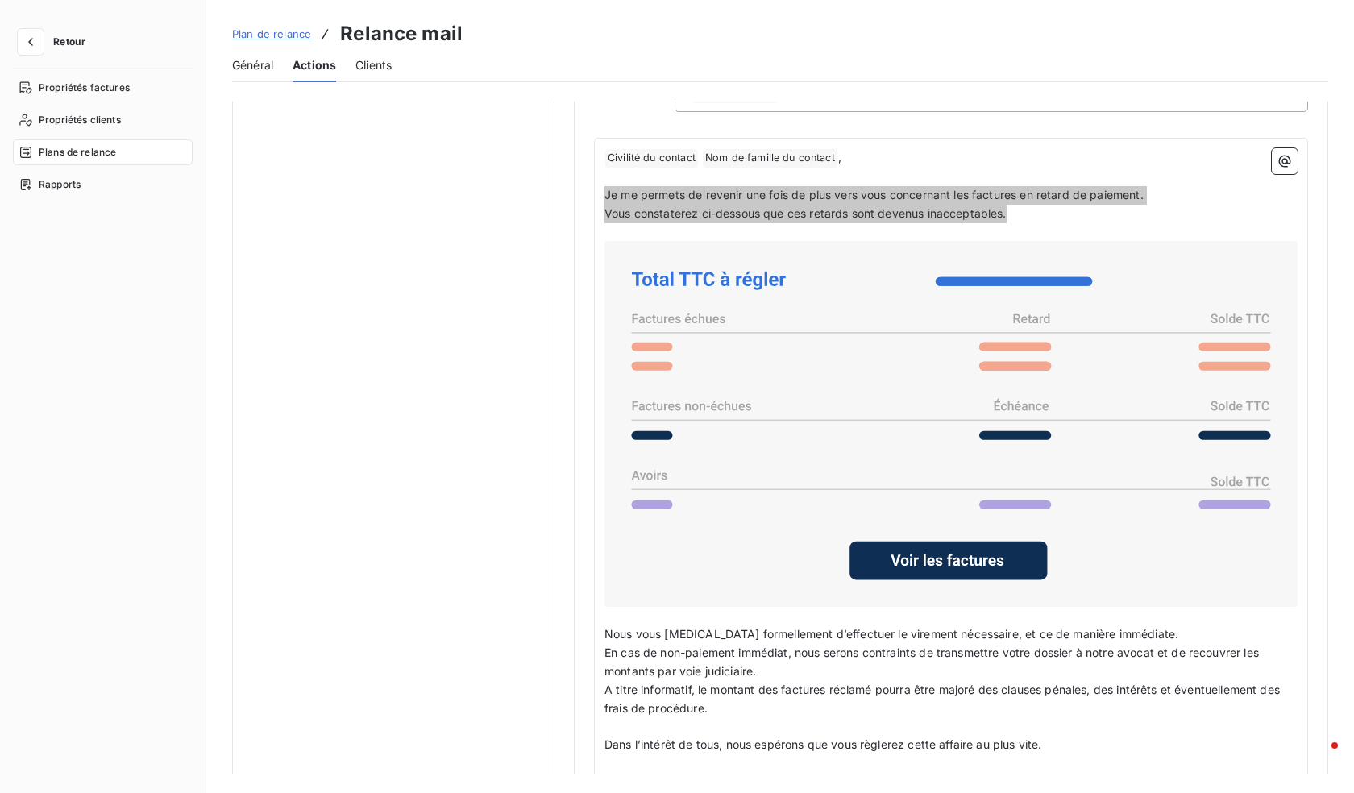
scroll to position [891, 0]
